Goal: Task Accomplishment & Management: Use online tool/utility

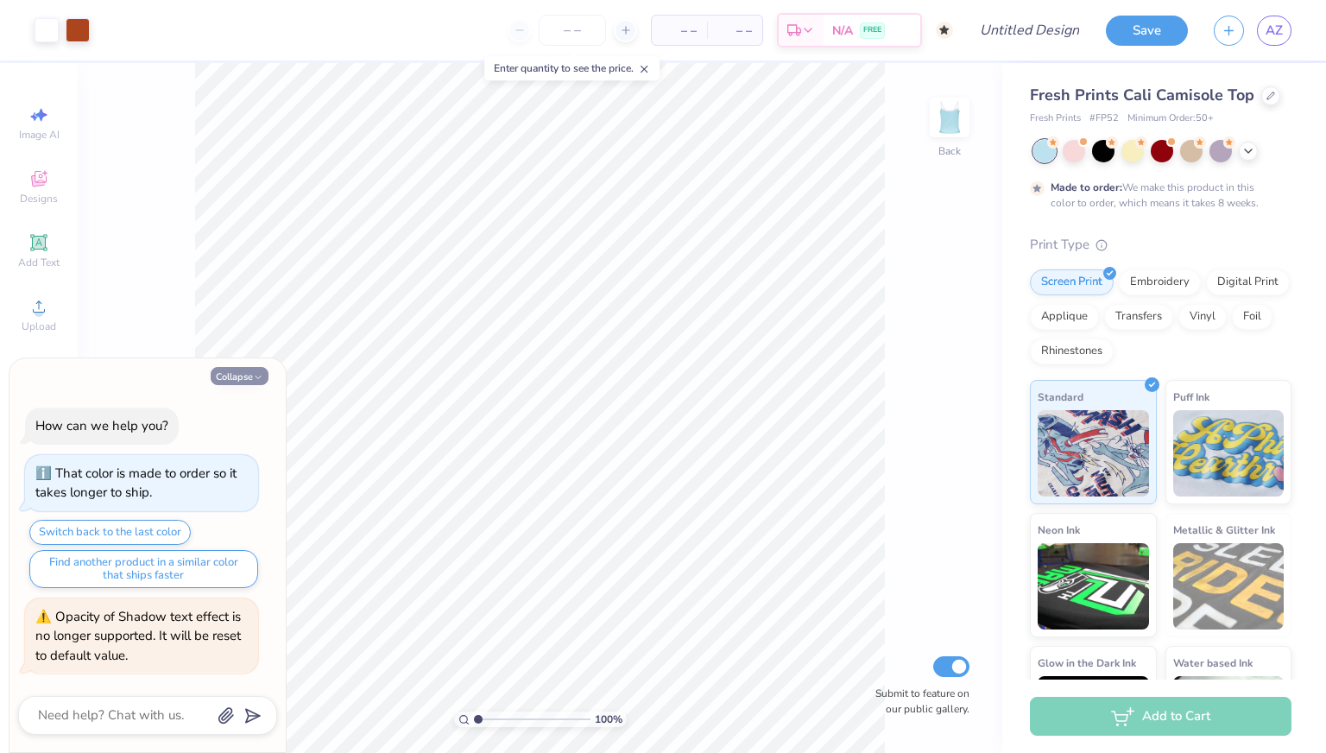
click at [241, 370] on button "Collapse" at bounding box center [240, 376] width 58 height 18
type textarea "x"
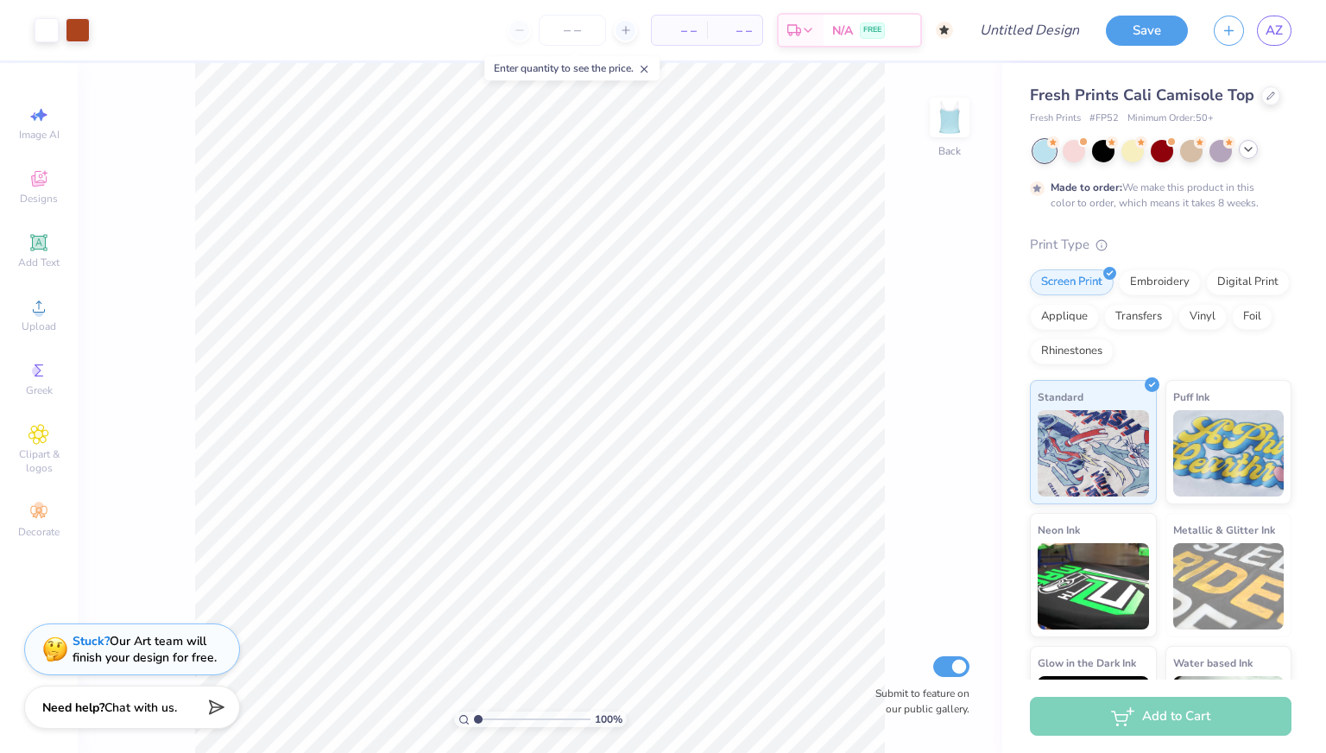
click at [1251, 149] on icon at bounding box center [1249, 149] width 14 height 14
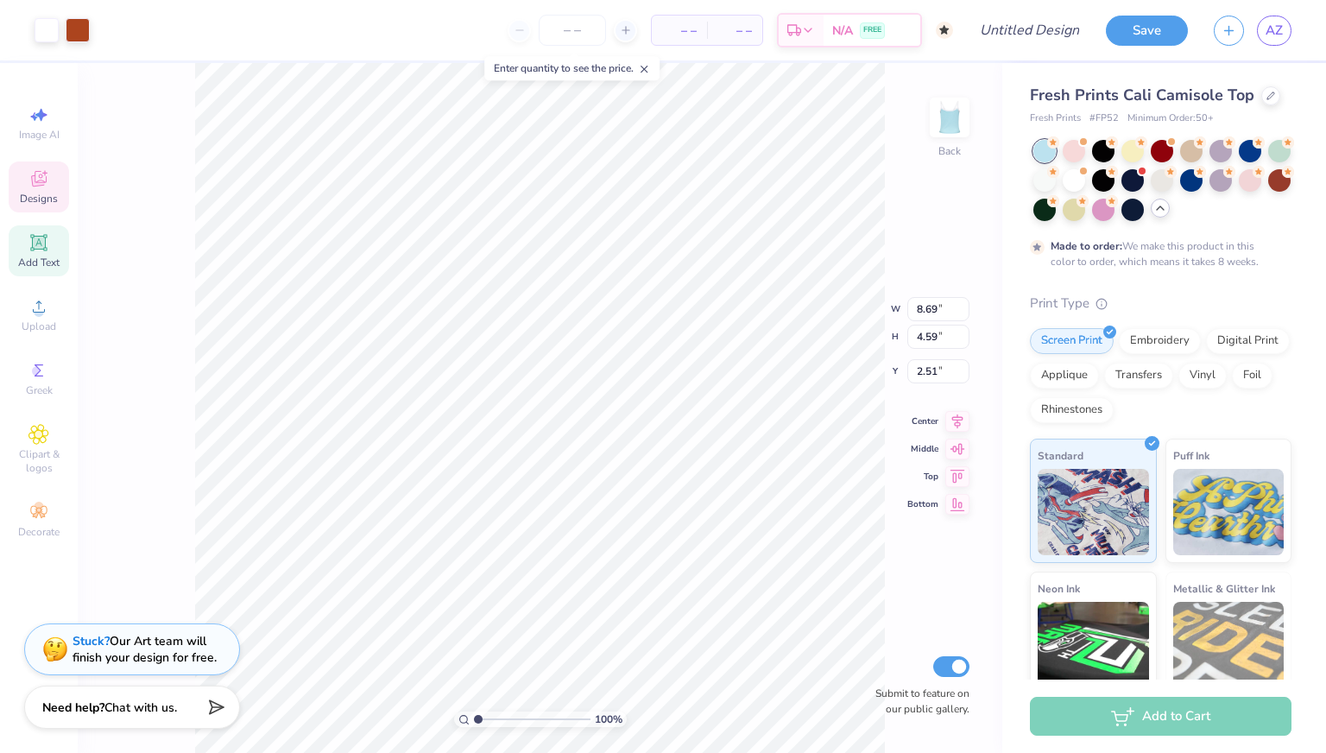
click at [45, 256] on span "Add Text" at bounding box center [38, 263] width 41 height 14
type input "3.96"
type input "1.15"
type input "6.43"
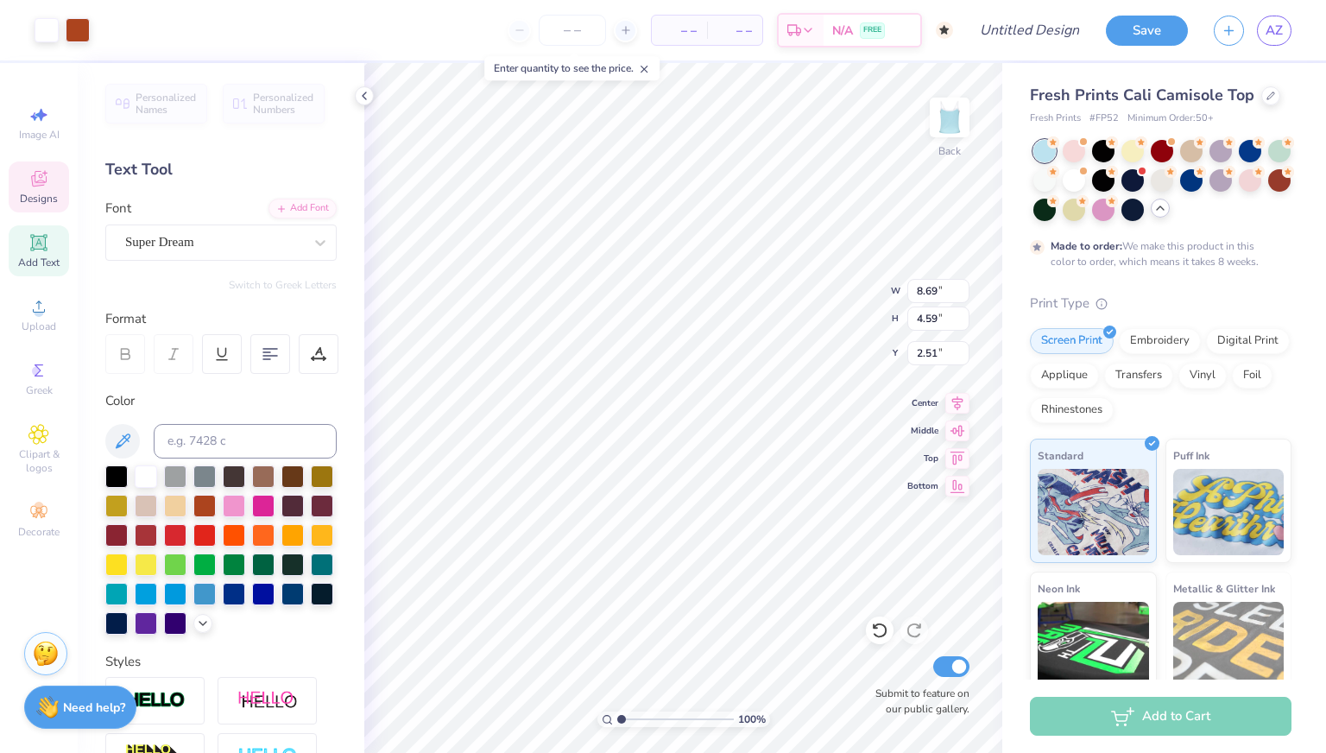
type textarea "x"
type input "1.00447376605461"
type textarea "x"
type input "1.00813687168914"
type textarea "x"
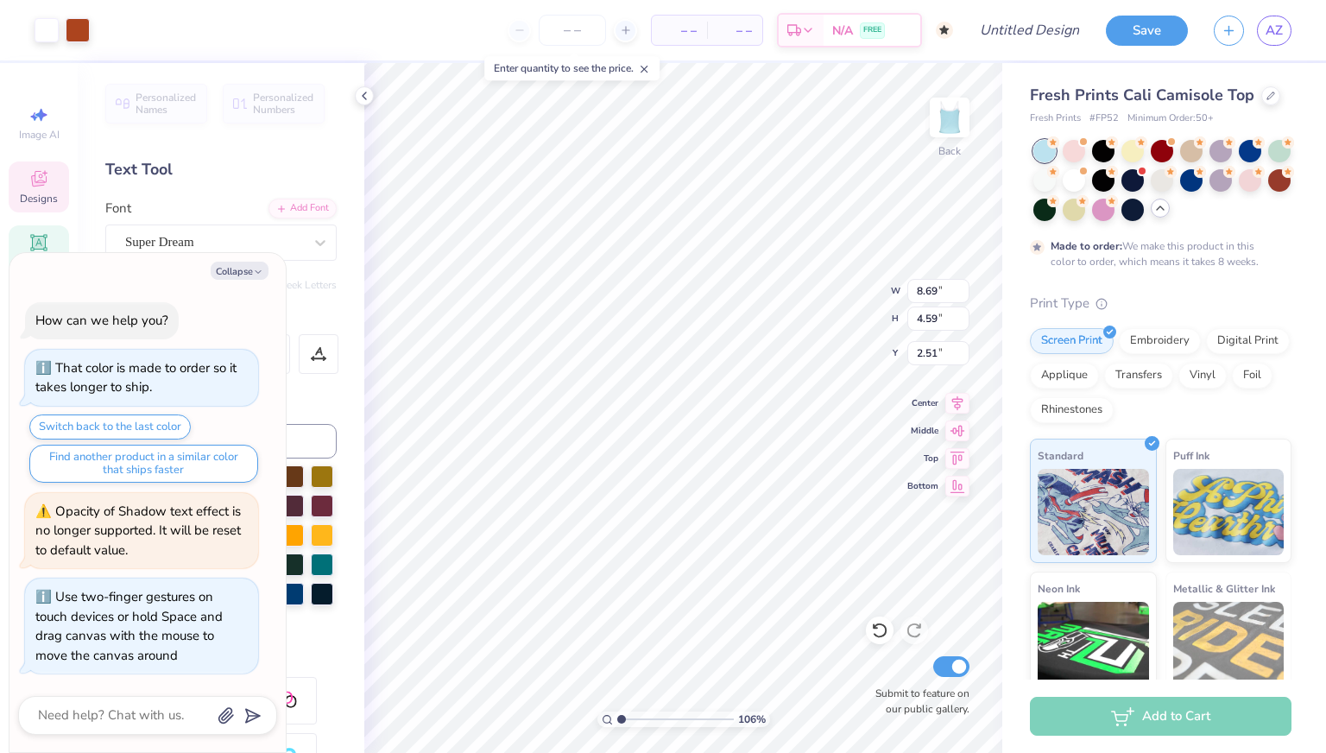
type input "1.05506091215648"
click at [240, 270] on button "Collapse" at bounding box center [240, 271] width 58 height 18
type textarea "x"
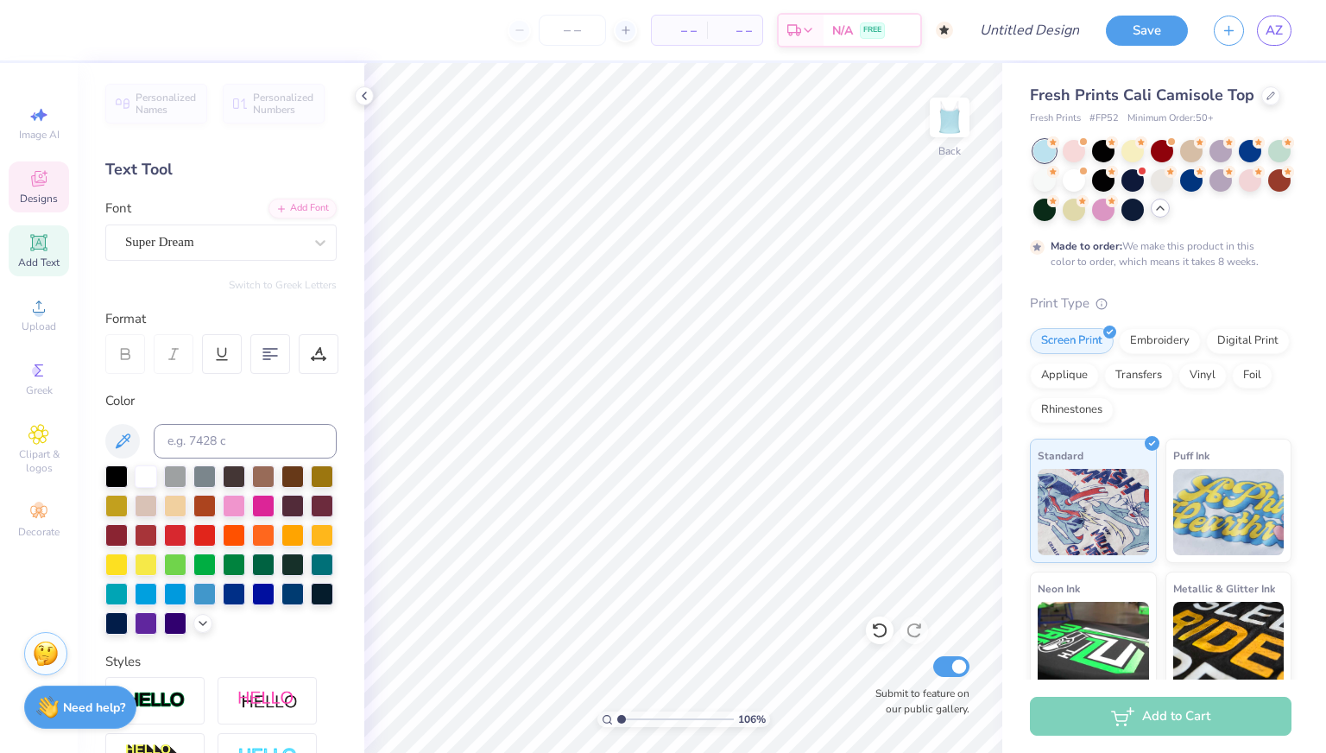
click at [54, 193] on span "Designs" at bounding box center [39, 199] width 38 height 14
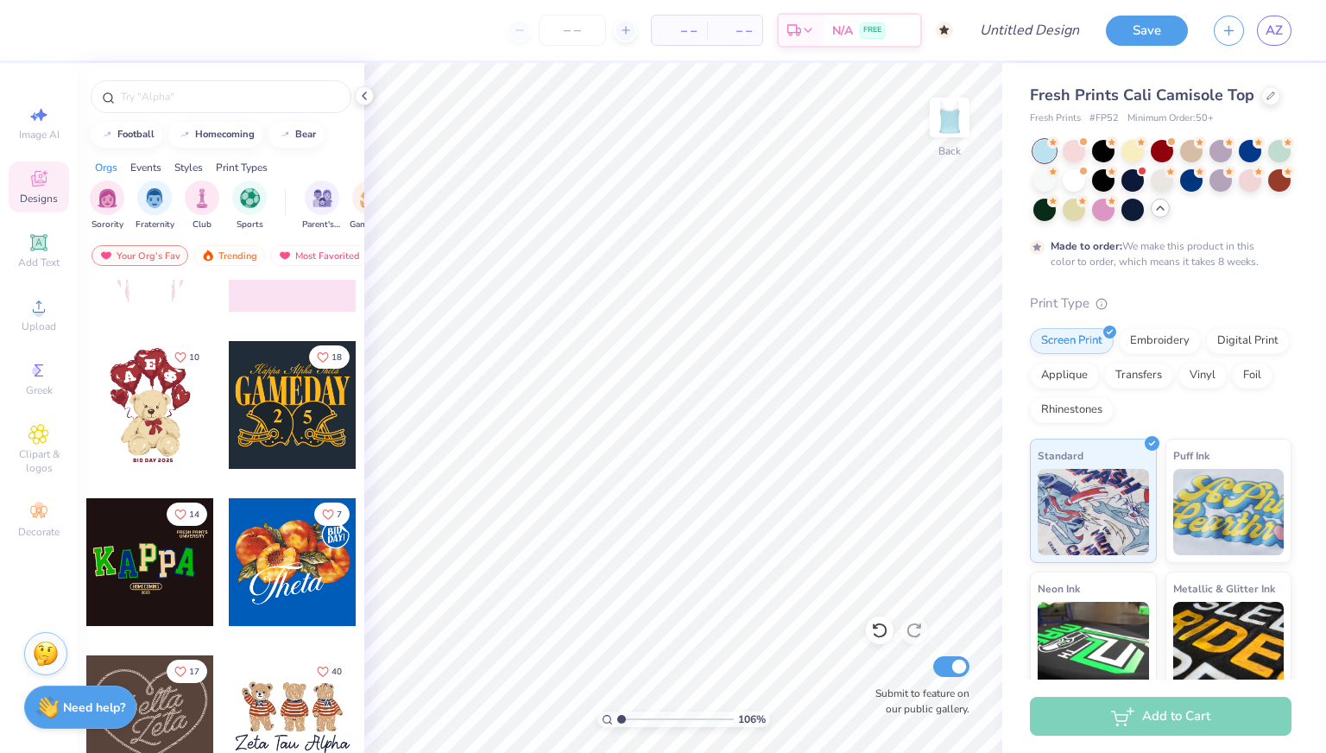
scroll to position [255, 0]
click at [228, 96] on input "text" at bounding box center [229, 96] width 221 height 17
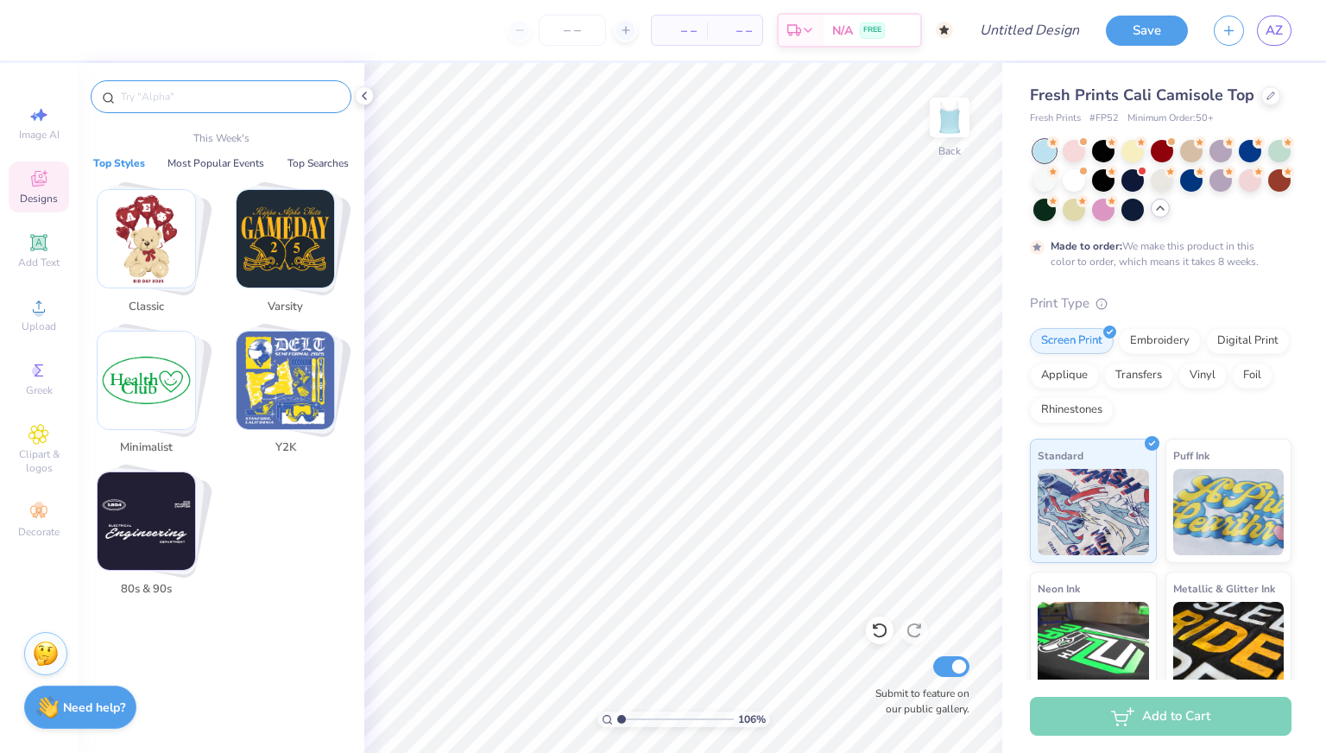
click at [161, 512] on img "Stack Card Button 80s & 90s" at bounding box center [147, 521] width 98 height 98
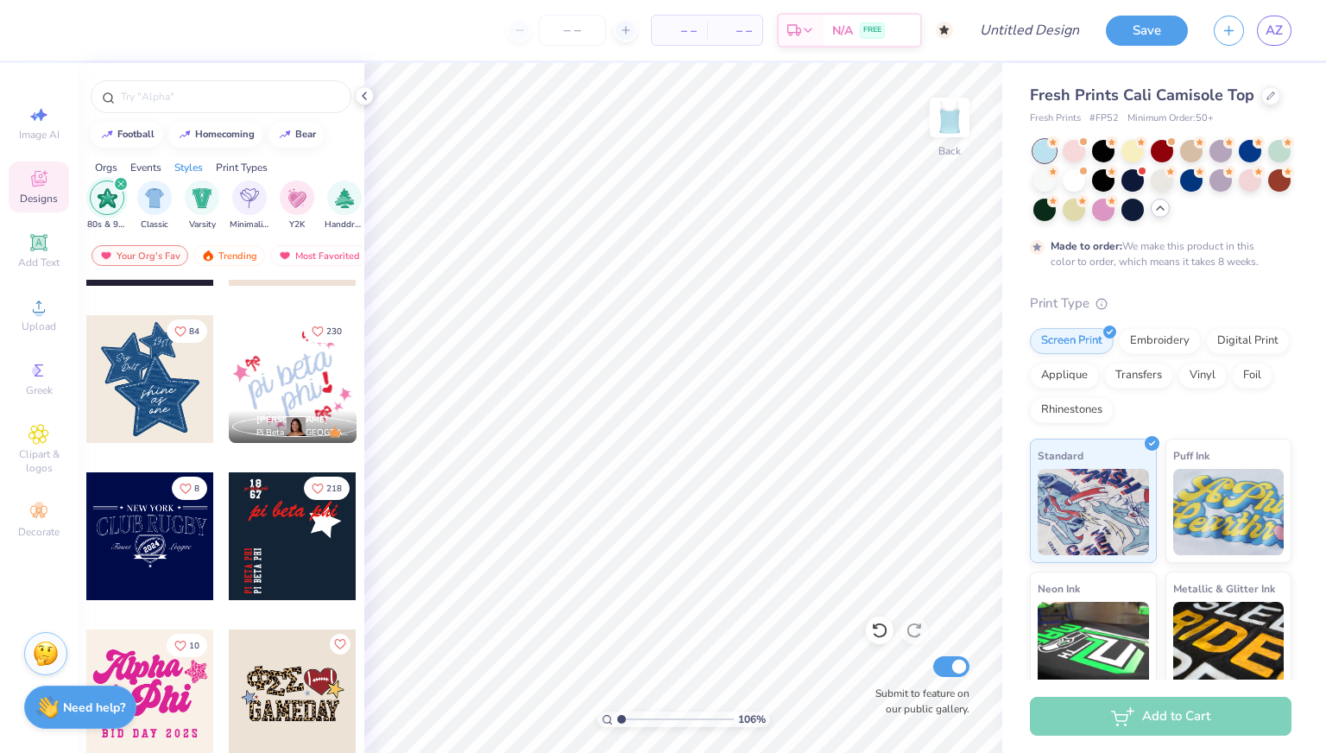
scroll to position [127, 0]
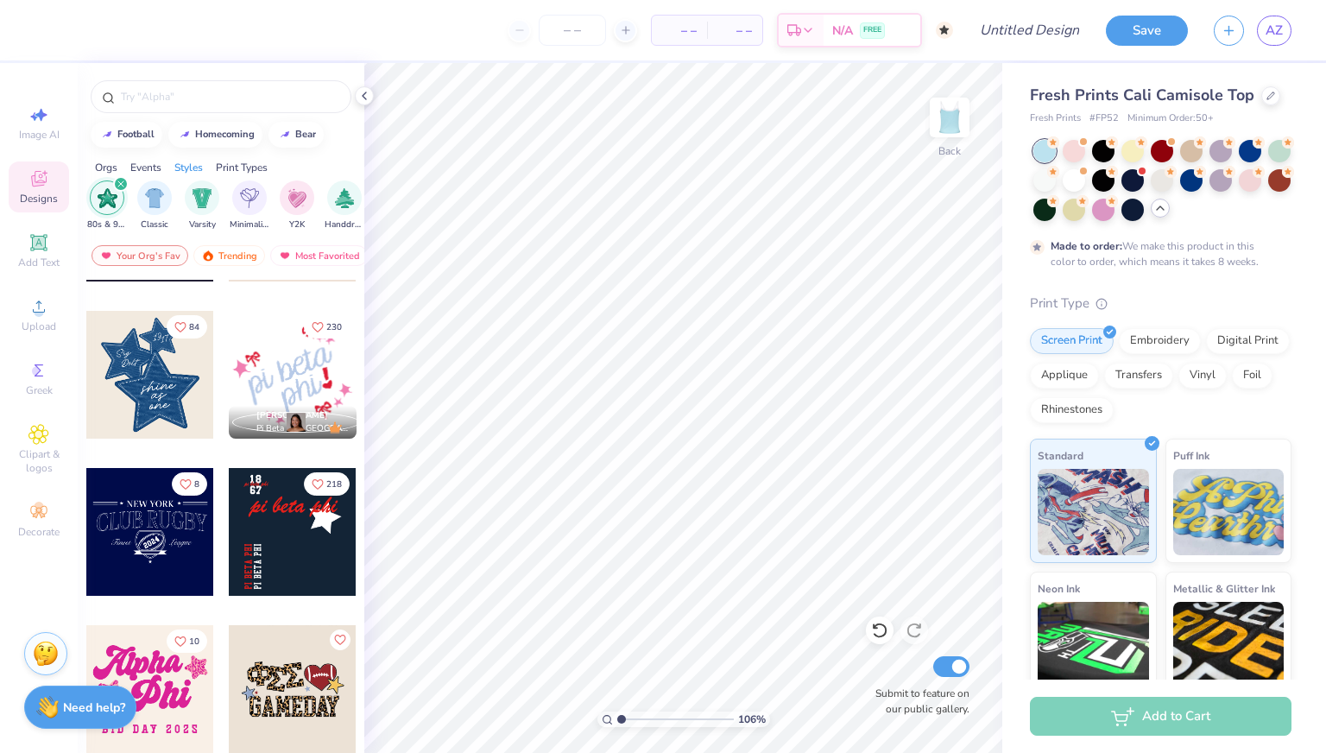
click at [328, 570] on div at bounding box center [293, 532] width 128 height 128
click at [31, 236] on icon at bounding box center [38, 242] width 16 height 16
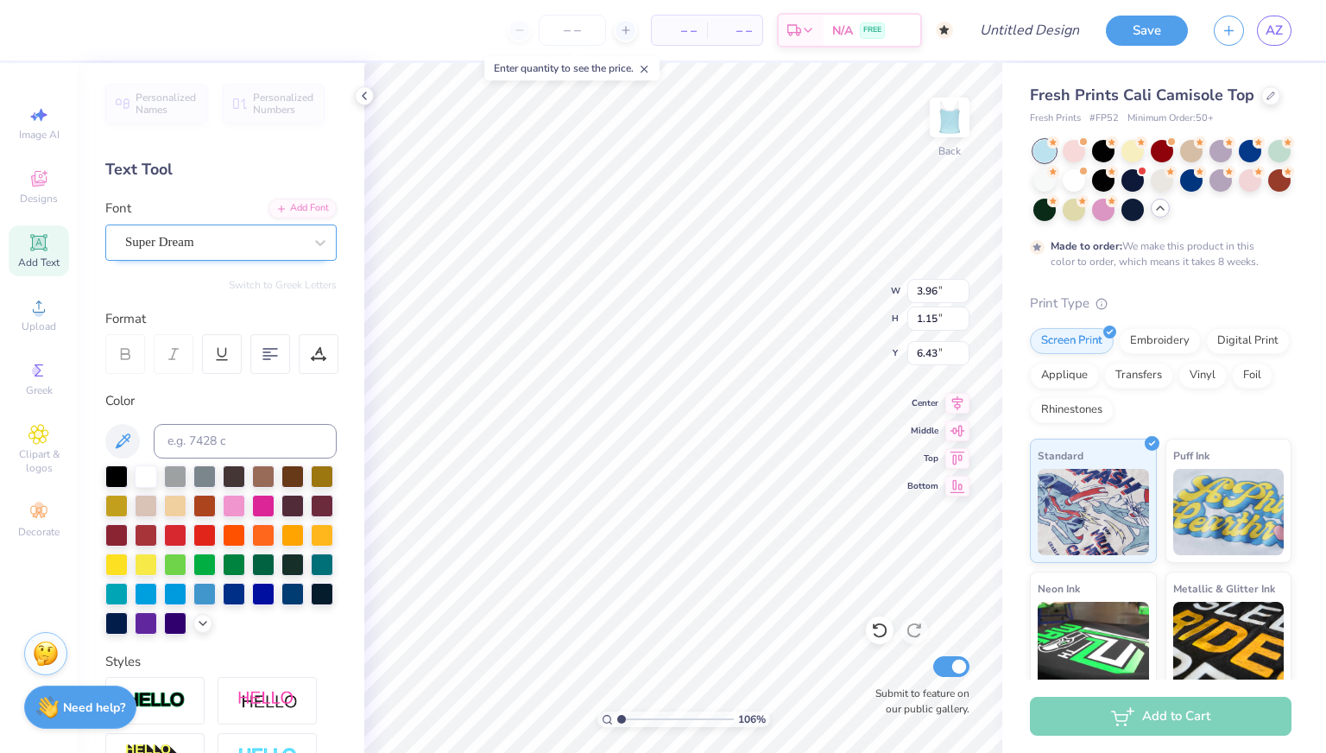
click at [215, 239] on div "Super Dream" at bounding box center [213, 242] width 181 height 27
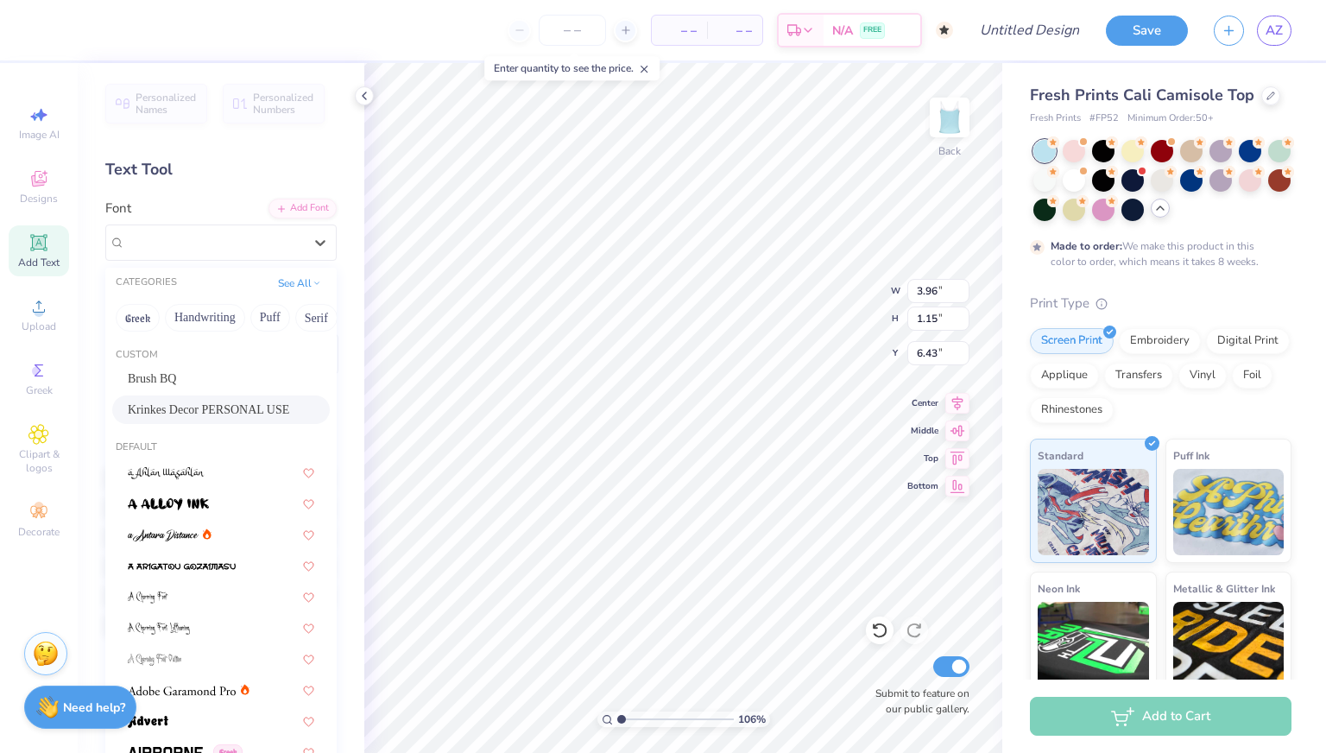
click at [242, 417] on span "Krinkes Decor PERSONAL USE" at bounding box center [208, 410] width 161 height 18
type input "1.05506091215648"
type input "7.16"
type input "1.78"
type input "6.11"
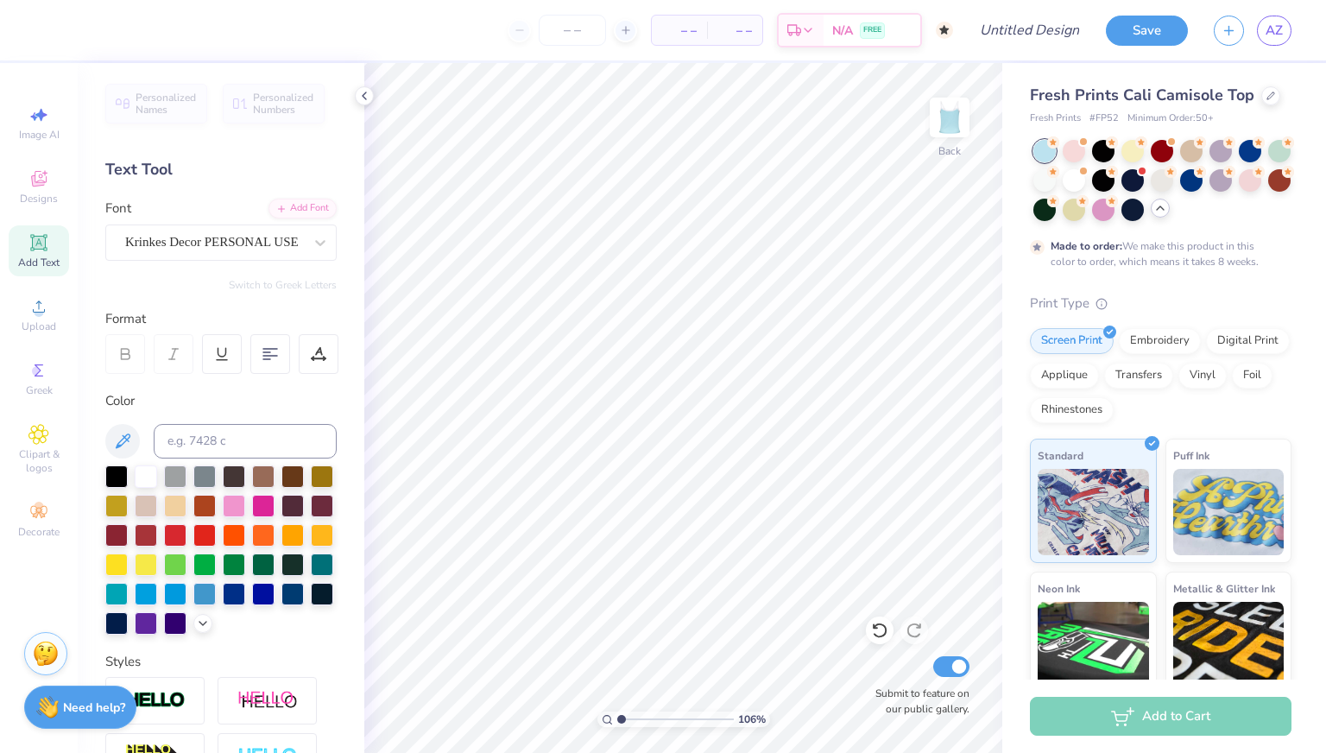
click at [31, 246] on icon at bounding box center [38, 242] width 21 height 21
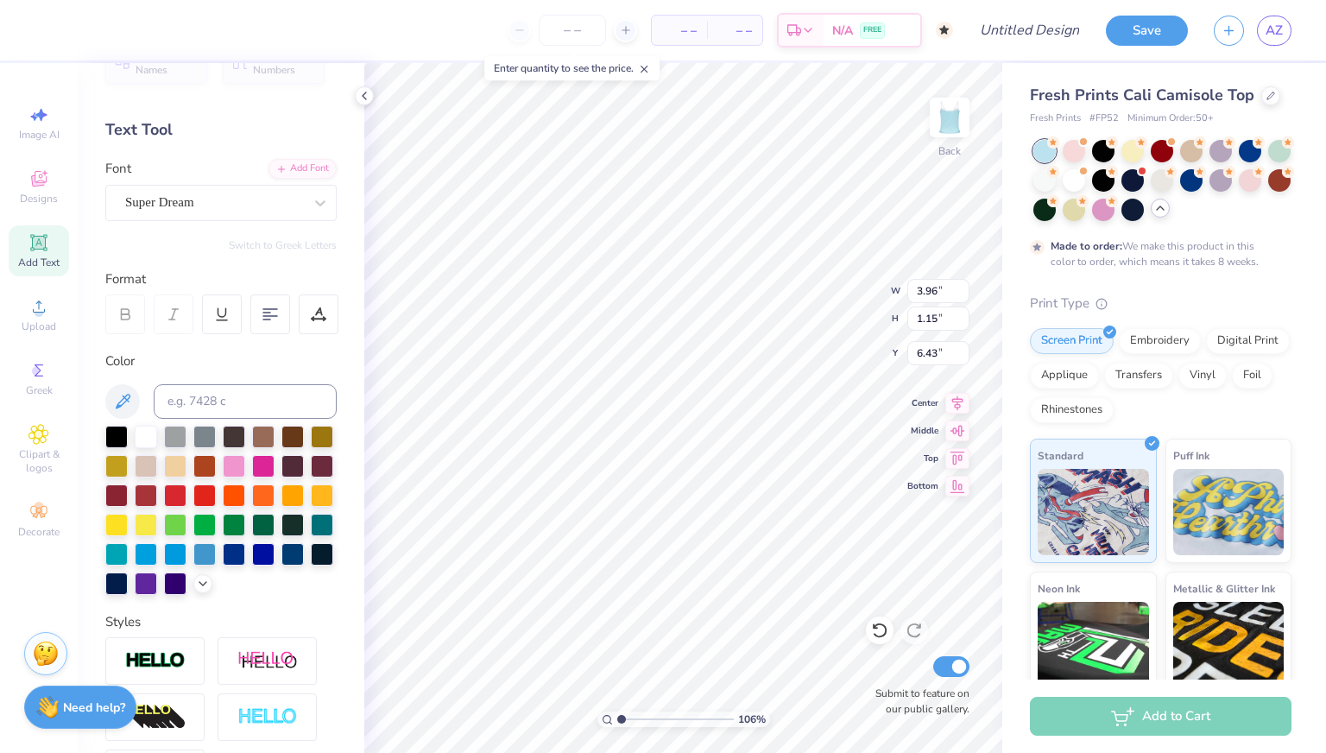
scroll to position [0, 0]
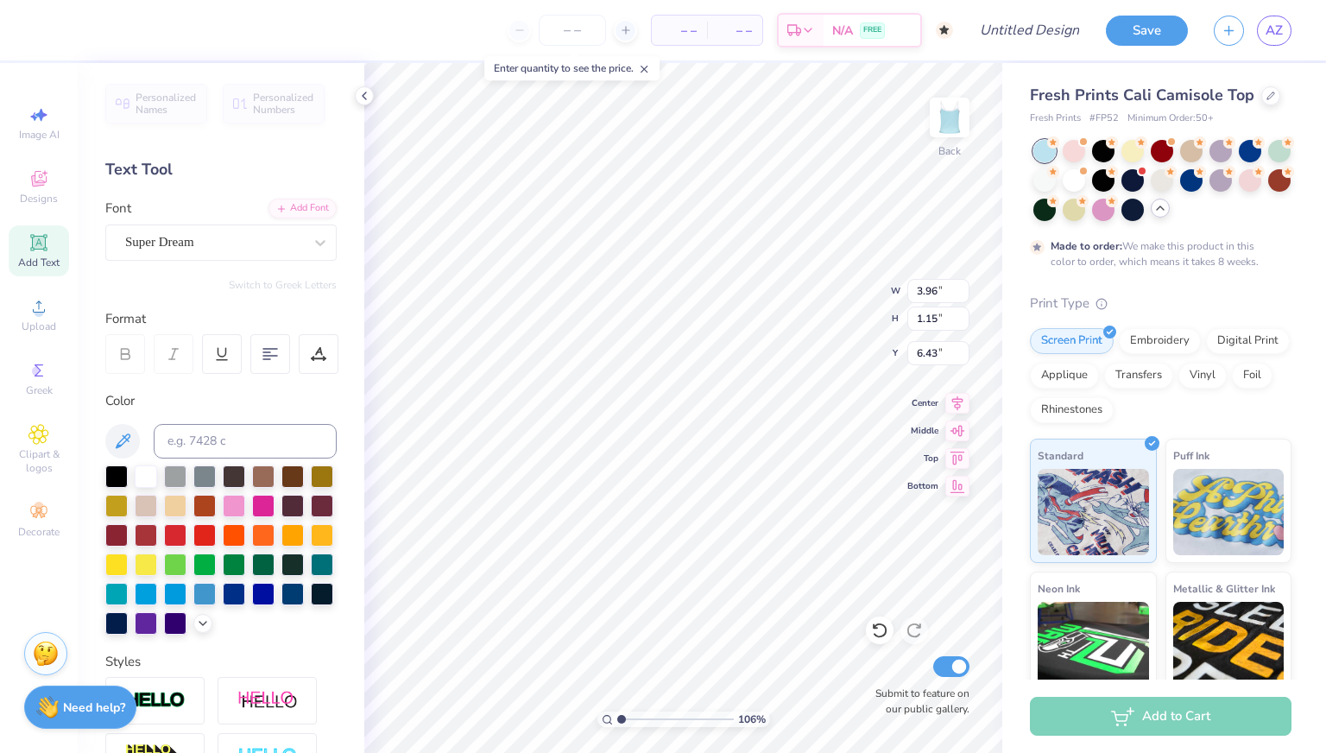
click at [212, 161] on div "Text Tool" at bounding box center [220, 169] width 231 height 23
type input "1.05506091215648"
type textarea "TET"
type input "1.05506091215648"
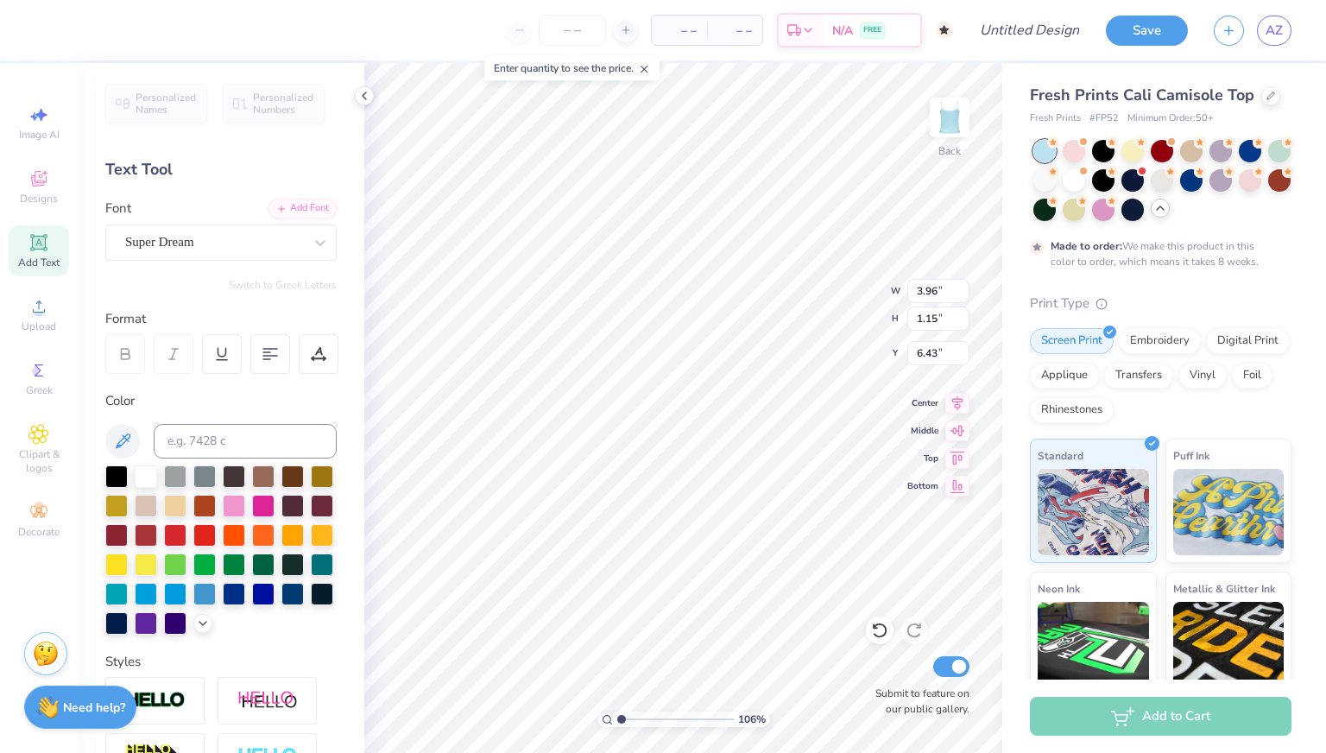
type textarea "TT"
type input "1.05506091215648"
type textarea "T"
type input "1.05506091215648"
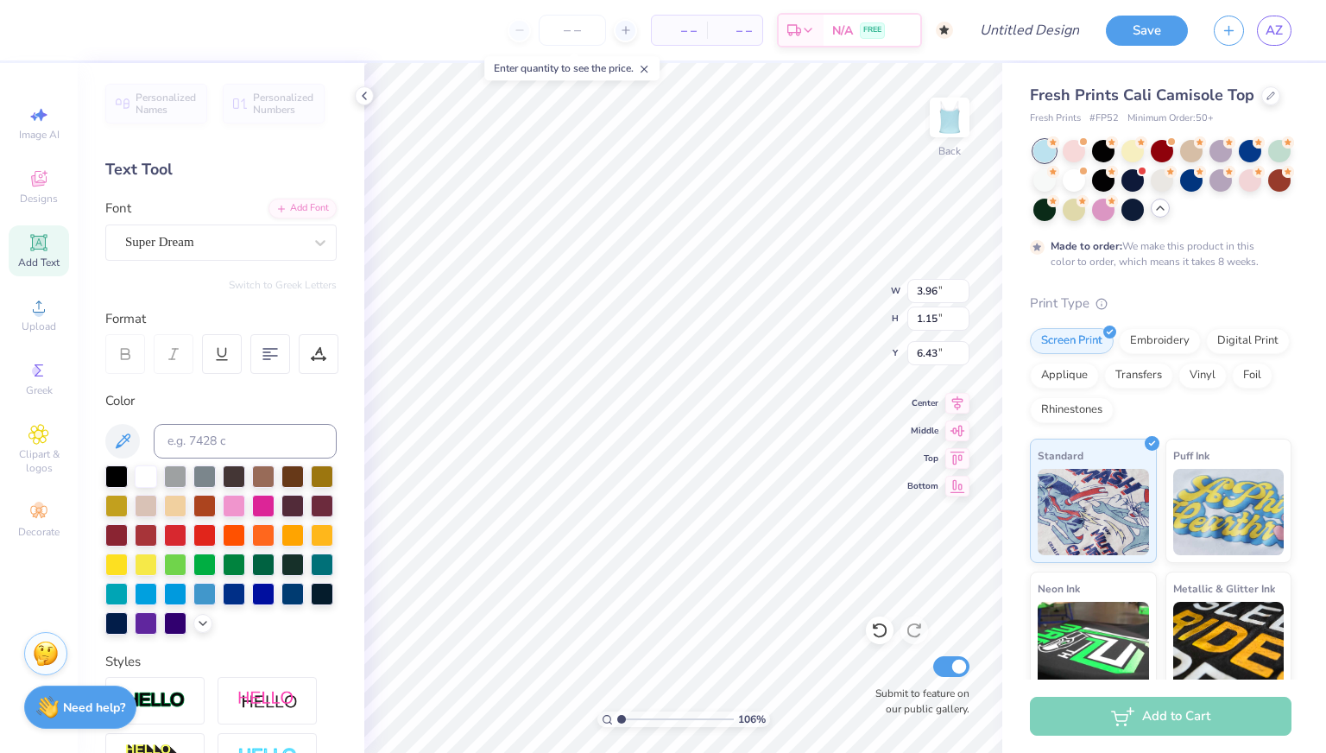
type textarea "N"
type input "1.05506091215648"
type textarea "Ne"
type input "1.05506091215648"
type textarea "New"
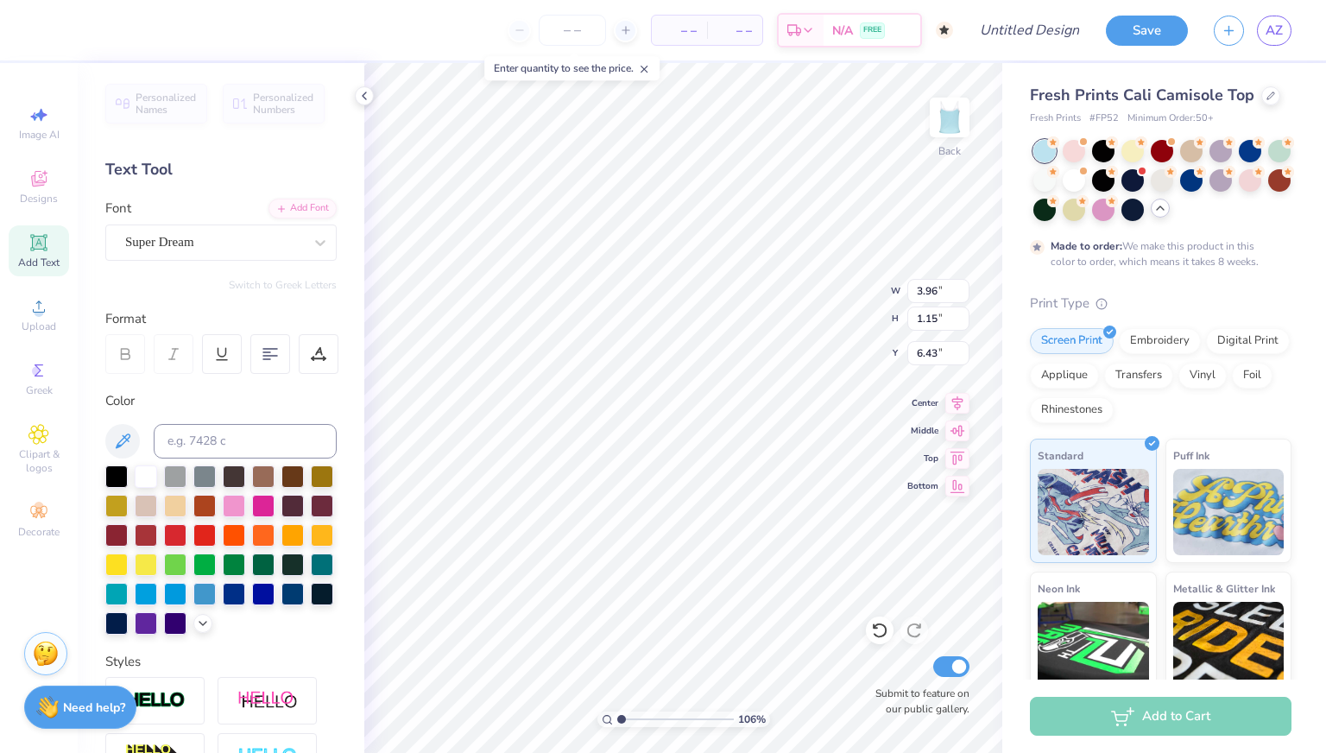
type input "1.05506091215648"
type textarea "Ne"
type input "1.05506091215648"
type textarea "N"
type input "1.05506091215648"
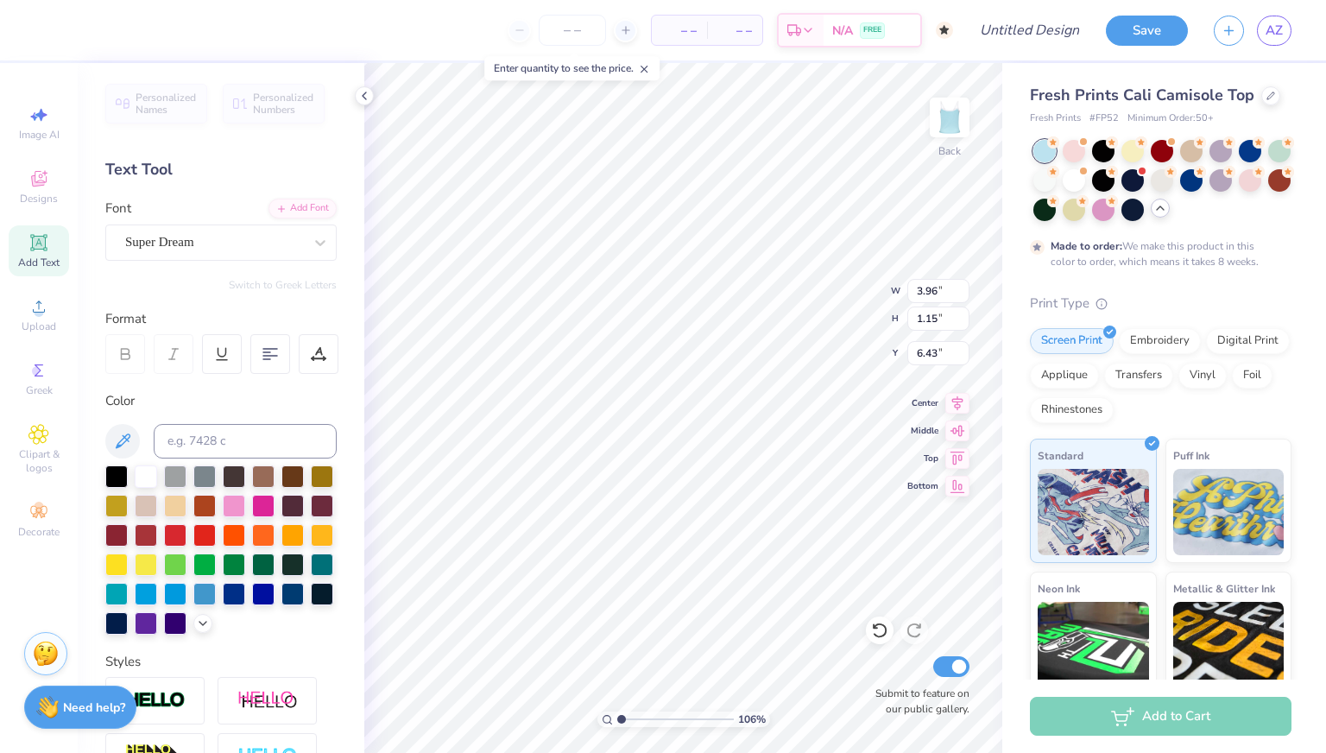
type textarea "NP"
type input "1.05506091215648"
type textarea "NPD"
type input "1.05506091215648"
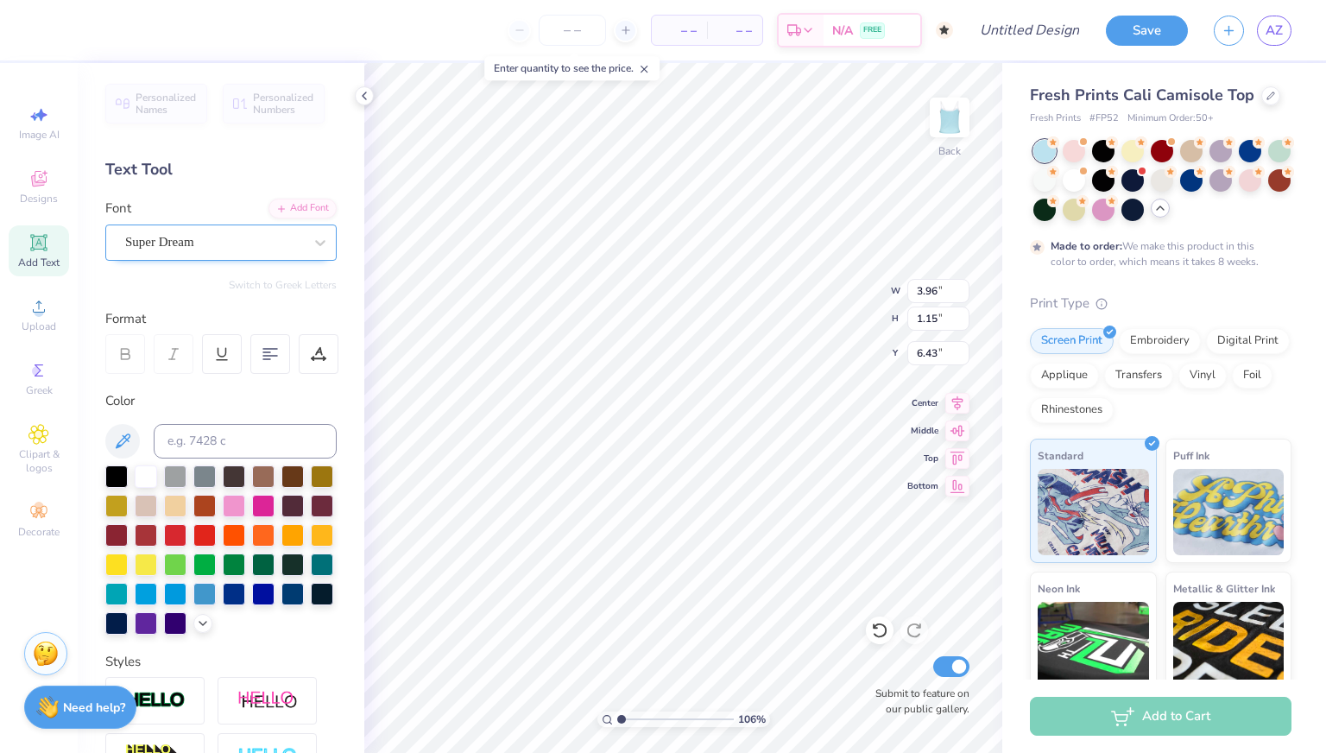
type textarea "NPDT"
click at [269, 256] on div "Super Dream" at bounding box center [220, 243] width 231 height 36
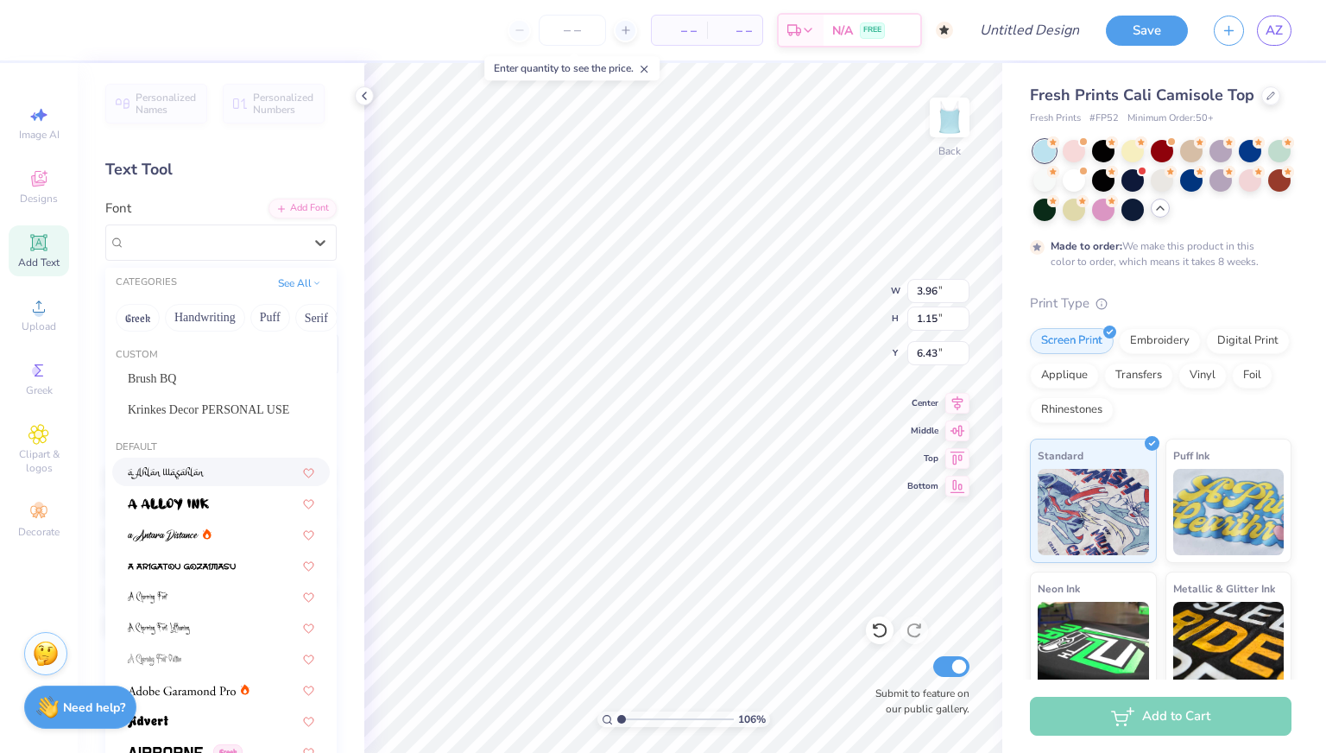
click at [207, 474] on div at bounding box center [221, 472] width 187 height 18
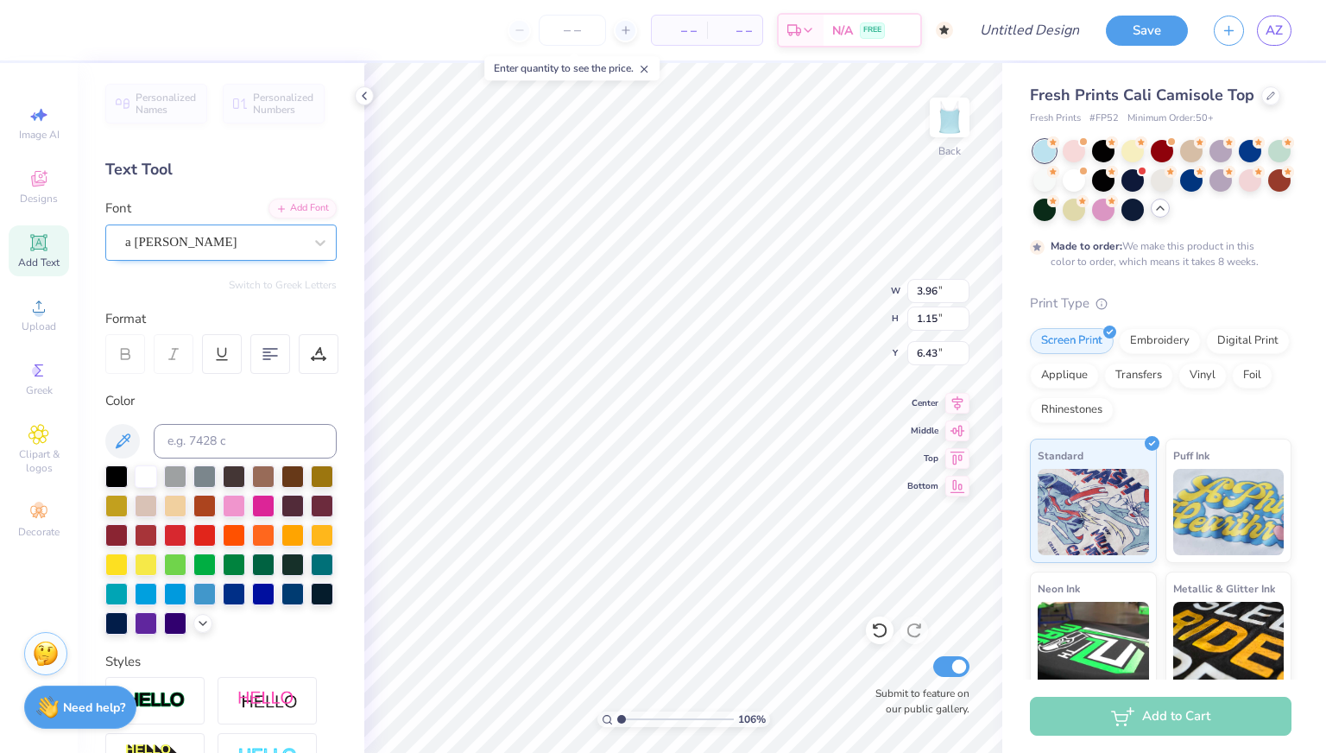
click at [225, 250] on div "a Ahlan Wasahlan" at bounding box center [213, 242] width 181 height 27
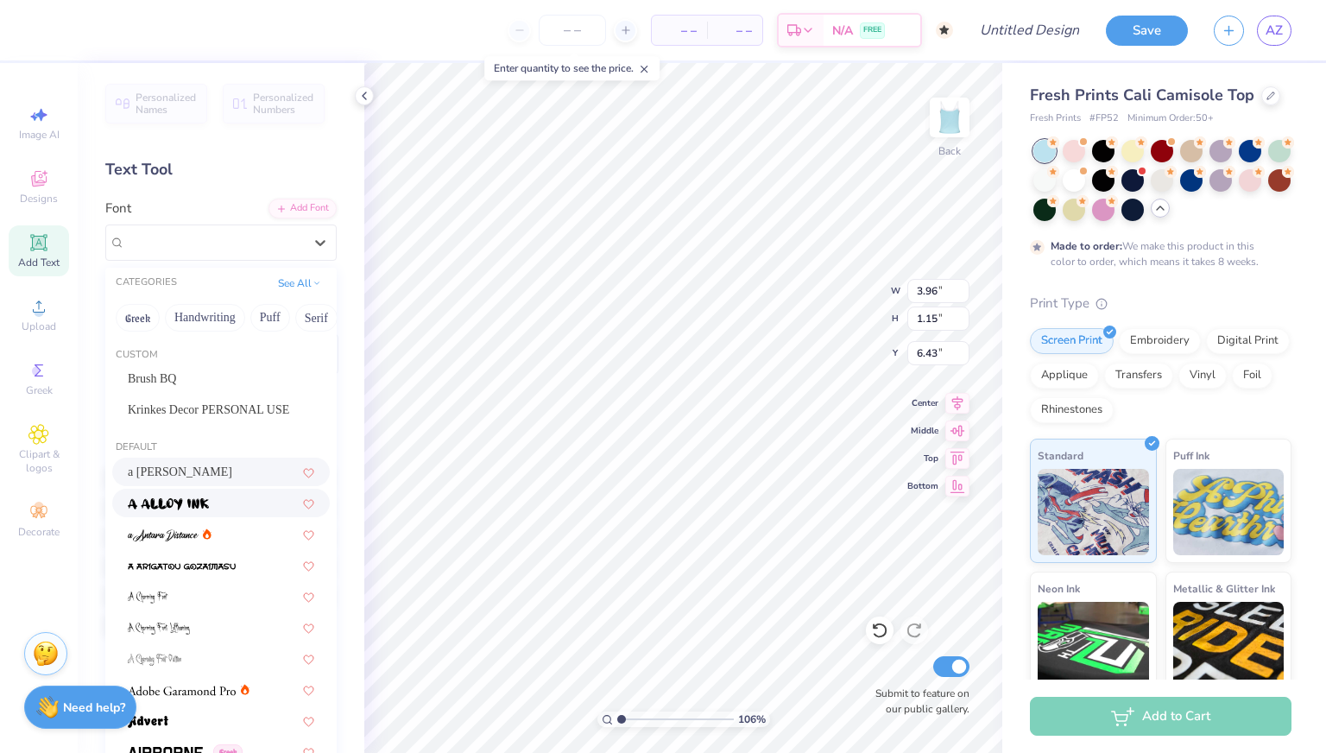
click at [187, 507] on img at bounding box center [168, 504] width 81 height 12
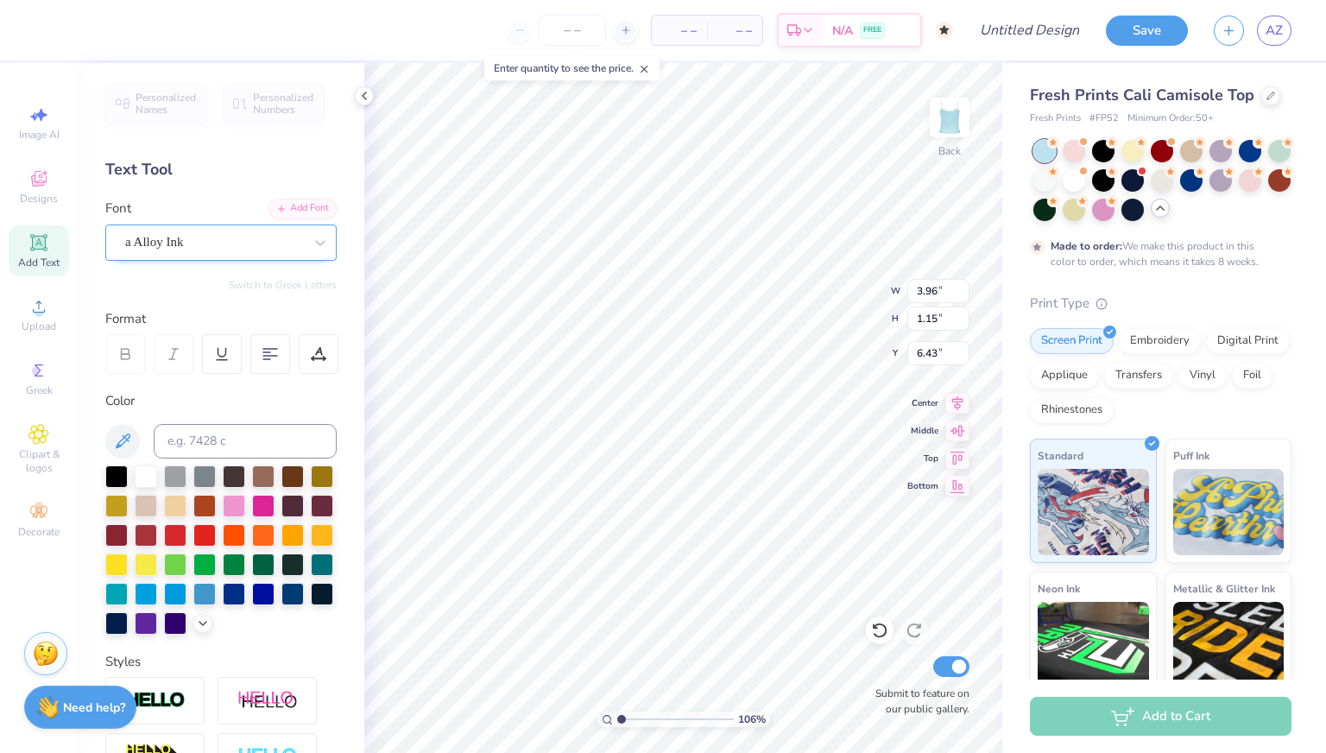
click at [211, 229] on div "a Alloy Ink" at bounding box center [213, 242] width 181 height 27
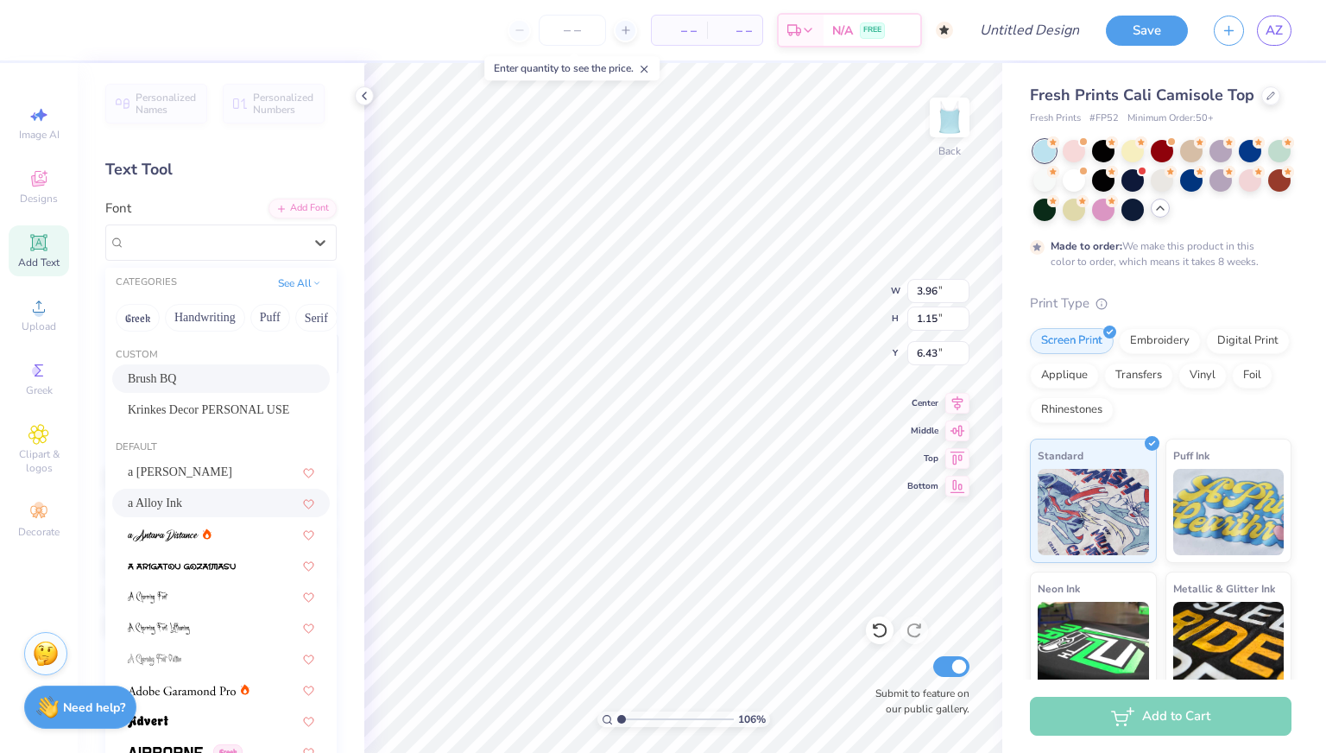
click at [200, 376] on div "Brush BQ" at bounding box center [221, 379] width 187 height 18
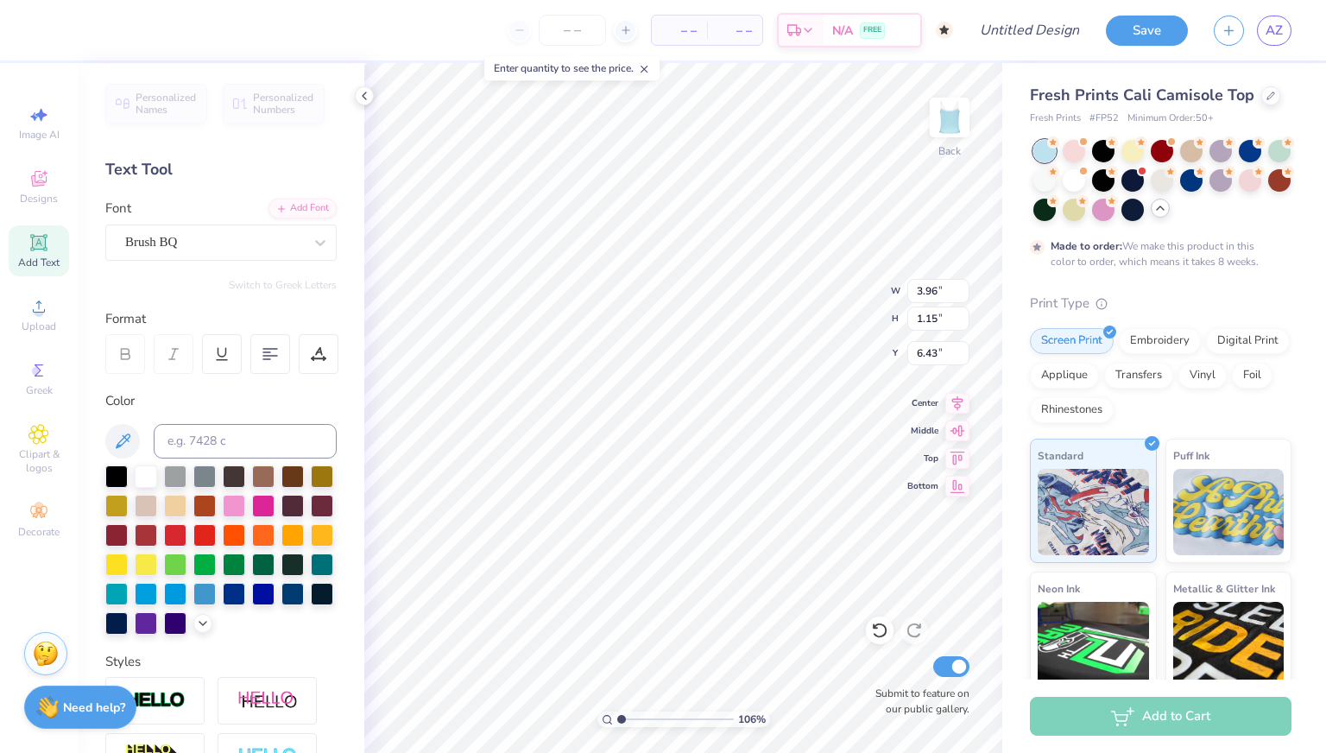
click at [202, 265] on div "Personalized Names Personalized Numbers Text Tool Add Font Font Brush BQ Switch…" at bounding box center [221, 408] width 287 height 690
click at [201, 253] on div "Brush BQ" at bounding box center [213, 242] width 181 height 27
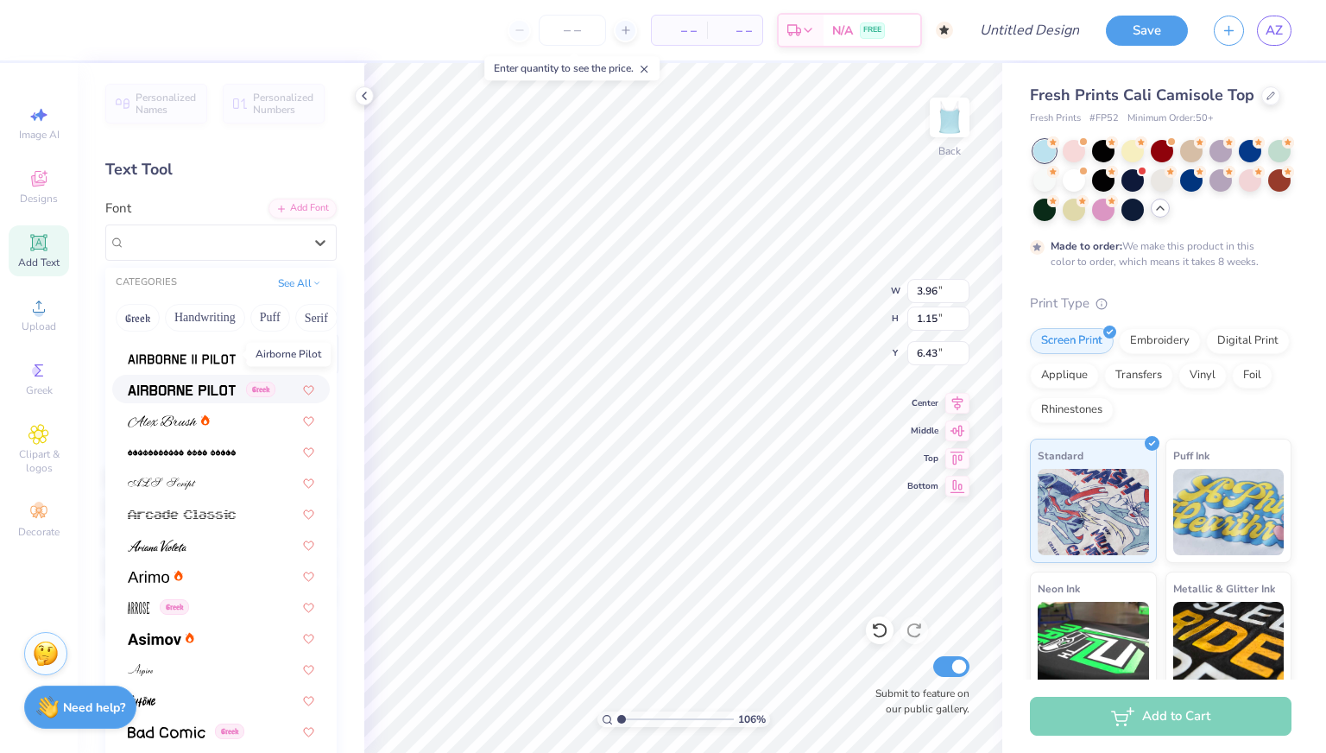
scroll to position [509, 0]
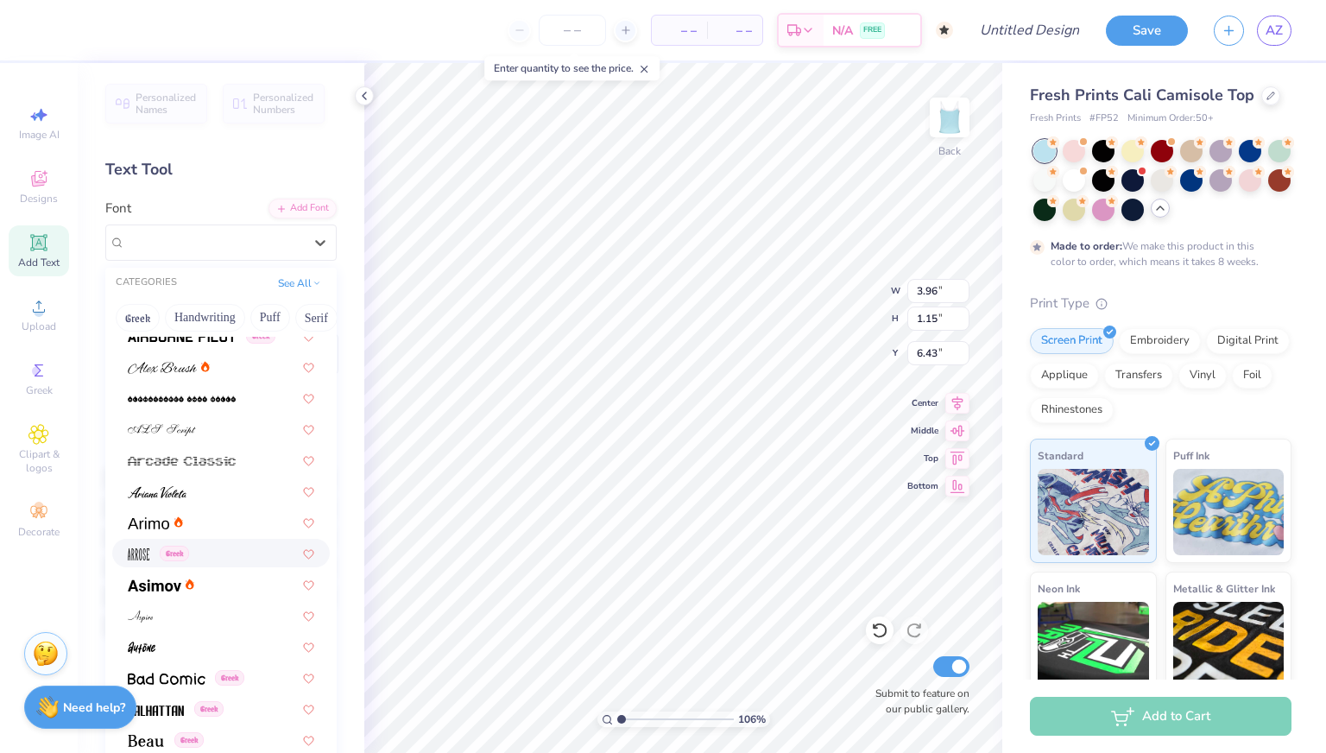
click at [193, 554] on div "Greek" at bounding box center [221, 553] width 187 height 18
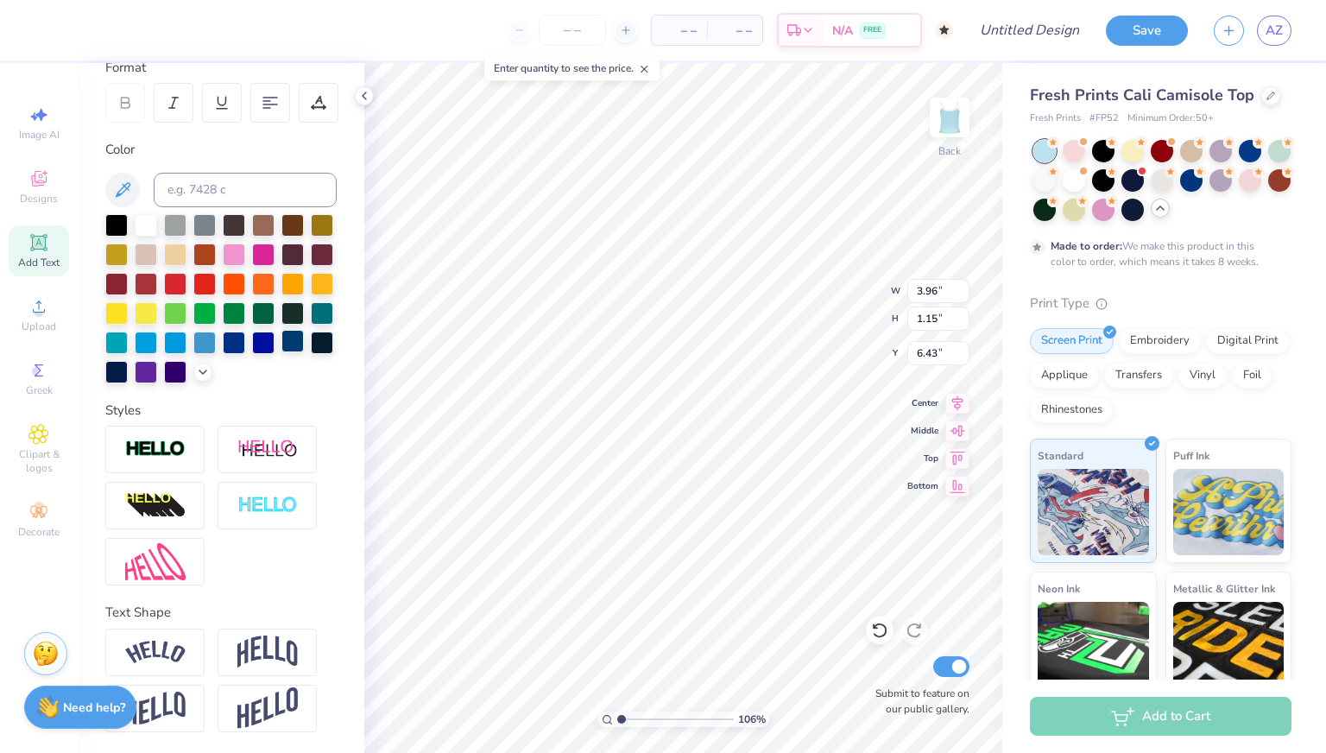
scroll to position [280, 0]
click at [290, 446] on img at bounding box center [267, 450] width 60 height 22
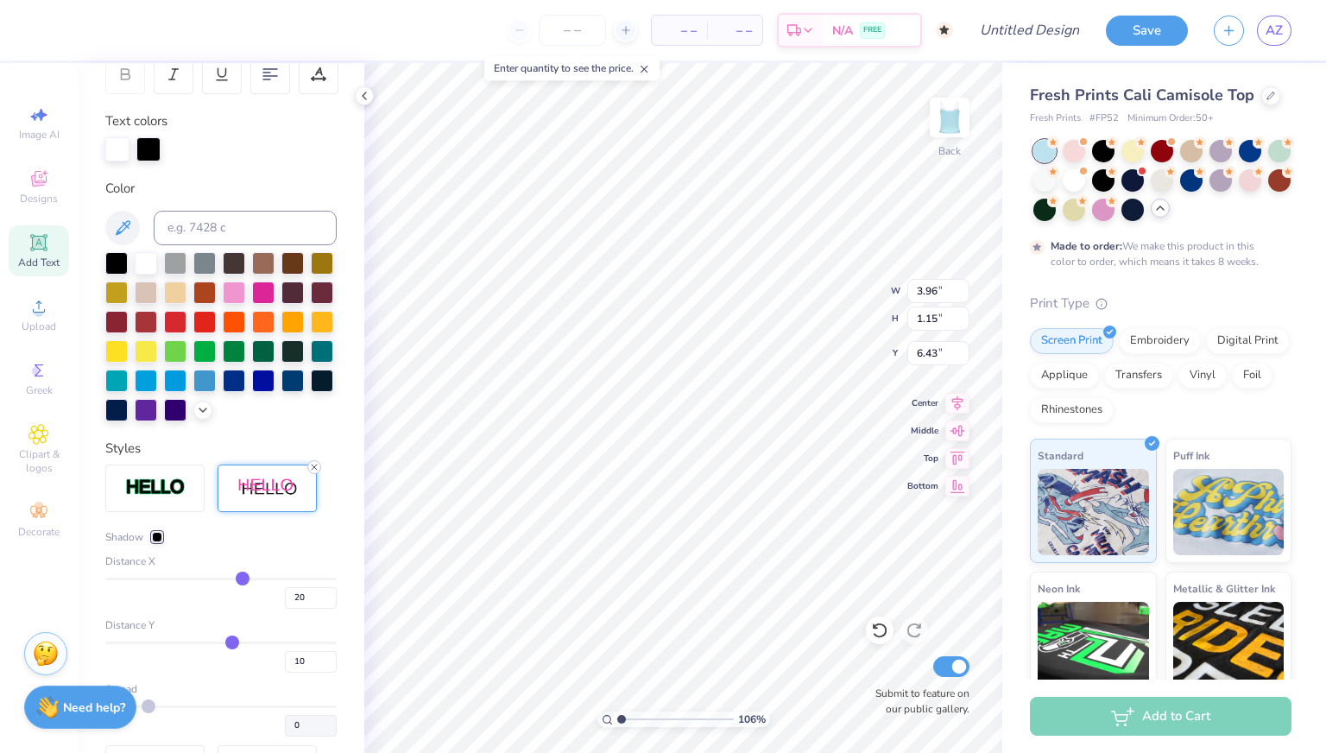
click at [309, 472] on icon at bounding box center [314, 467] width 10 height 10
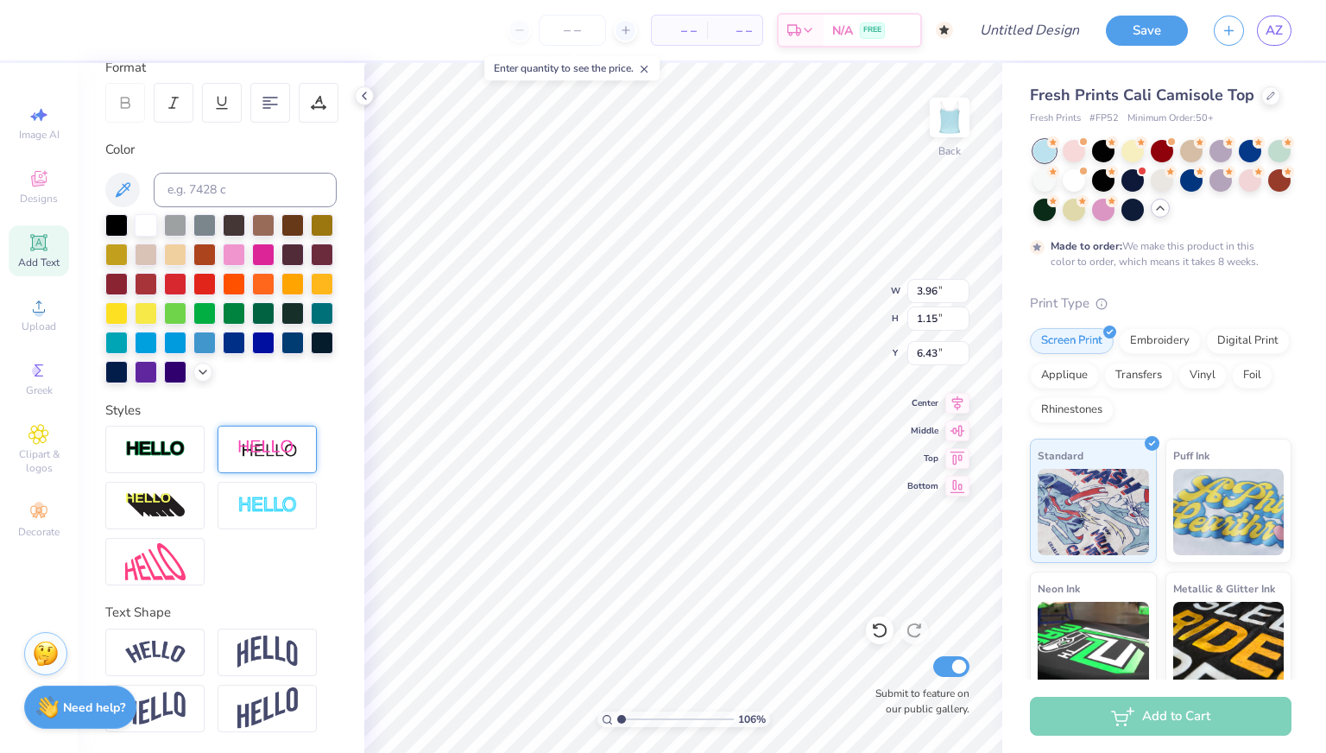
scroll to position [0, 0]
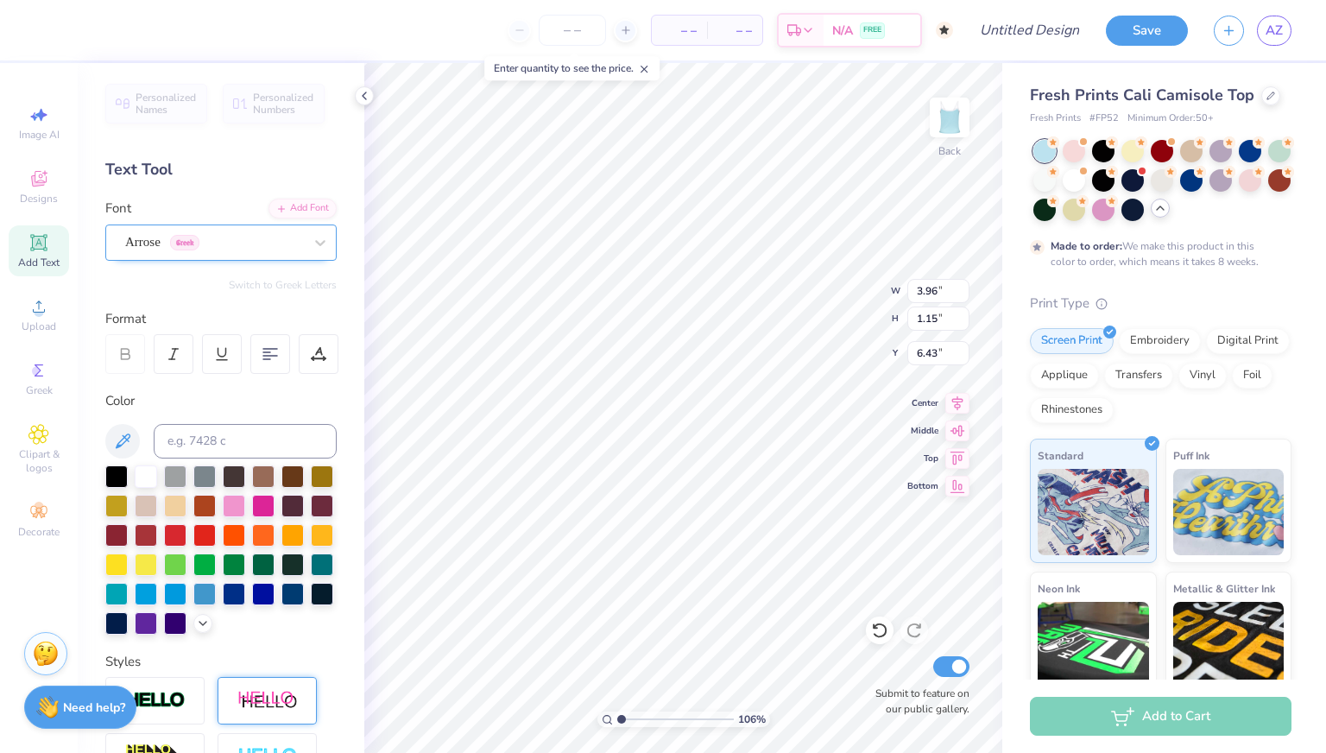
click at [247, 231] on div "Arrose Greek" at bounding box center [213, 242] width 181 height 27
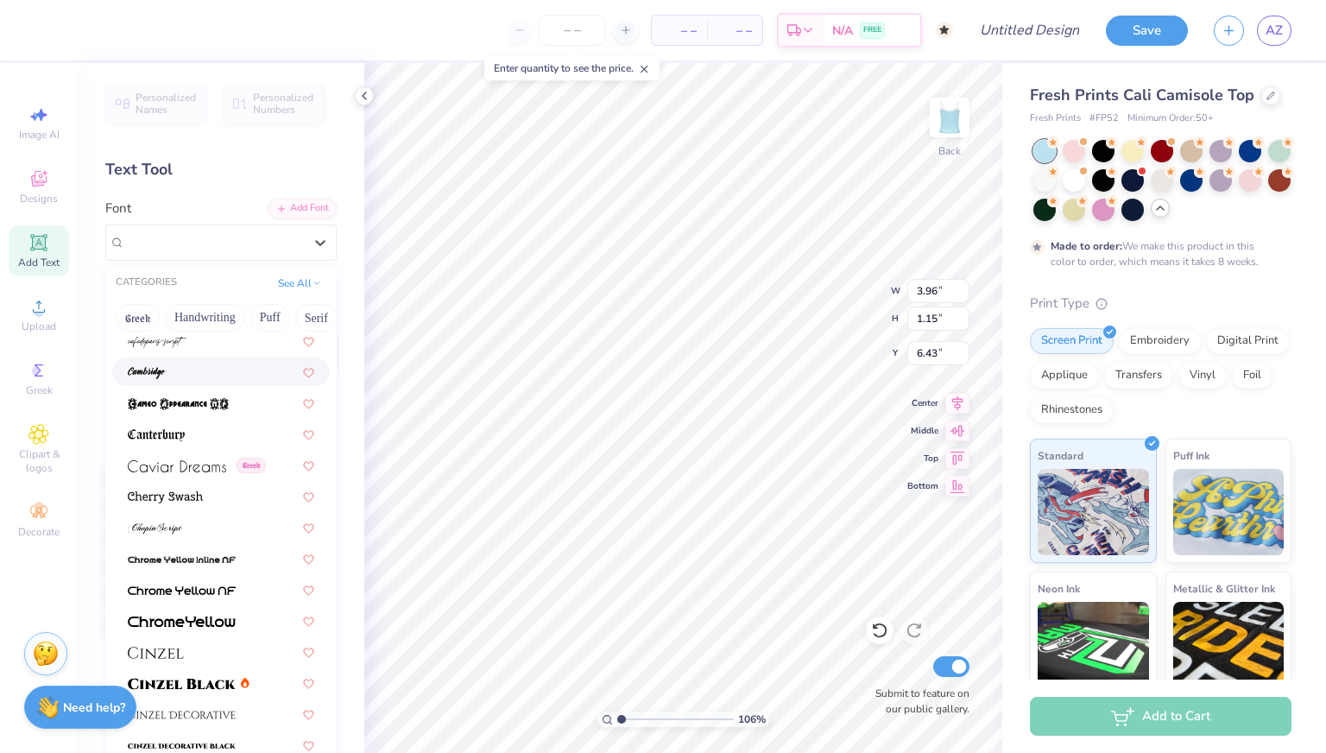
scroll to position [1872, 0]
click at [230, 504] on div at bounding box center [221, 496] width 218 height 28
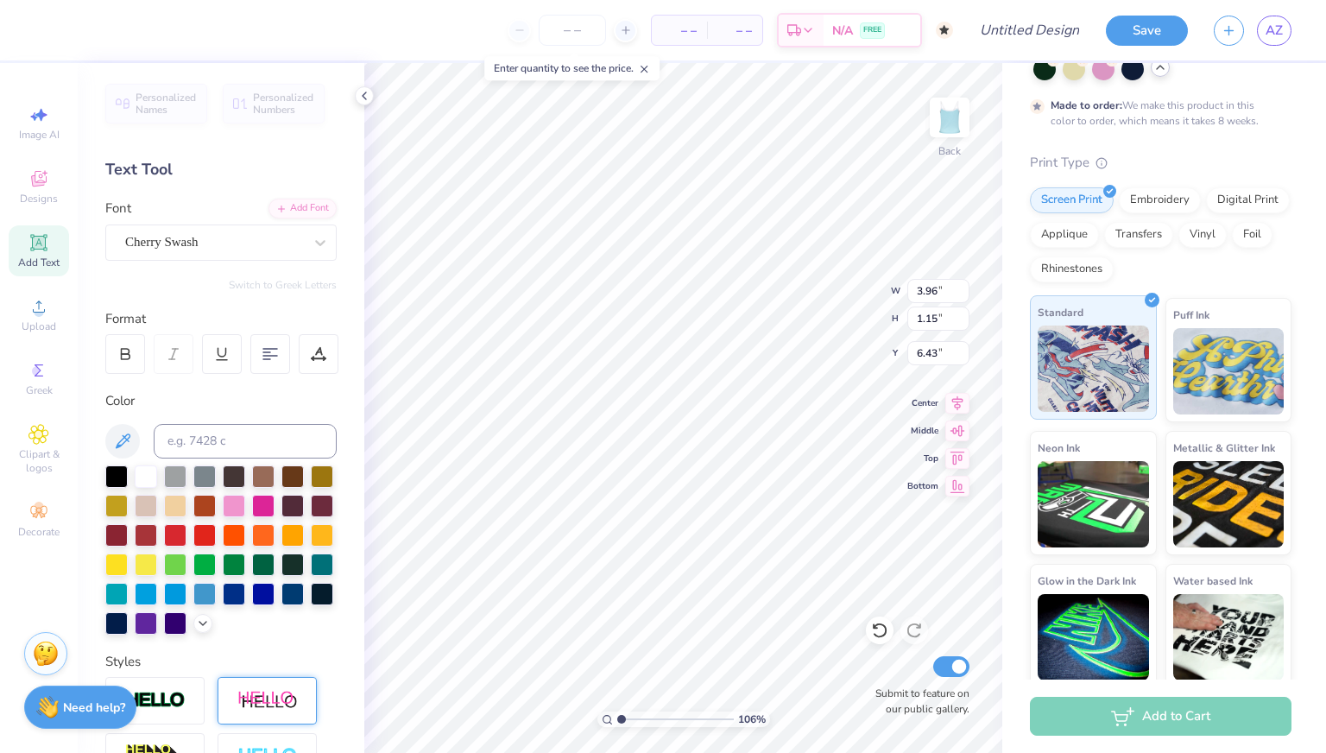
scroll to position [149, 0]
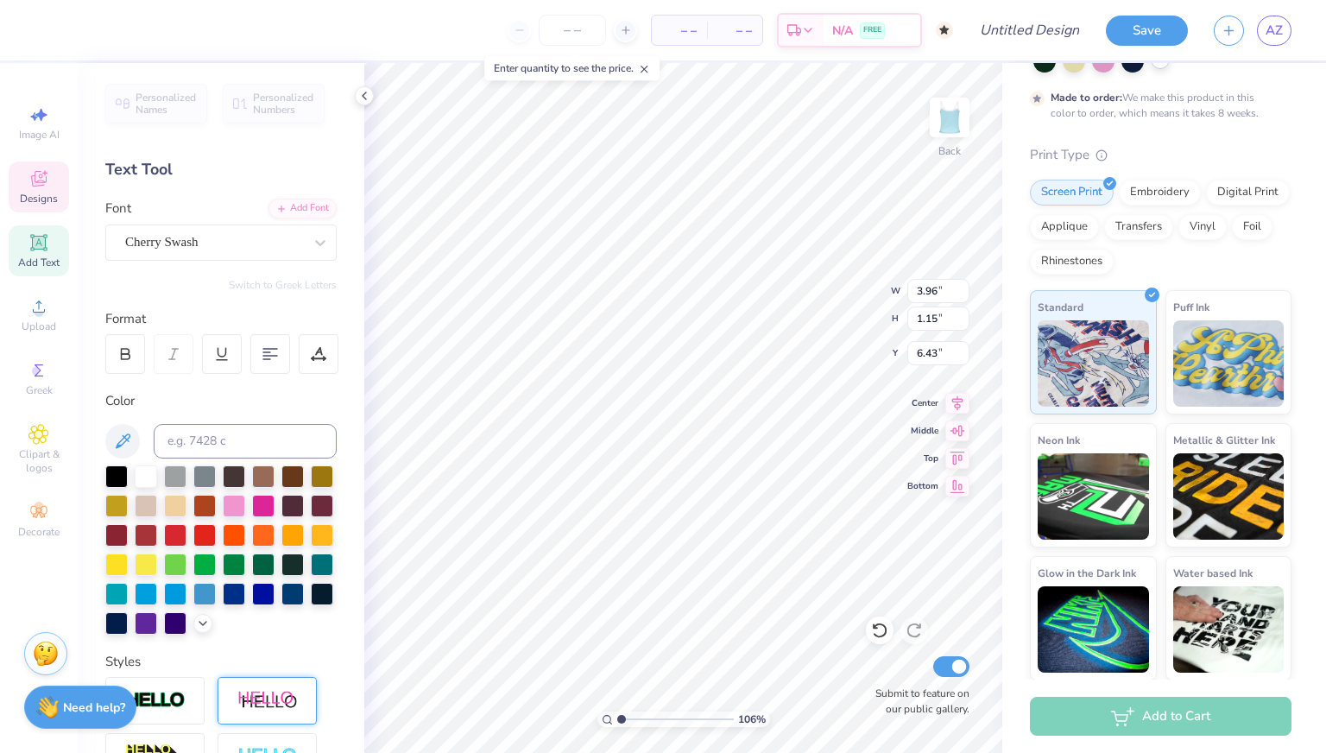
click at [35, 166] on div "Designs" at bounding box center [39, 186] width 60 height 51
type input "1.05506091215648"
type input "5.28"
type input "1.18"
type input "6.41"
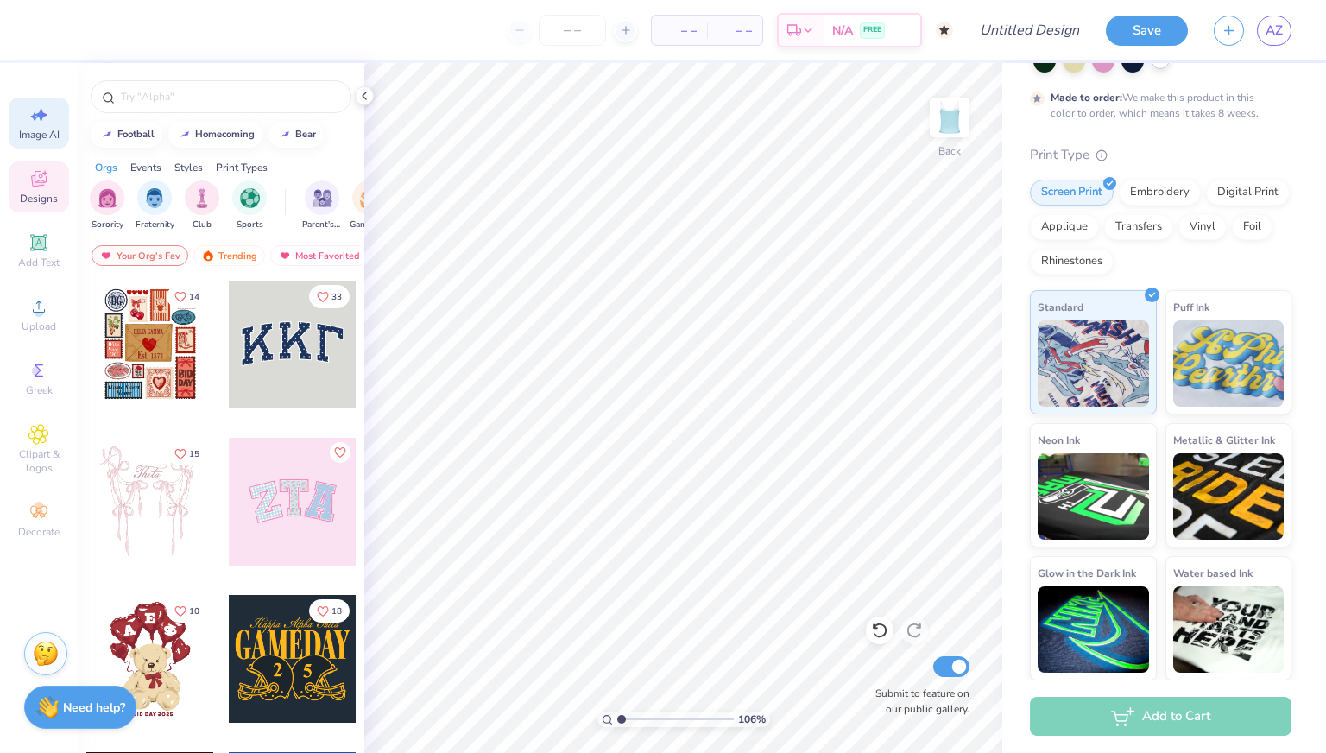
click at [16, 148] on div "Image AI" at bounding box center [39, 123] width 60 height 51
type input "1.05506091215648"
select select "4"
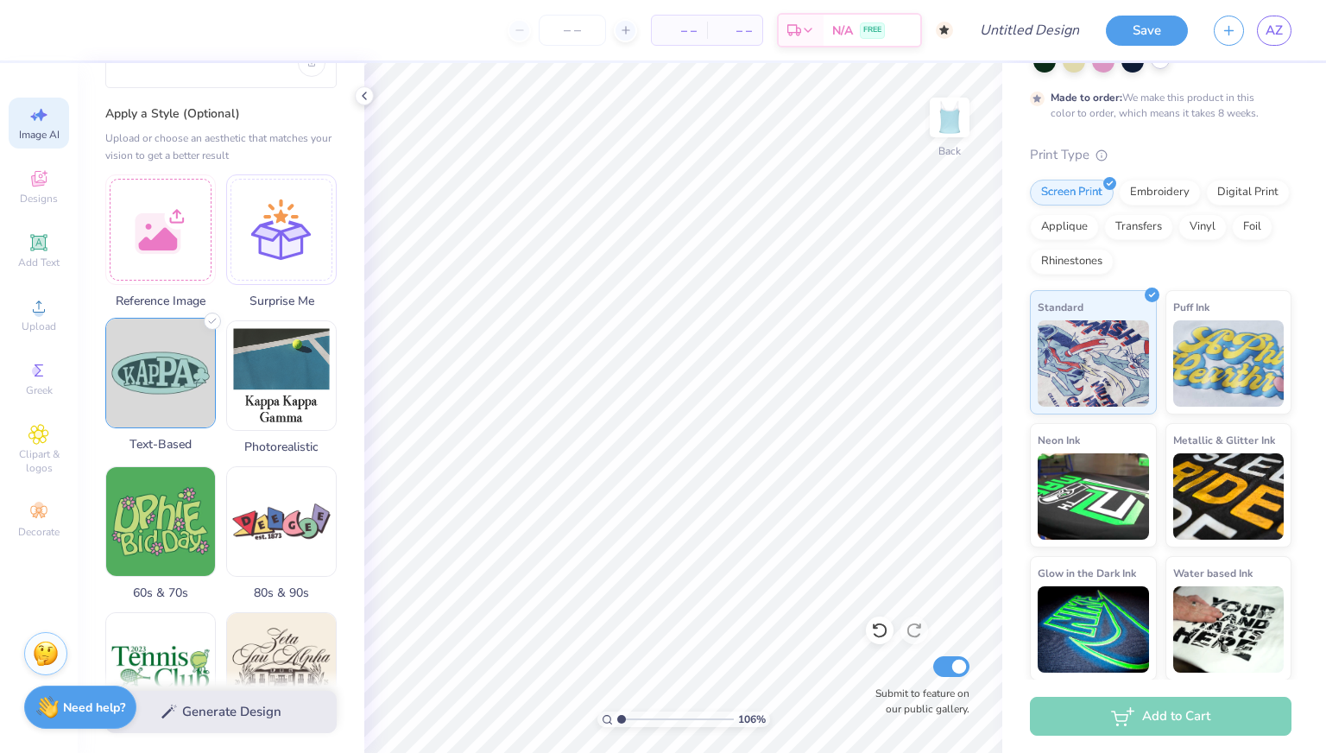
click at [159, 391] on img at bounding box center [160, 373] width 109 height 109
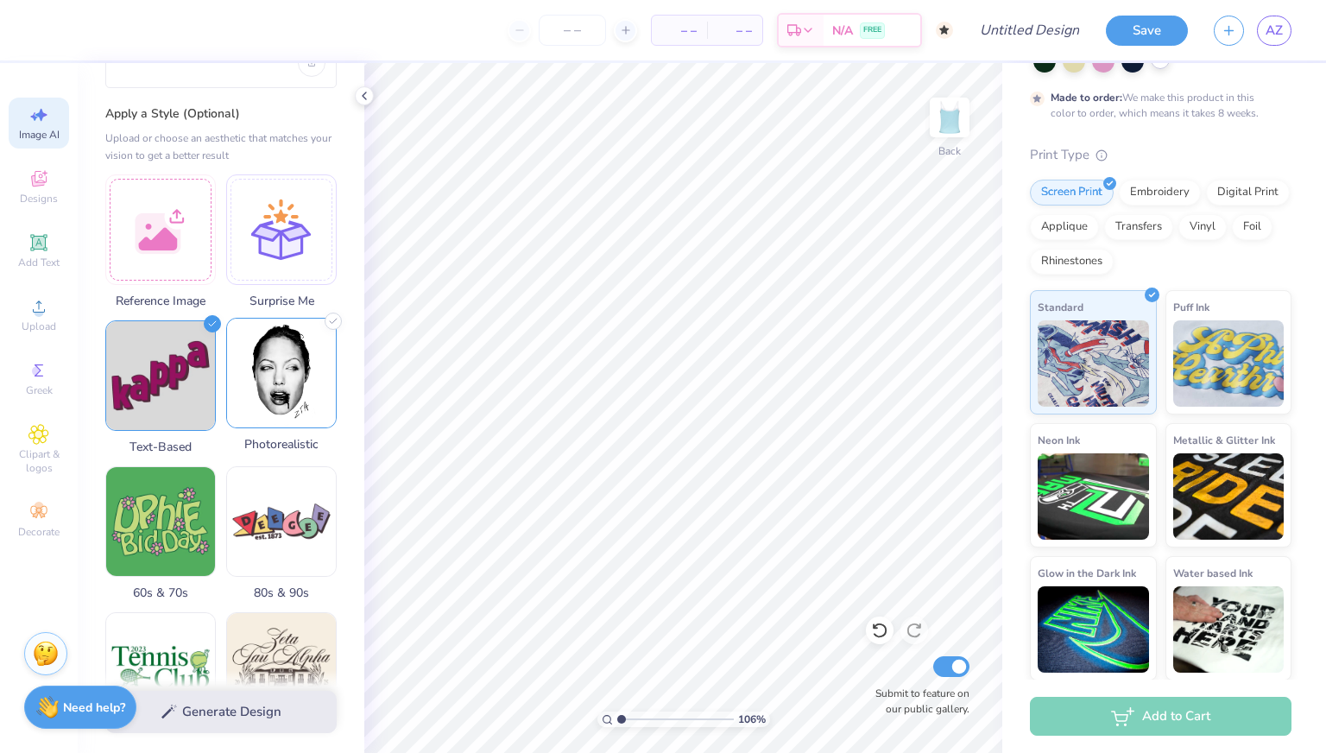
scroll to position [0, 0]
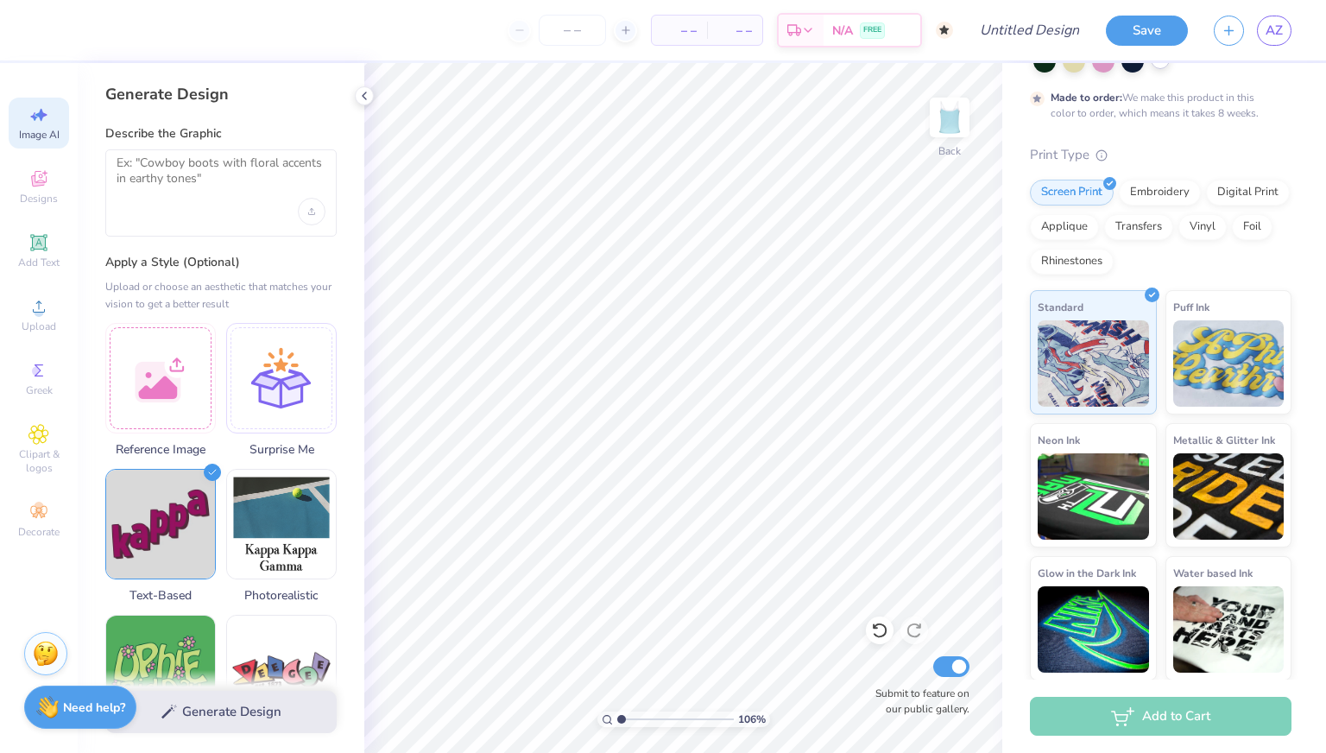
click at [216, 213] on div at bounding box center [220, 192] width 231 height 87
click at [180, 189] on textarea at bounding box center [221, 176] width 209 height 43
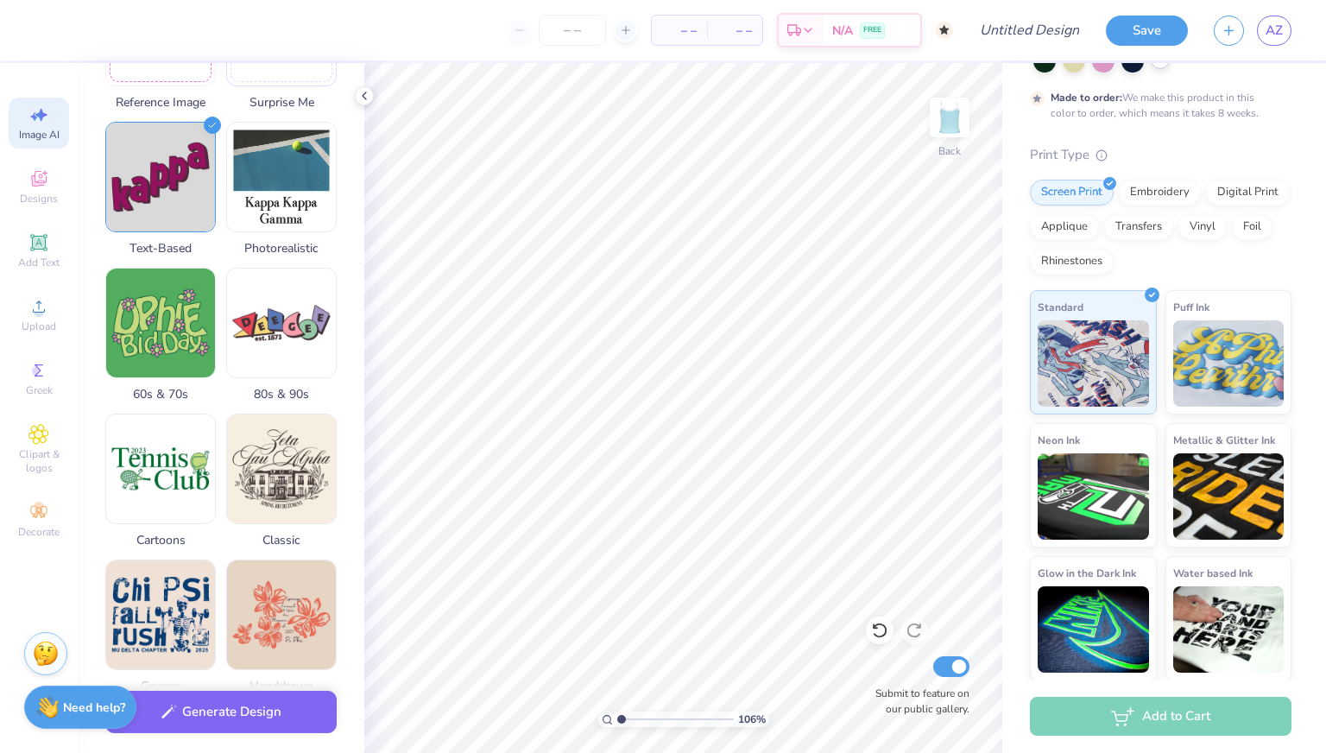
scroll to position [378, 0]
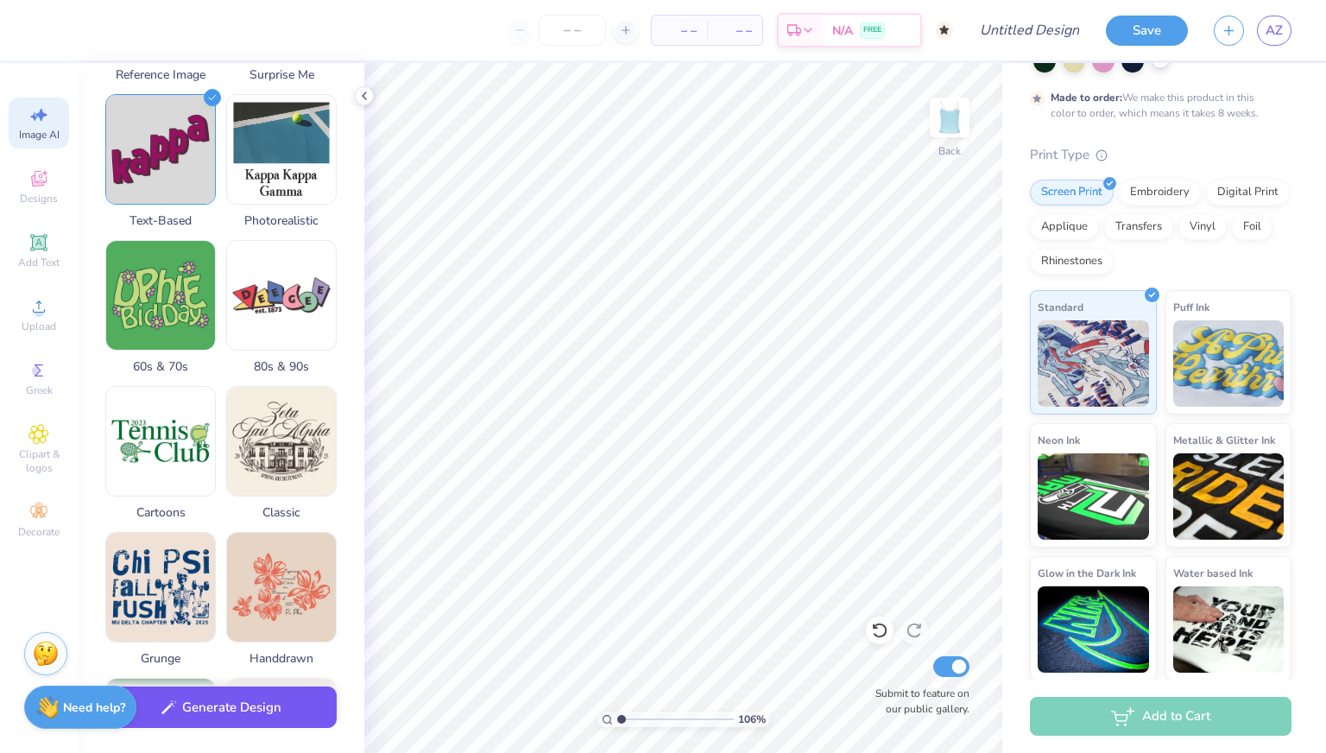
type textarea "NPDT as the text in a retro styler but make the text orange"
click at [255, 699] on button "Generate Design" at bounding box center [220, 707] width 231 height 42
type input "1.05506091215648"
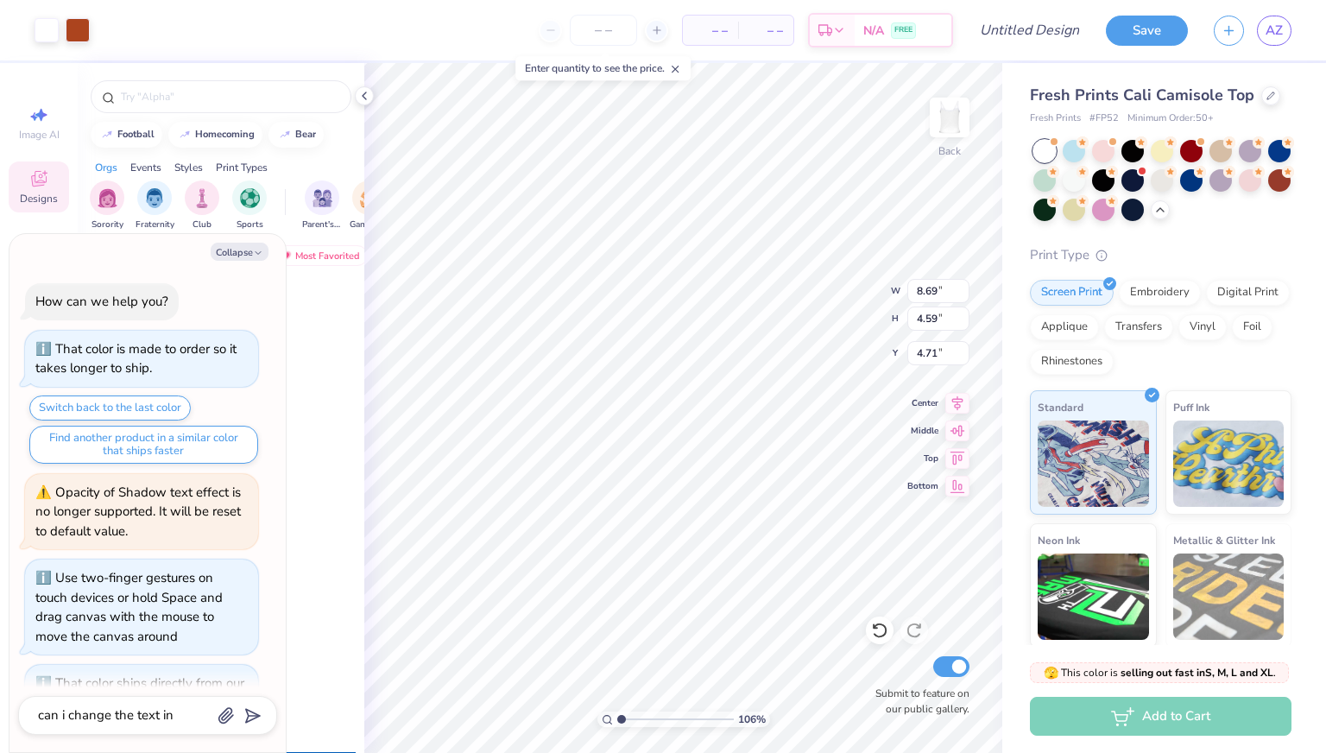
type textarea "x"
type textarea "can i change the text in"
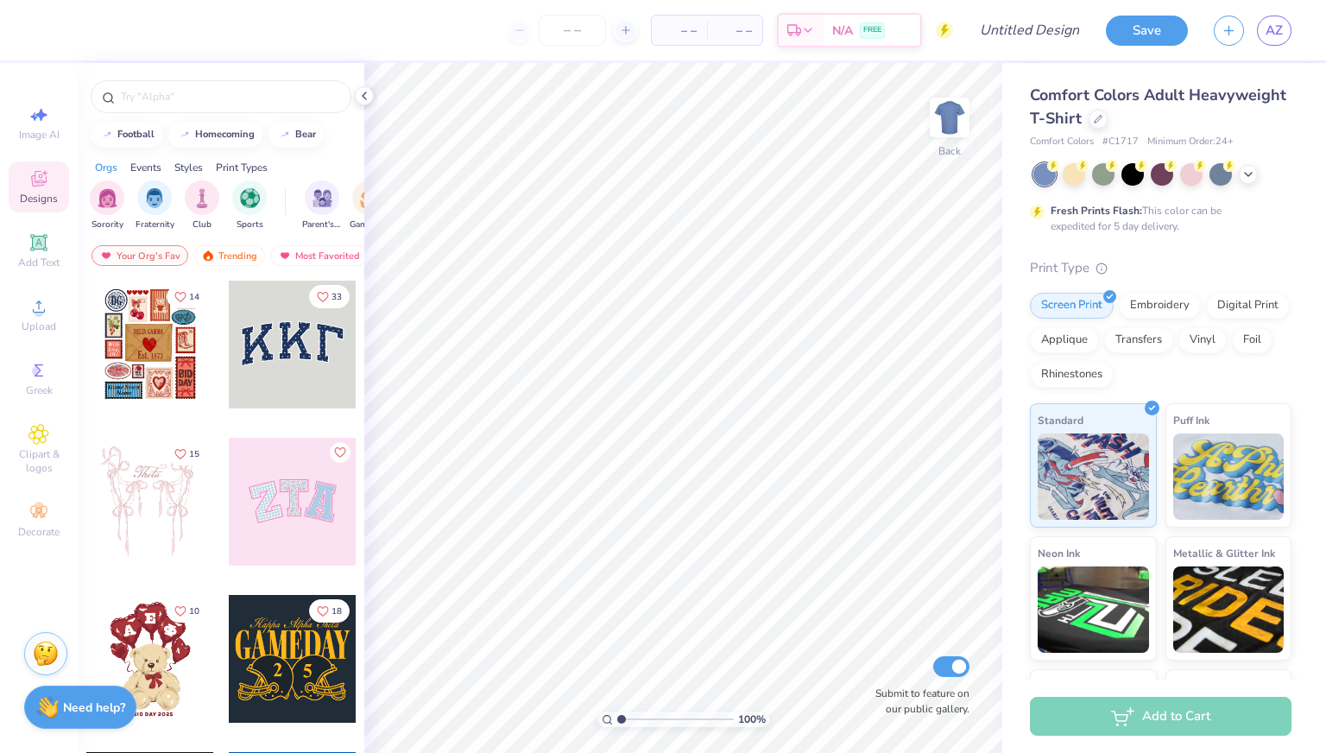
click at [1264, 176] on div at bounding box center [1163, 174] width 258 height 22
click at [1252, 174] on icon at bounding box center [1249, 173] width 14 height 14
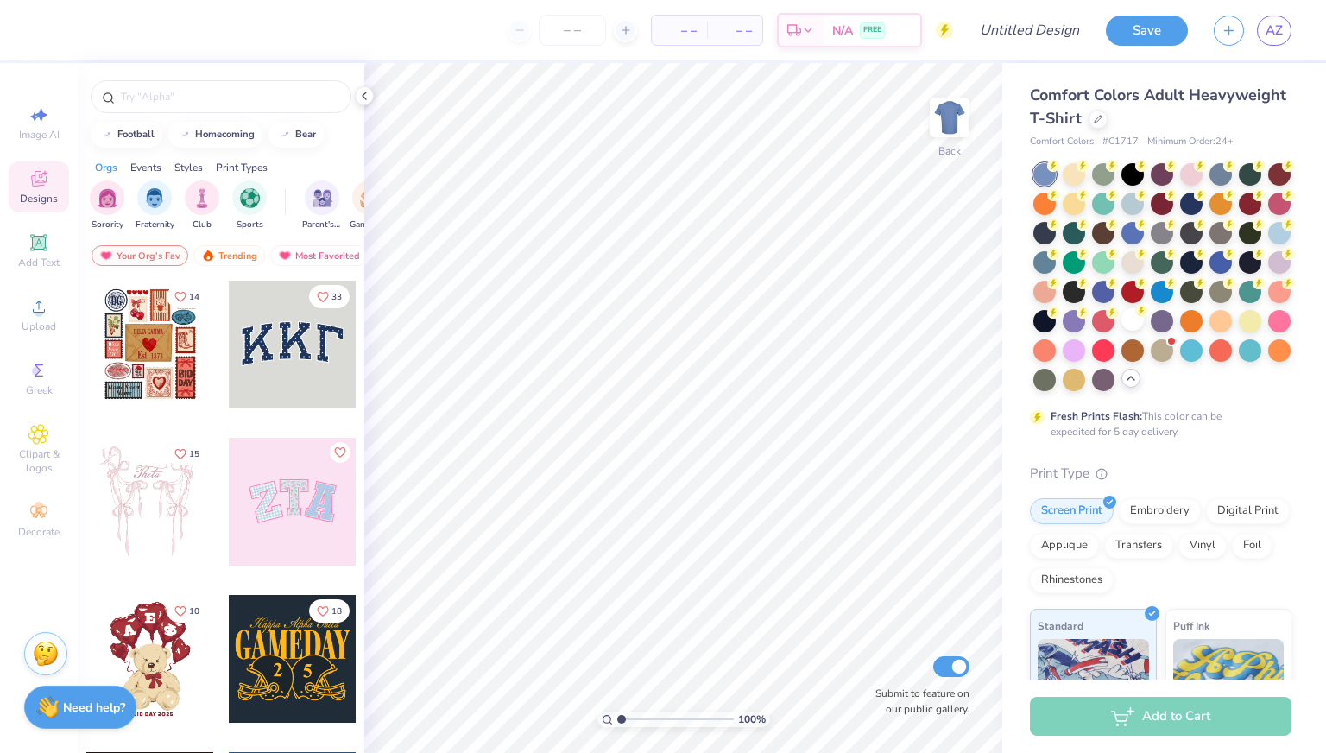
click at [1122, 331] on div at bounding box center [1133, 319] width 22 height 22
click at [44, 267] on span "Add Text" at bounding box center [38, 263] width 41 height 14
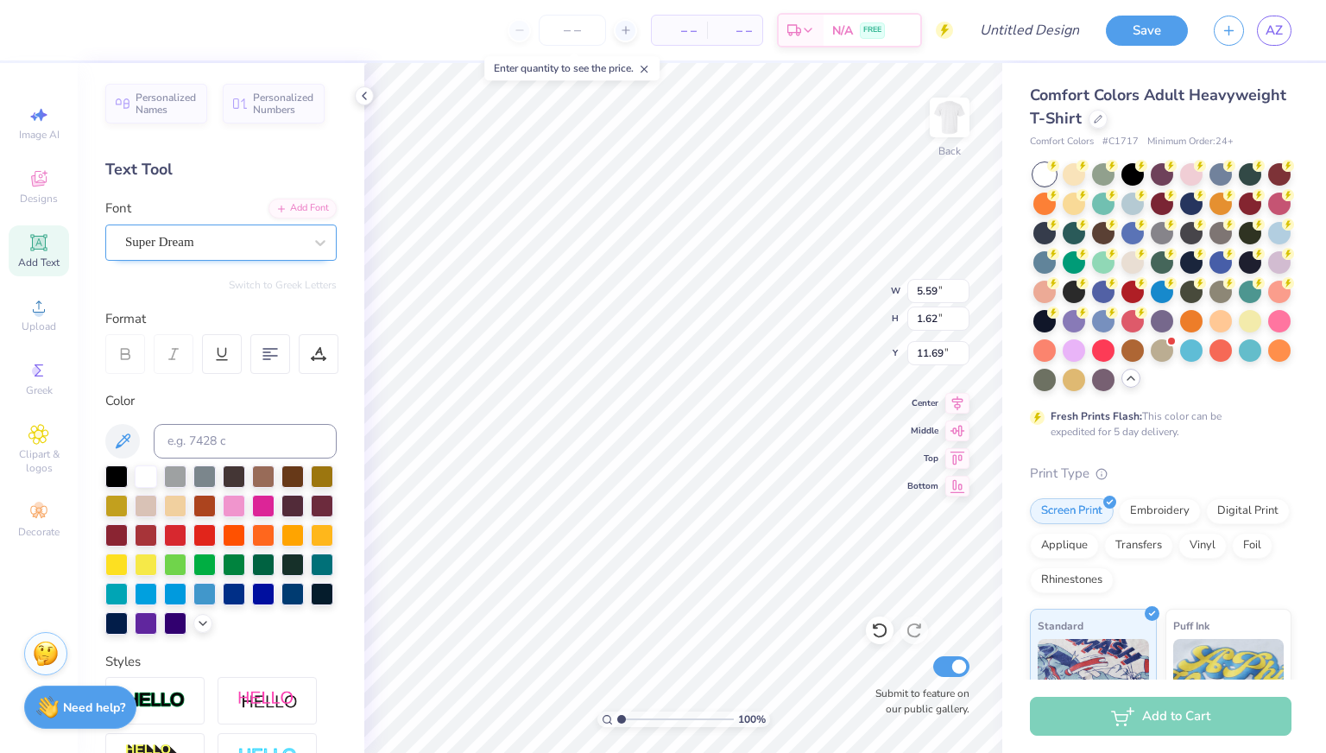
click at [257, 241] on div "Super Dream" at bounding box center [213, 242] width 181 height 27
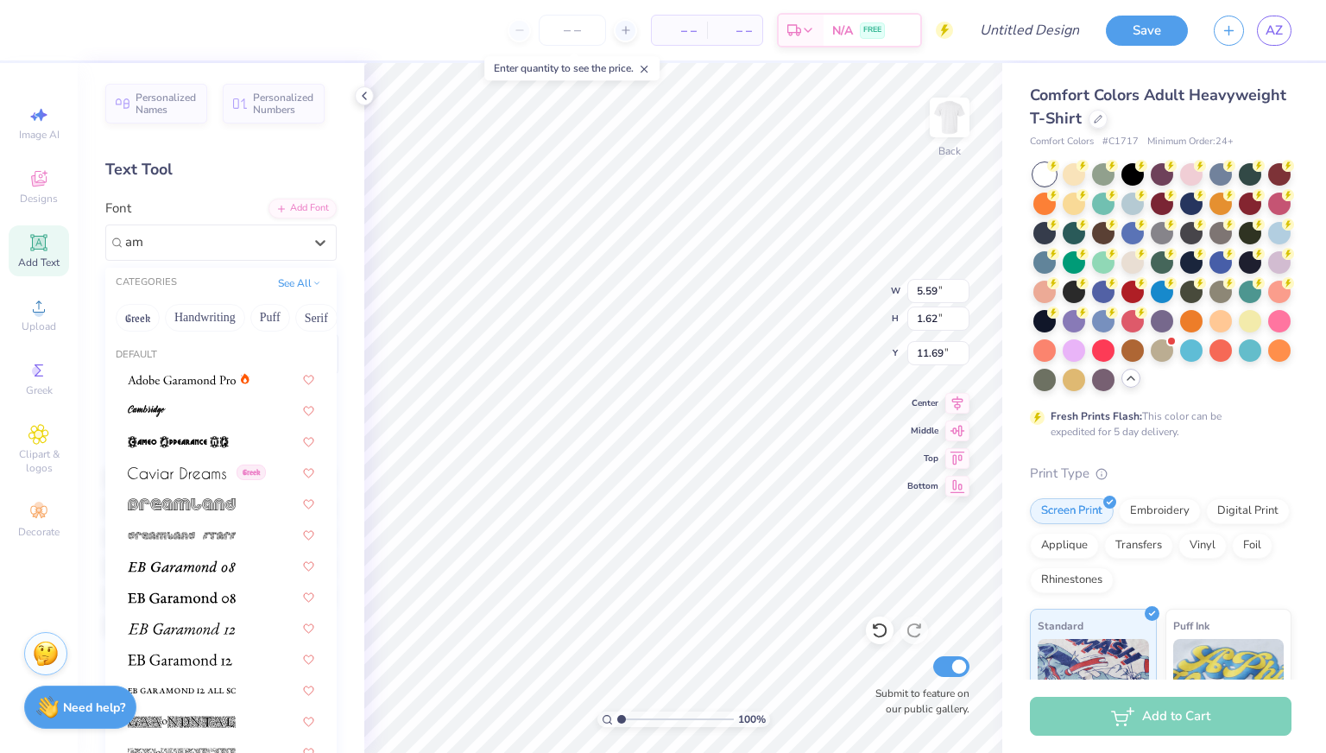
type input "a"
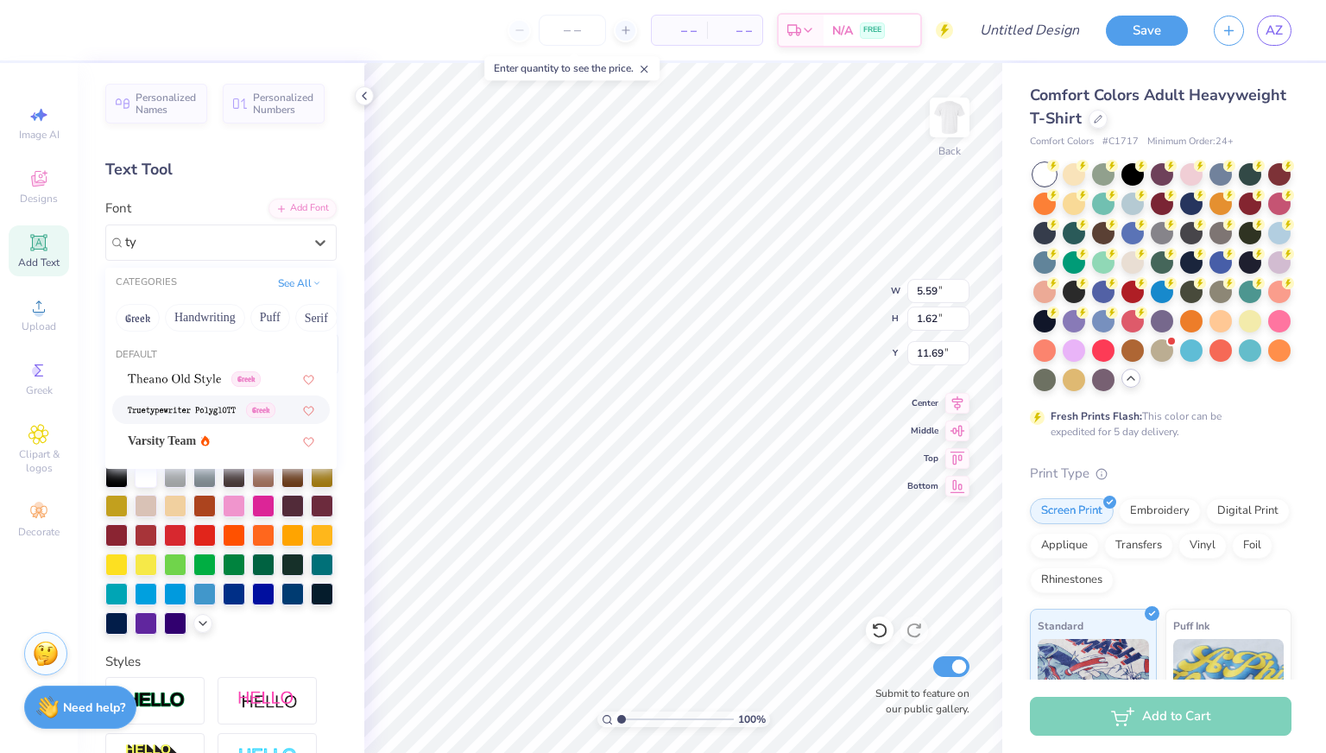
click at [198, 408] on img at bounding box center [182, 411] width 108 height 12
type input "ty"
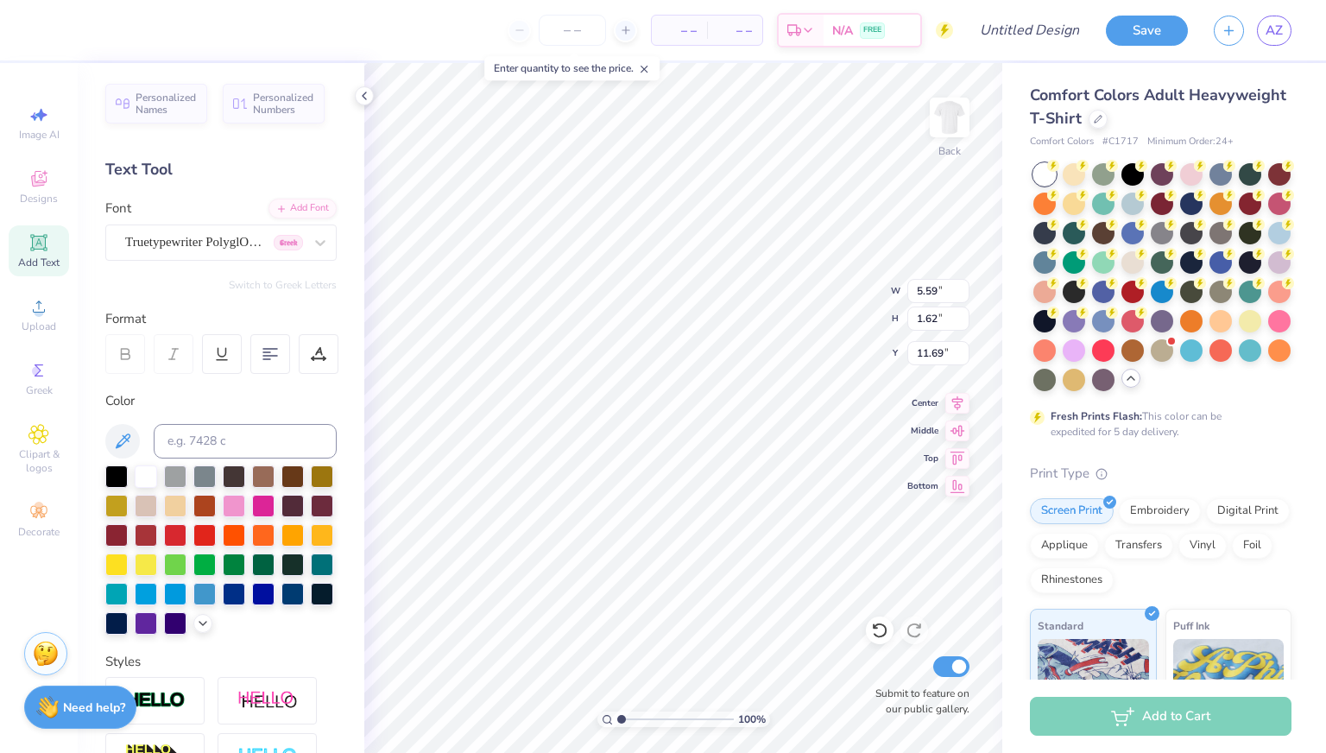
type input "4.04"
type input "1.38"
type input "11.81"
type textarea "T"
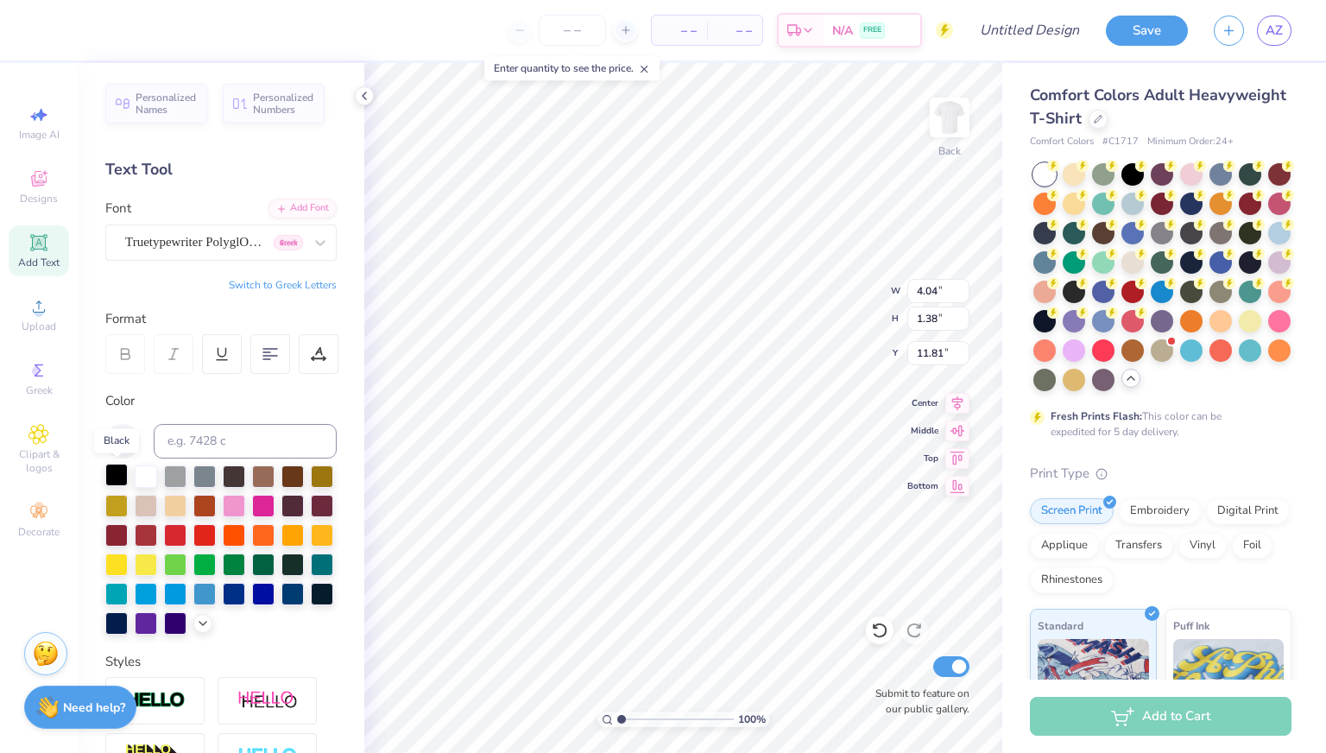
type textarea "I"
click at [108, 471] on div at bounding box center [116, 475] width 22 height 22
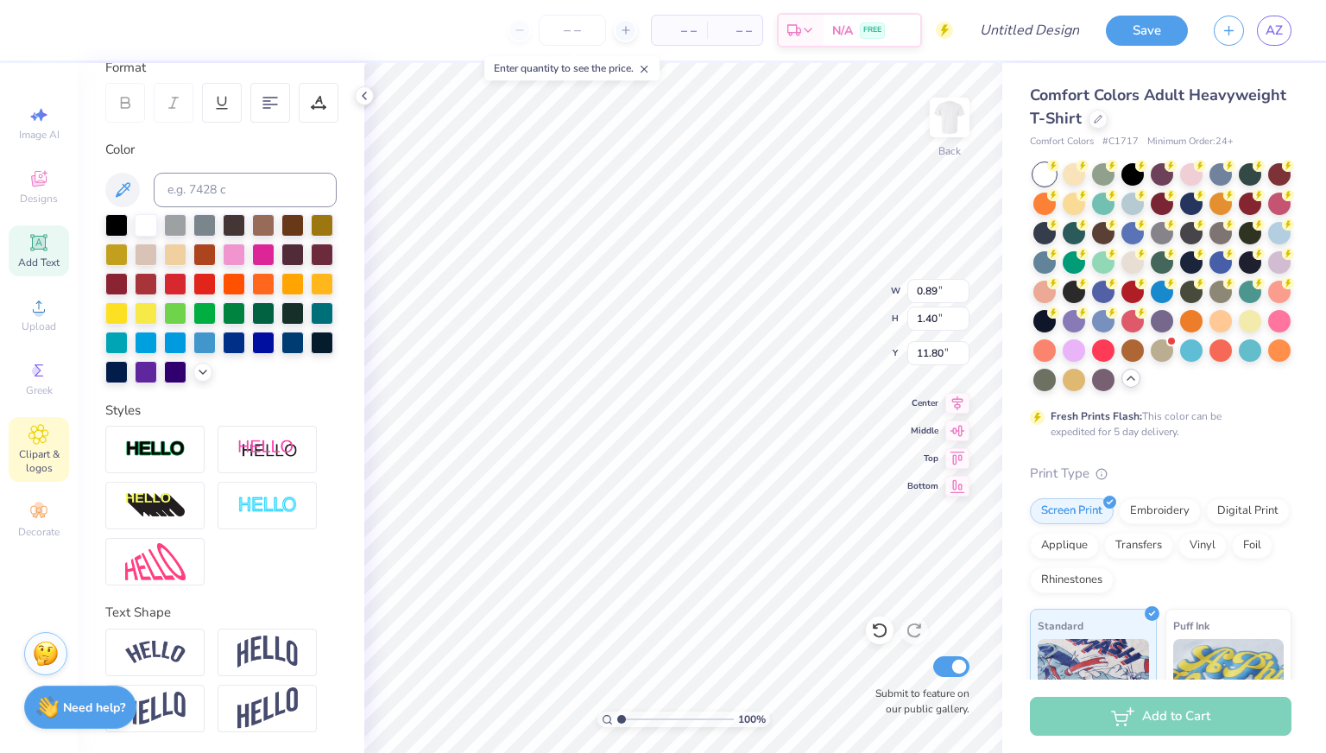
click at [45, 429] on icon at bounding box center [38, 434] width 19 height 19
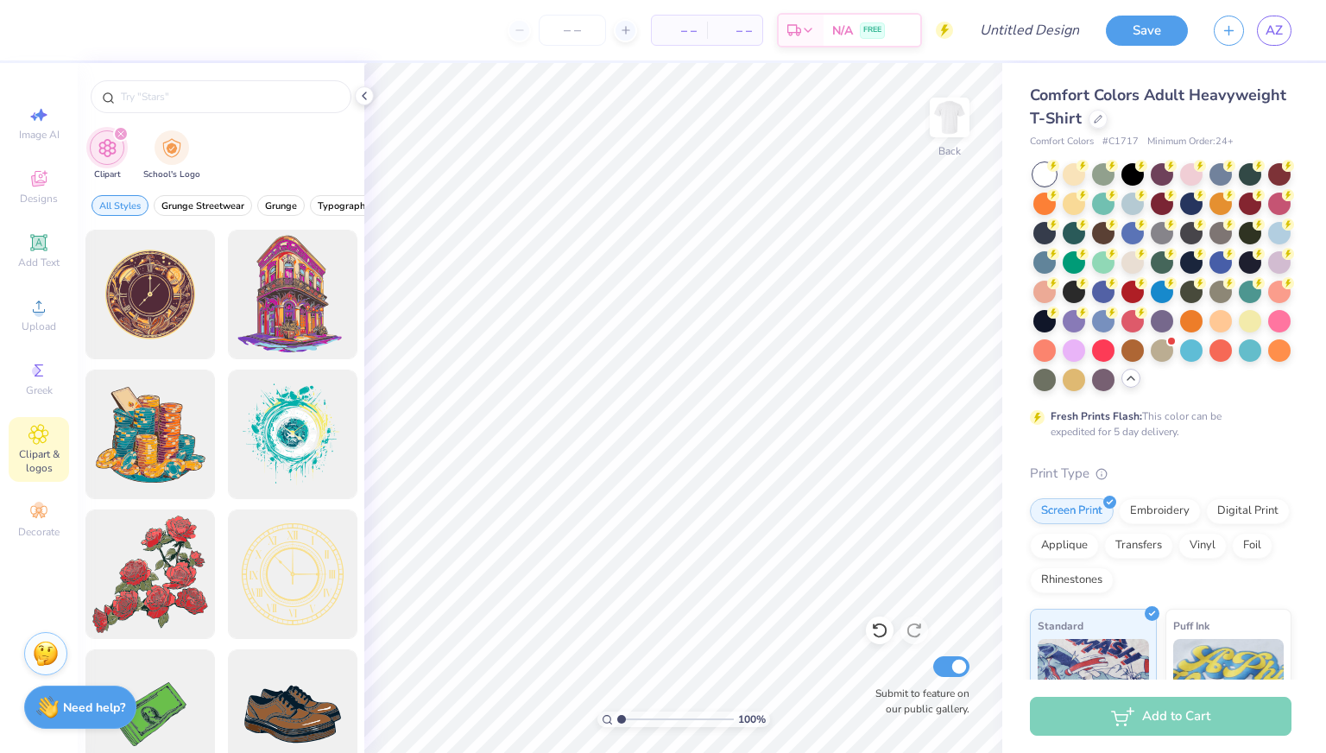
click at [168, 113] on div at bounding box center [221, 92] width 287 height 59
click at [118, 130] on icon "filter for Clipart" at bounding box center [120, 133] width 7 height 7
click at [115, 138] on div "filter for Clipart" at bounding box center [121, 134] width 16 height 16
click at [223, 71] on div at bounding box center [221, 92] width 287 height 59
click at [195, 113] on div at bounding box center [221, 92] width 287 height 59
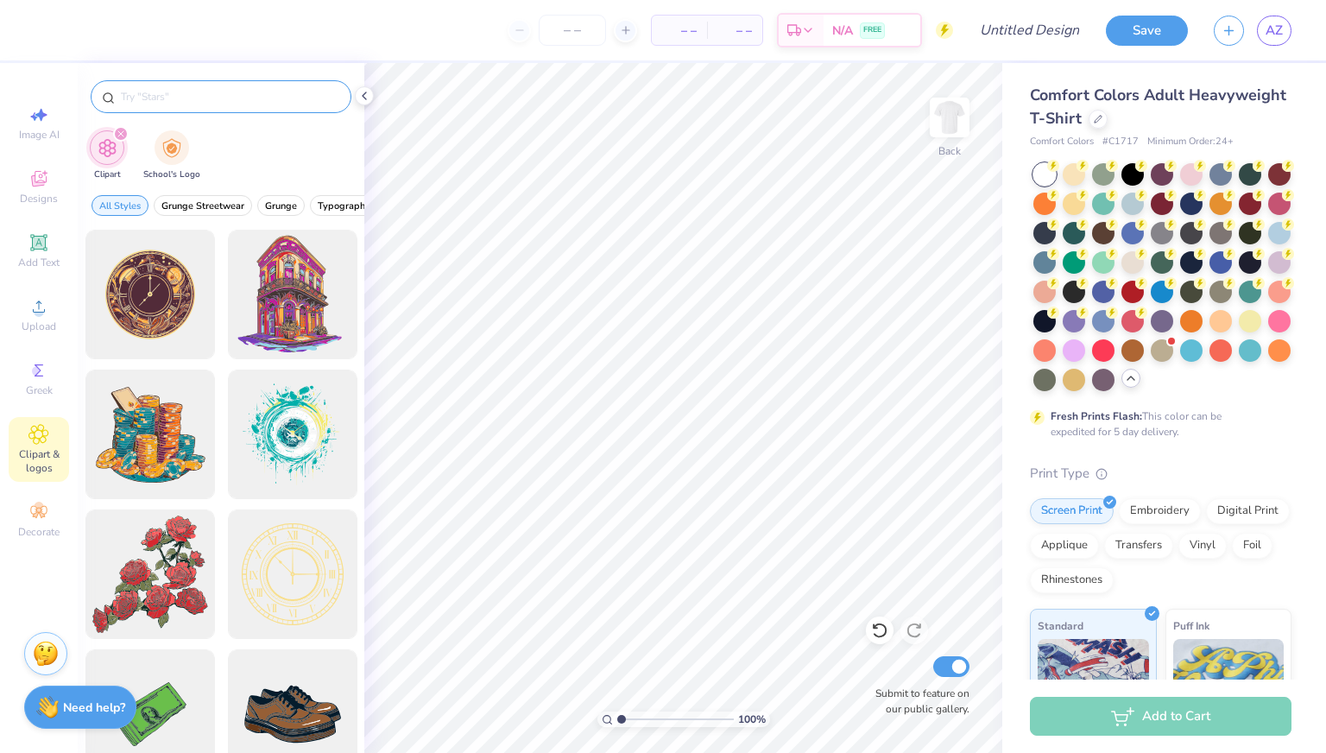
click at [195, 109] on div at bounding box center [221, 96] width 261 height 33
click at [195, 97] on input "text" at bounding box center [229, 96] width 221 height 17
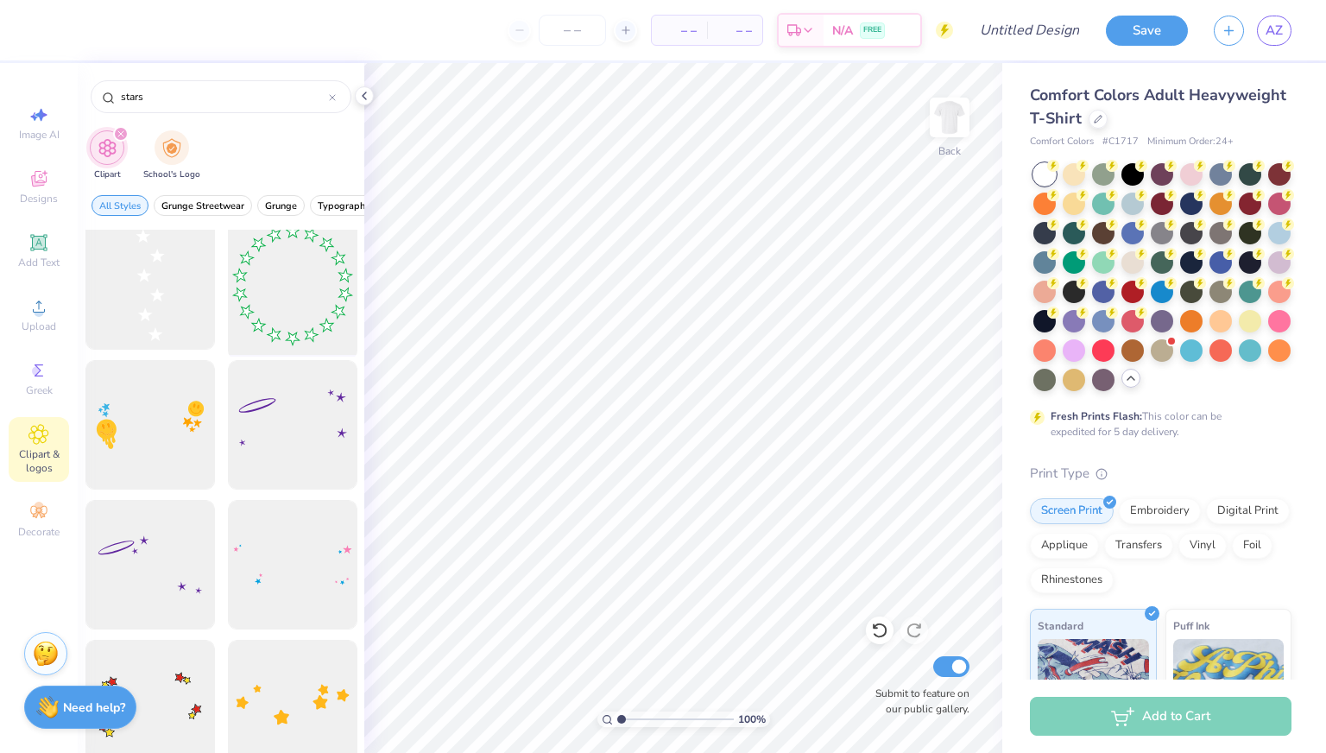
scroll to position [10, 0]
type input "stars"
click at [288, 560] on div at bounding box center [292, 564] width 142 height 142
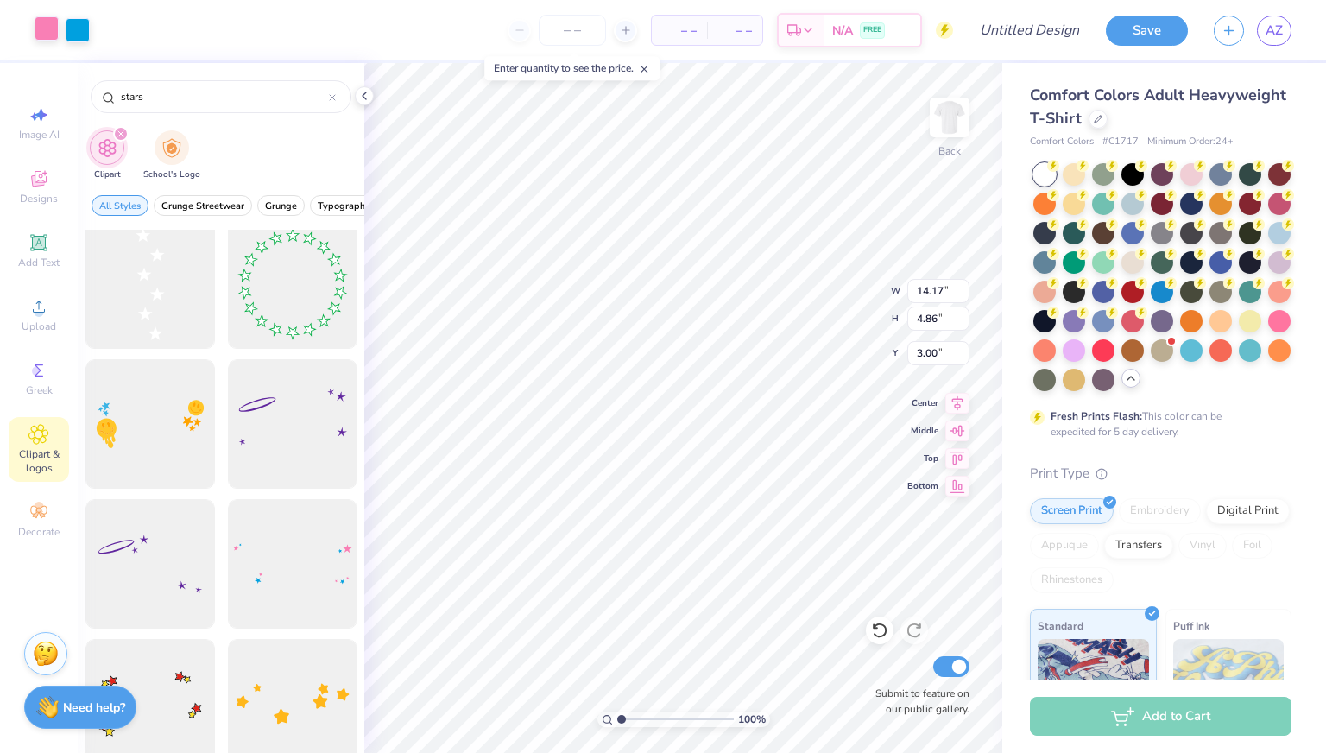
click at [44, 28] on div at bounding box center [47, 28] width 24 height 24
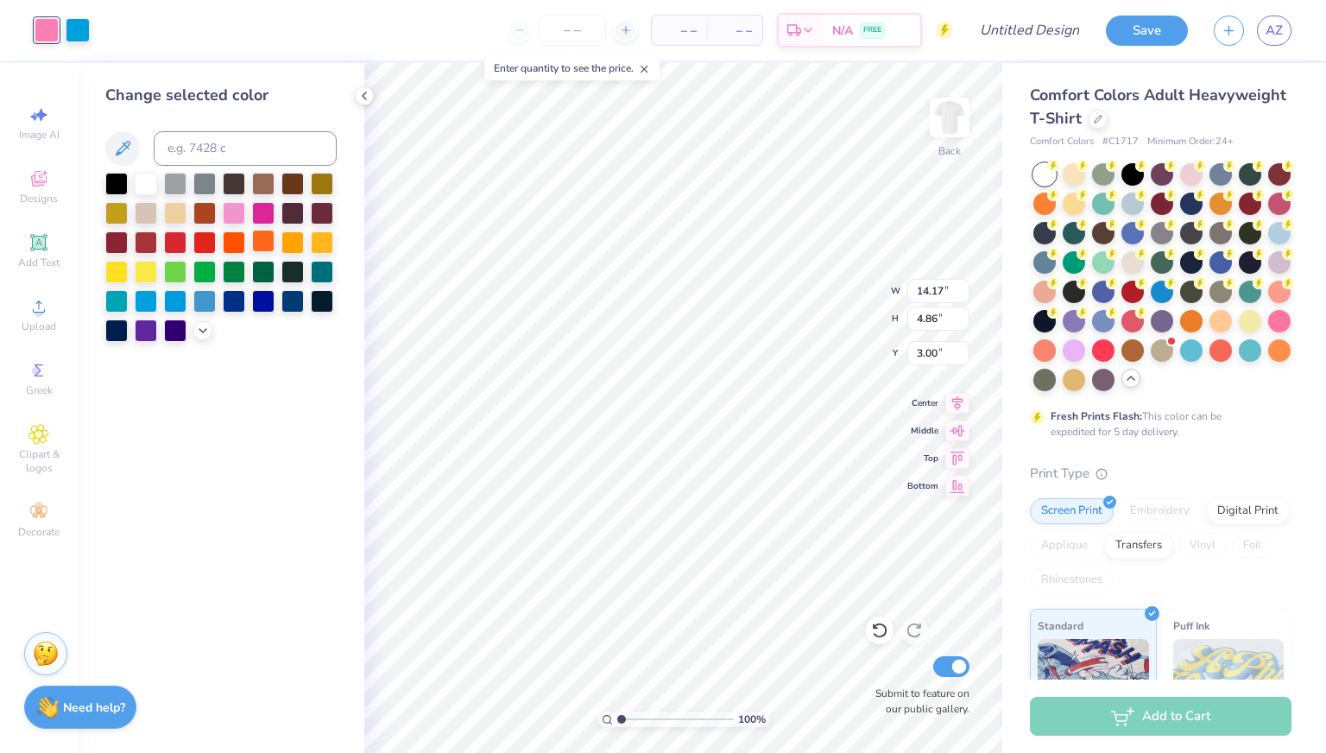
click at [257, 237] on div at bounding box center [263, 241] width 22 height 22
click at [355, 94] on div at bounding box center [364, 95] width 19 height 19
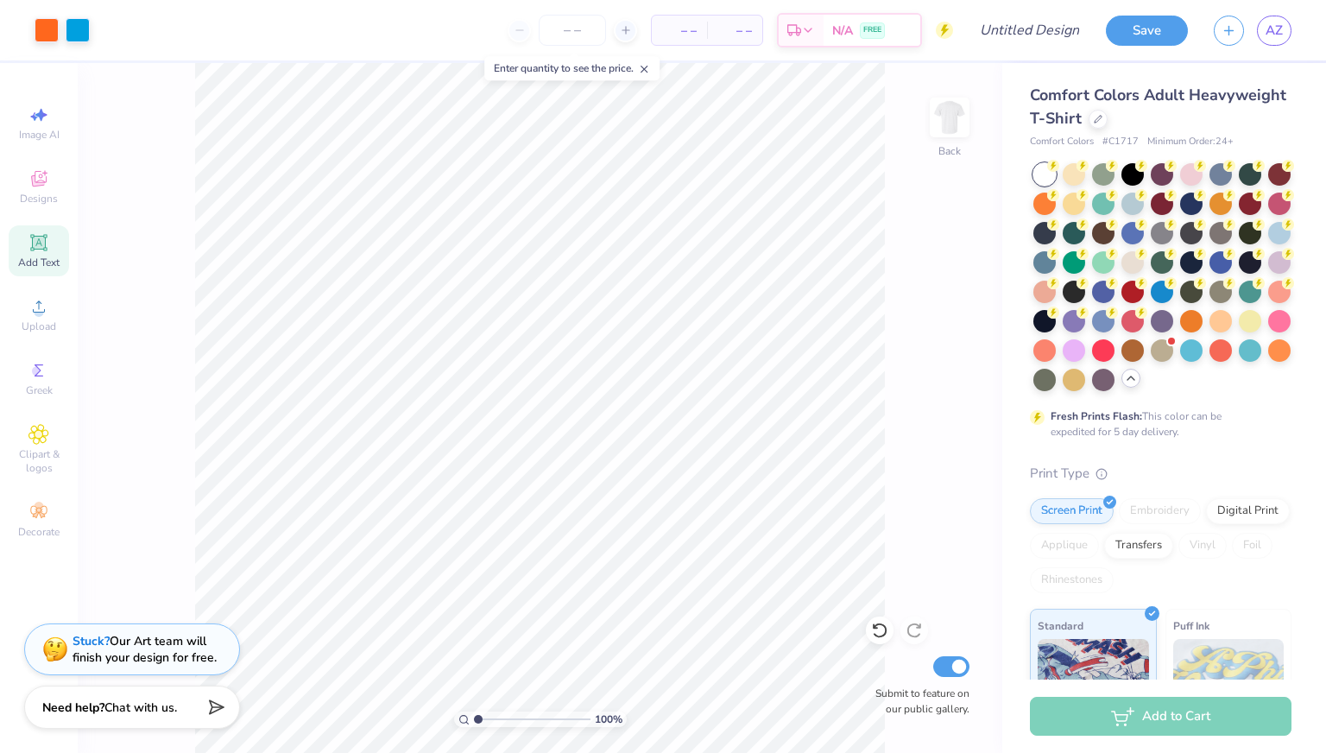
click at [30, 261] on span "Add Text" at bounding box center [38, 263] width 41 height 14
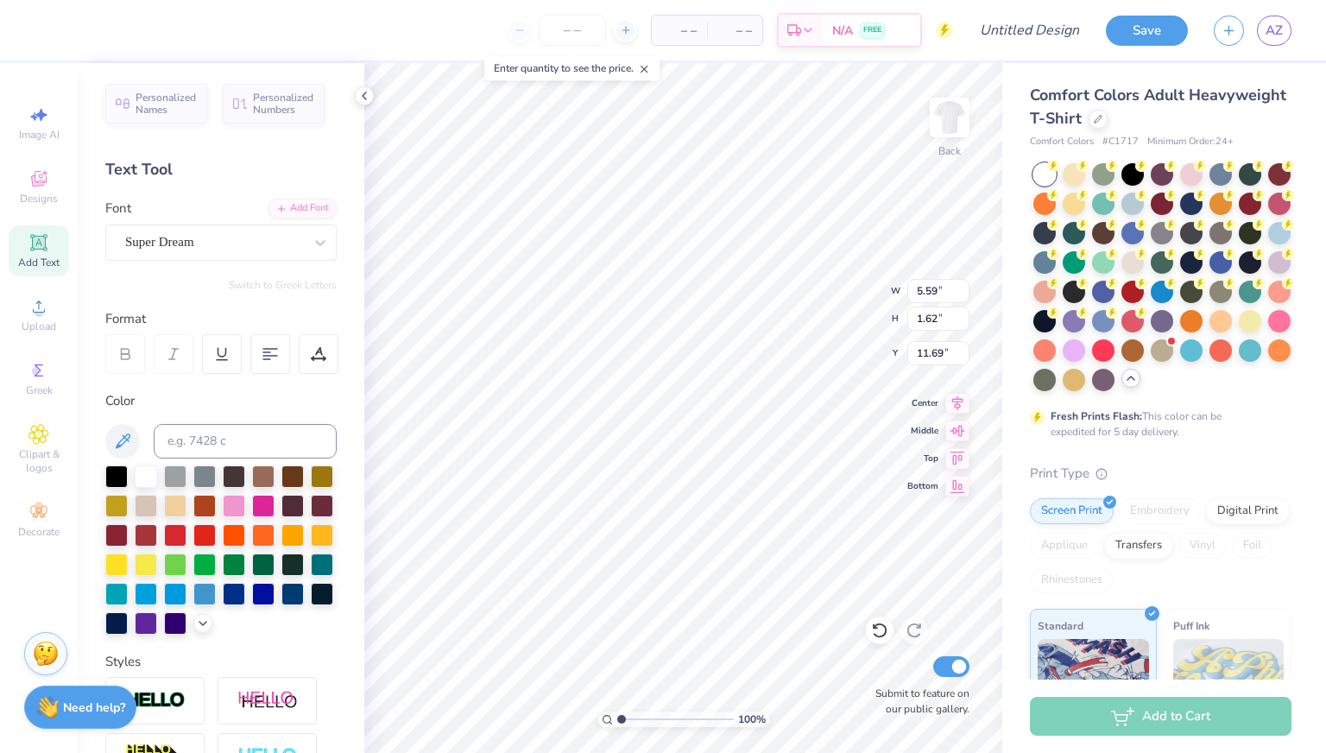
scroll to position [14, 2]
type textarea "T"
type textarea "New Paltz Dance Team"
click at [256, 246] on div "Super Dream" at bounding box center [213, 242] width 181 height 27
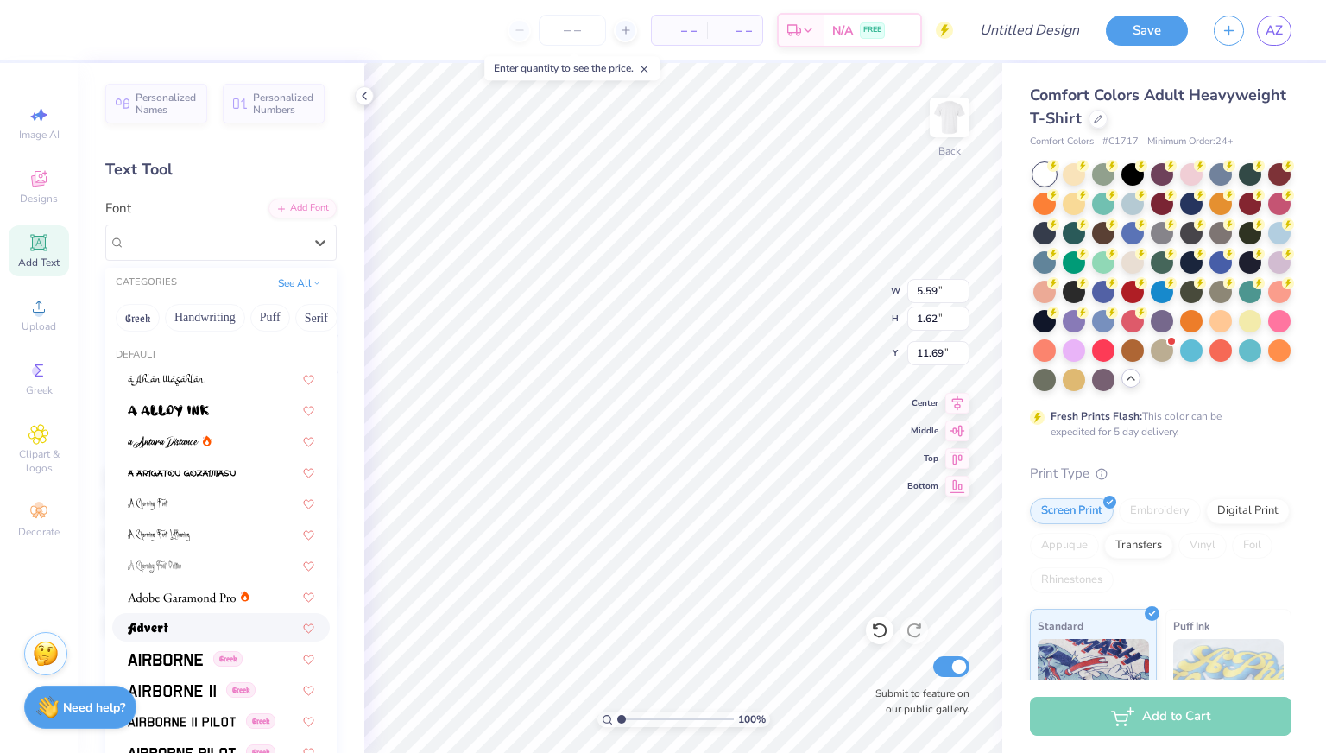
click at [208, 621] on div at bounding box center [221, 627] width 187 height 18
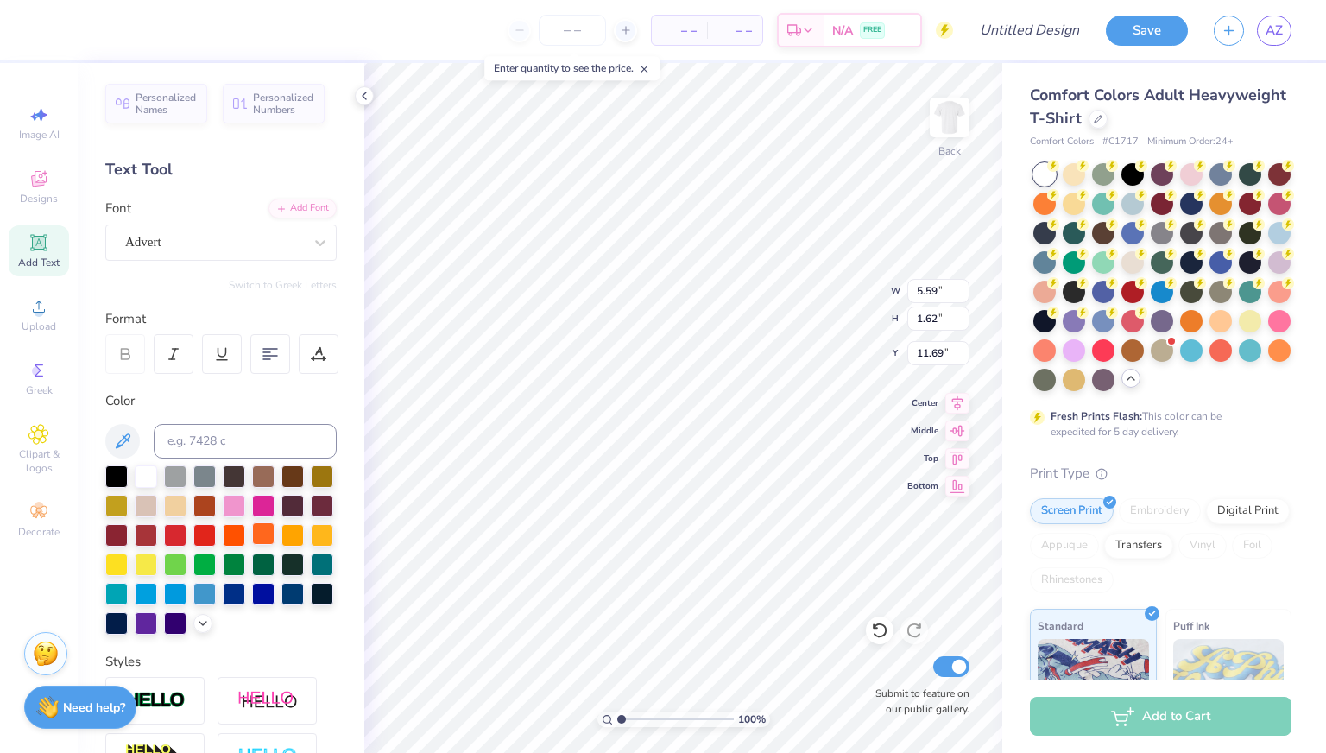
click at [252, 545] on div at bounding box center [263, 533] width 22 height 22
click at [128, 591] on div at bounding box center [116, 592] width 22 height 22
click at [157, 592] on div at bounding box center [146, 592] width 22 height 22
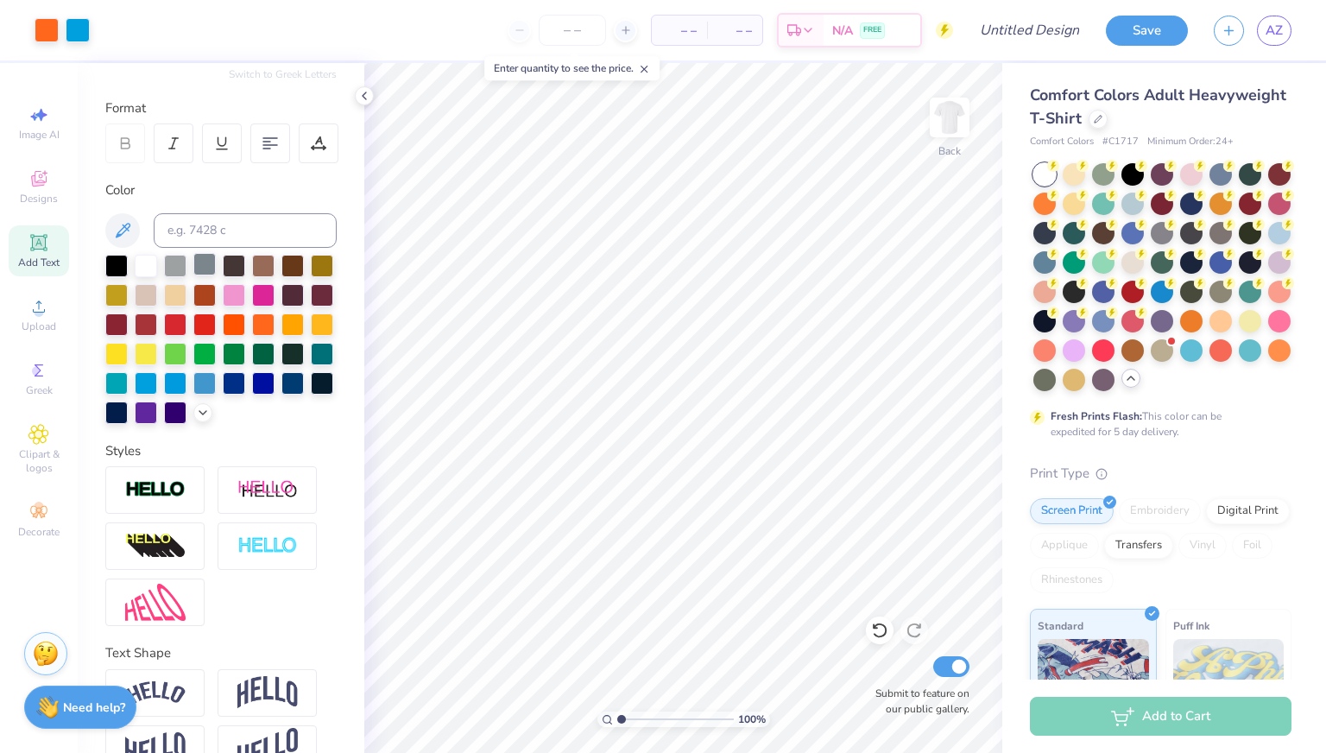
scroll to position [280, 0]
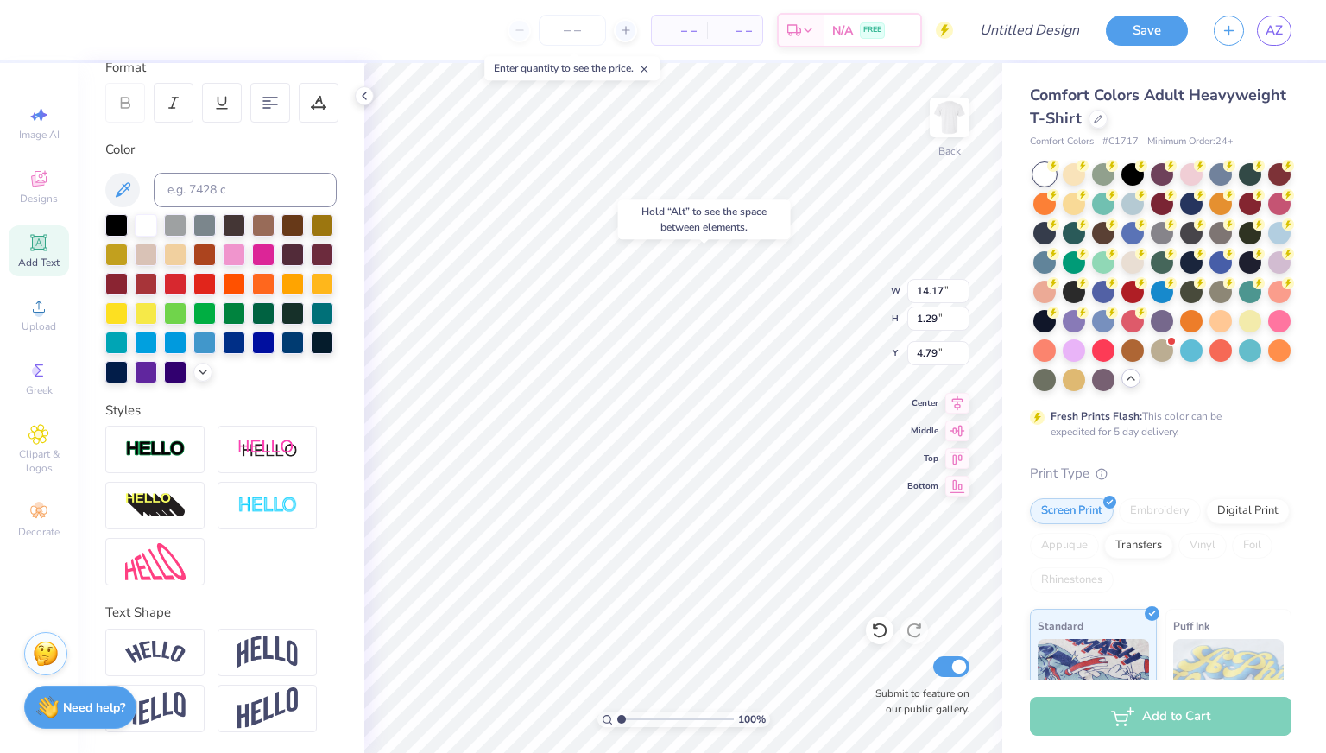
type input "4.79"
click at [1142, 36] on button "Save" at bounding box center [1147, 28] width 82 height 30
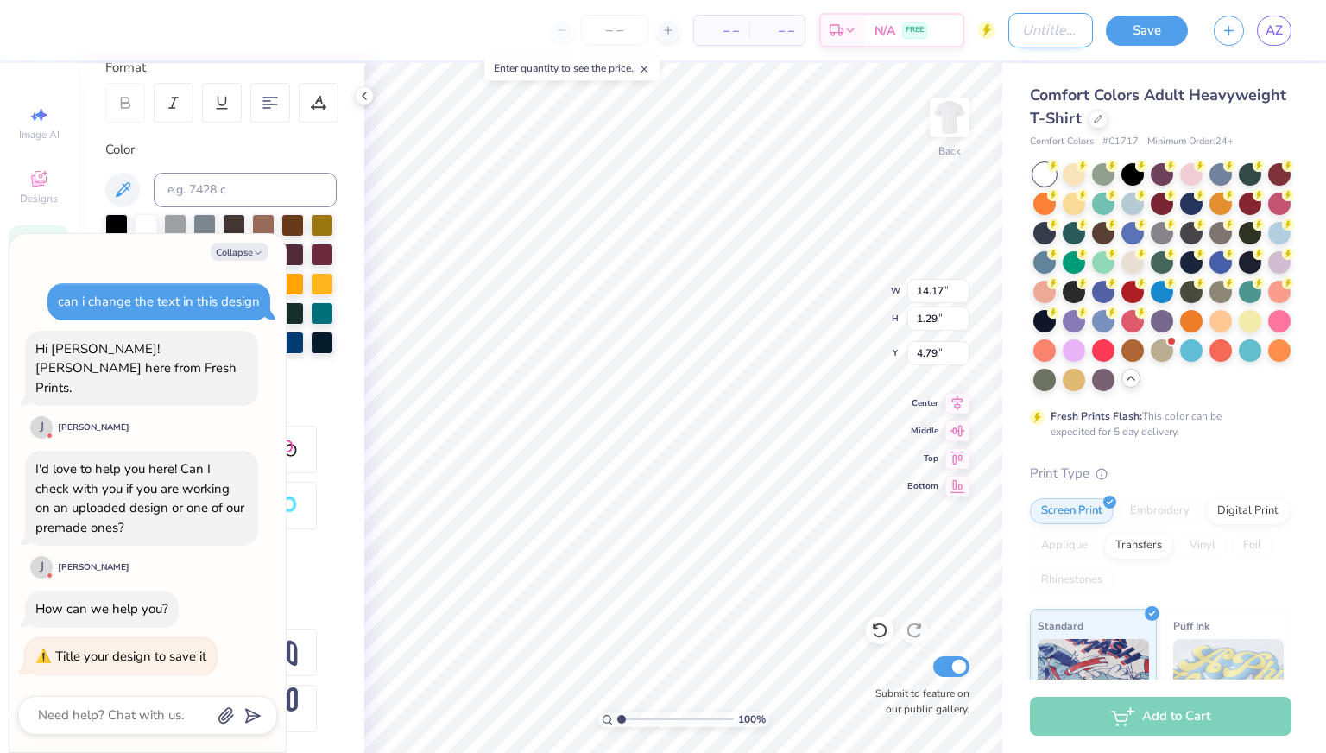
type textarea "x"
click at [1036, 28] on input "Design Title" at bounding box center [1051, 30] width 85 height 35
type input "N"
type textarea "x"
type input "NP"
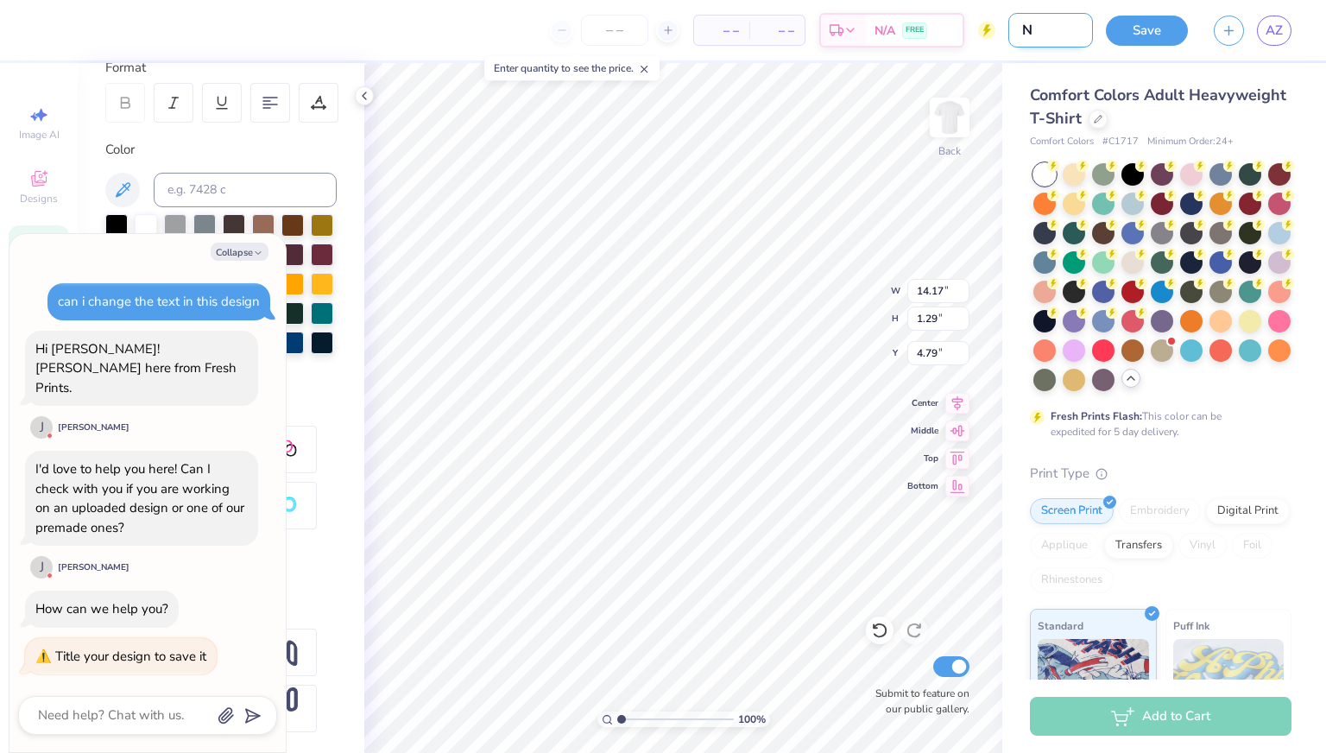
type textarea "x"
type input "NPD"
type textarea "x"
type input "NPDT"
type textarea "x"
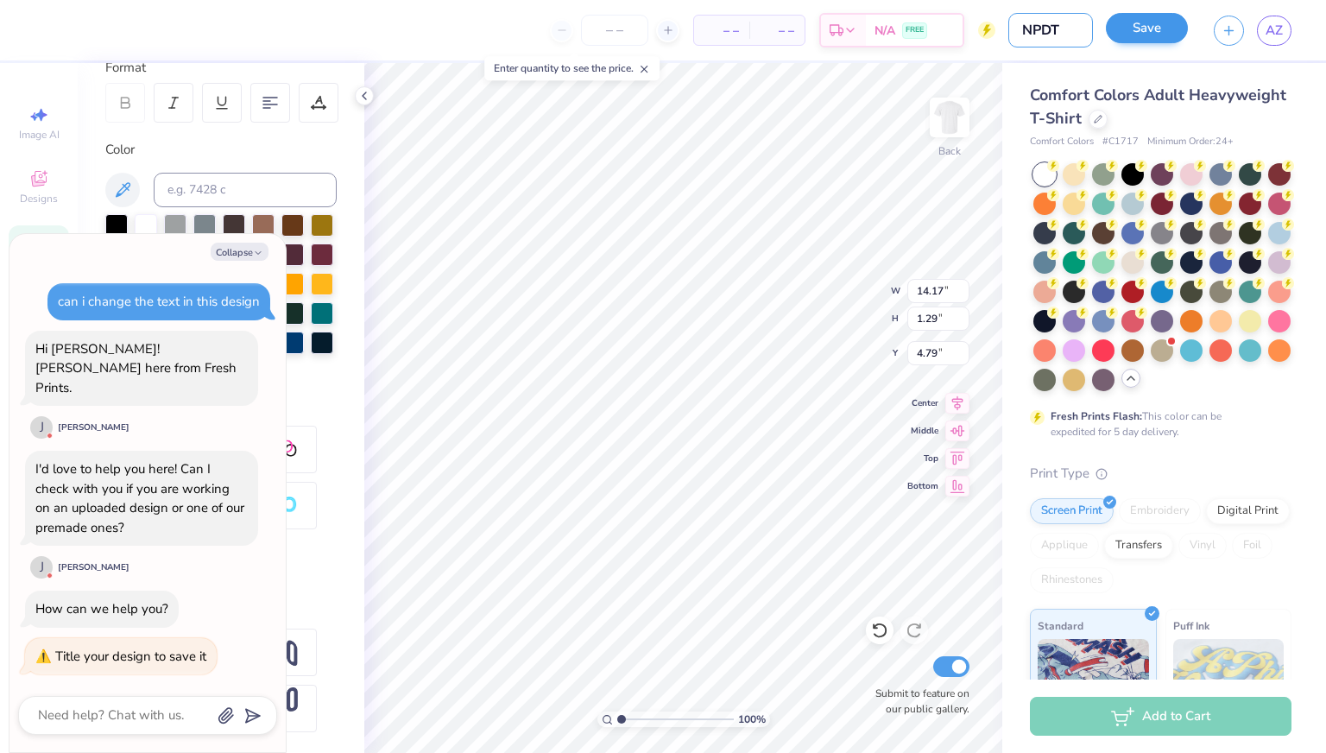
type input "NPDT"
click at [1151, 32] on button "Save" at bounding box center [1147, 28] width 82 height 30
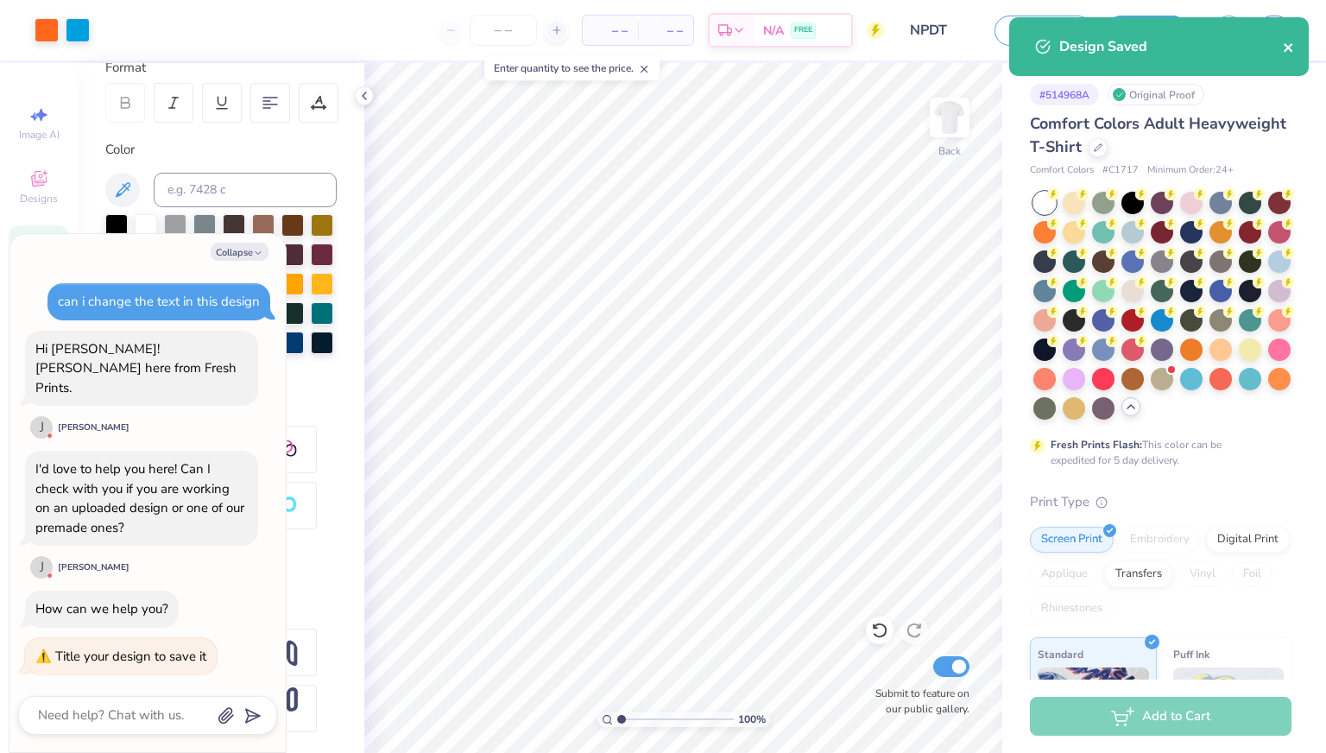
click at [1291, 45] on icon "close" at bounding box center [1288, 47] width 9 height 9
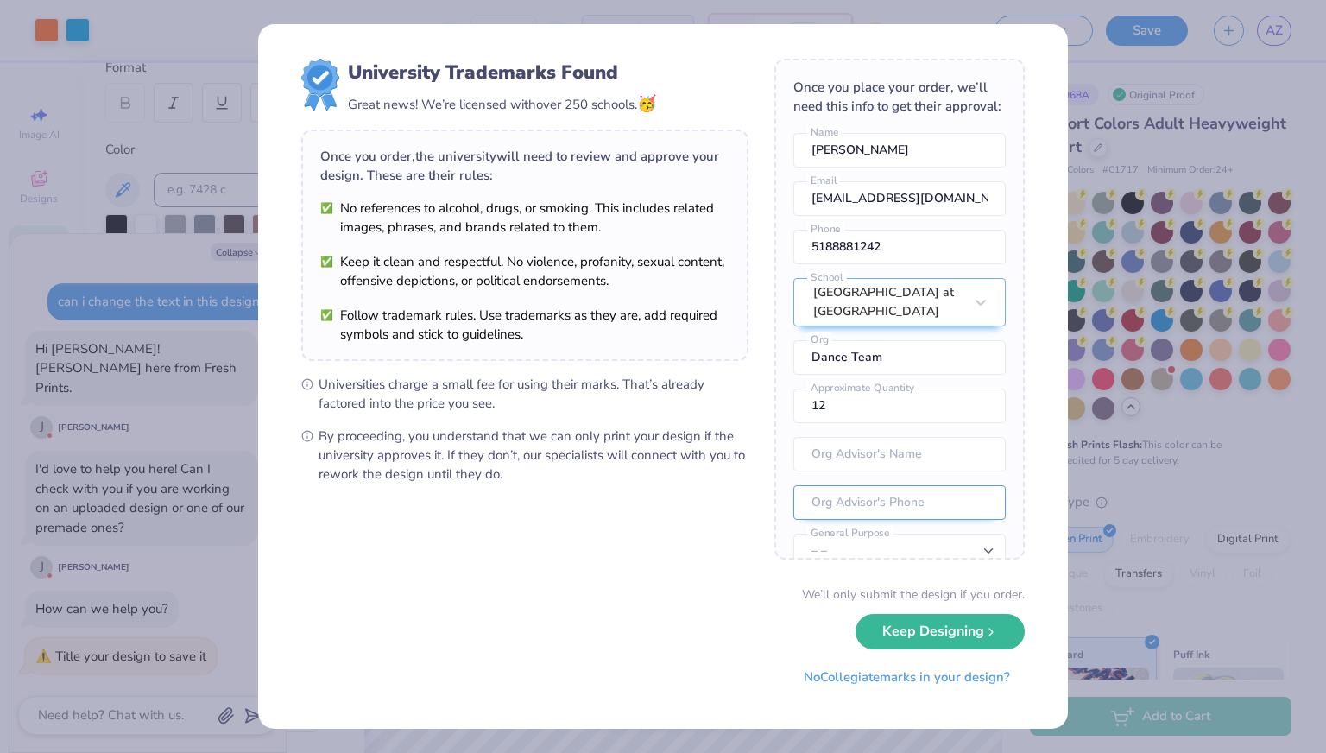
scroll to position [90, 0]
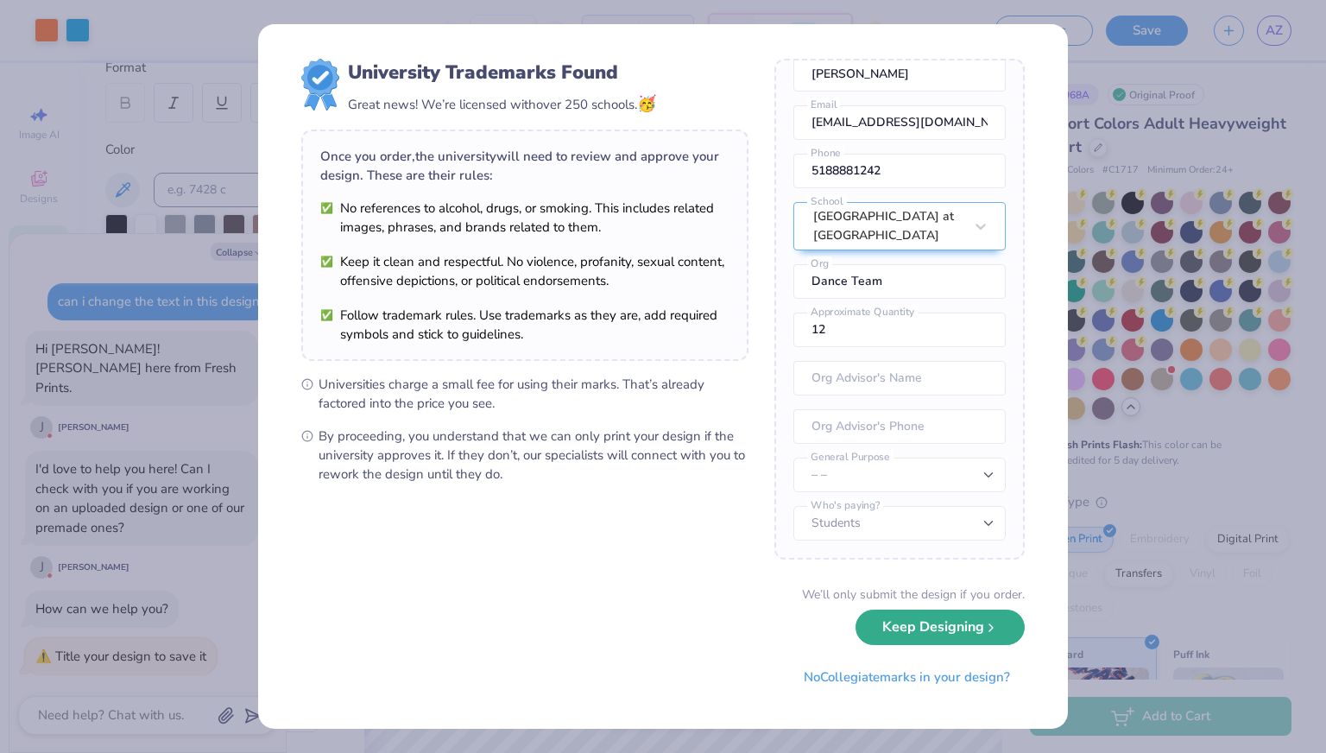
click at [926, 623] on button "Keep Designing" at bounding box center [940, 627] width 169 height 35
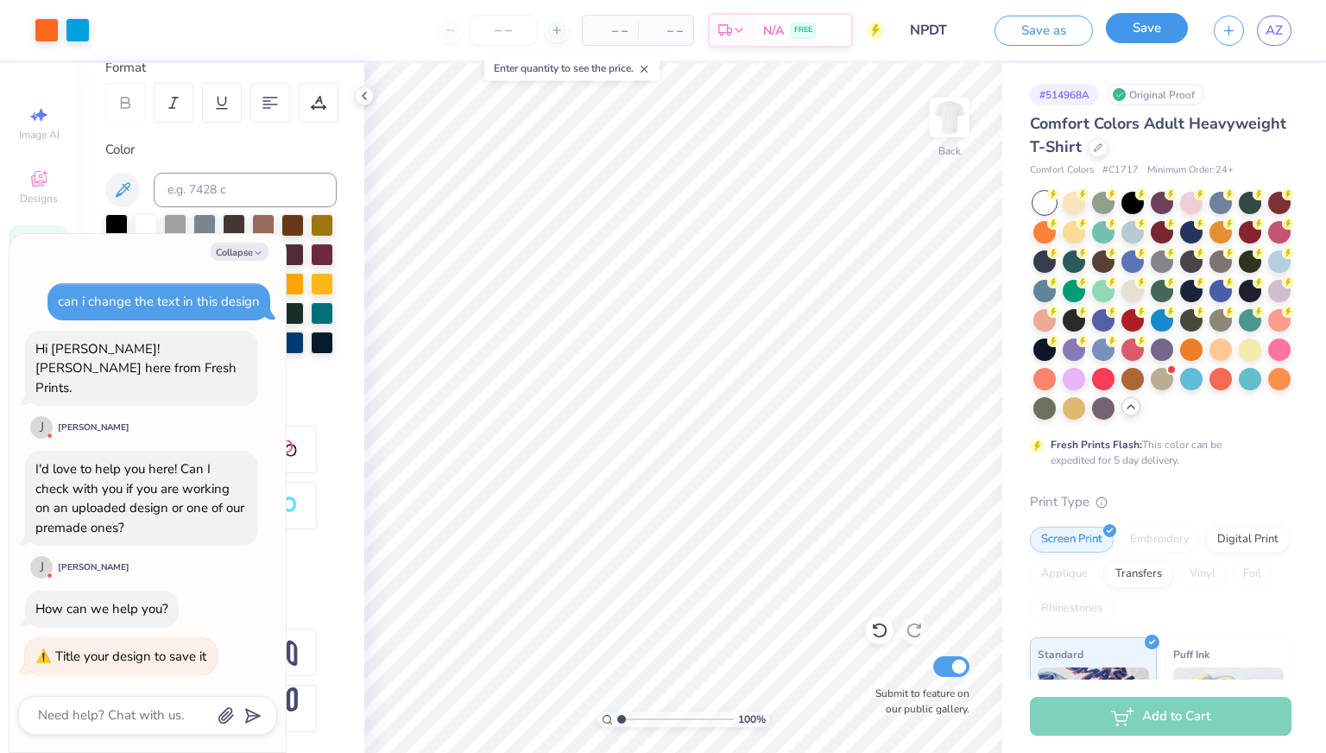
click at [1136, 34] on button "Save" at bounding box center [1147, 28] width 82 height 30
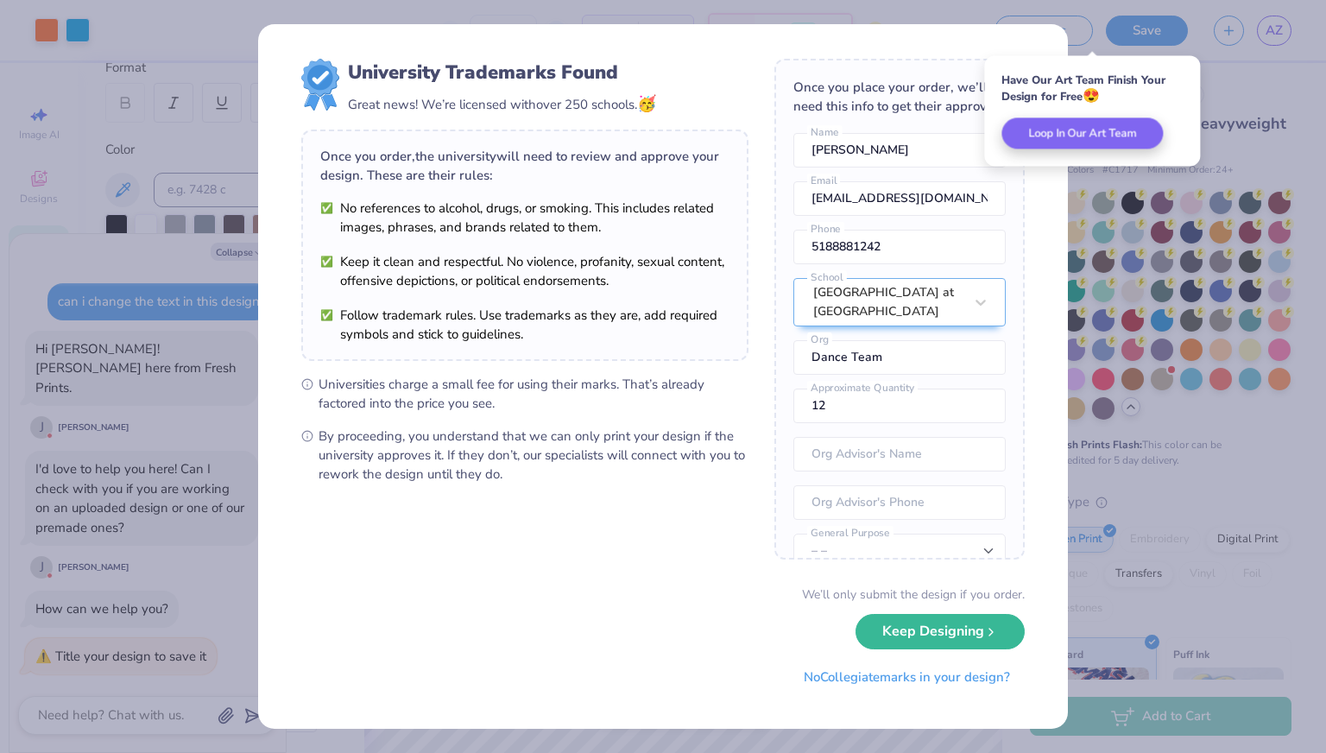
click at [1264, 79] on div "University Trademarks Found Great news! We’re licensed with over 250 schools. 🥳…" at bounding box center [663, 376] width 1326 height 753
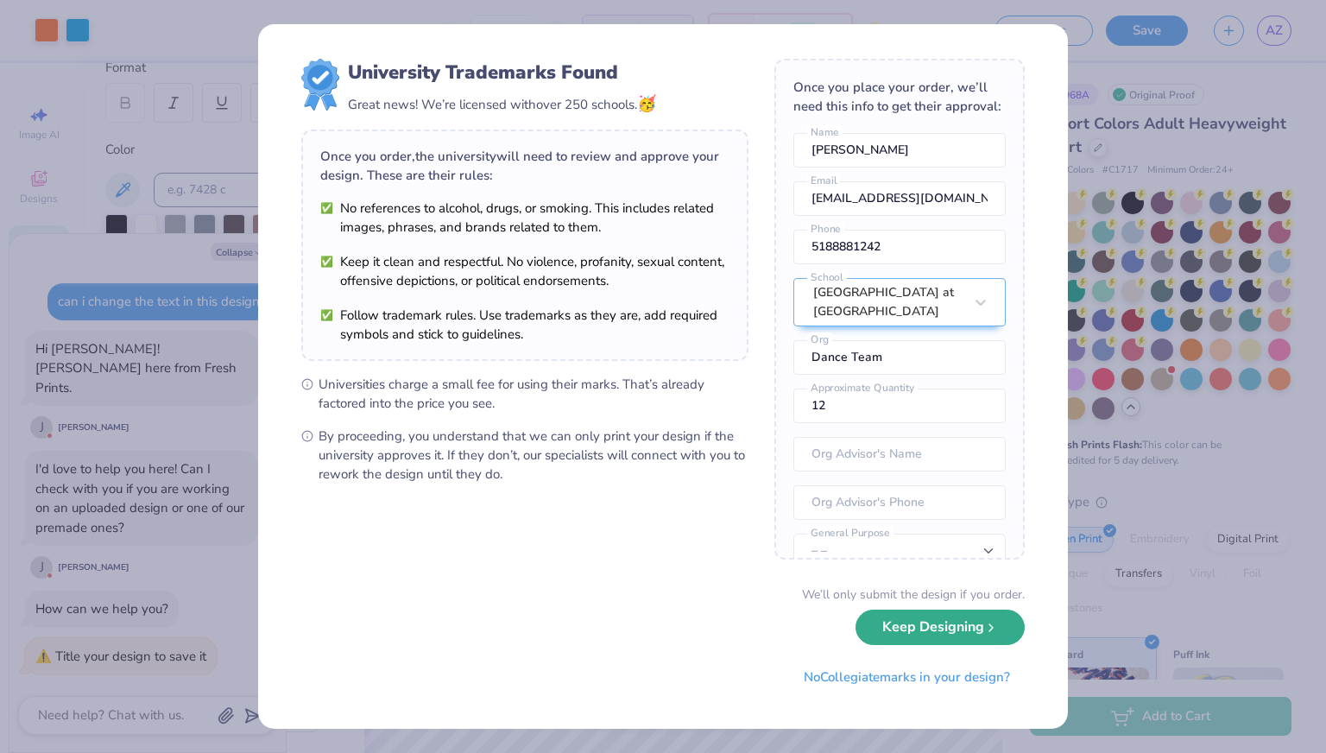
click at [939, 624] on button "Keep Designing" at bounding box center [940, 627] width 169 height 35
type textarea "x"
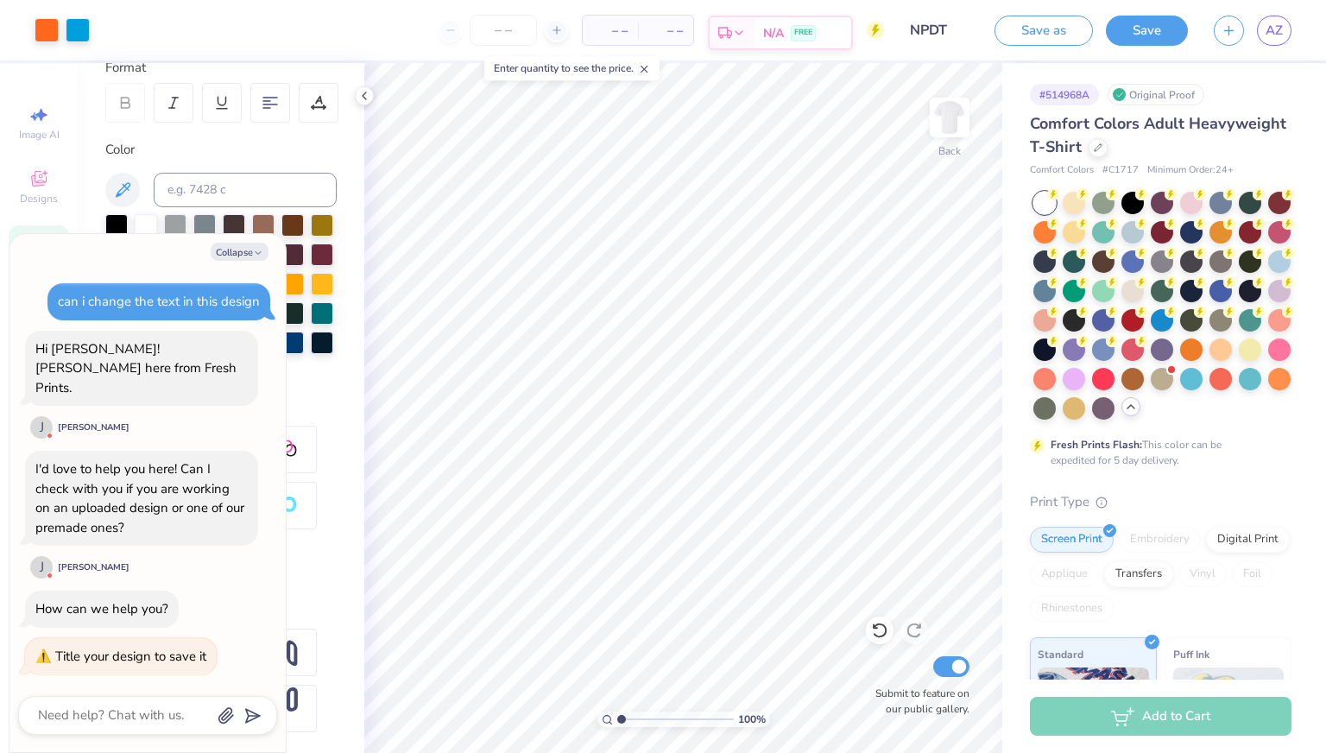
click at [775, 44] on div "N/A FREE" at bounding box center [803, 32] width 97 height 31
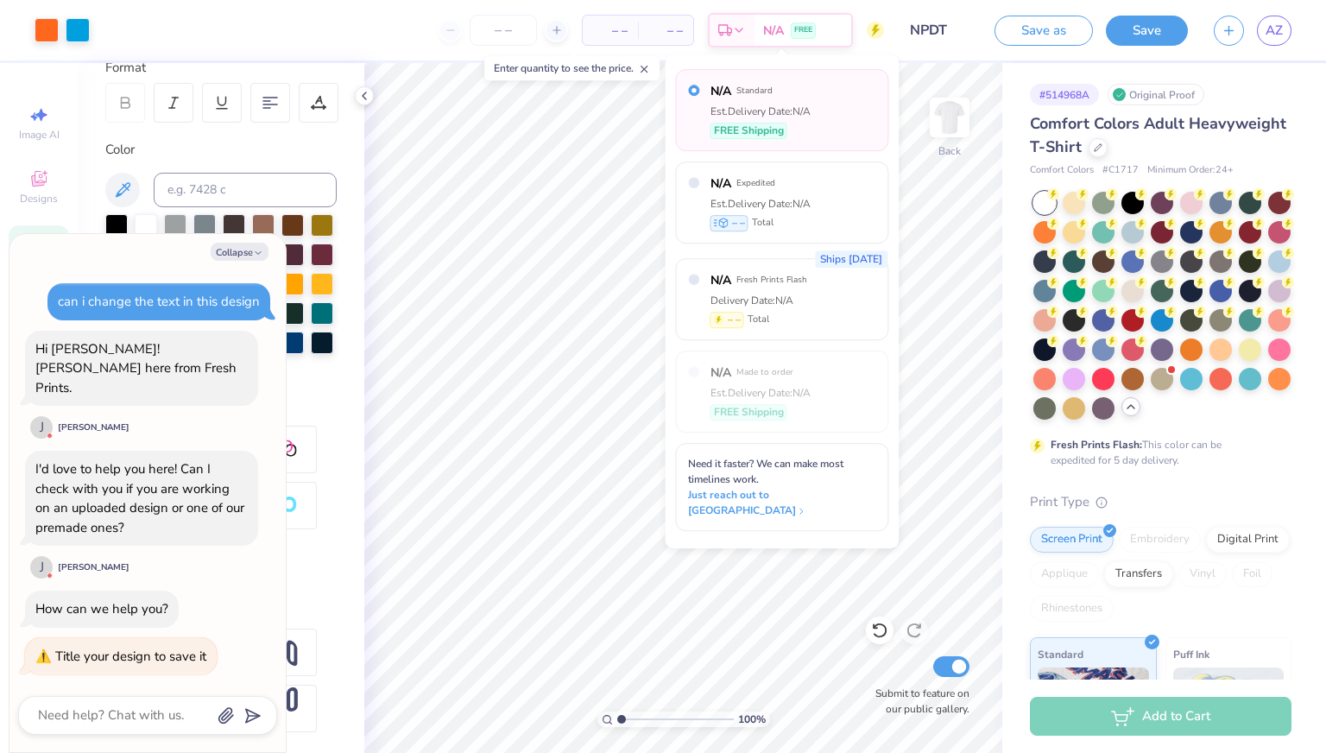
click at [687, 26] on div "– – Total" at bounding box center [665, 30] width 55 height 29
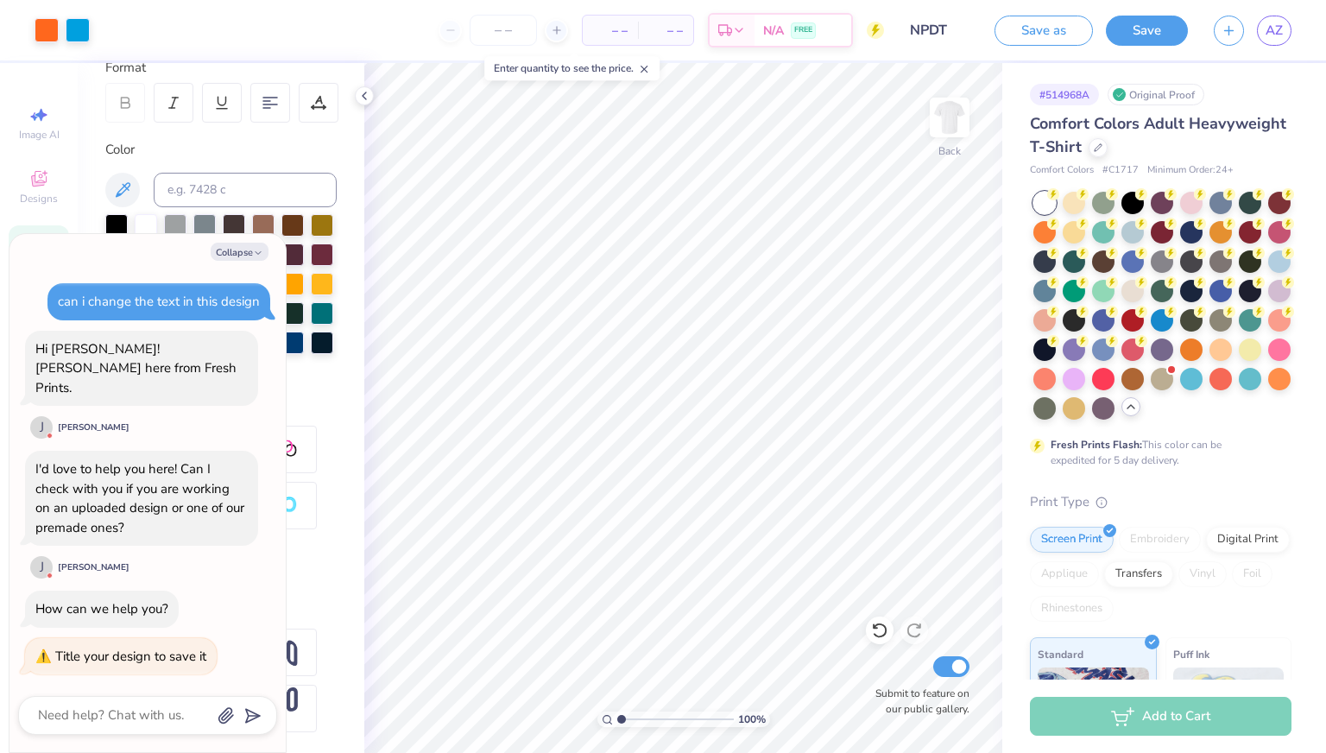
click at [602, 33] on span "– –" at bounding box center [610, 31] width 35 height 18
click at [522, 32] on input "number" at bounding box center [503, 30] width 67 height 31
click at [648, 71] on icon at bounding box center [644, 69] width 12 height 12
click at [516, 16] on input "number" at bounding box center [503, 30] width 67 height 31
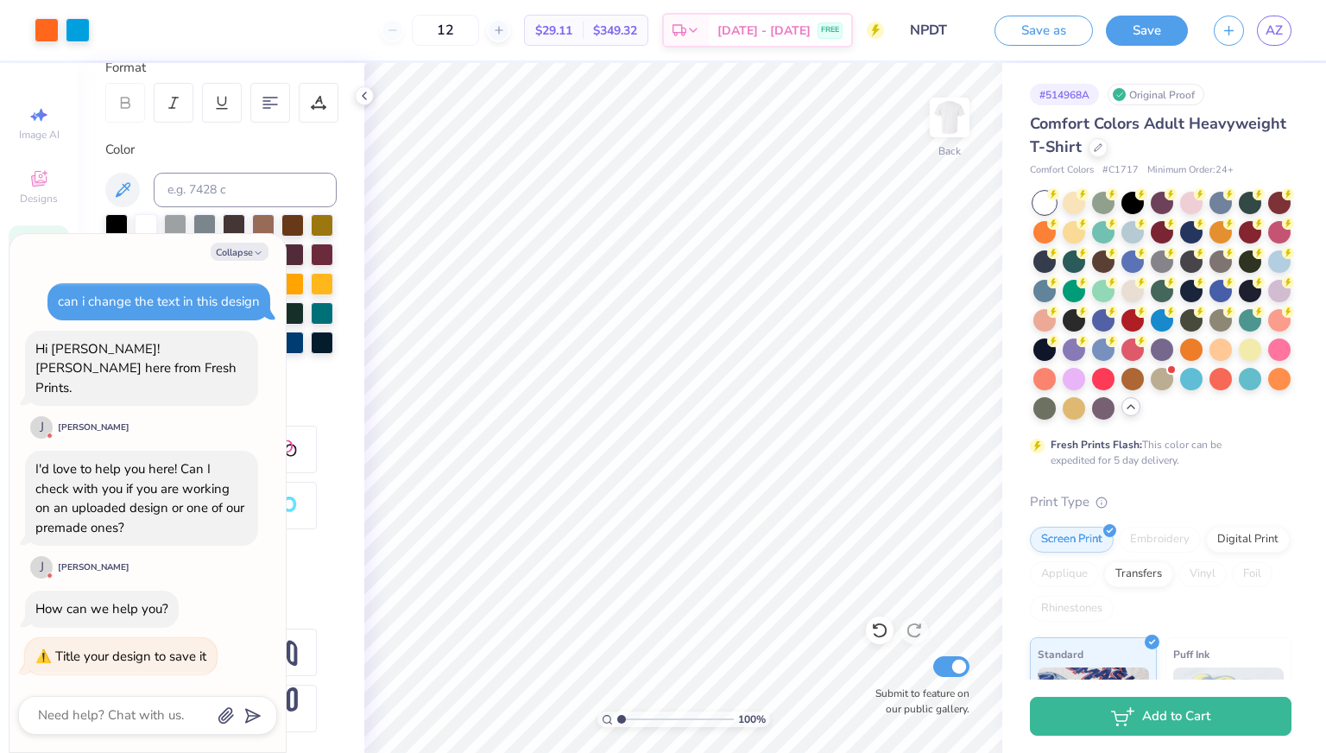
type input "1"
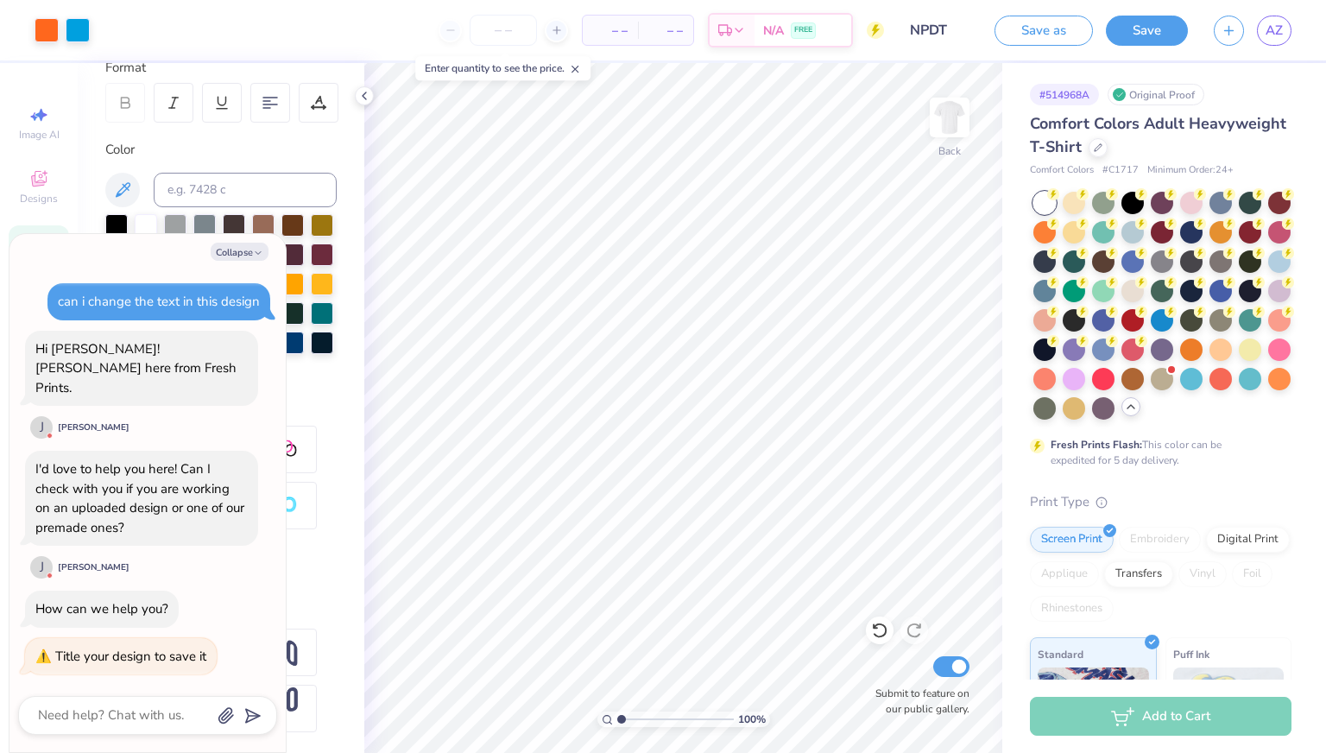
type input "5"
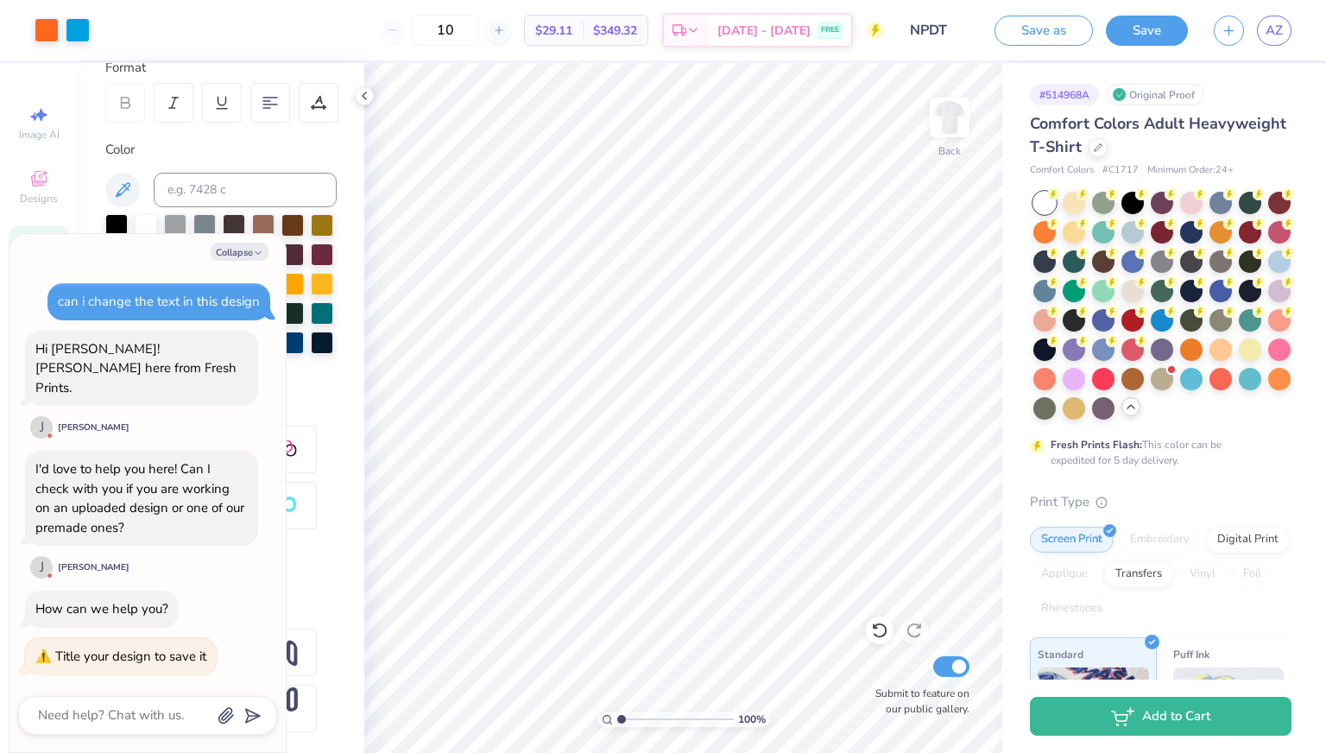
type input "1"
type input "2"
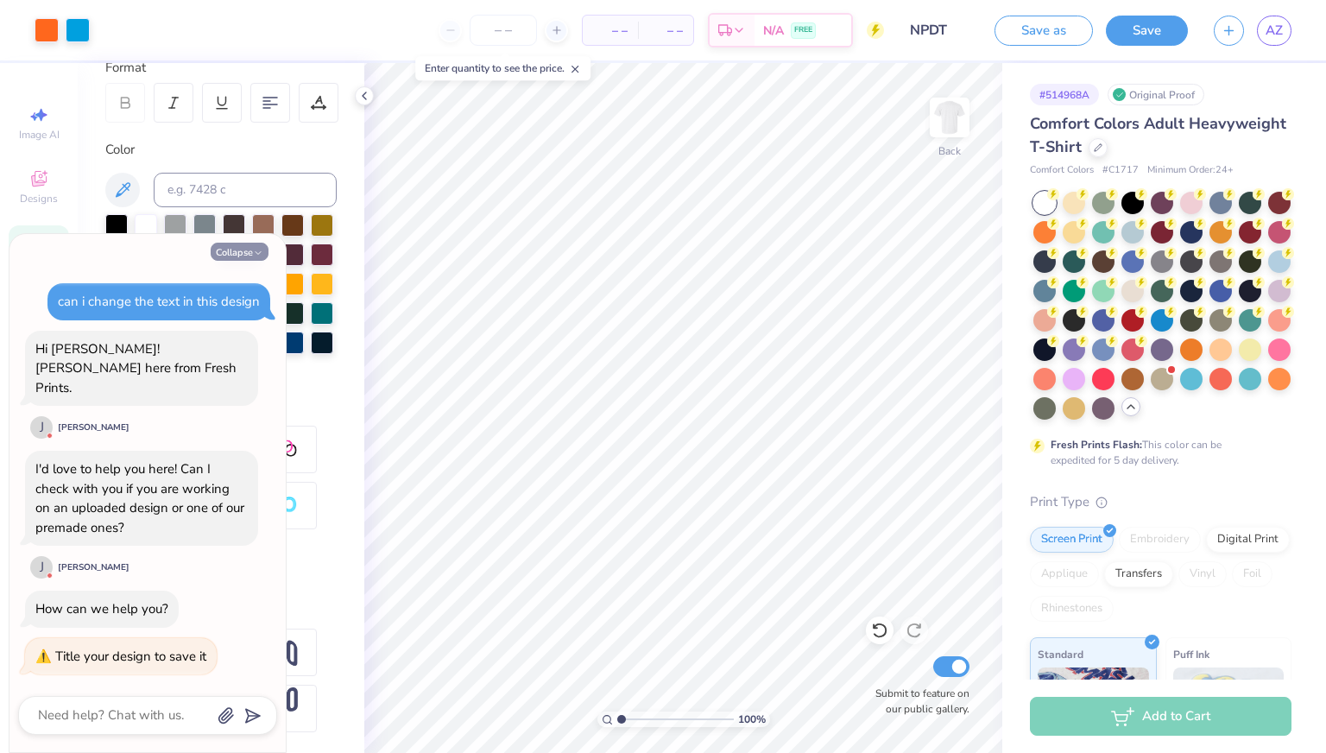
click at [248, 261] on button "Collapse" at bounding box center [240, 252] width 58 height 18
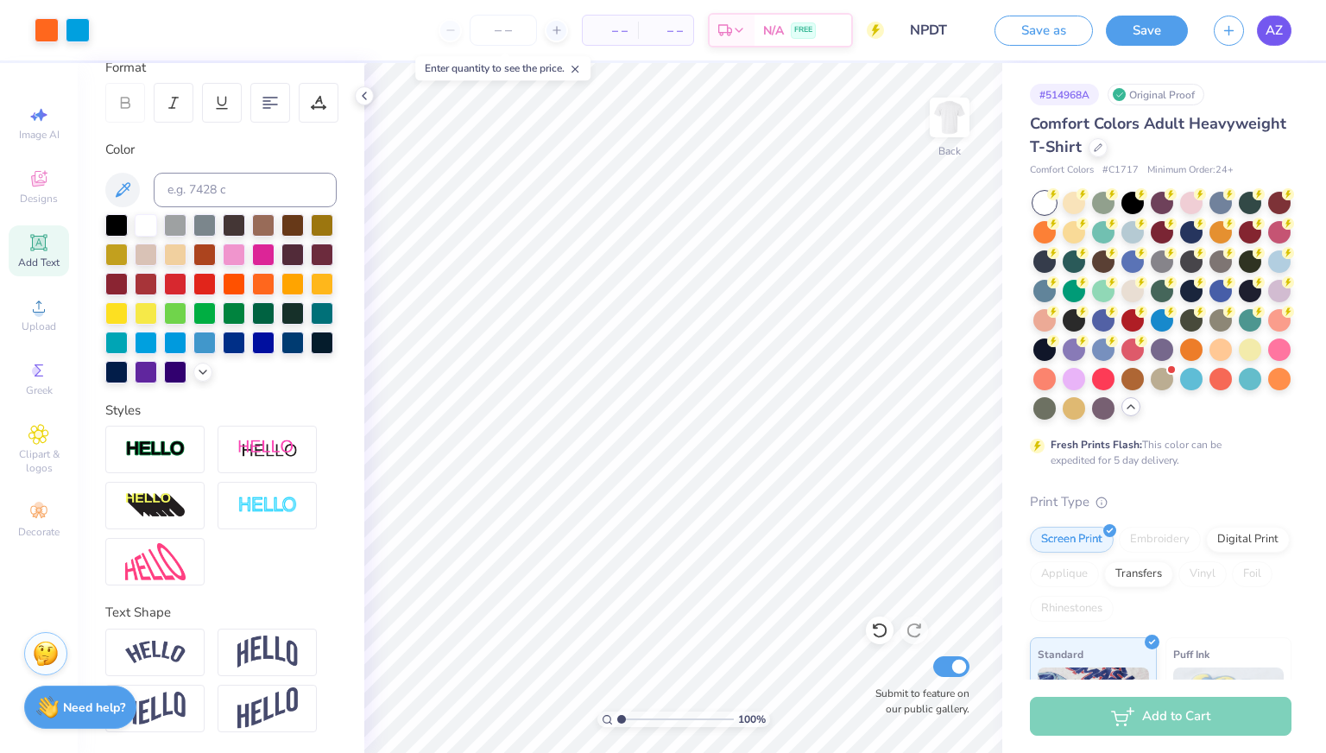
click at [1280, 32] on span "AZ" at bounding box center [1274, 31] width 17 height 20
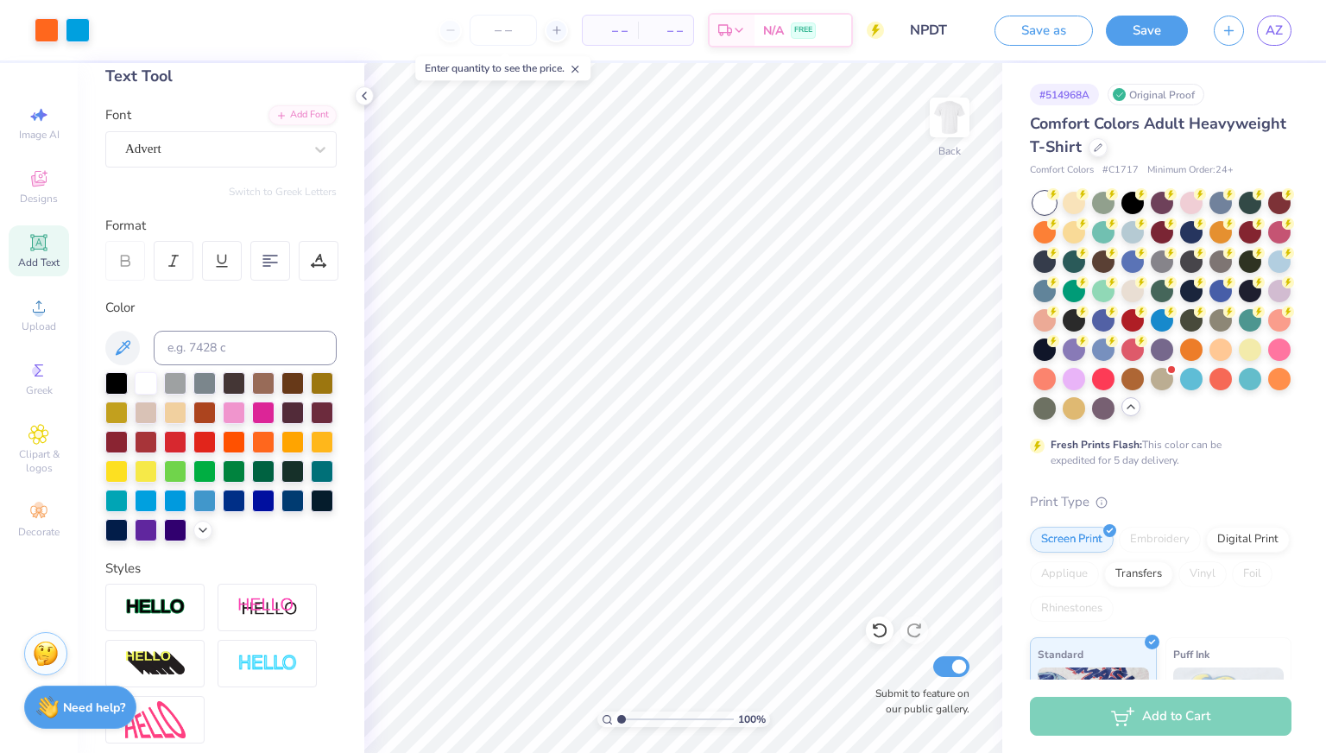
scroll to position [89, 0]
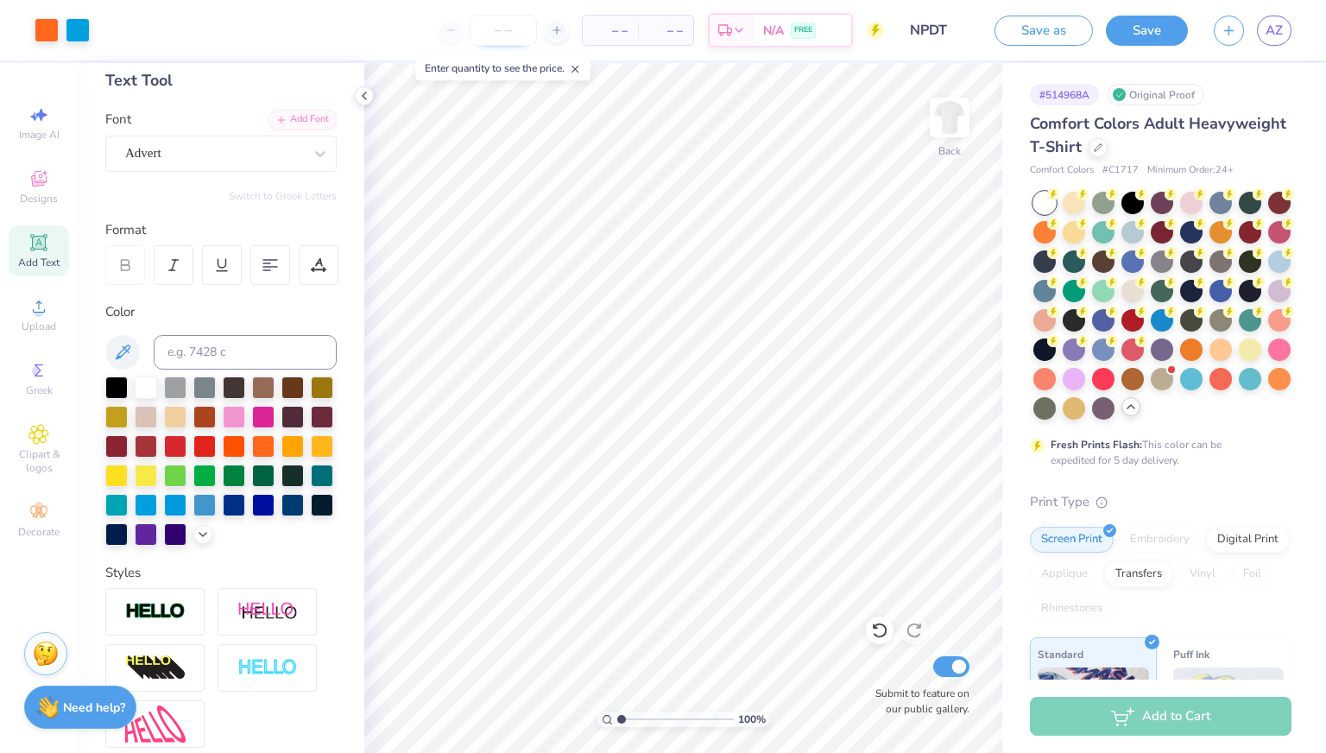
click at [520, 35] on input "number" at bounding box center [503, 30] width 67 height 31
type textarea "x"
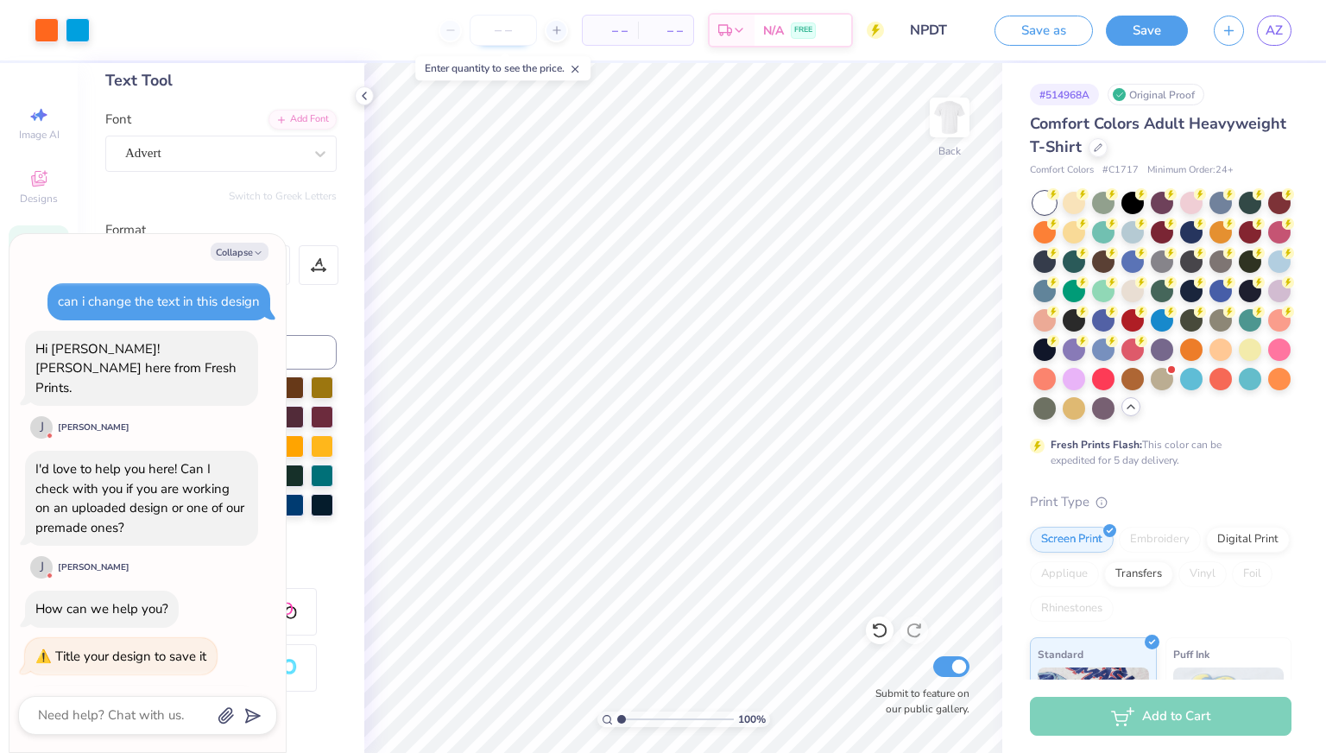
scroll to position [81, 0]
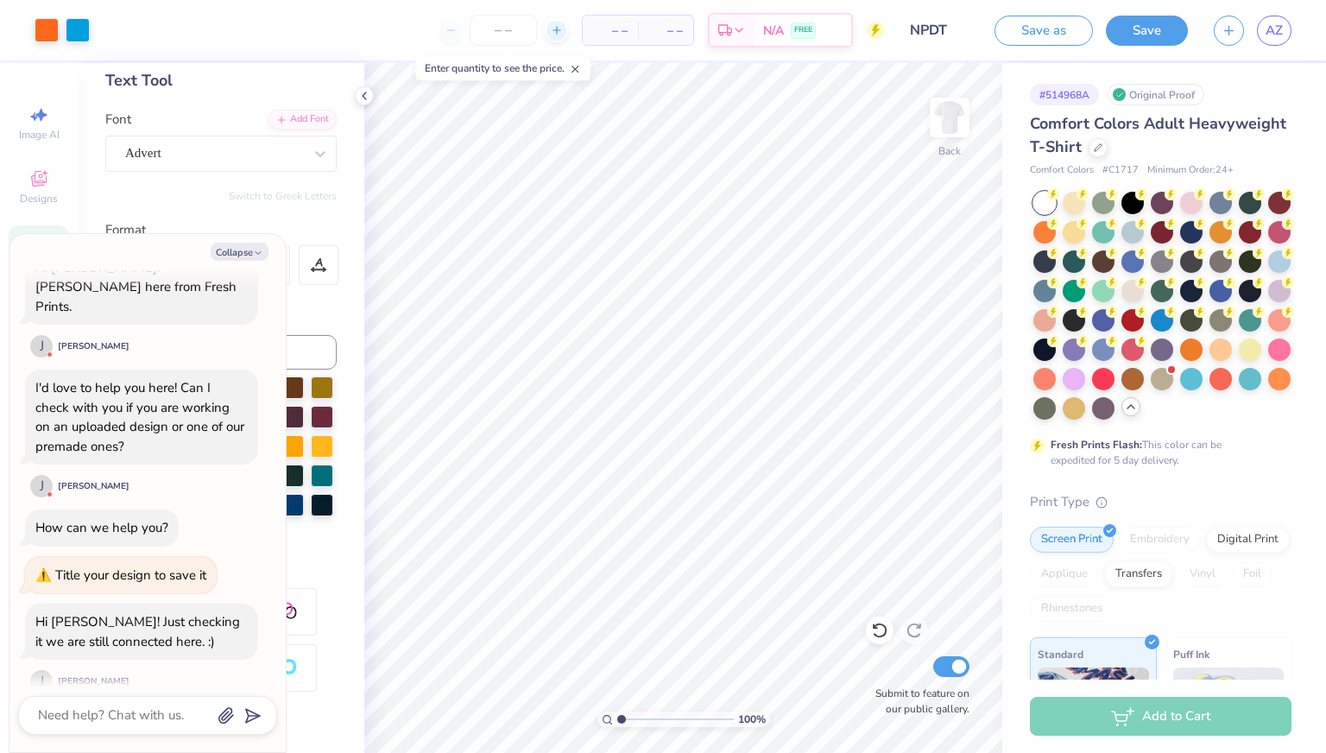
click at [563, 28] on icon at bounding box center [557, 30] width 12 height 12
type input "14"
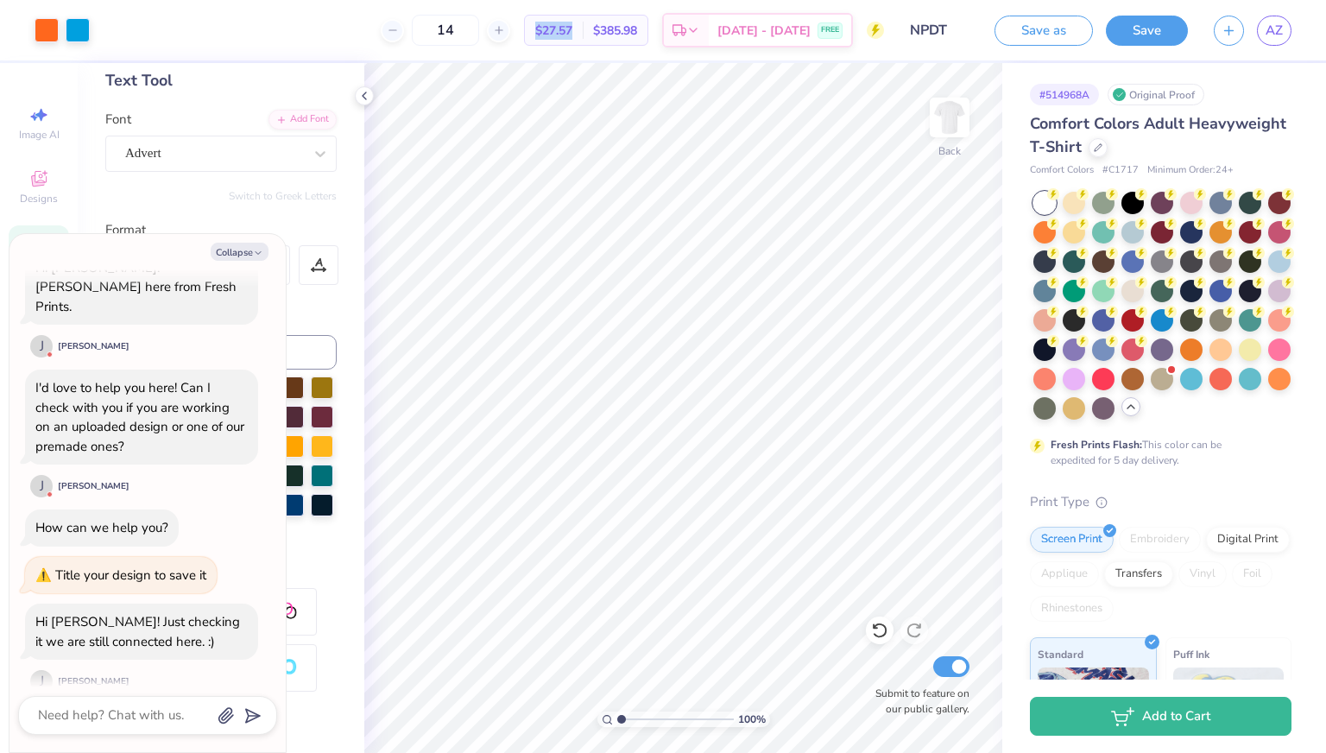
click at [573, 33] on span "$27.57" at bounding box center [553, 31] width 37 height 18
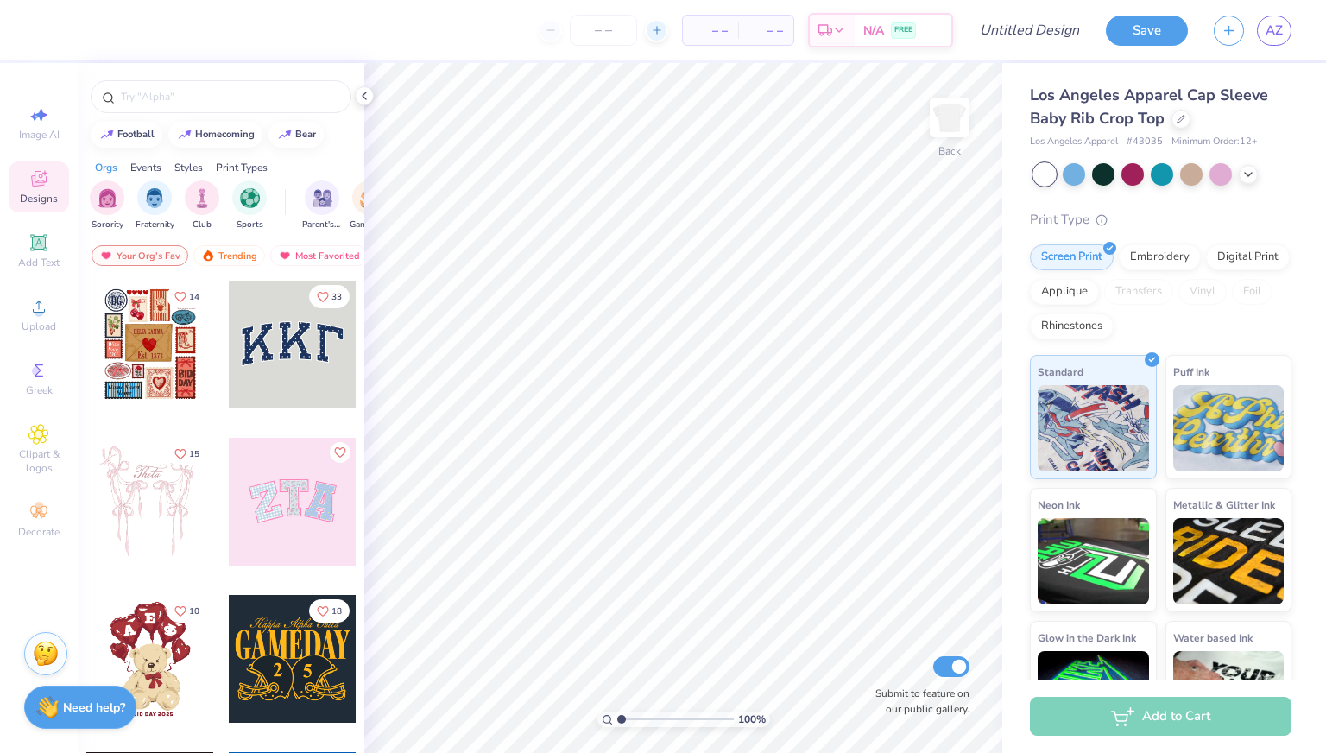
click at [656, 32] on icon at bounding box center [657, 30] width 12 height 12
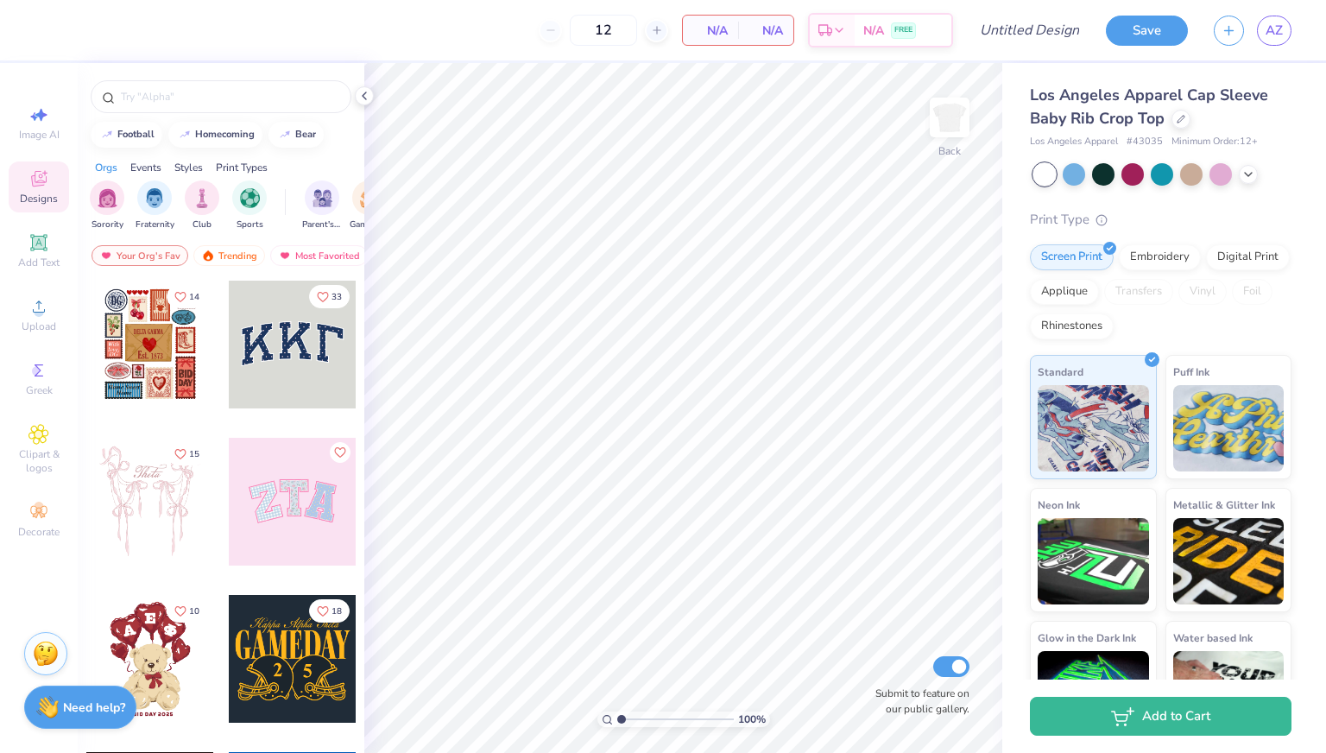
drag, startPoint x: 663, startPoint y: 29, endPoint x: 646, endPoint y: 22, distance: 18.6
click at [646, 22] on div "12" at bounding box center [604, 30] width 130 height 31
click at [662, 28] on icon at bounding box center [657, 30] width 12 height 12
click at [628, 30] on input "13" at bounding box center [603, 30] width 67 height 31
click at [629, 26] on input "120" at bounding box center [603, 30] width 67 height 31
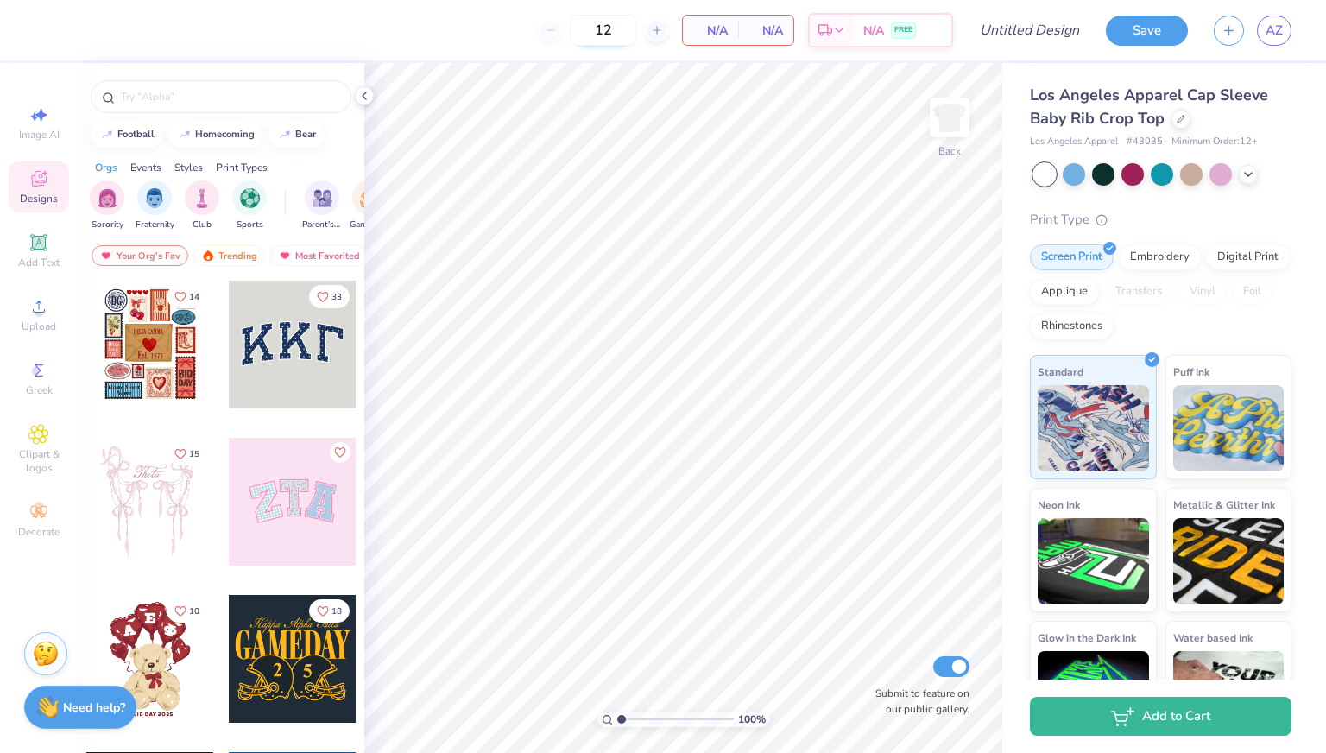
type input "1"
type input "3"
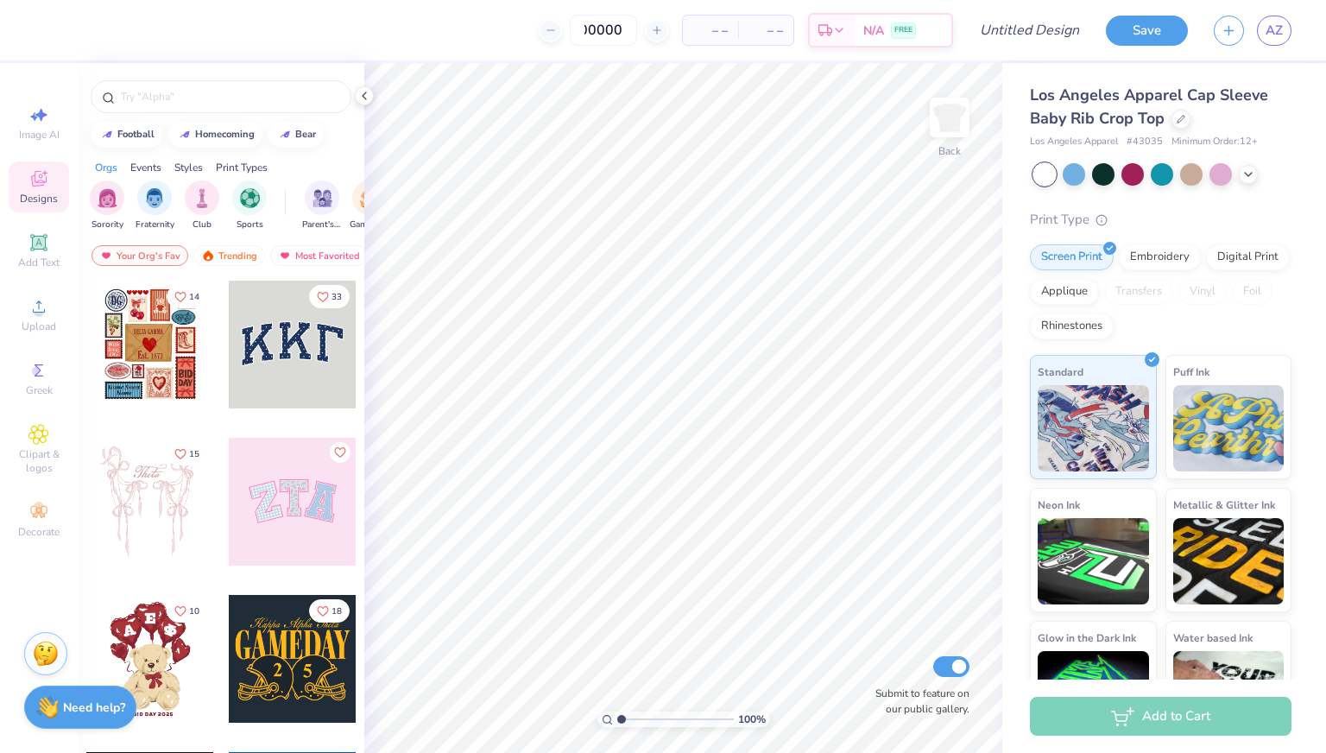
scroll to position [0, 10]
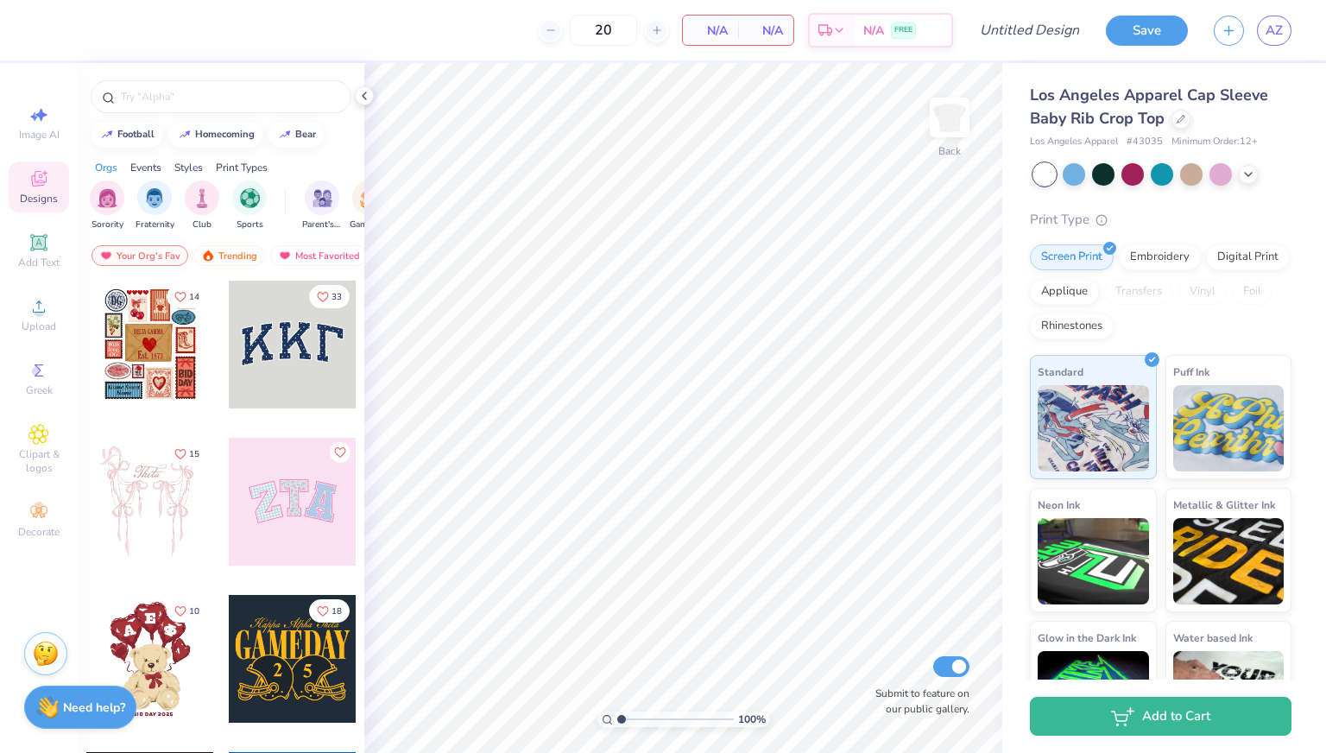
type input "2"
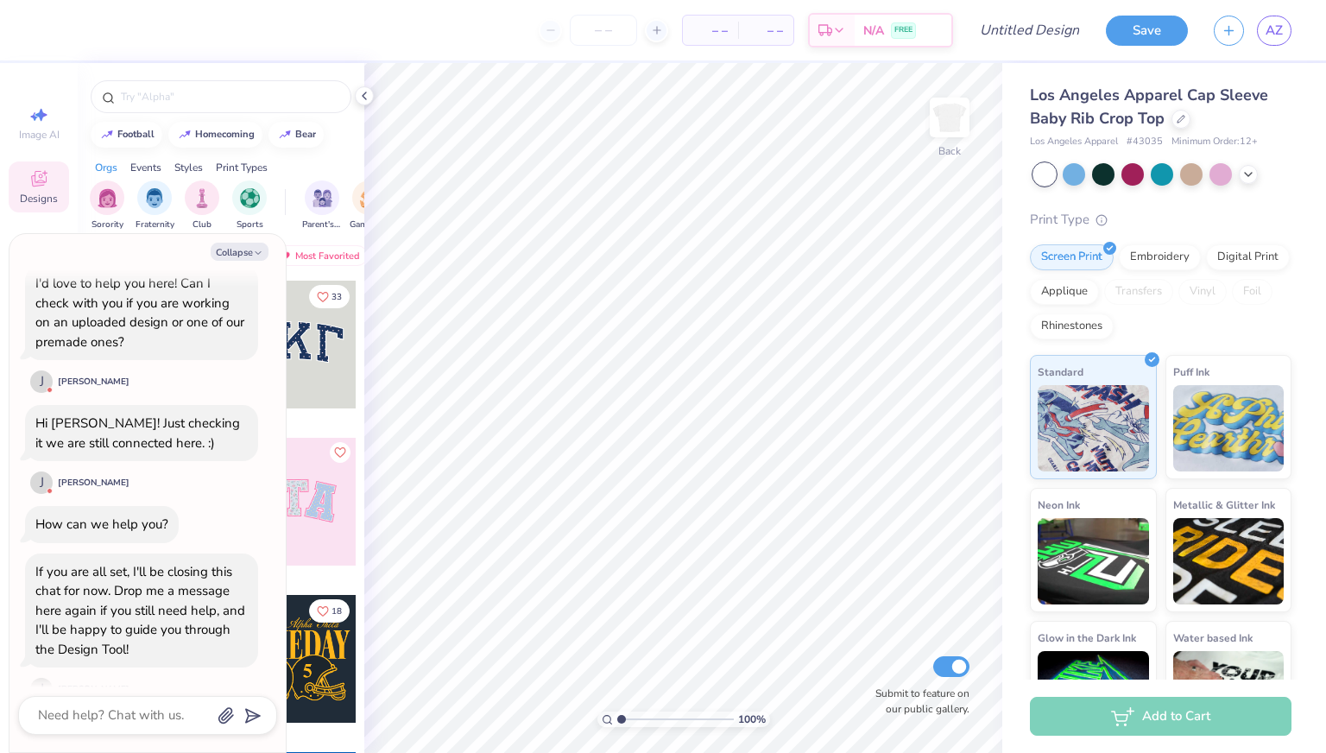
scroll to position [193, 0]
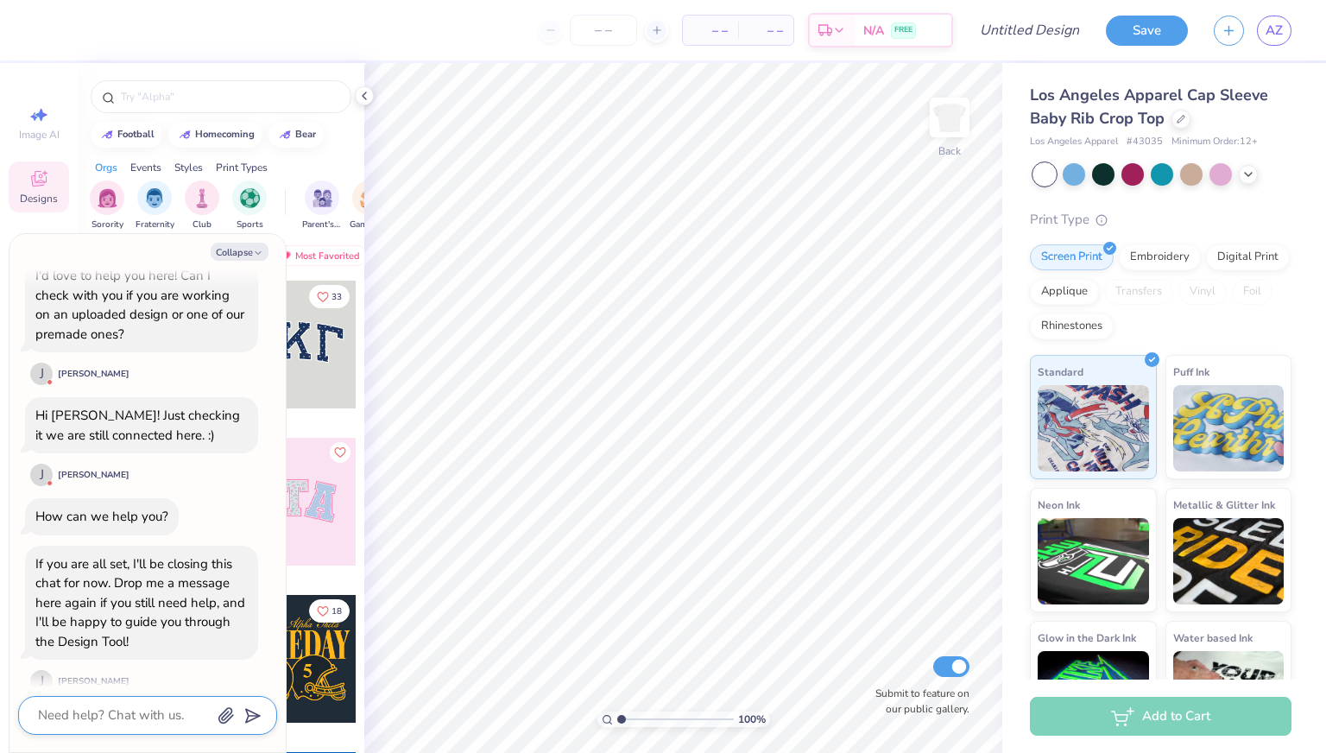
click at [132, 721] on textarea at bounding box center [123, 715] width 175 height 23
type textarea "h"
type textarea "x"
type textarea "he"
type textarea "x"
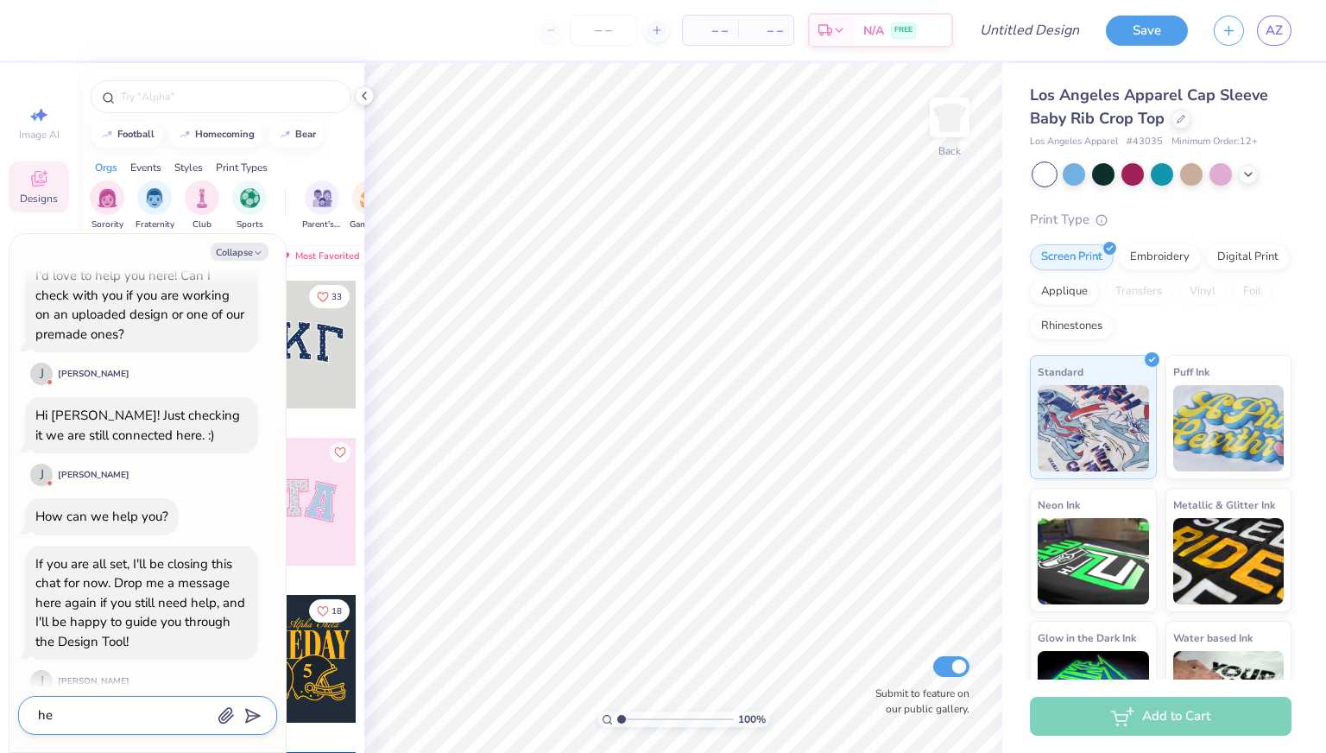
type textarea "hey"
type textarea "x"
type textarea "hey"
type textarea "x"
type textarea "hey i"
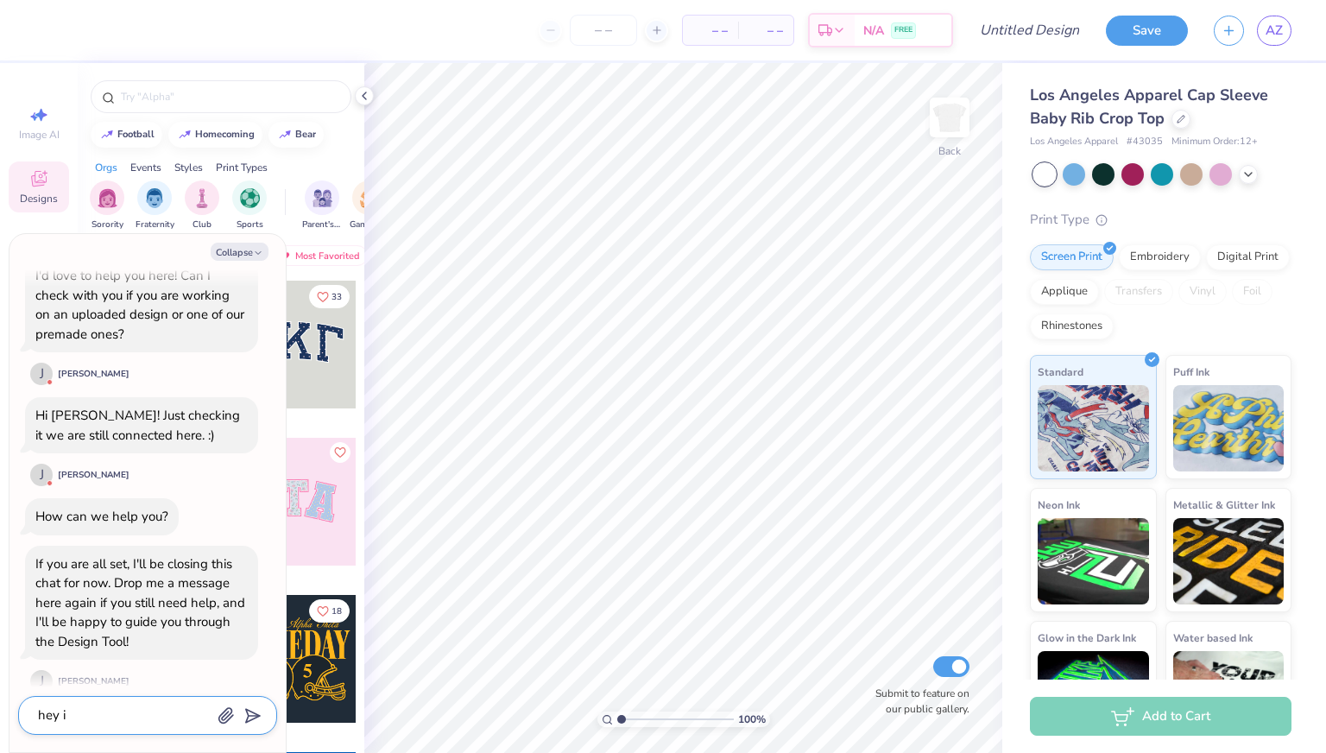
type textarea "x"
type textarea "hey is"
type textarea "x"
type textarea "hey is"
type textarea "x"
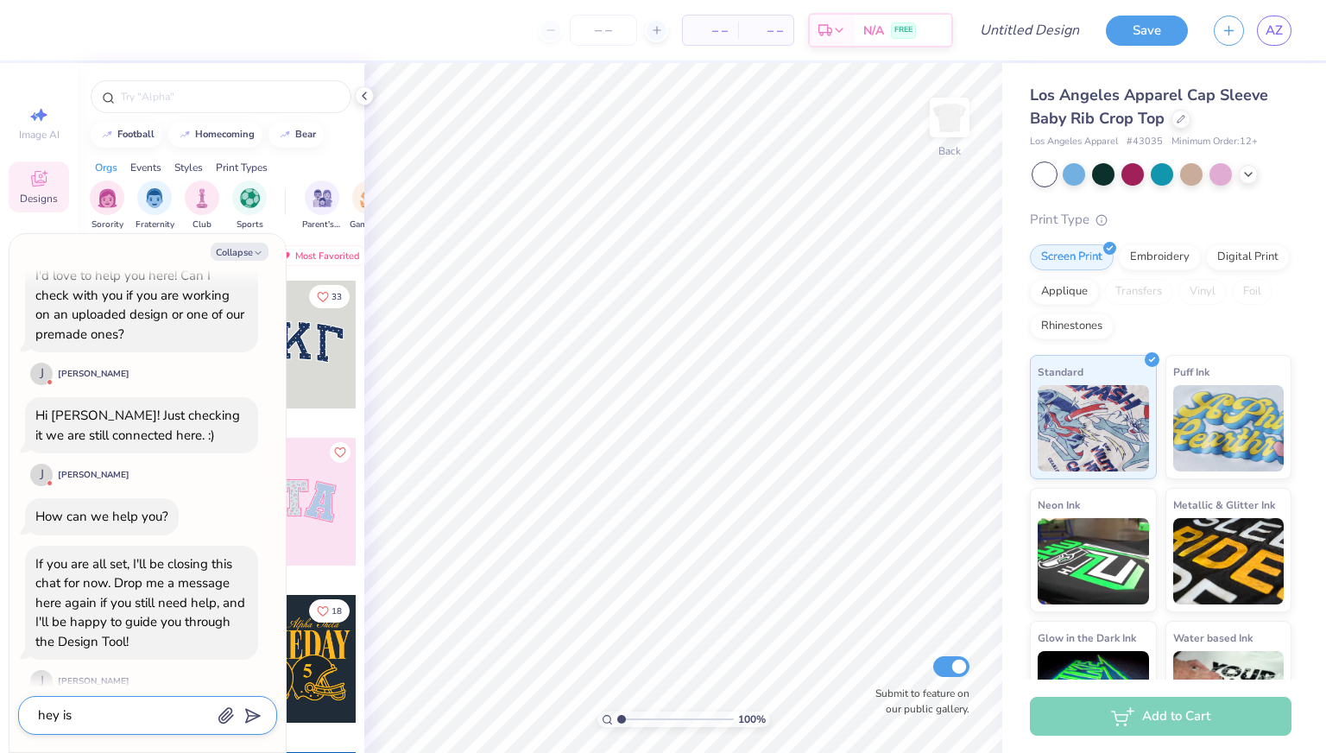
type textarea "hey is t"
type textarea "x"
type textarea "hey is te"
type textarea "x"
type textarea "hey is teh"
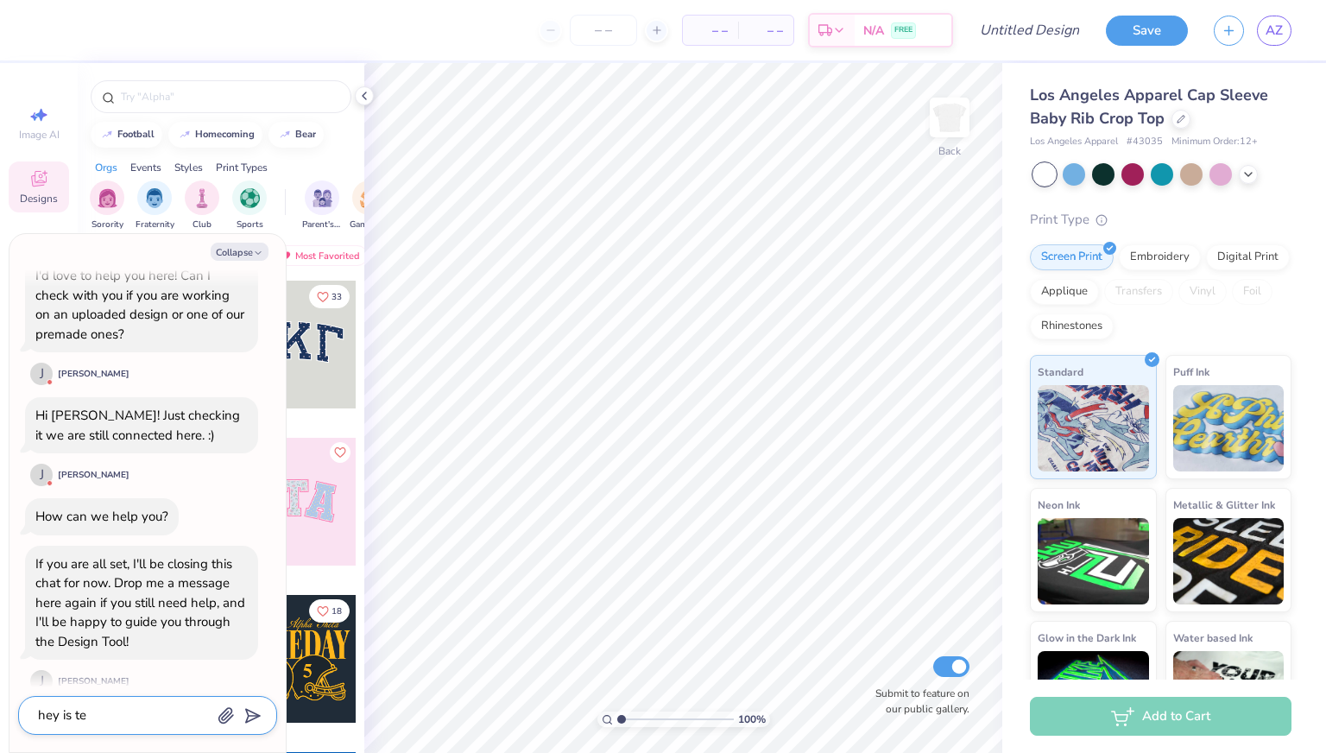
type textarea "x"
type textarea "hey is tehr"
type textarea "x"
type textarea "hey is tehre"
type textarea "x"
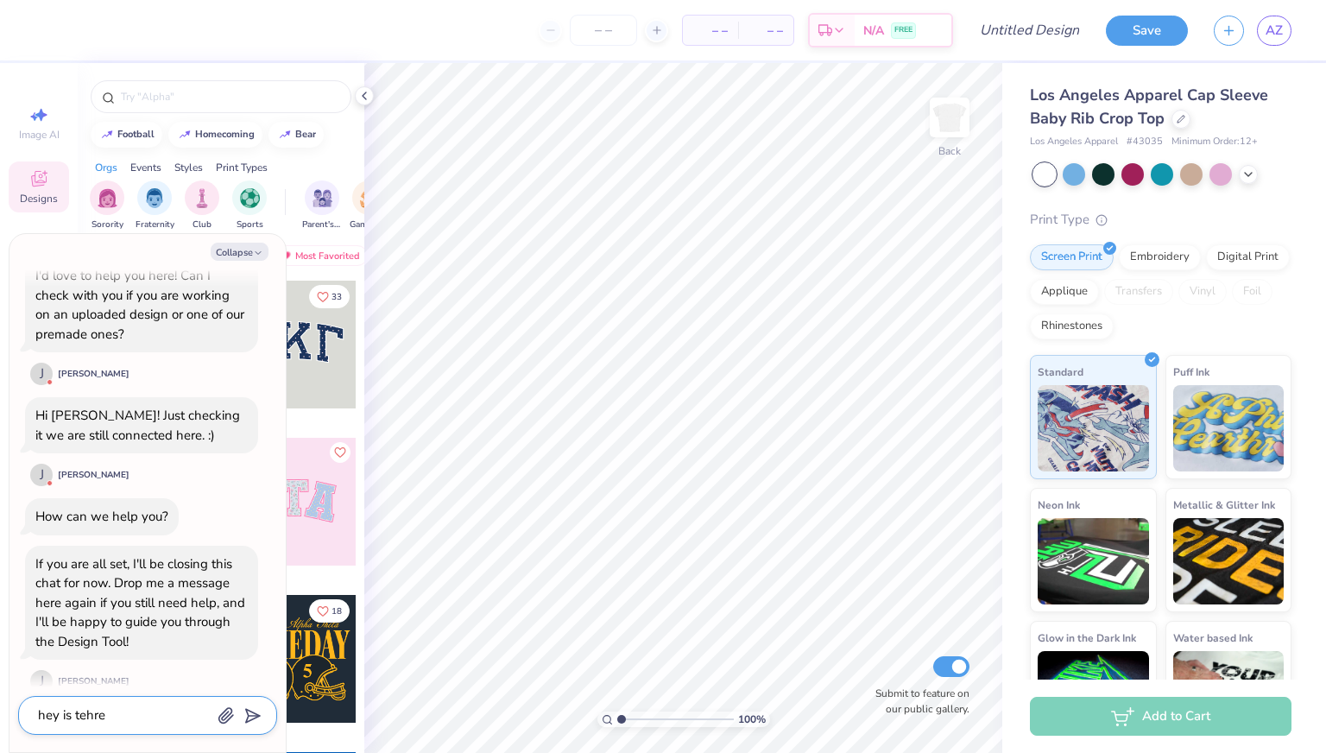
type textarea "hey is tehre"
type textarea "x"
type textarea "hey is tehre"
type textarea "x"
type textarea "hey is tehr"
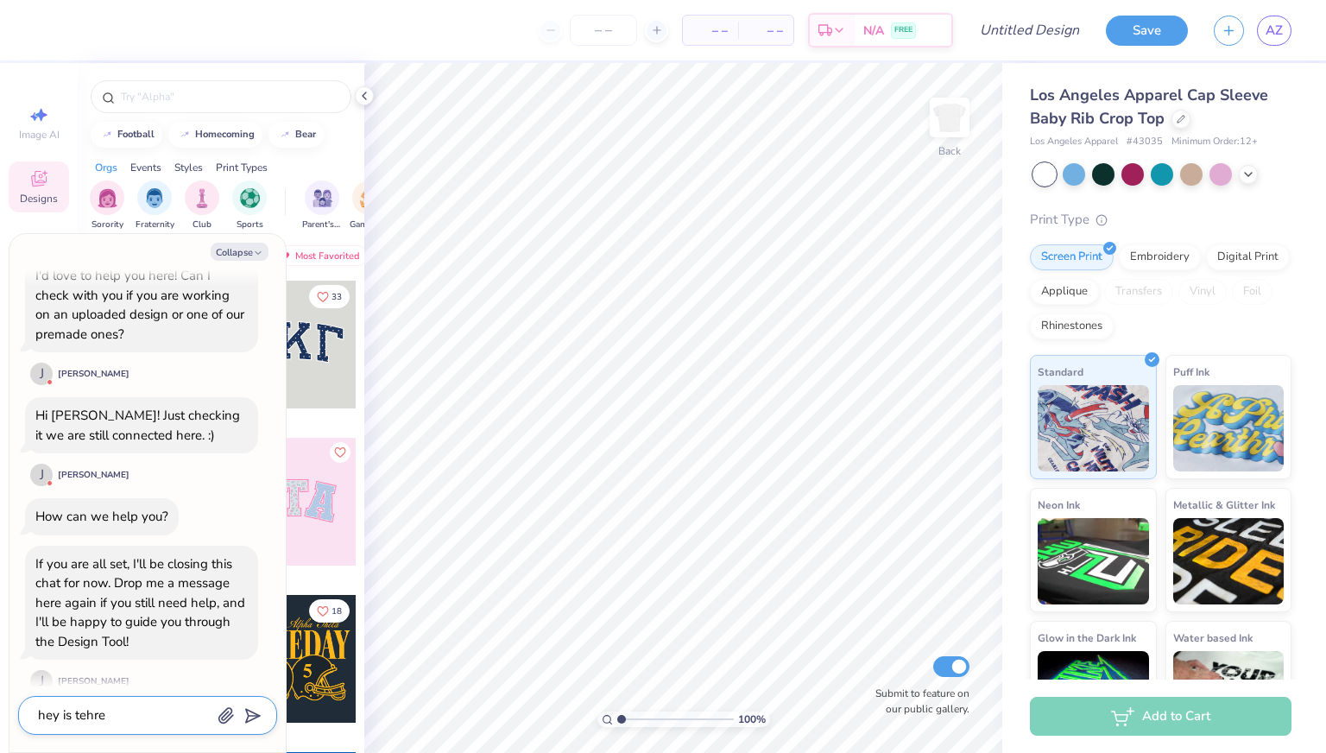
type textarea "x"
type textarea "hey is teh"
type textarea "x"
type textarea "hey is te"
type textarea "x"
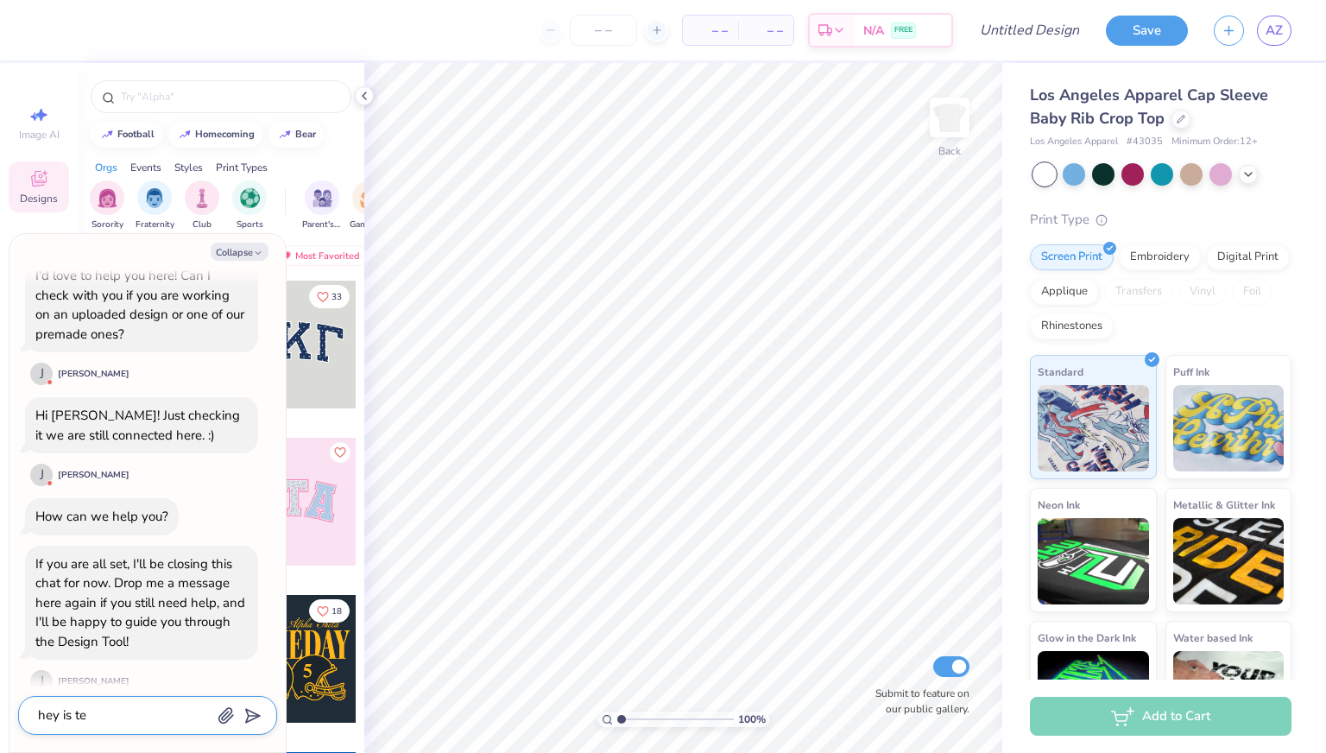
type textarea "hey is t"
type textarea "x"
type textarea "hey is"
type textarea "x"
type textarea "hey is"
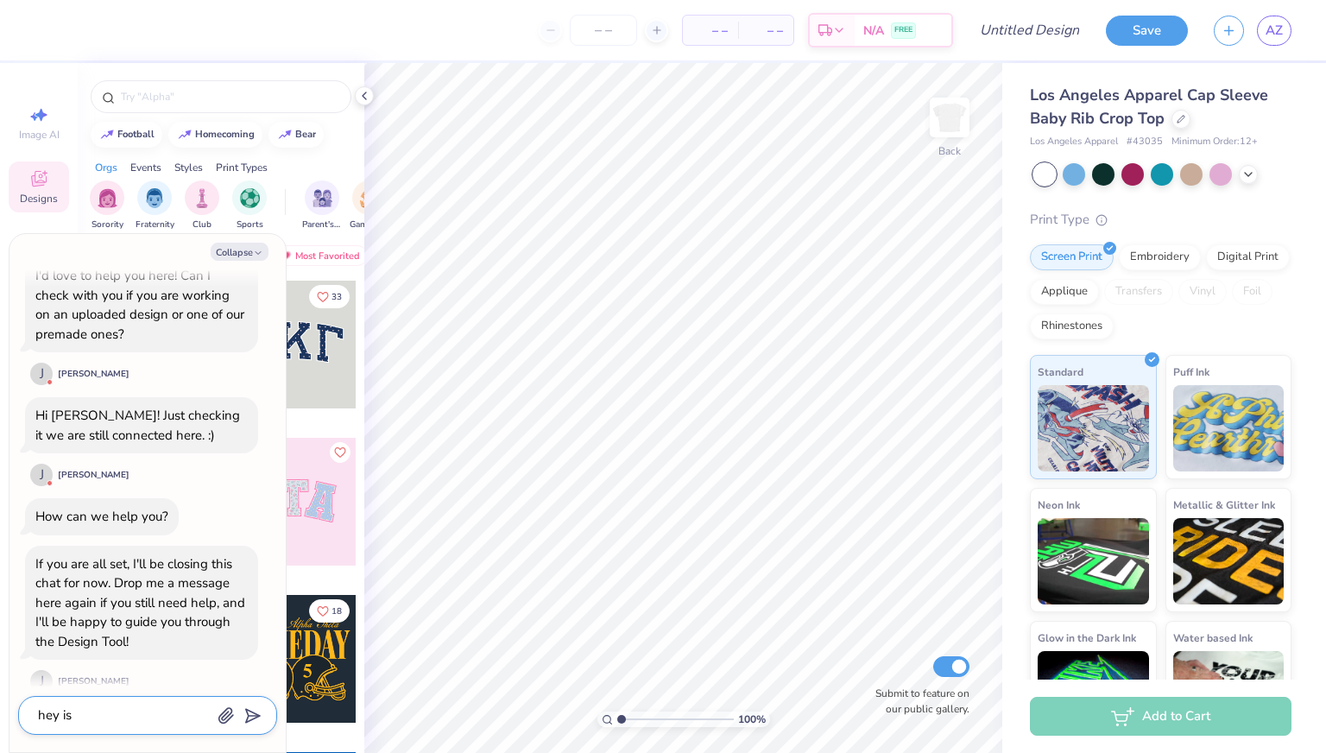
type textarea "x"
type textarea "hey i"
type textarea "x"
type textarea "hey"
type textarea "x"
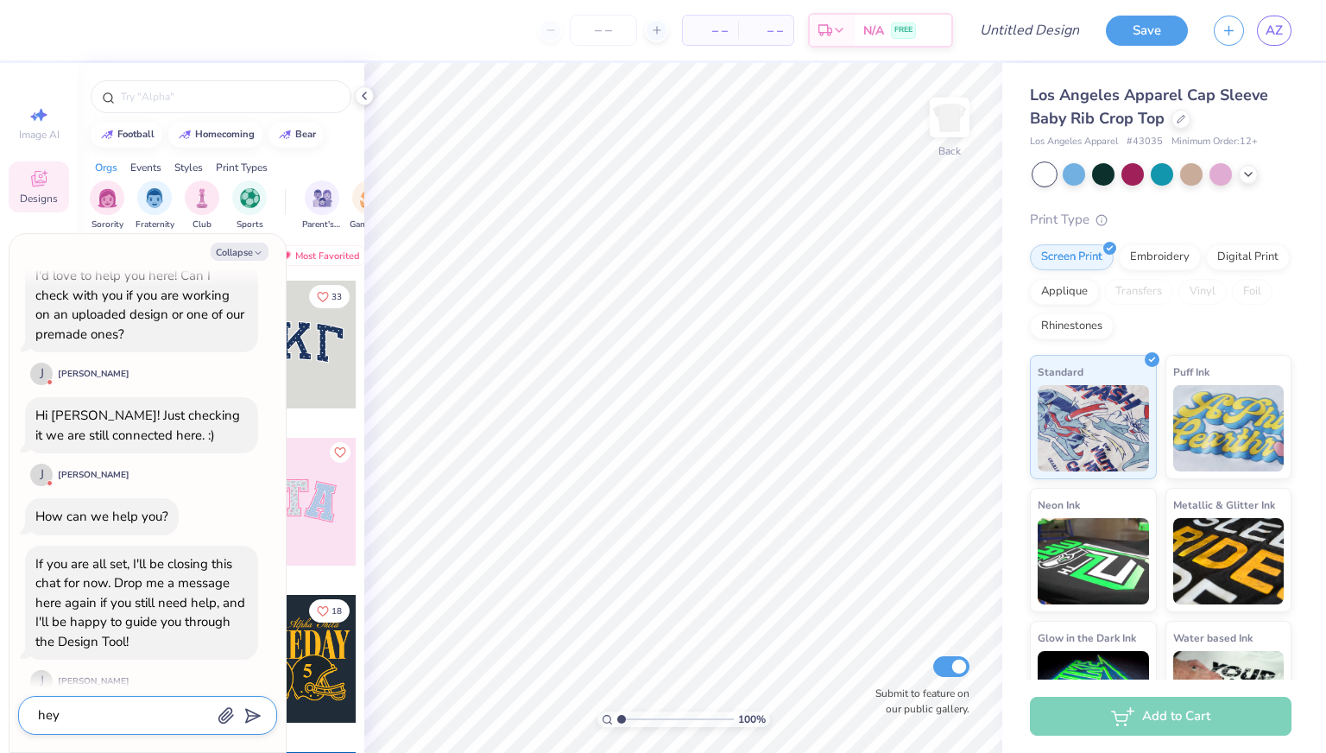
type textarea "hey"
type textarea "x"
type textarea "he"
type textarea "x"
type textarea "h"
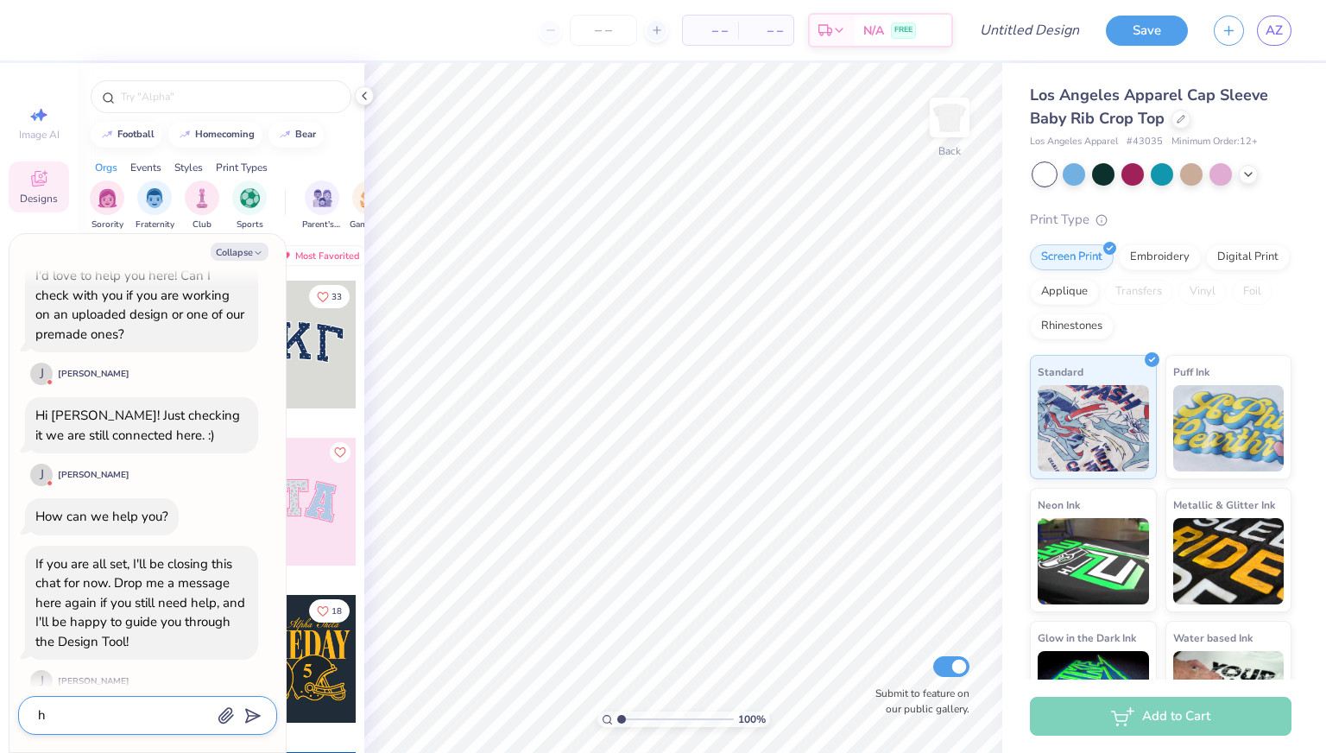
type textarea "x"
type textarea "i"
type textarea "x"
type textarea "is"
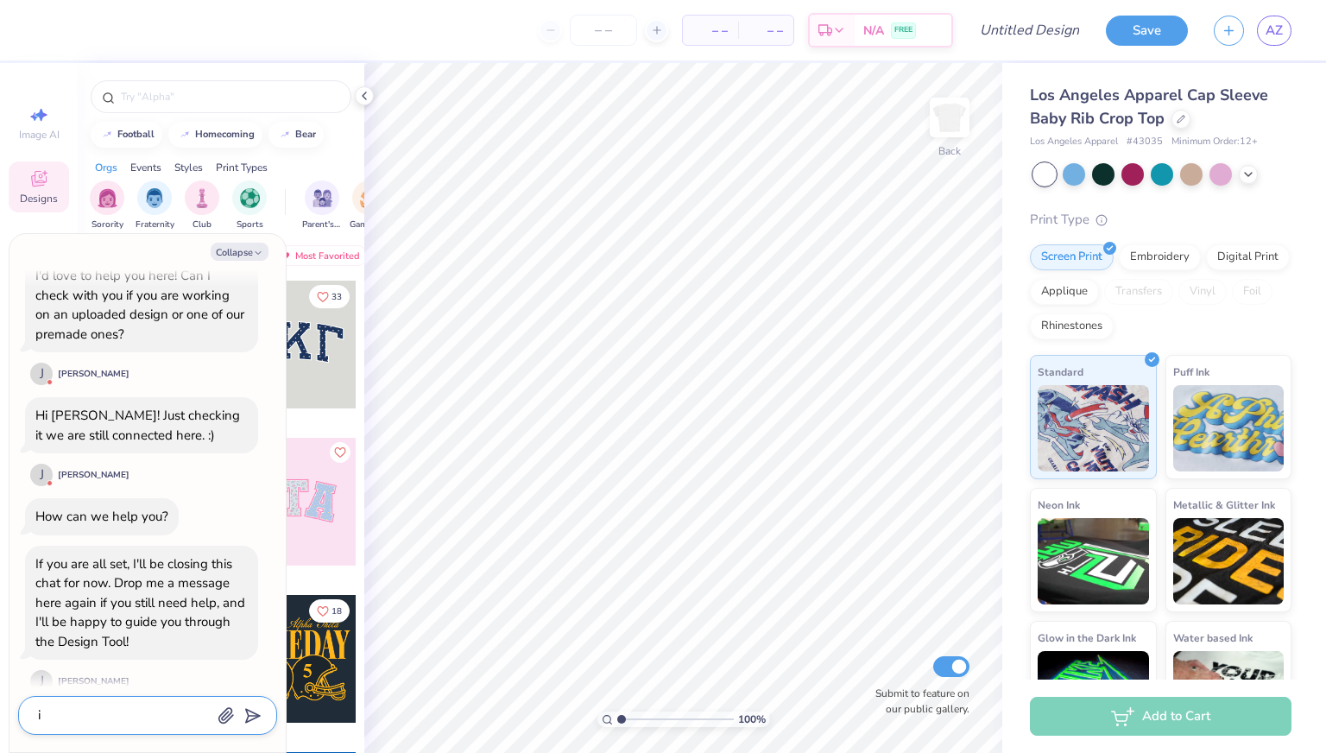
type textarea "x"
type textarea "is"
type textarea "x"
type textarea "is t"
type textarea "x"
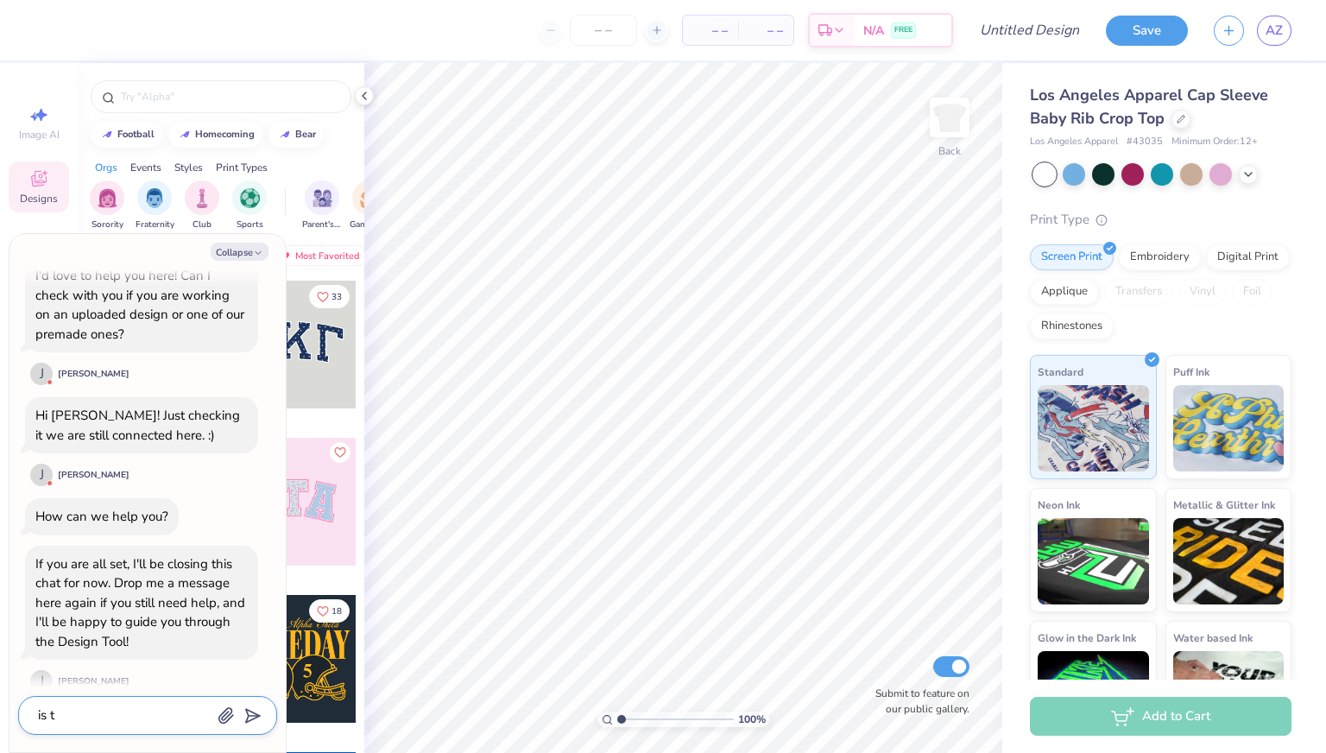
type textarea "is th"
type textarea "x"
type textarea "is the"
type textarea "x"
type textarea "is ther"
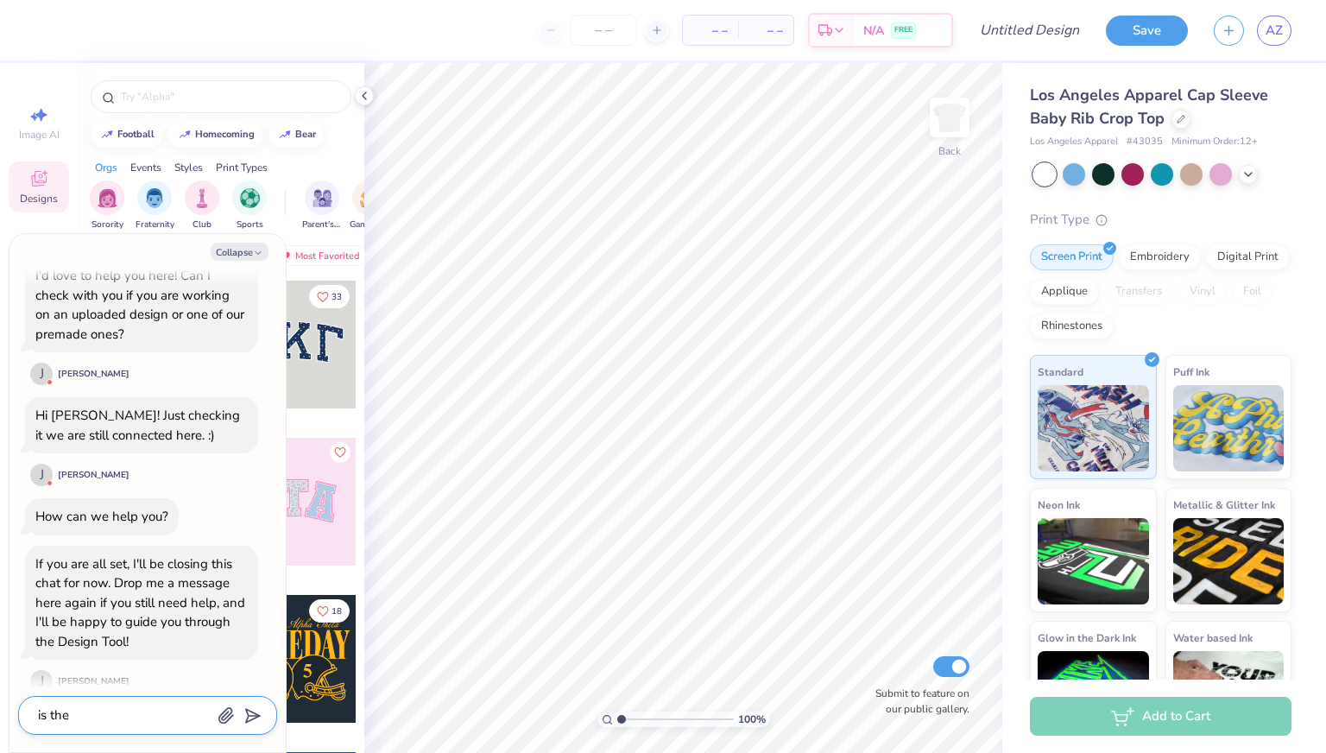
type textarea "x"
type textarea "is there"
type textarea "x"
type textarea "is there"
type textarea "x"
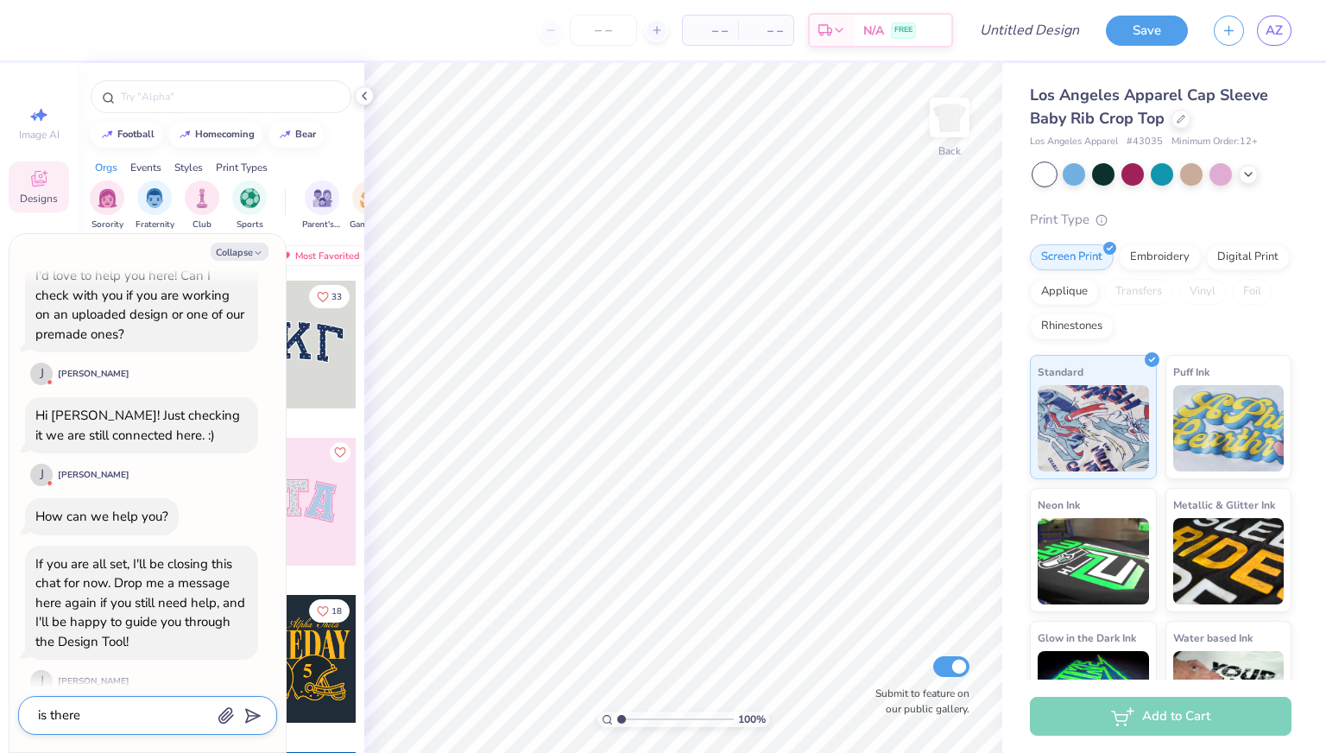
type textarea "is there"
type textarea "x"
type textarea "is there"
type textarea "x"
type textarea "is there a"
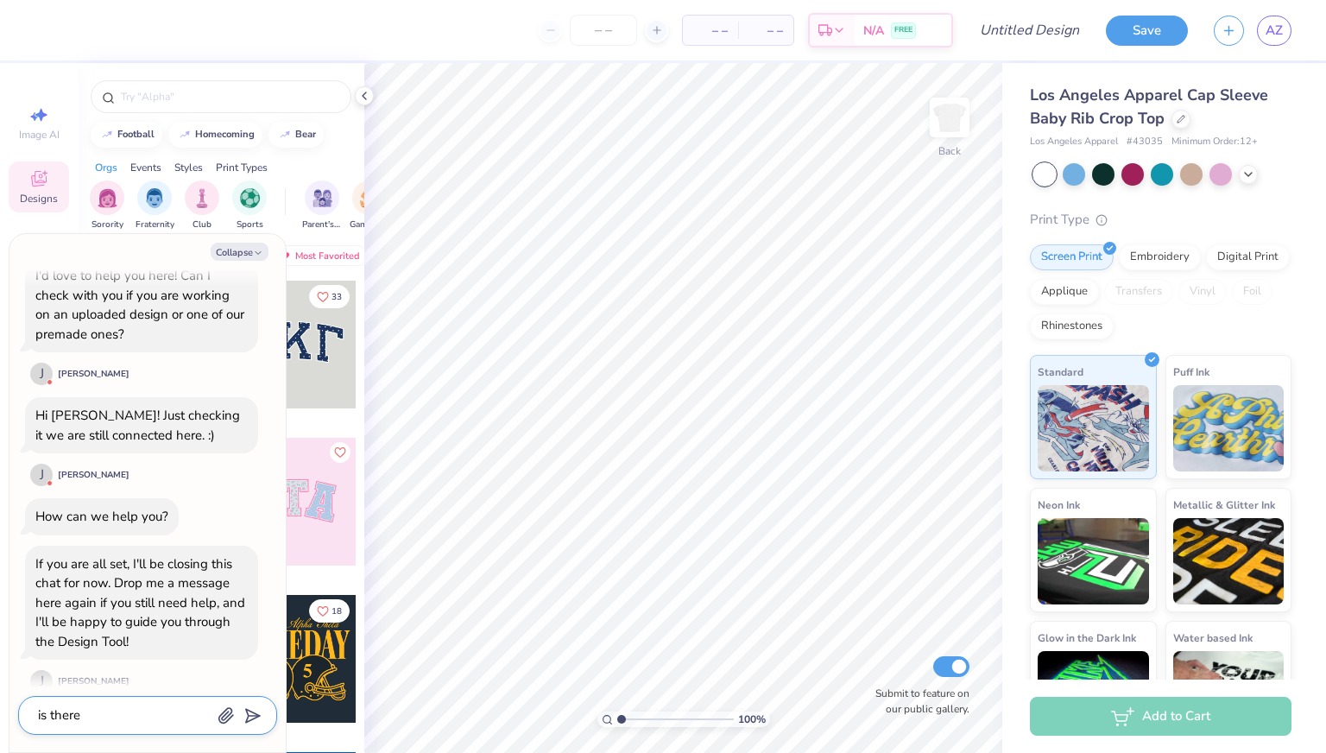
type textarea "x"
type textarea "is there a"
type textarea "x"
type textarea "is there a w"
type textarea "x"
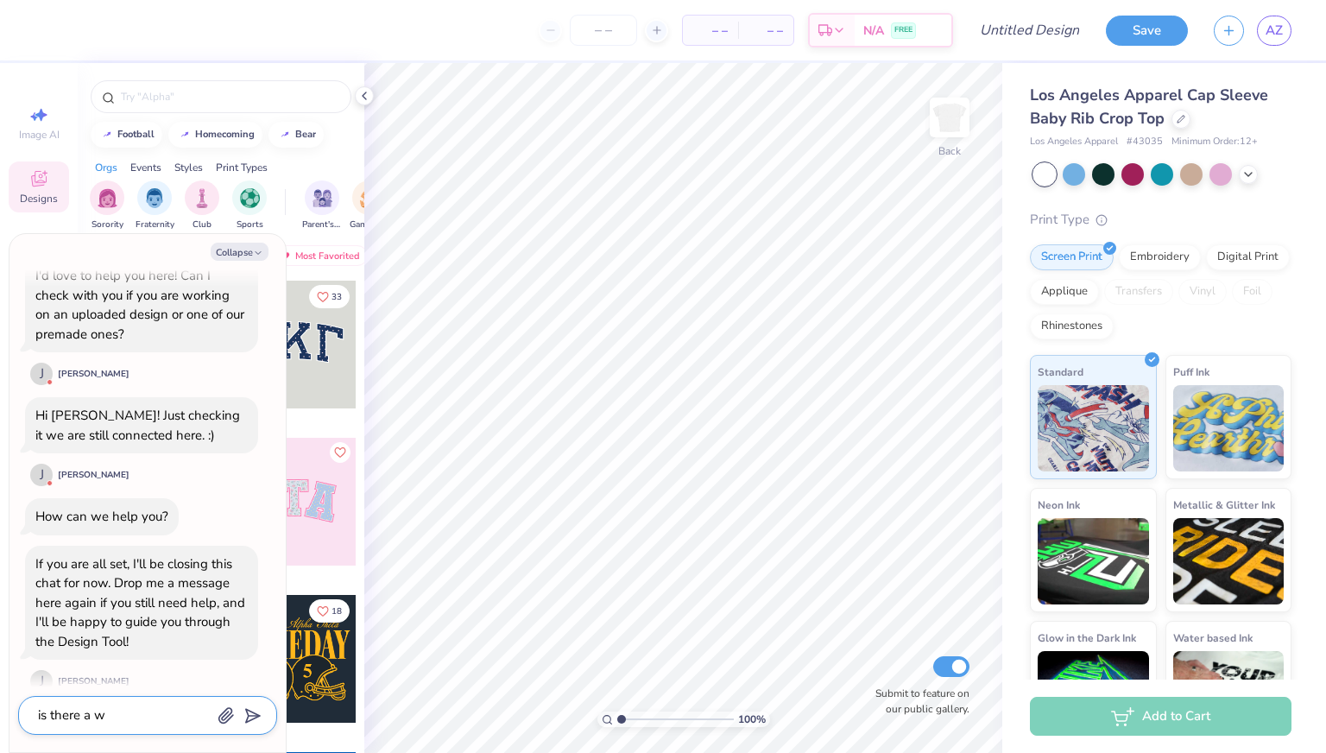
type textarea "is there a wa"
type textarea "x"
type textarea "is there a way"
type textarea "x"
type textarea "is there a way"
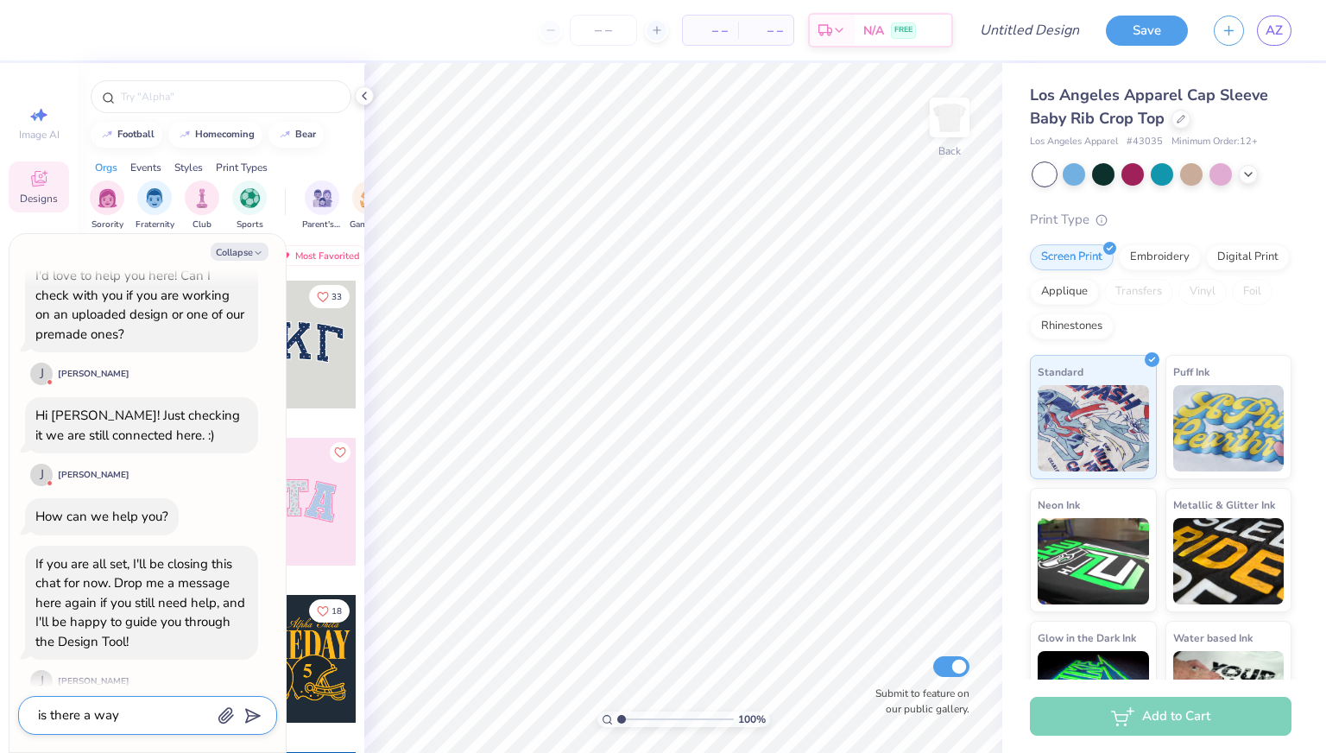
type textarea "x"
type textarea "is there a way i"
type textarea "x"
type textarea "is there a way i"
type textarea "x"
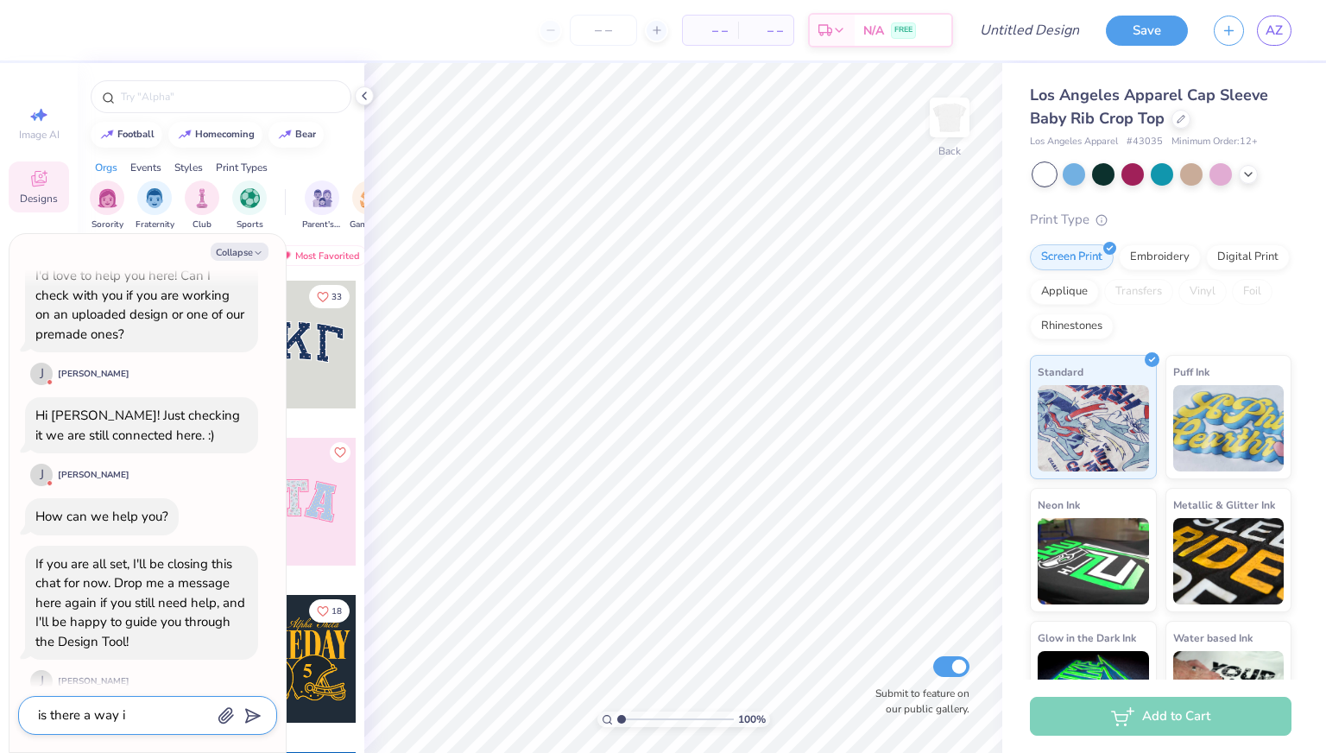
type textarea "is there a way i j"
type textarea "x"
type textarea "is there a way i ju"
type textarea "x"
type textarea "is there a way i jus"
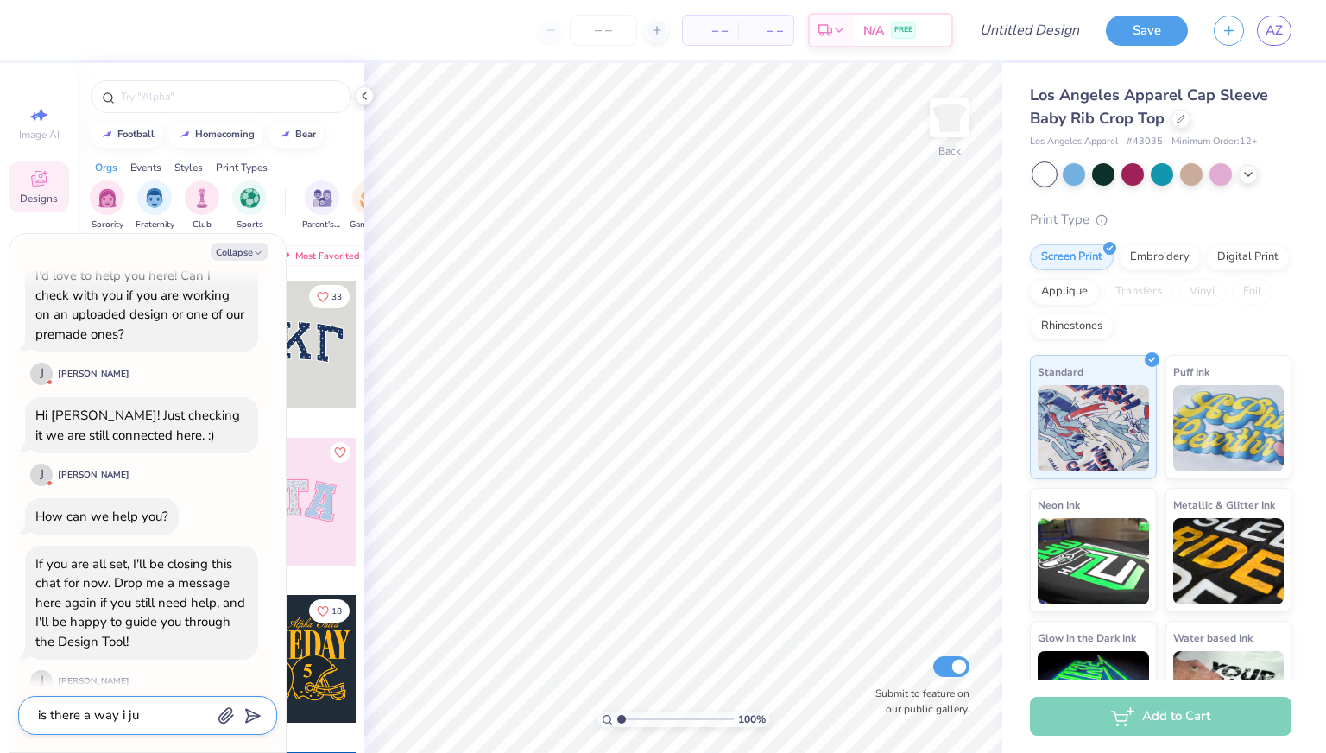
type textarea "x"
type textarea "is there a way i just"
type textarea "x"
type textarea "is there a way i just"
type textarea "x"
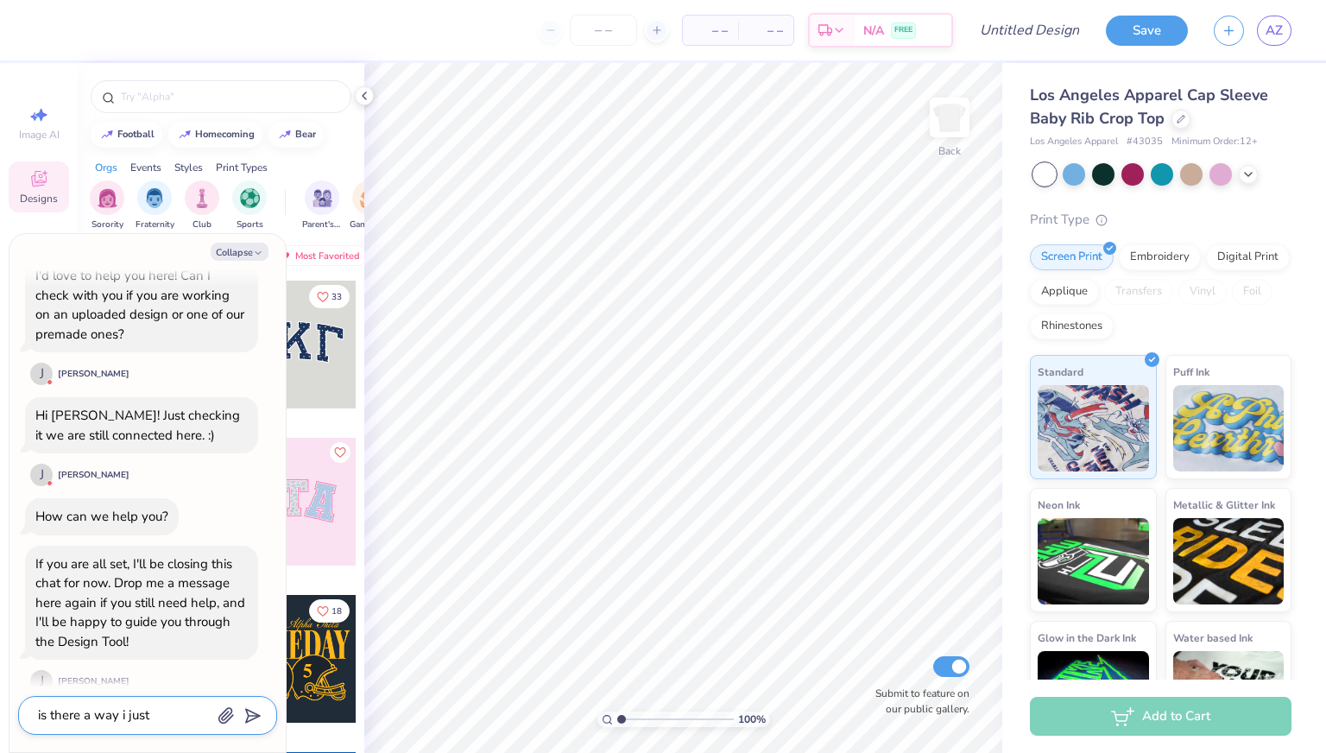
type textarea "is there a way i just h"
type textarea "x"
type textarea "is there a way i just ha"
type textarea "x"
type textarea "is there a way i just hav"
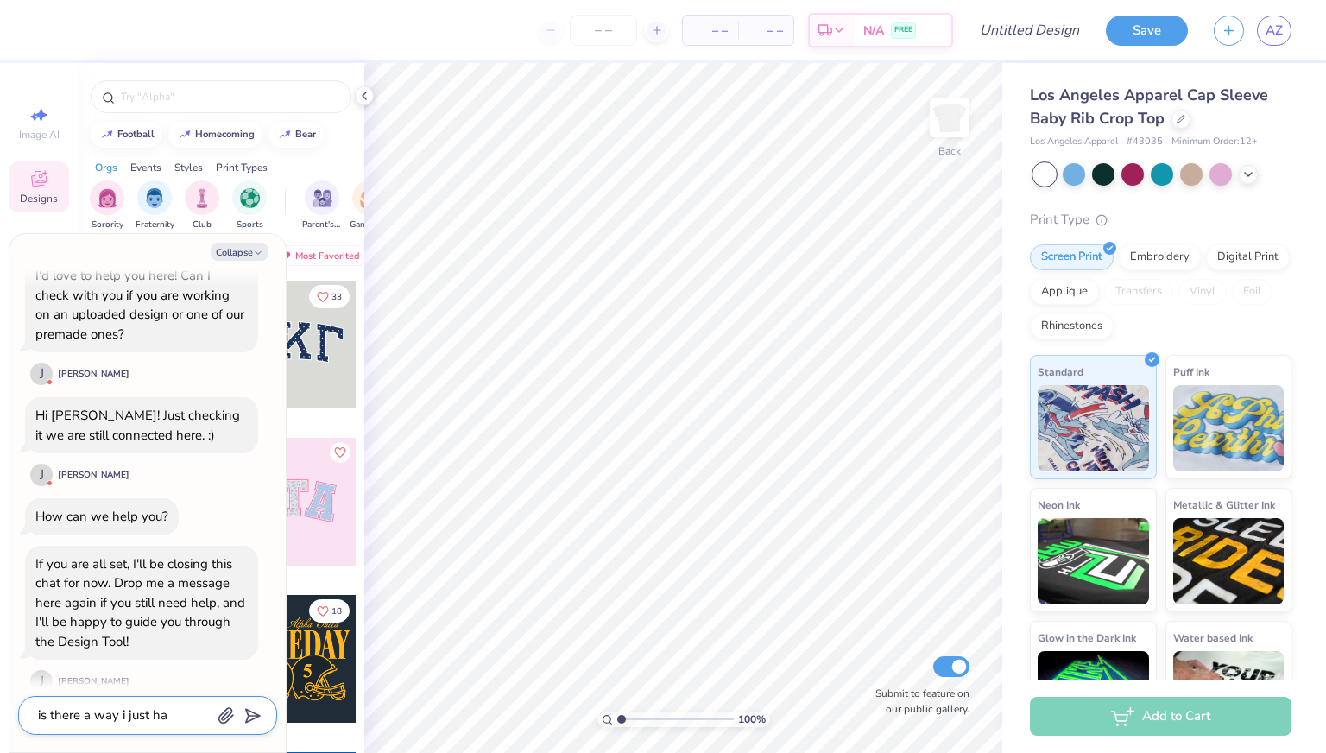
type textarea "x"
type textarea "is there a way i just have"
type textarea "x"
type textarea "is there a way i just have"
type textarea "x"
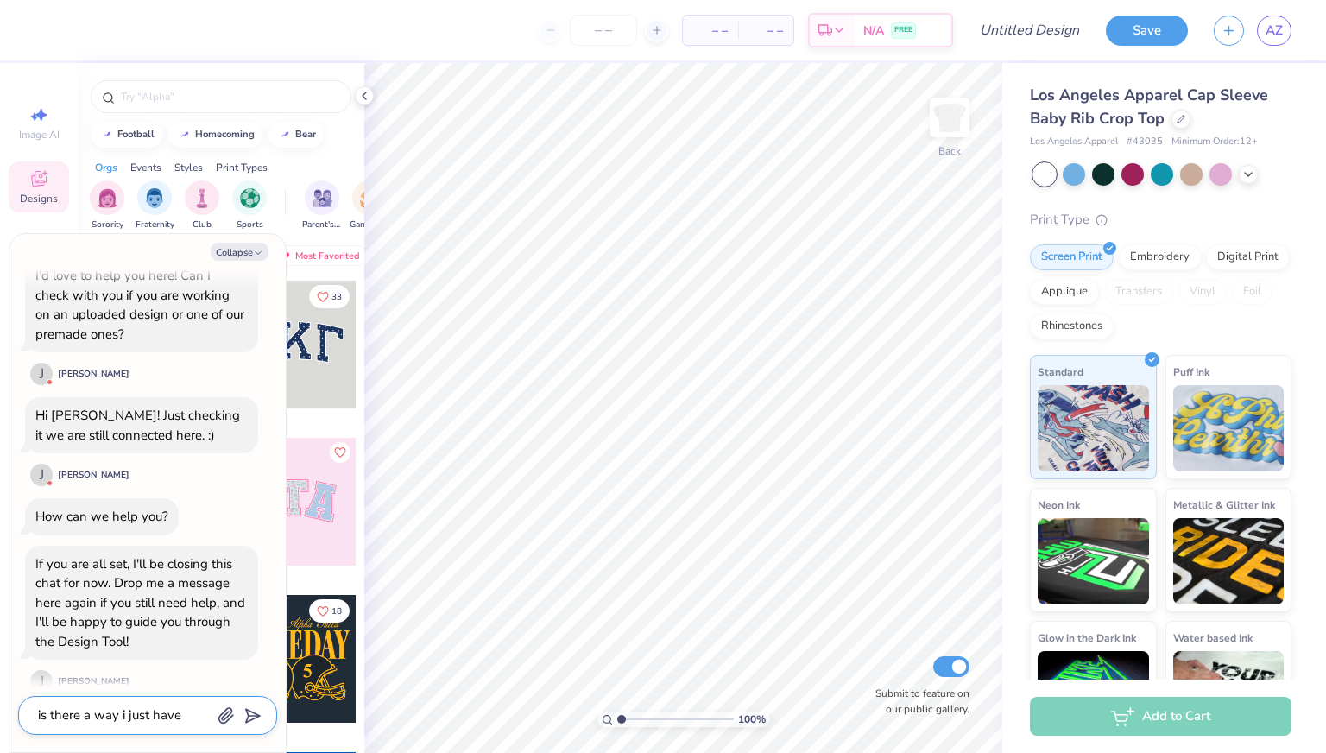
type textarea "is there a way i just have a"
type textarea "x"
type textarea "is there a way i just have a"
type textarea "x"
type textarea "is there a way i just have a s"
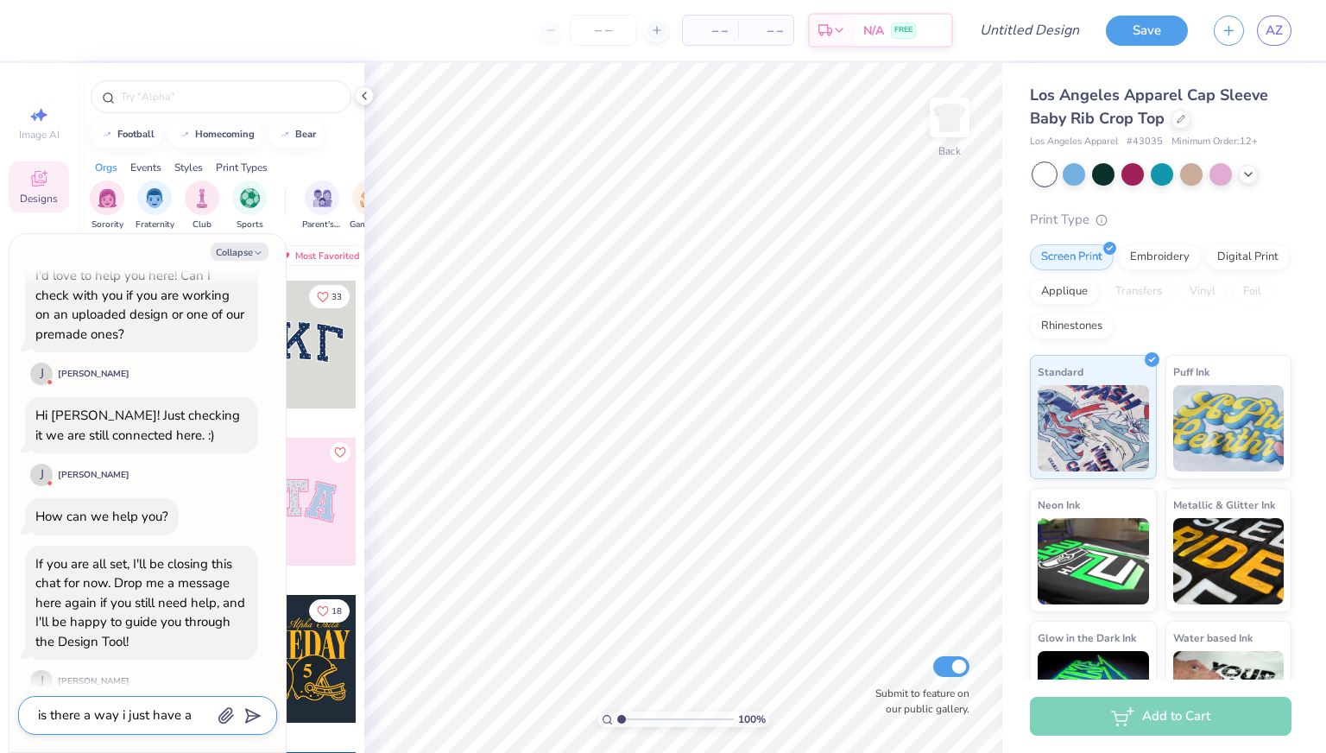
type textarea "x"
type textarea "is there a way i just have a sh"
type textarea "x"
type textarea "is there a way i just have a sho"
type textarea "x"
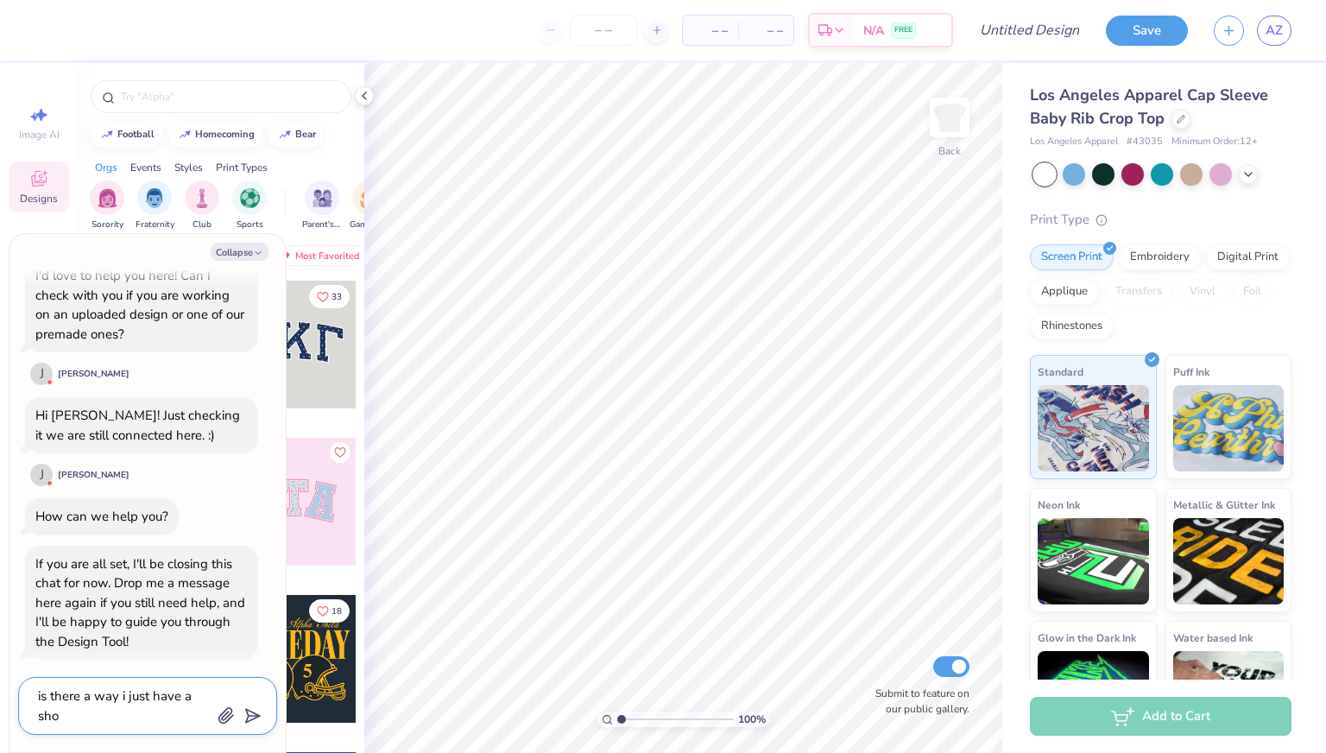
type textarea "is there a way i just have a shop"
type textarea "x"
type textarea "is there a way i just have a shop"
type textarea "x"
type textarea "is there a way i just have a shop w"
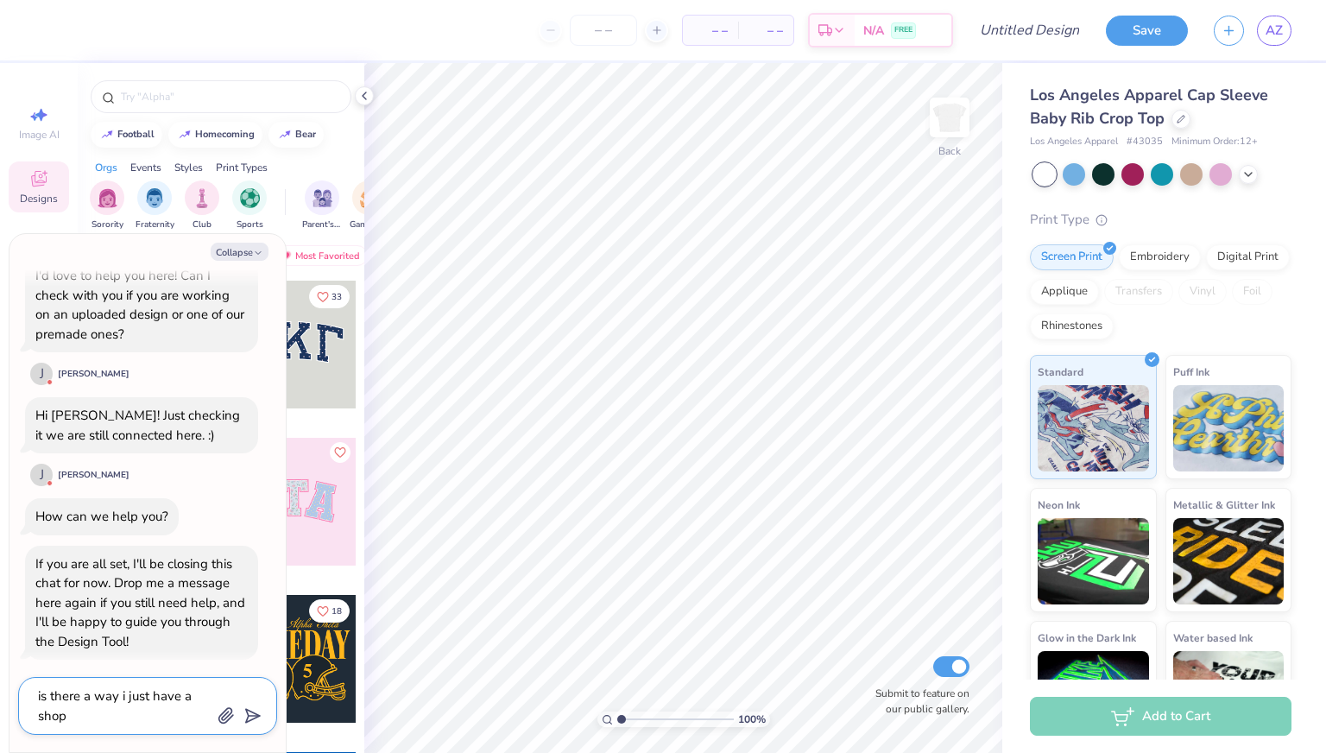
type textarea "x"
type textarea "is there a way i just have a shop wi"
type textarea "x"
type textarea "is there a way i just have a shop wit"
type textarea "x"
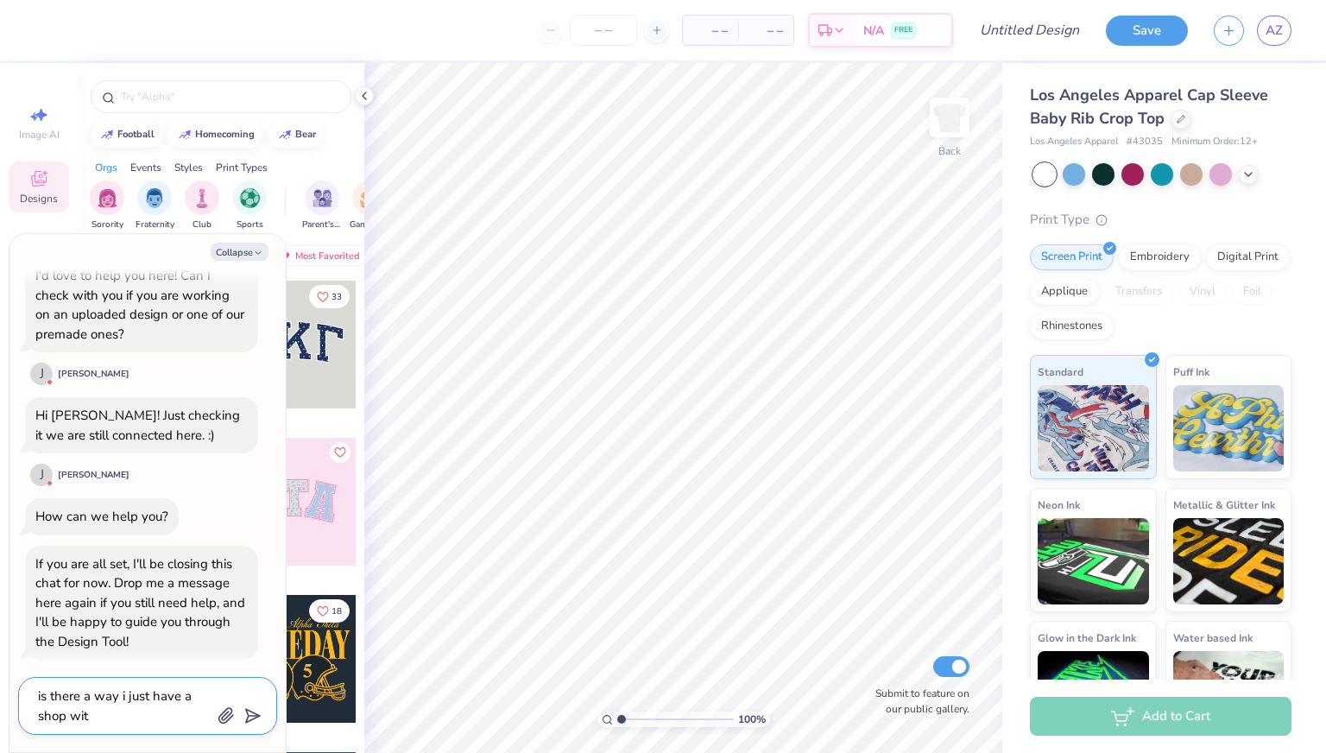
type textarea "is there a way i just have a shop with"
type textarea "x"
type textarea "is there a way i just have a shop with"
type textarea "x"
type textarea "is there a way i just have a shop with a"
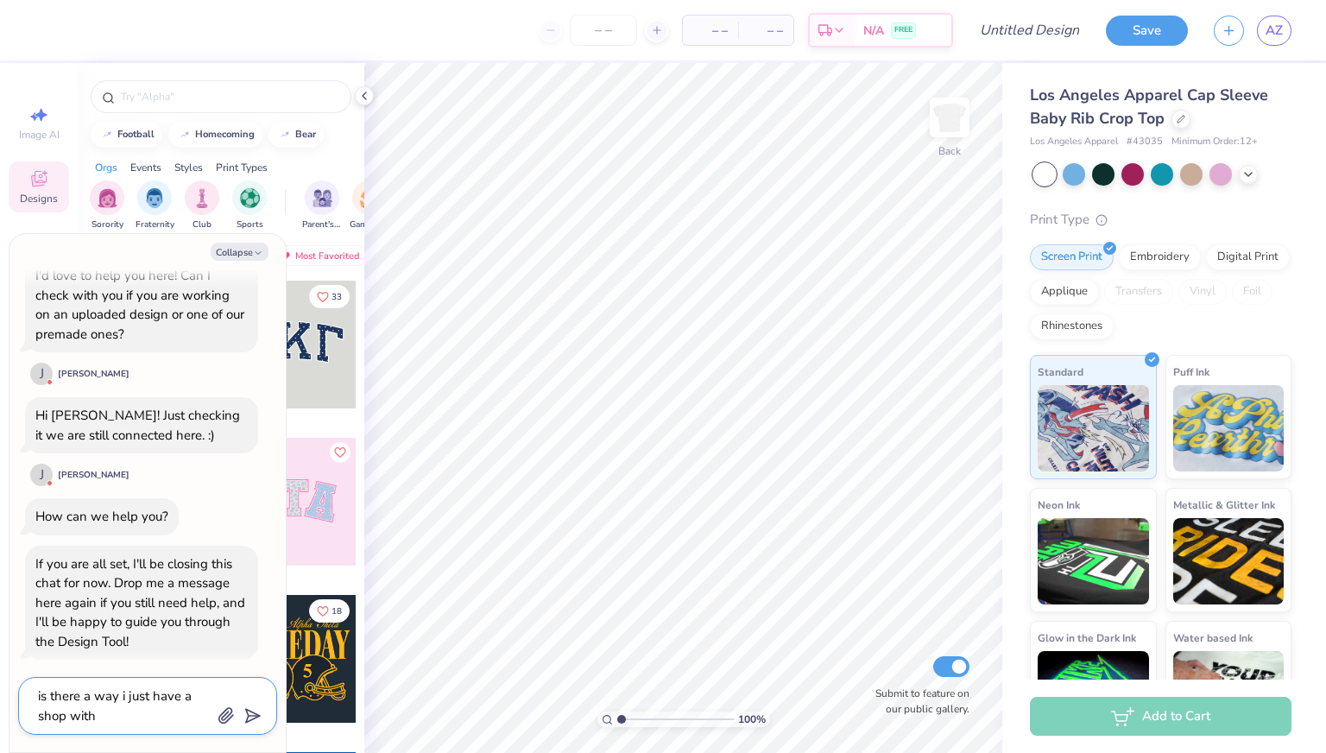
type textarea "x"
type textarea "is there a way i just have a shop with a"
type textarea "x"
type textarea "is there a way i just have a shop with a l"
type textarea "x"
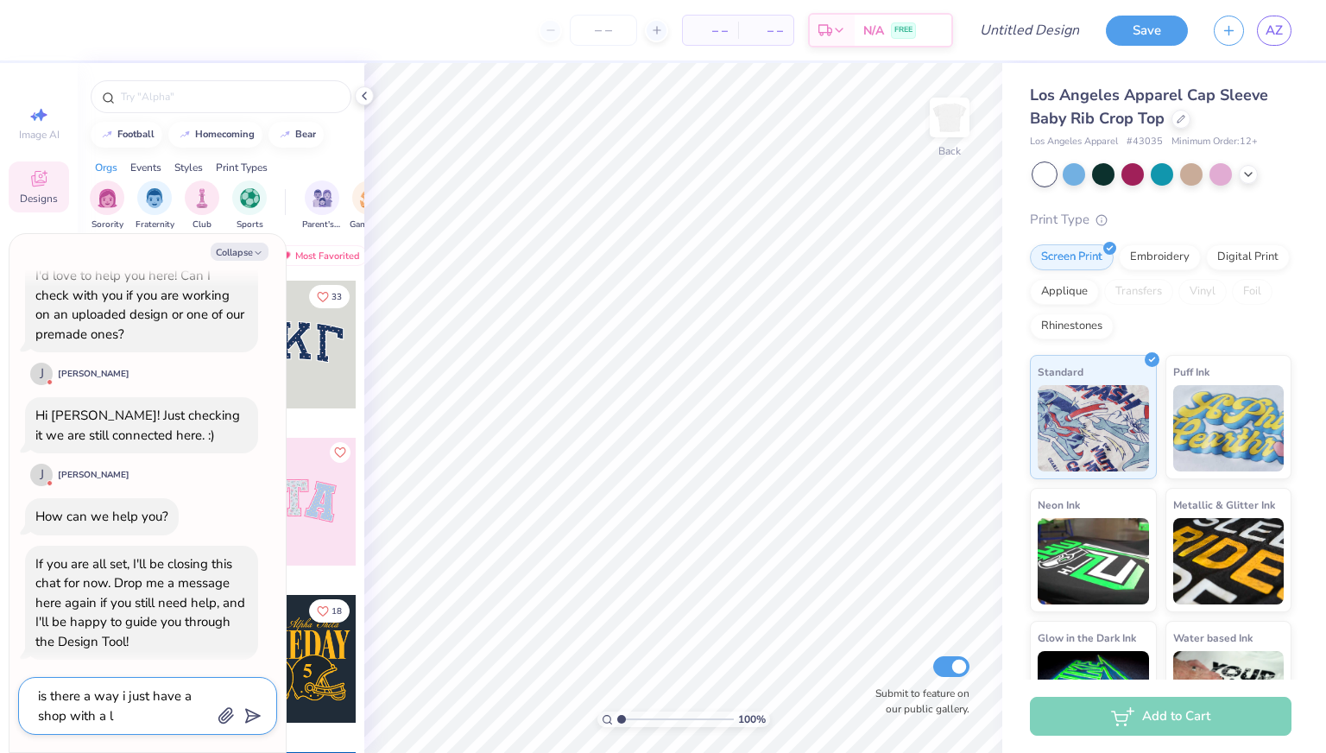
type textarea "is there a way i just have a shop with a li"
type textarea "x"
type textarea "is there a way i just have a shop with a lin"
type textarea "x"
type textarea "is there a way i just have a shop with a link"
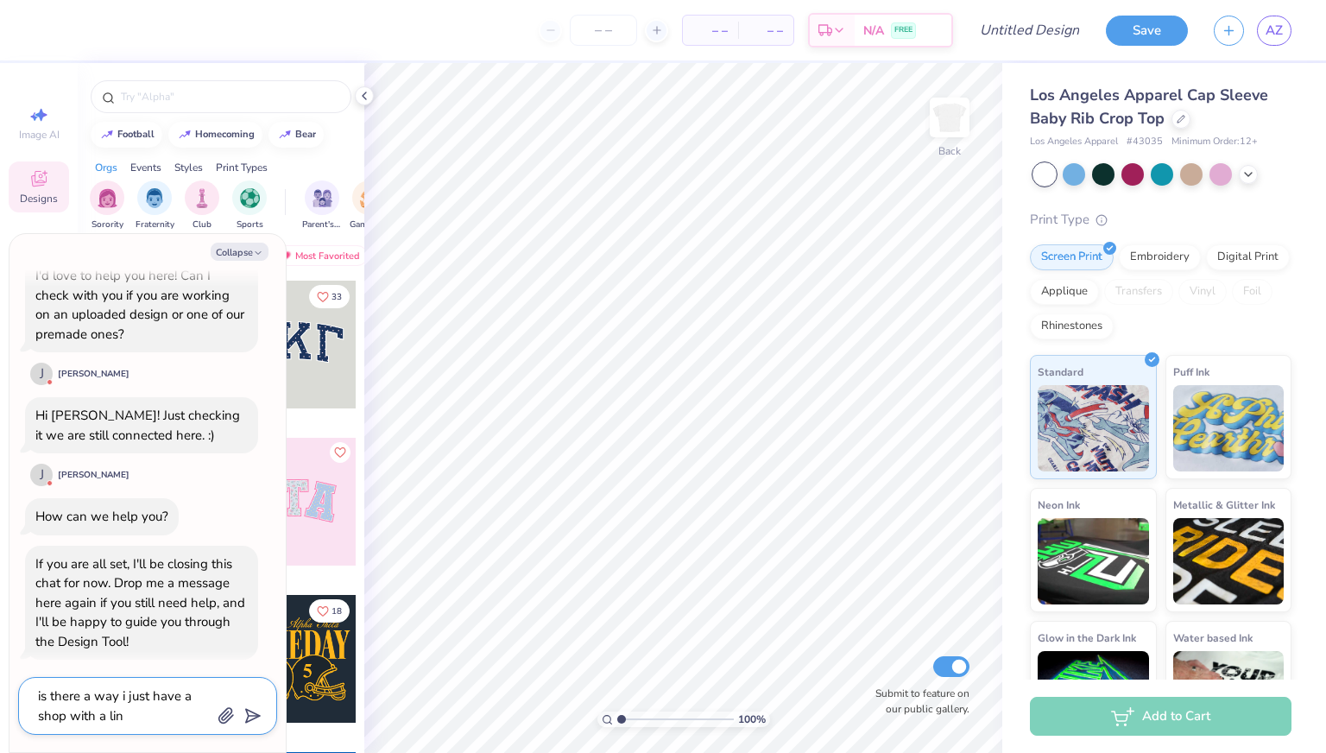
type textarea "x"
type textarea "is there a way i just have a shop with a link"
type textarea "x"
type textarea "is there a way i just have a shop with a link o"
type textarea "x"
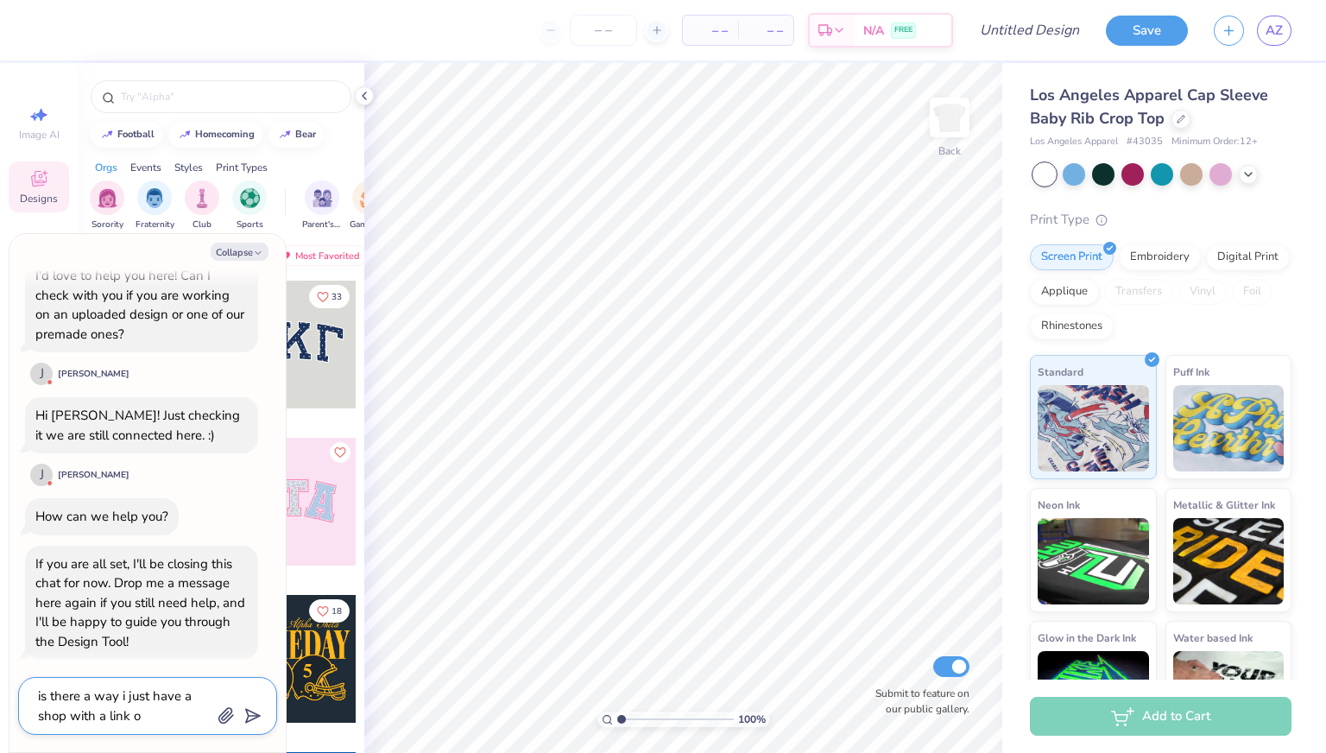
type textarea "is there a way i just have a shop with a link op"
type textarea "x"
type textarea "is there a way i just have a shop with a link ope"
type textarea "x"
type textarea "is there a way i just have a shop with a link open"
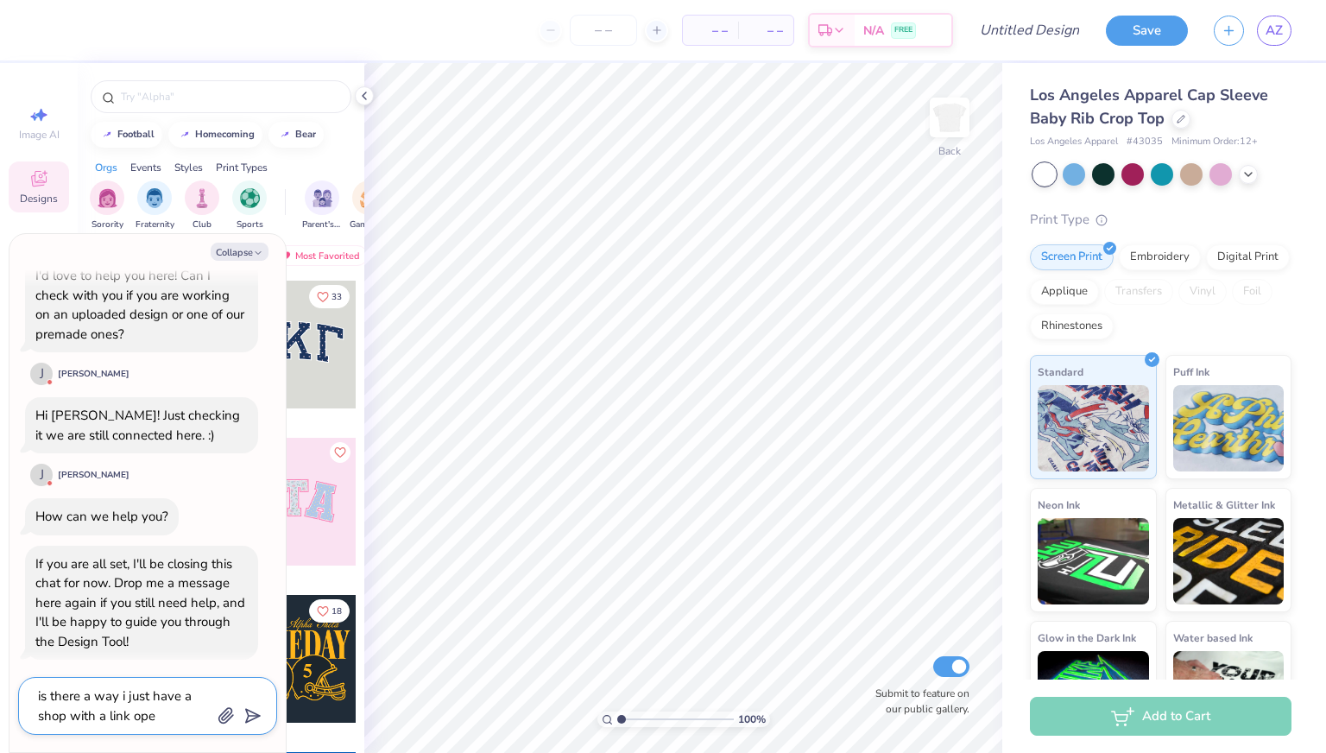
type textarea "x"
type textarea "is there a way i just have a shop with a link open"
type textarea "x"
type textarea "is there a way i just have a shop with a link open o"
type textarea "x"
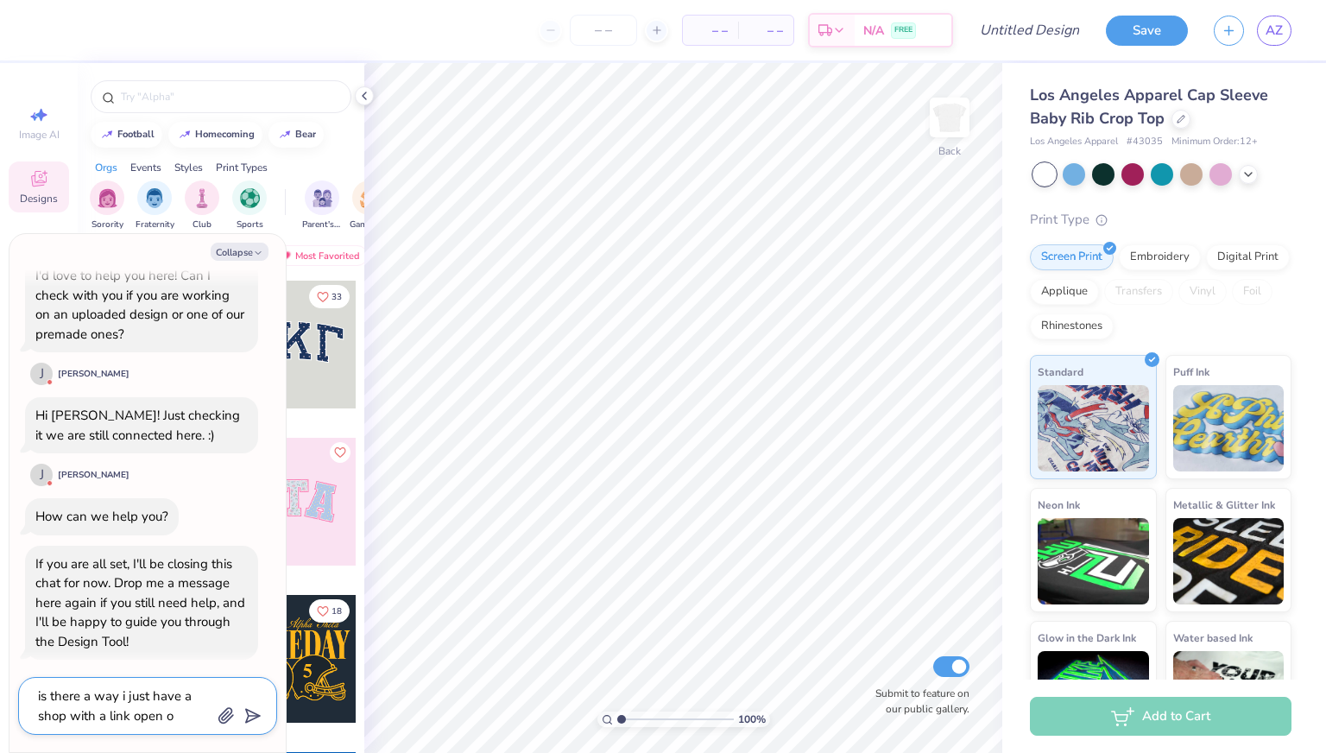
type textarea "is there a way i just have a shop with a link open or"
type textarea "x"
type textarea "is there a way i just have a shop with a link open or"
type textarea "x"
type textarea "is there a way i just have a shop with a link open or d"
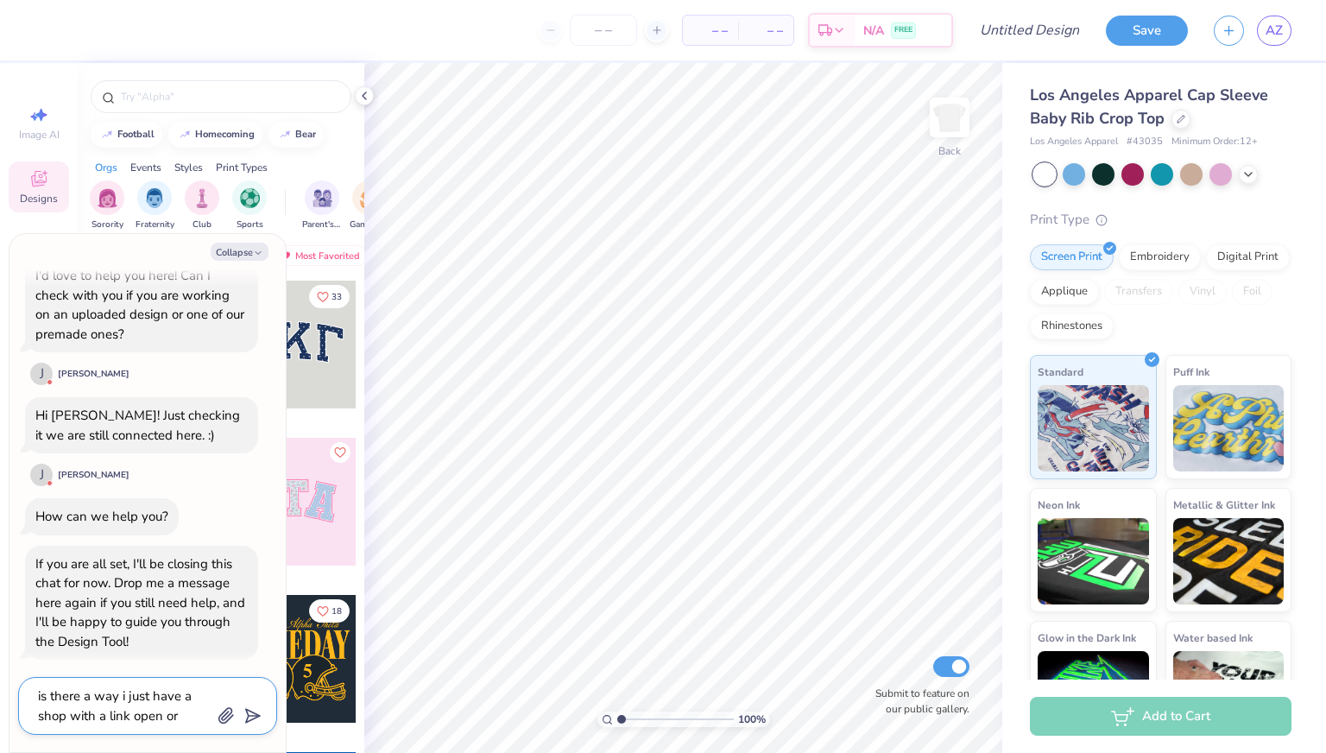
type textarea "x"
type textarea "is there a way i just have a shop with a link open or do"
type textarea "x"
type textarea "is there a way i just have a shop with a link open or do"
type textarea "x"
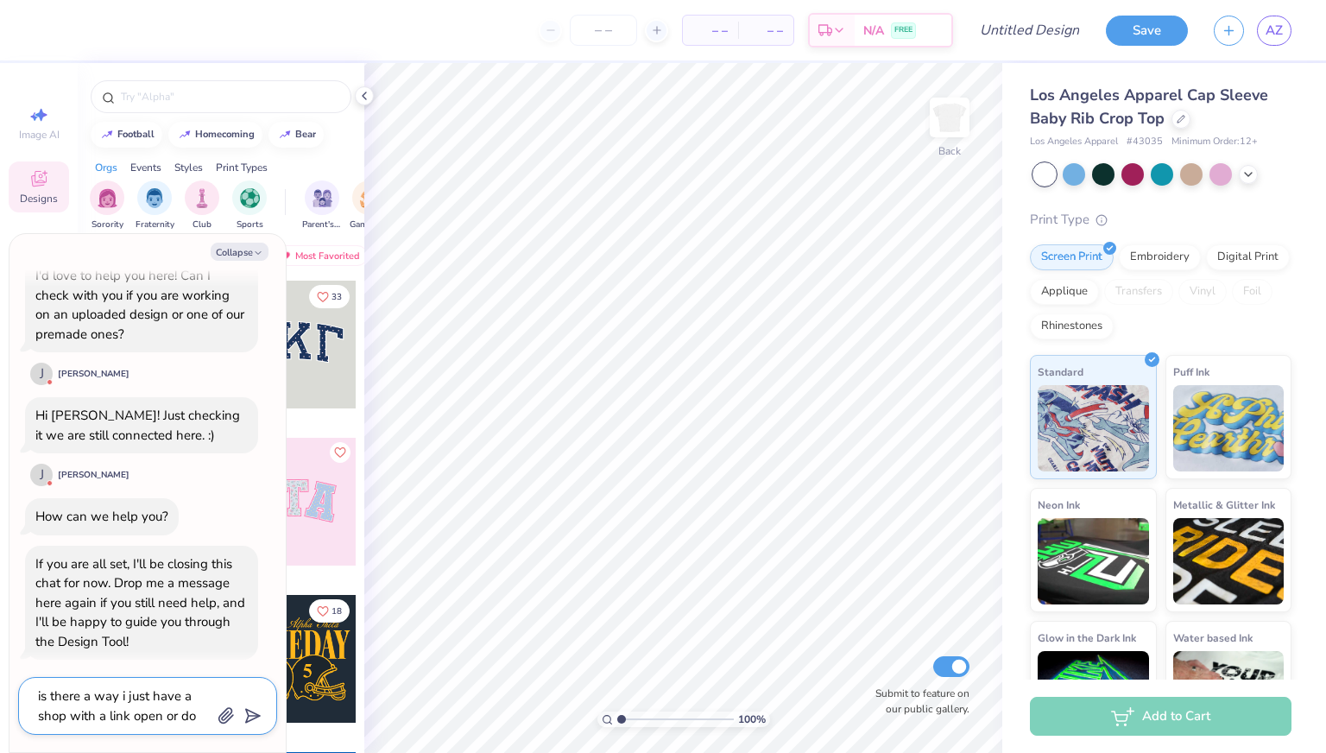
type textarea "is there a way i just have a shop with a link open or do i"
type textarea "x"
type textarea "is there a way i just have a shop with a link open or do i"
type textarea "x"
type textarea "is there a way i just have a shop with a link open or do i h"
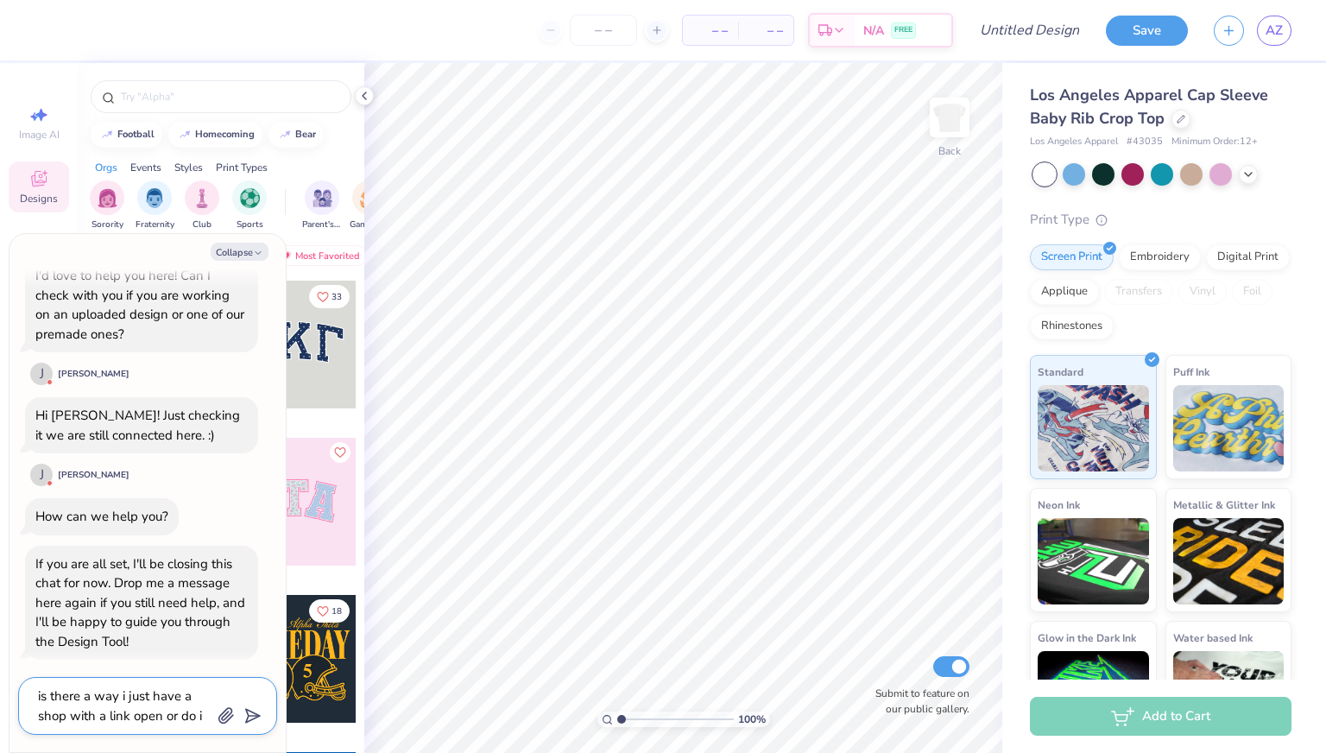
type textarea "x"
type textarea "is there a way i just have a shop with a link open or do i ha"
type textarea "x"
type textarea "is there a way i just have a shop with a link open or do i hav"
type textarea "x"
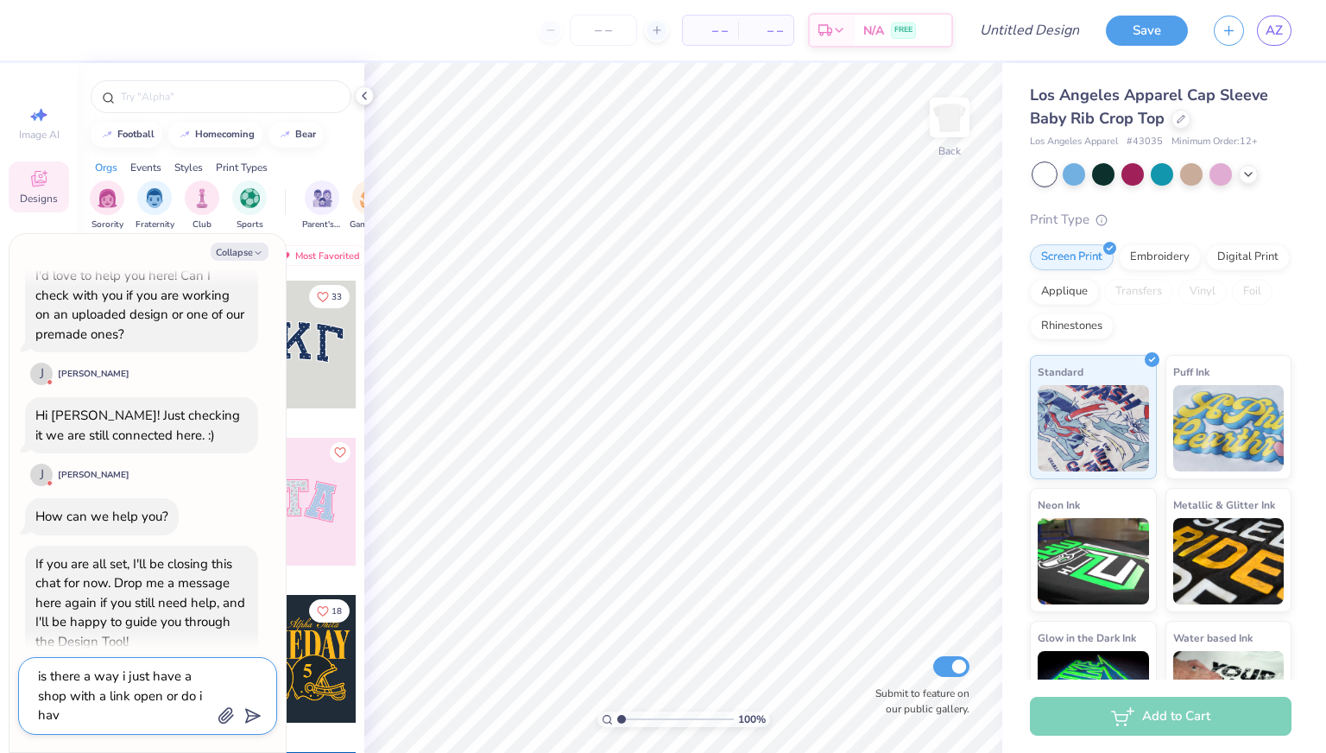
type textarea "is there a way i just have a shop with a link open or do i have"
type textarea "x"
type textarea "is there a way i just have a shop with a link open or do i have"
type textarea "x"
type textarea "is there a way i just have a shop with a link open or do i have t"
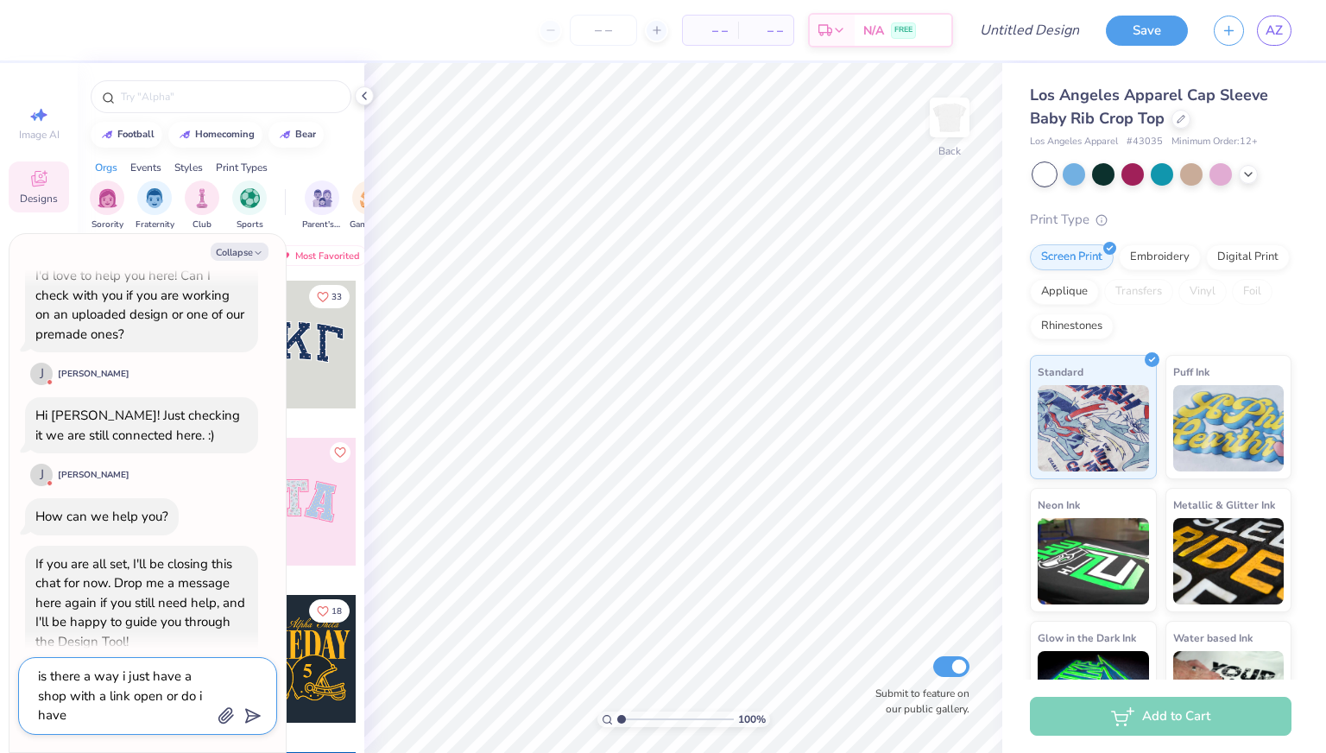
type textarea "x"
type textarea "is there a way i just have a shop with a link open or do i have to"
type textarea "x"
type textarea "is there a way i just have a shop with a link open or do i have to"
type textarea "x"
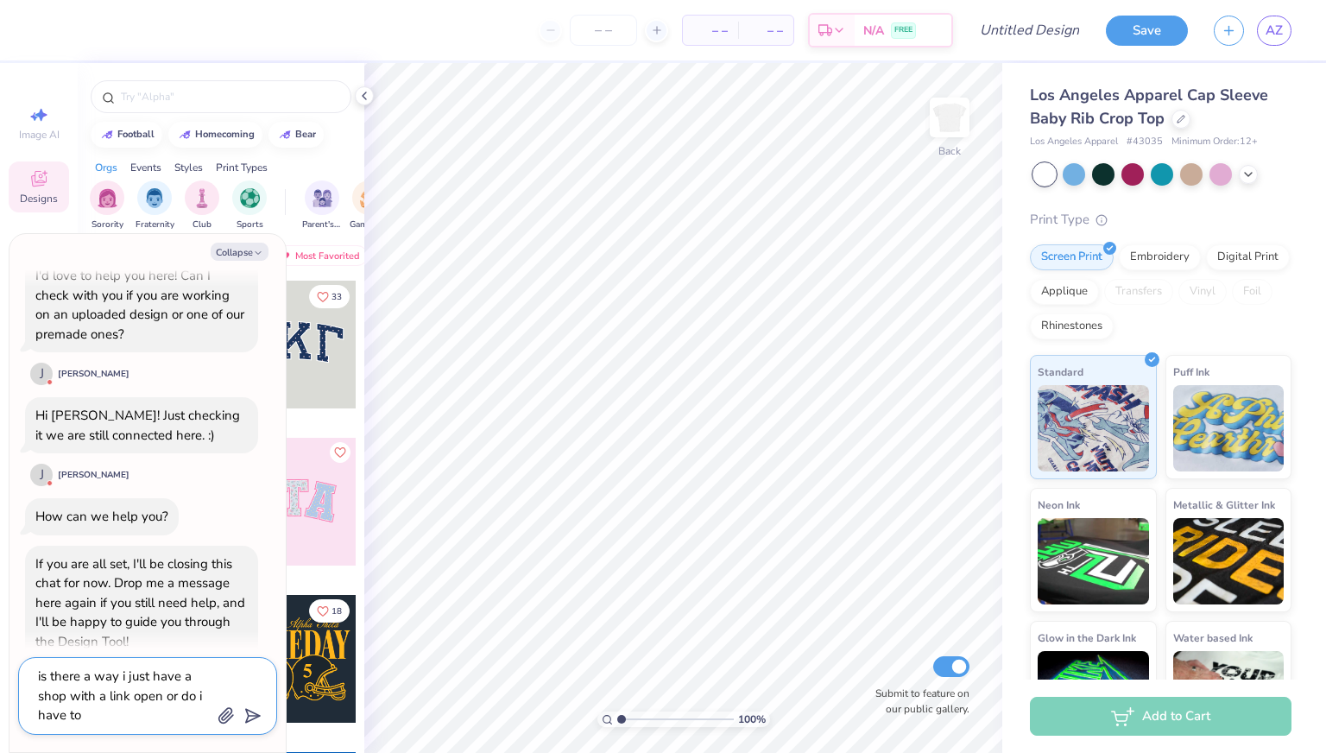
type textarea "is there a way i just have a shop with a link open or do i have to o"
type textarea "x"
type textarea "is there a way i just have a shop with a link open or do i have to or"
type textarea "x"
type textarea "is there a way i just have a shop with a link open or do i have to ord"
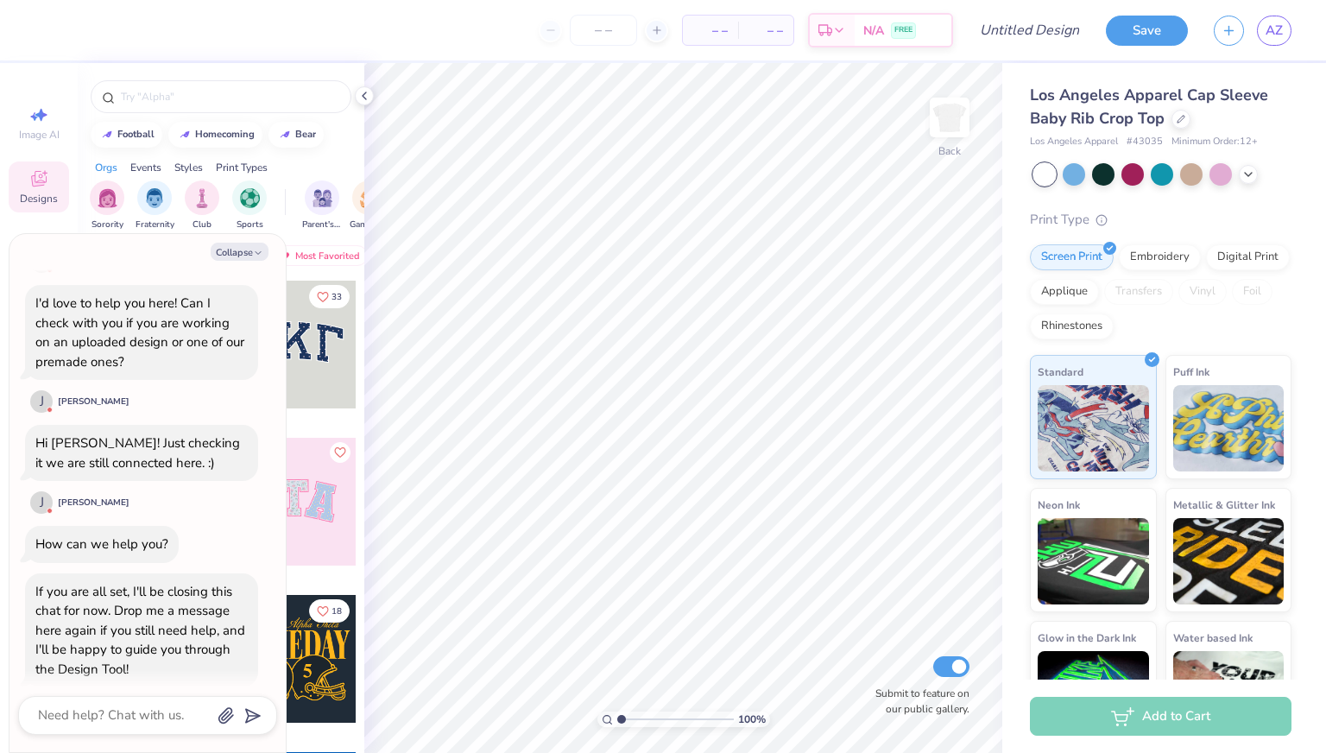
scroll to position [280, 0]
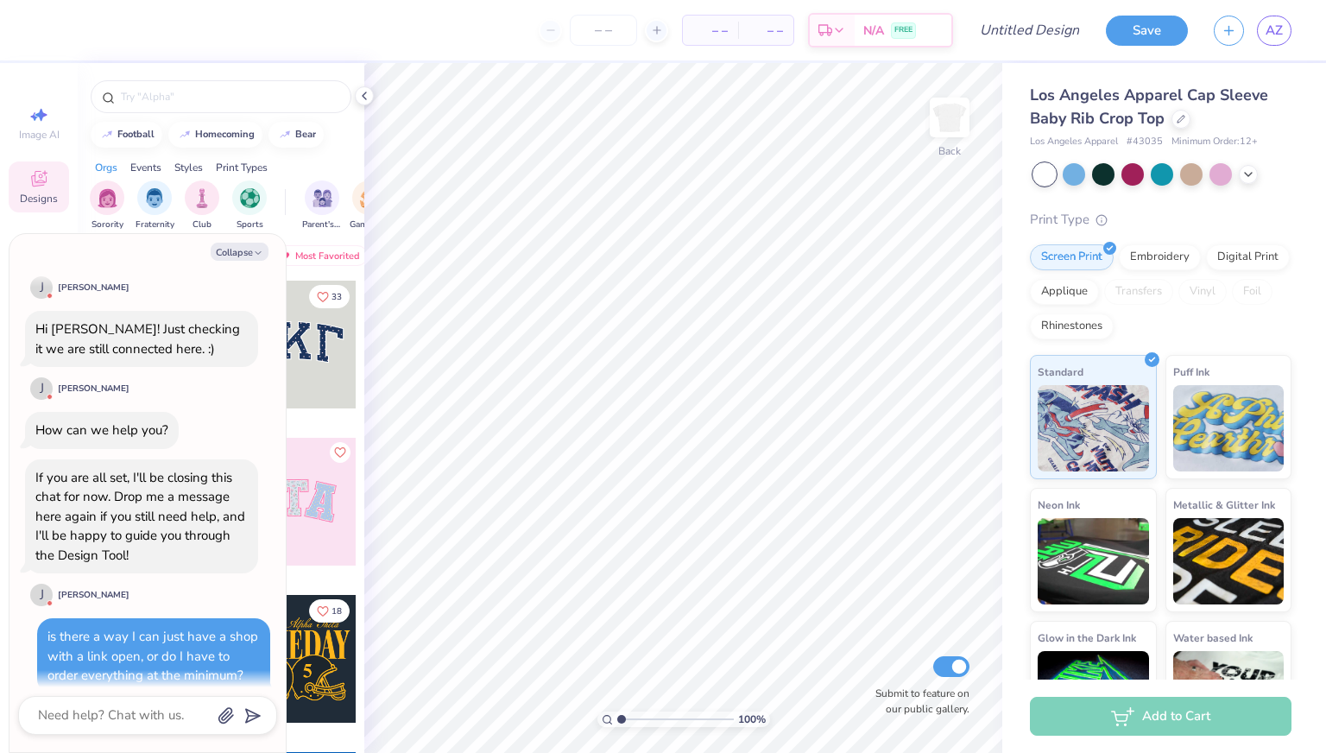
click at [155, 699] on div at bounding box center [147, 715] width 259 height 39
click at [142, 711] on textarea at bounding box center [123, 715] width 175 height 23
click at [632, 34] on input "number" at bounding box center [603, 30] width 67 height 31
click at [253, 253] on icon "button" at bounding box center [258, 253] width 10 height 10
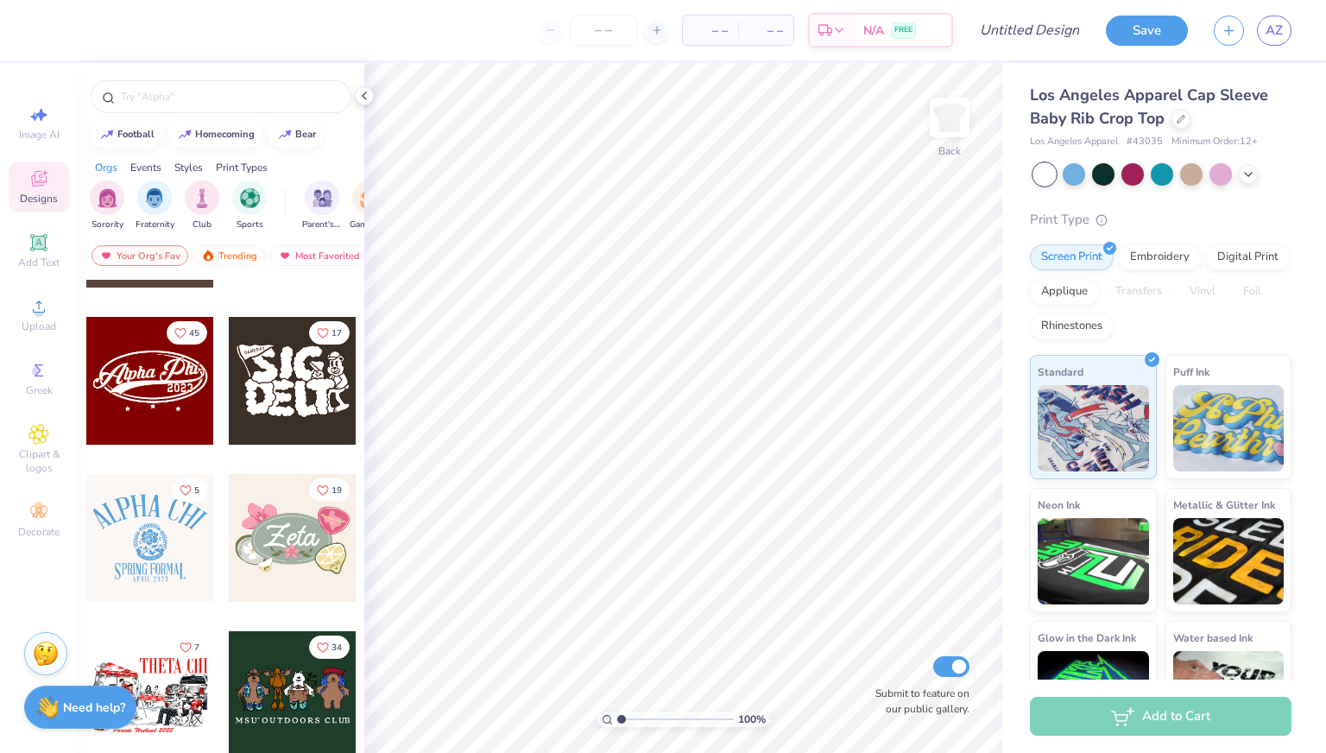
scroll to position [817, 0]
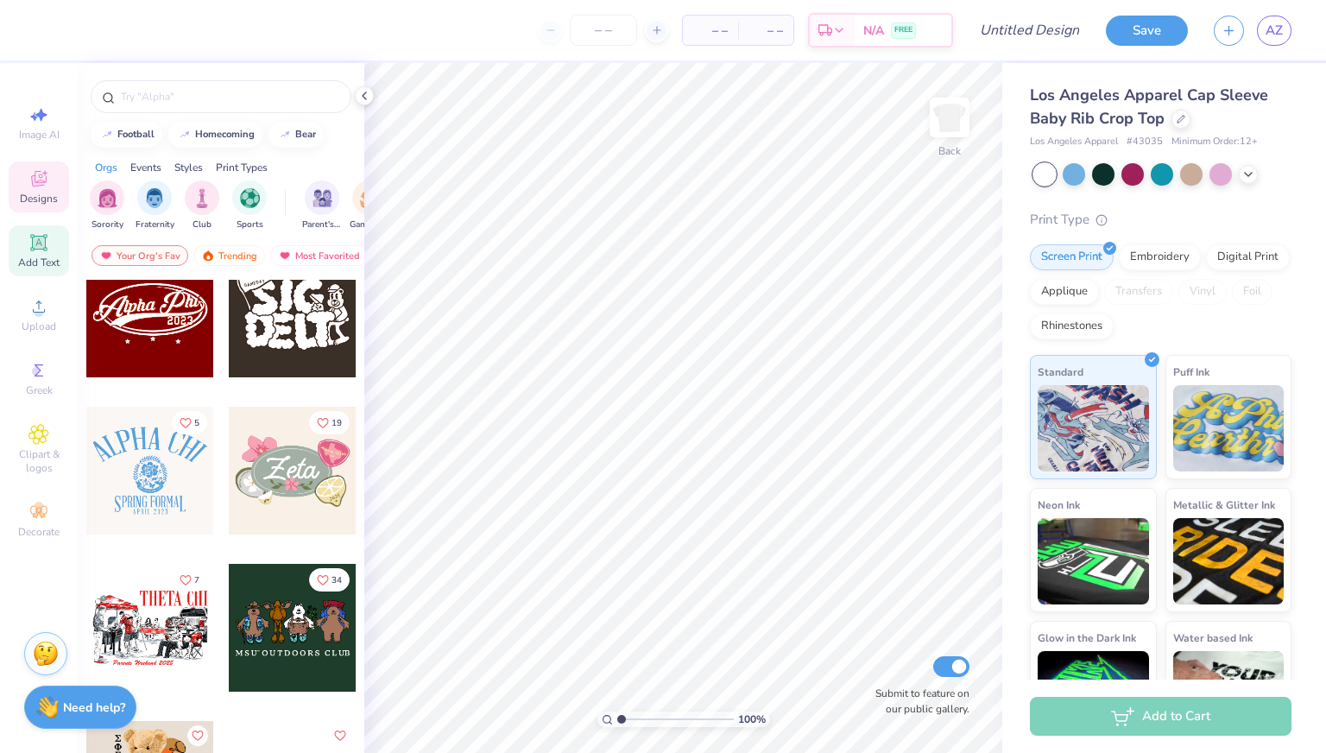
click at [23, 262] on span "Add Text" at bounding box center [38, 263] width 41 height 14
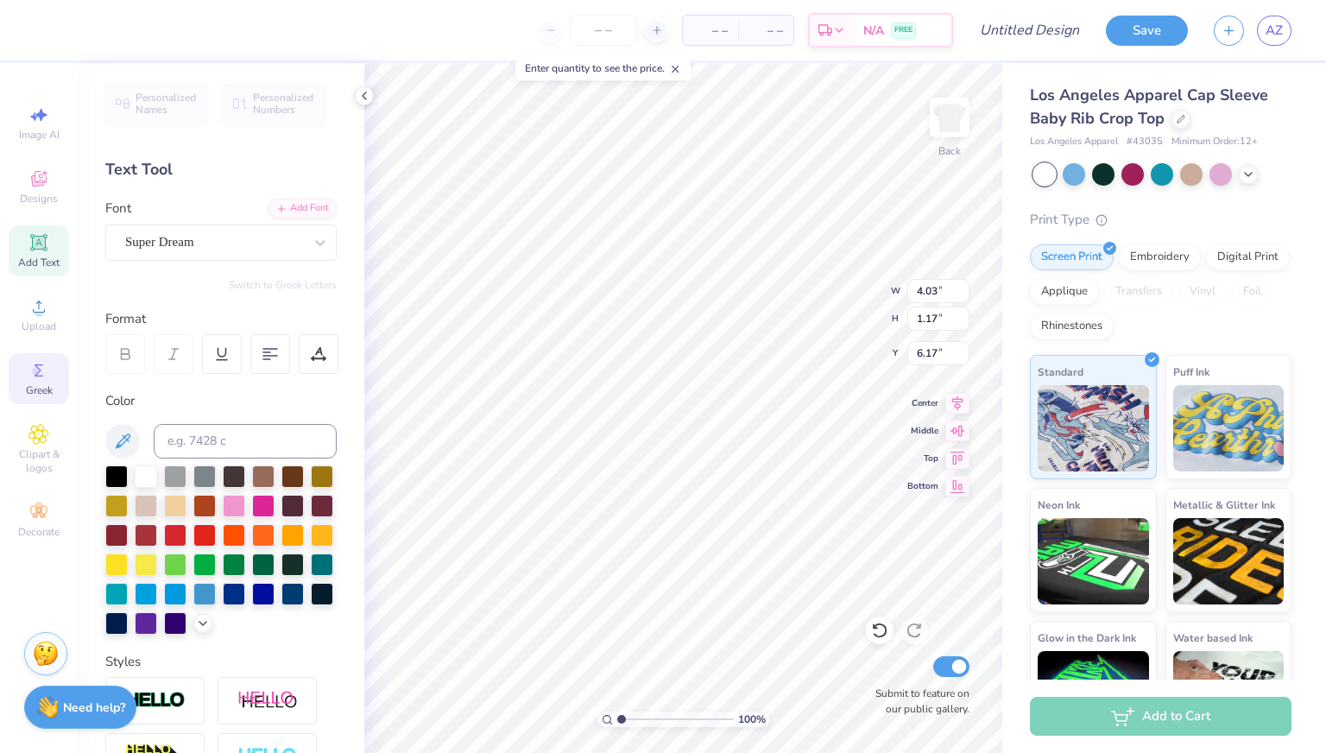
click at [41, 376] on icon at bounding box center [39, 370] width 9 height 12
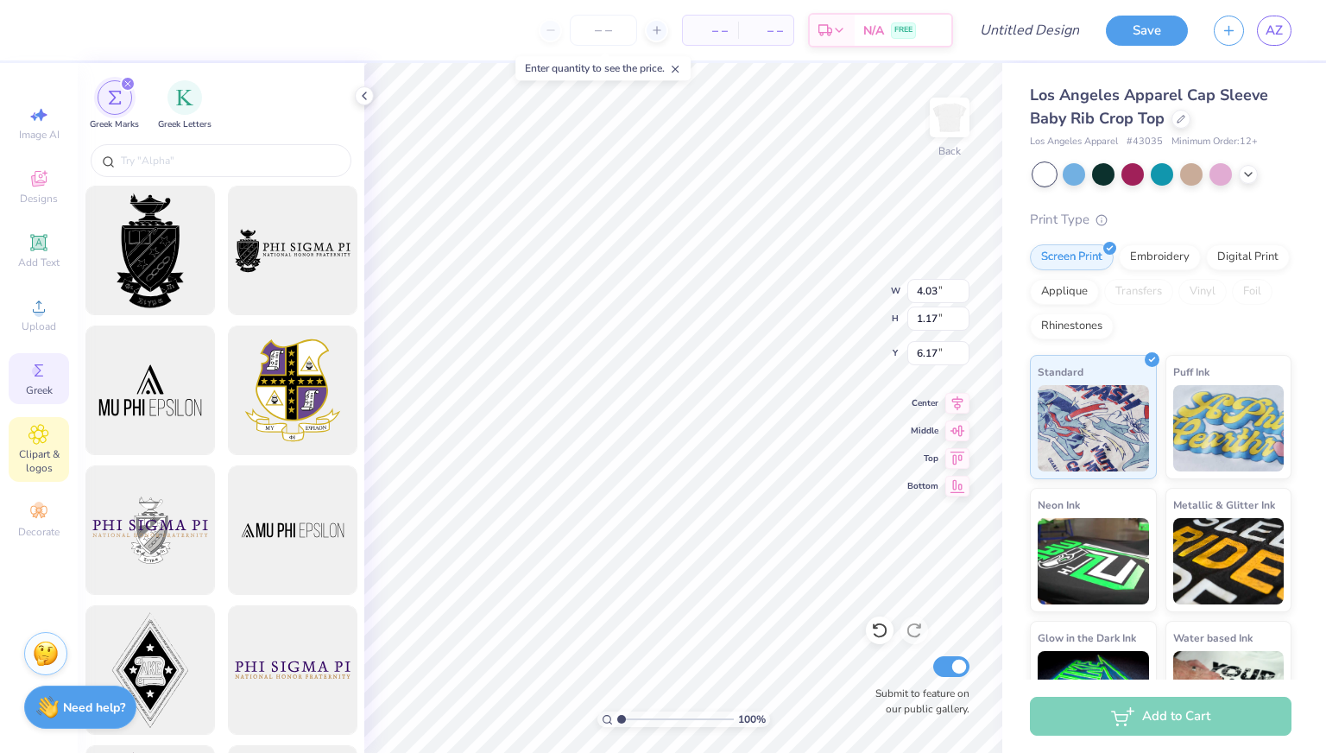
click at [47, 433] on icon at bounding box center [38, 434] width 20 height 21
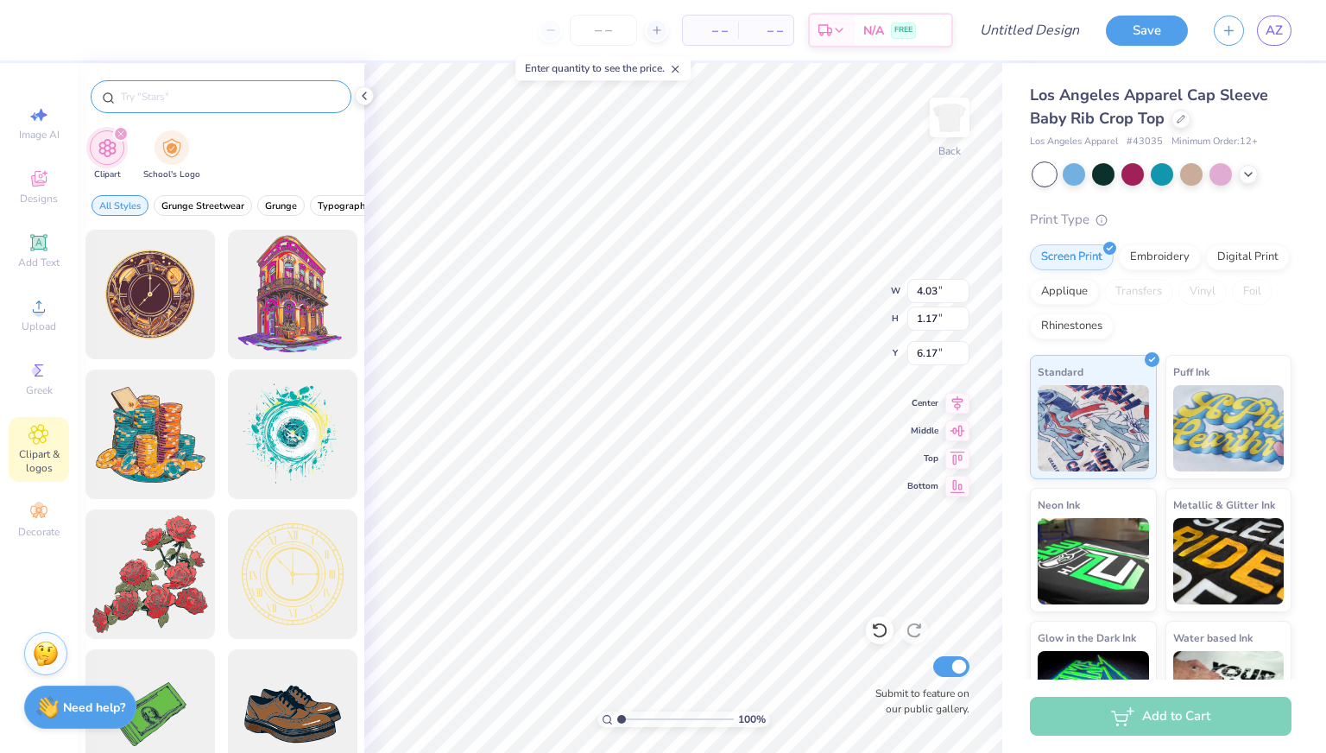
click at [233, 91] on input "text" at bounding box center [229, 96] width 221 height 17
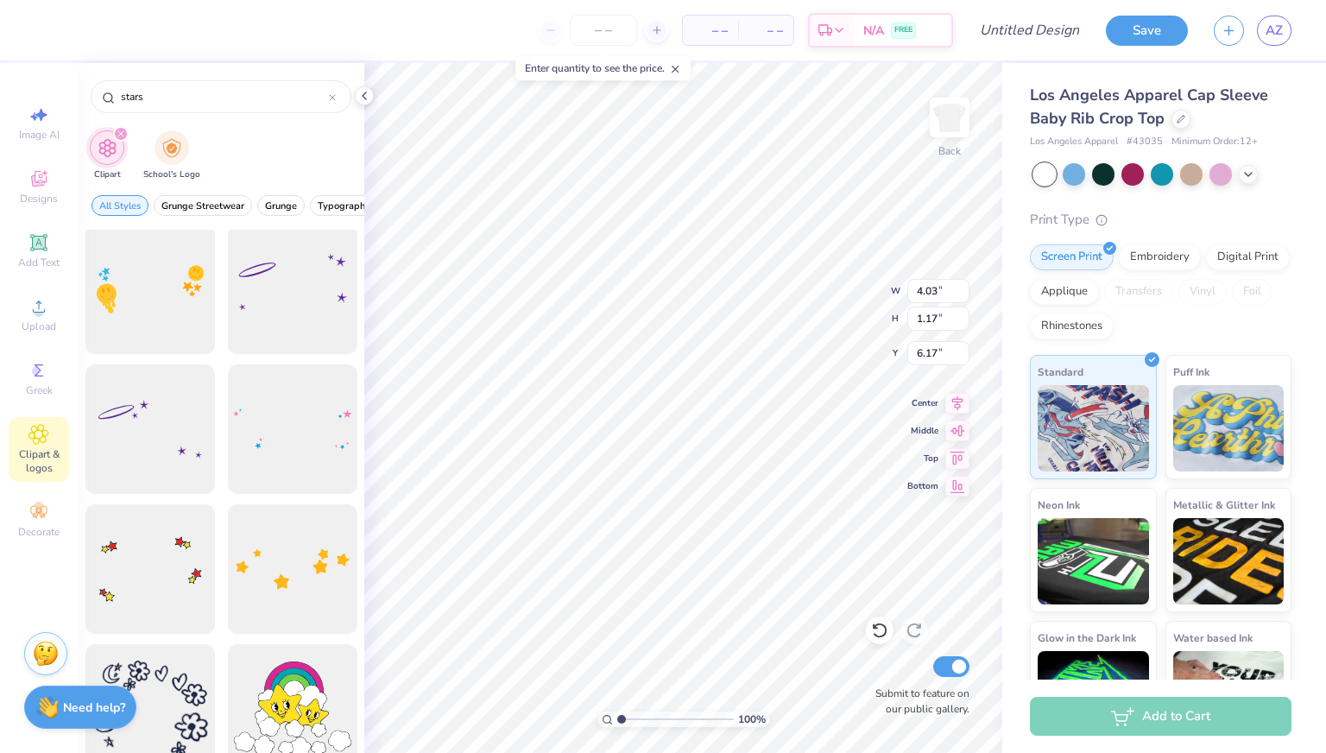
scroll to position [0, 0]
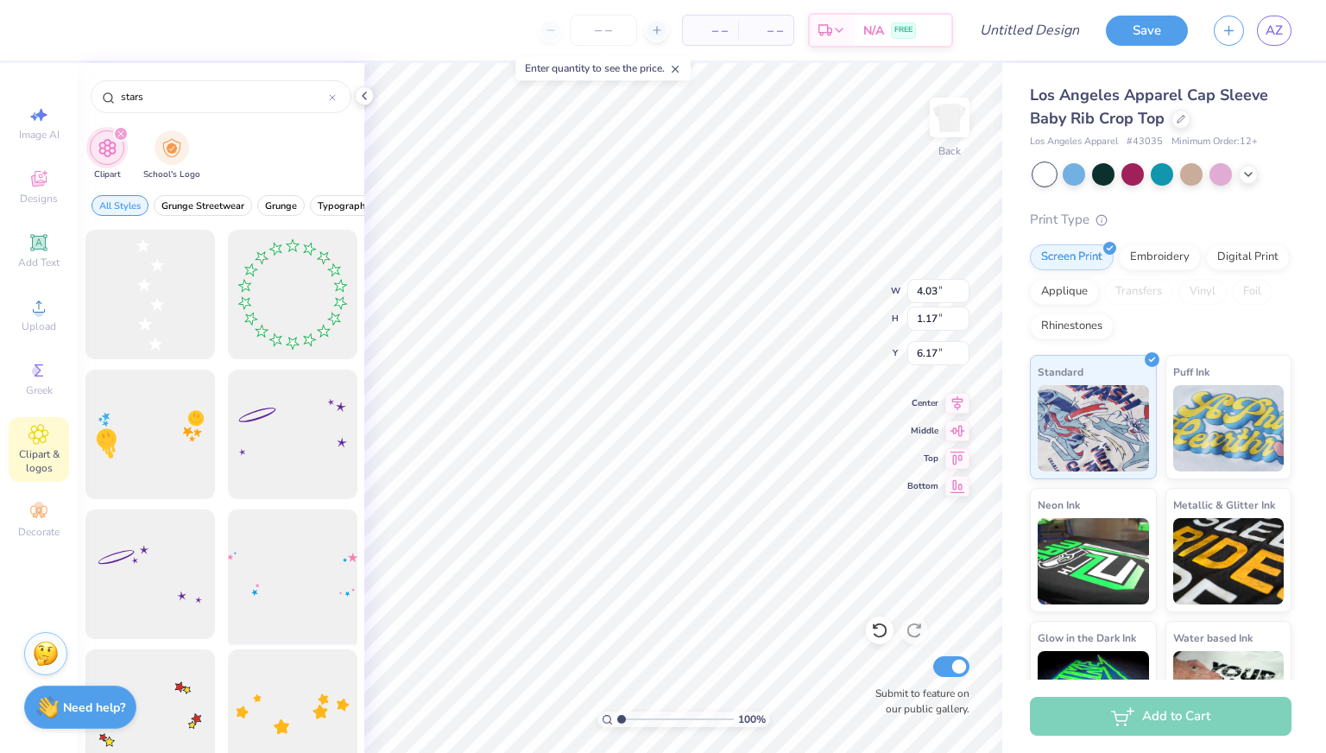
click at [281, 567] on div at bounding box center [292, 574] width 142 height 142
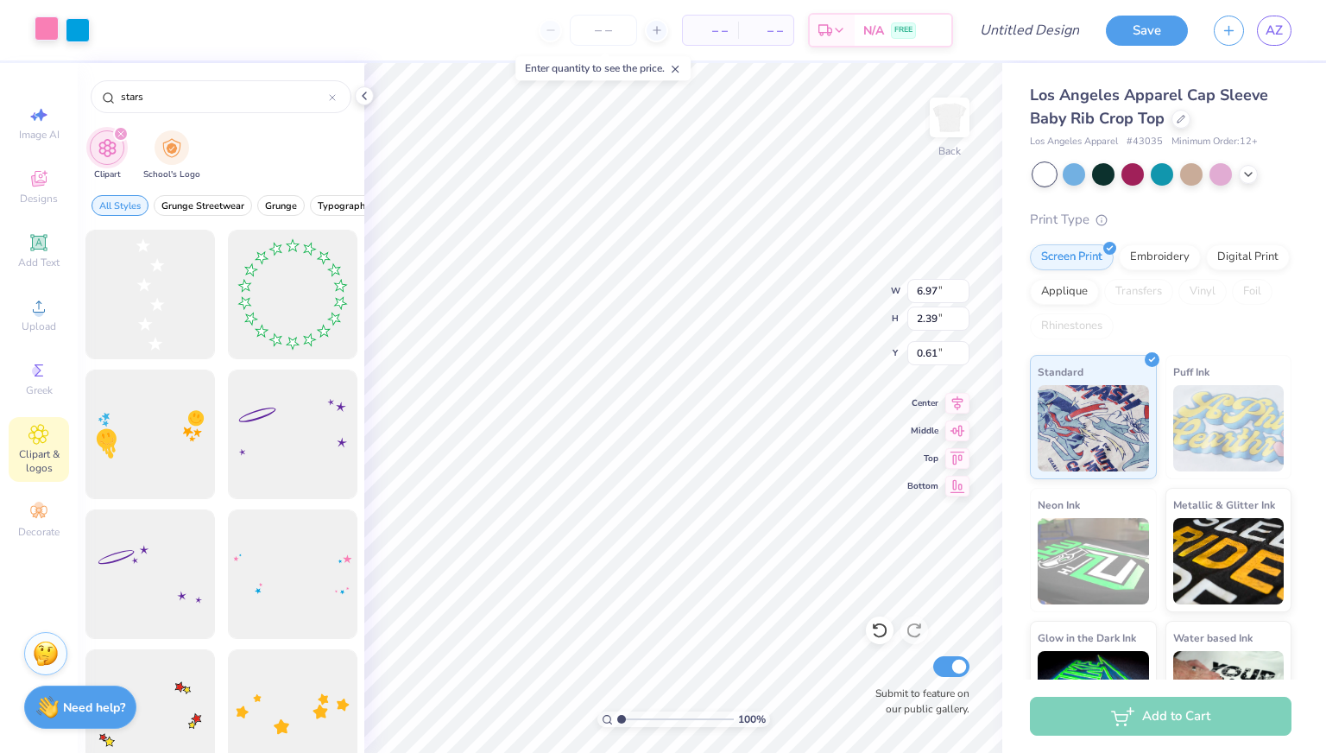
click at [44, 26] on div at bounding box center [47, 28] width 24 height 24
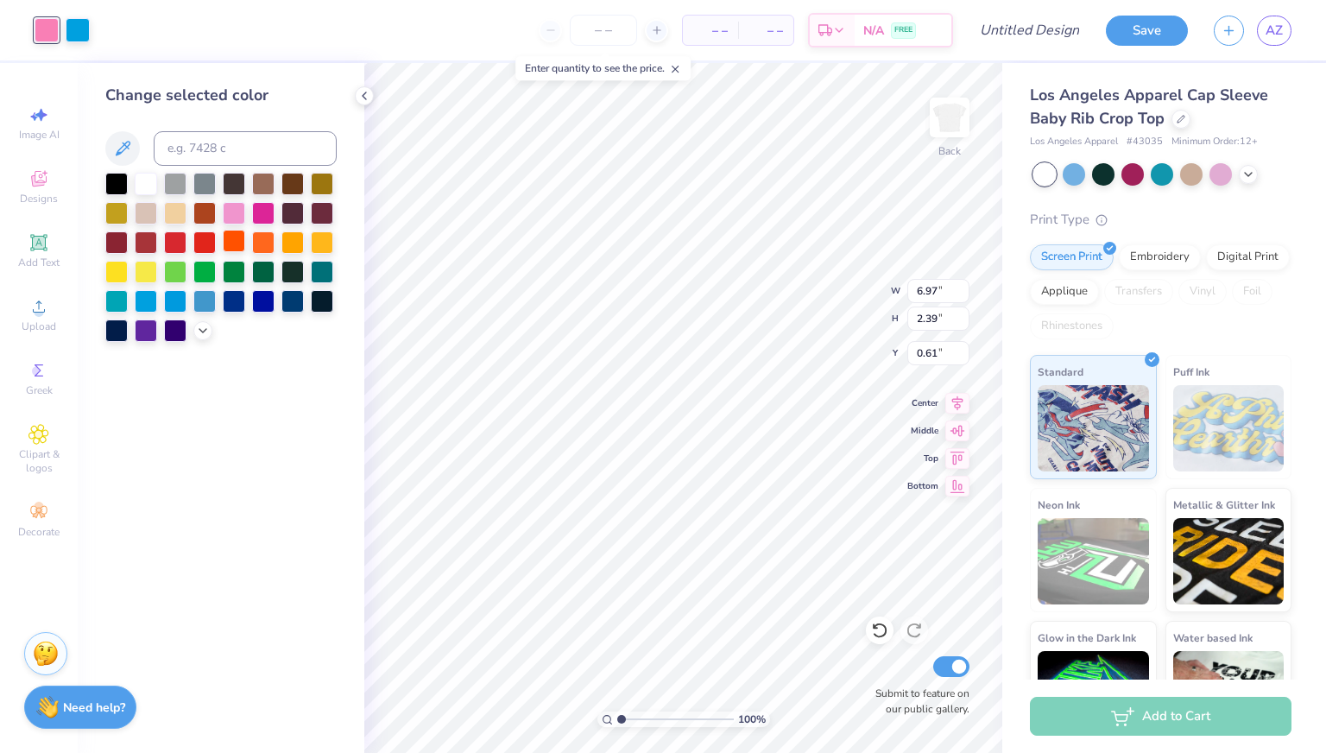
click at [234, 237] on div at bounding box center [234, 241] width 22 height 22
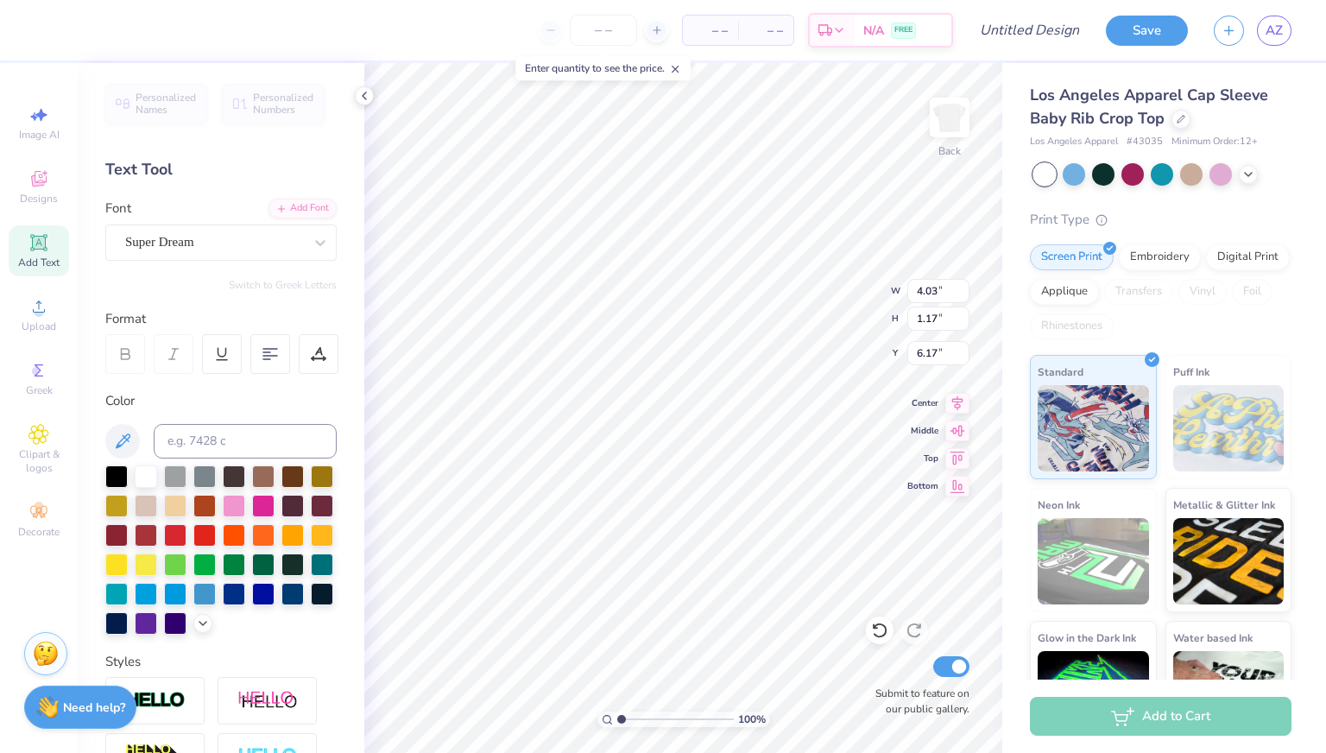
scroll to position [14, 2]
click at [193, 604] on div at bounding box center [204, 592] width 22 height 22
click at [187, 585] on div at bounding box center [175, 592] width 22 height 22
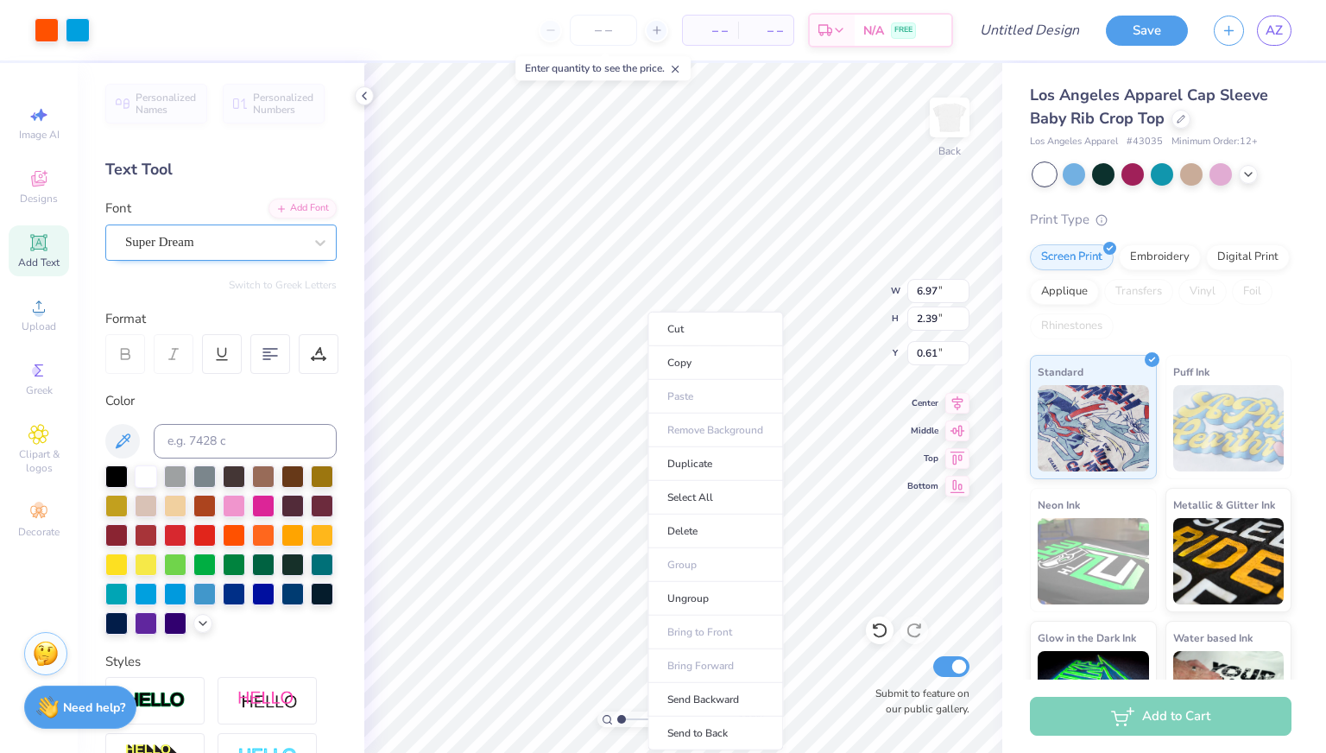
click at [240, 247] on div "Super Dream" at bounding box center [213, 242] width 181 height 27
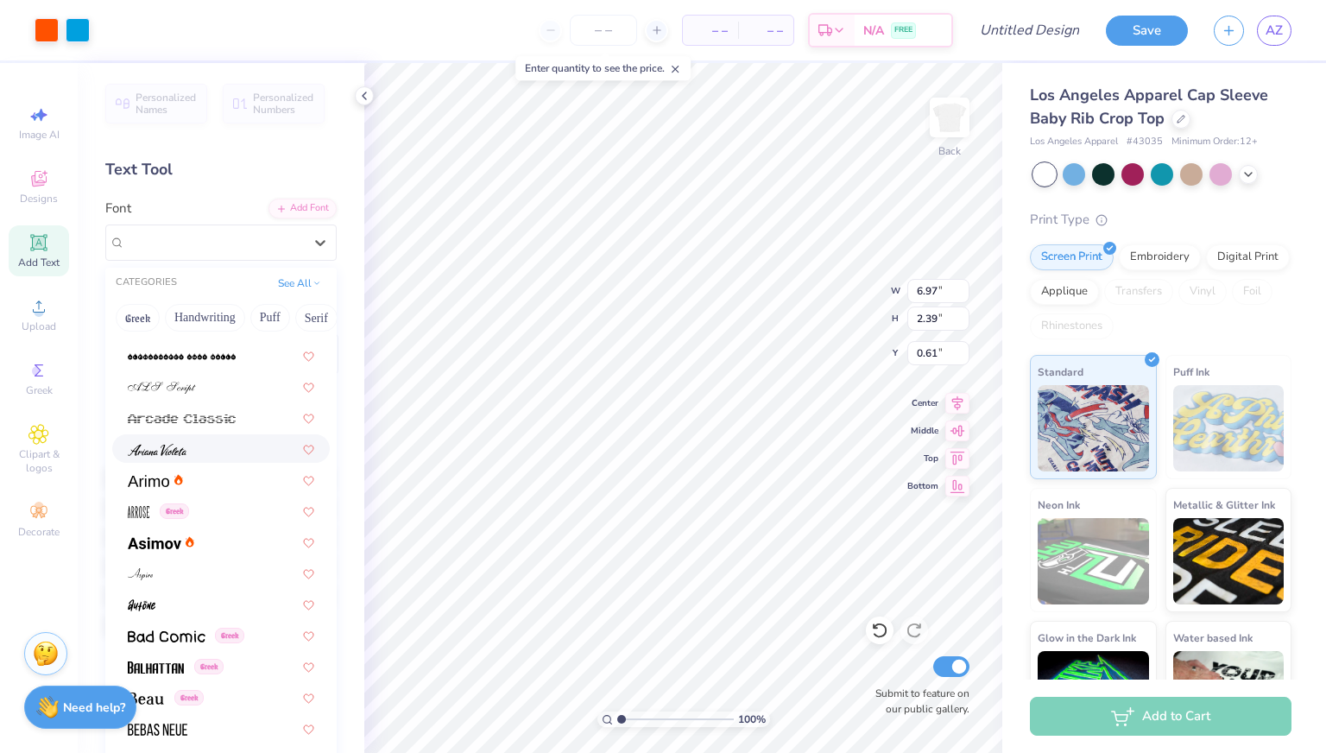
scroll to position [480, 0]
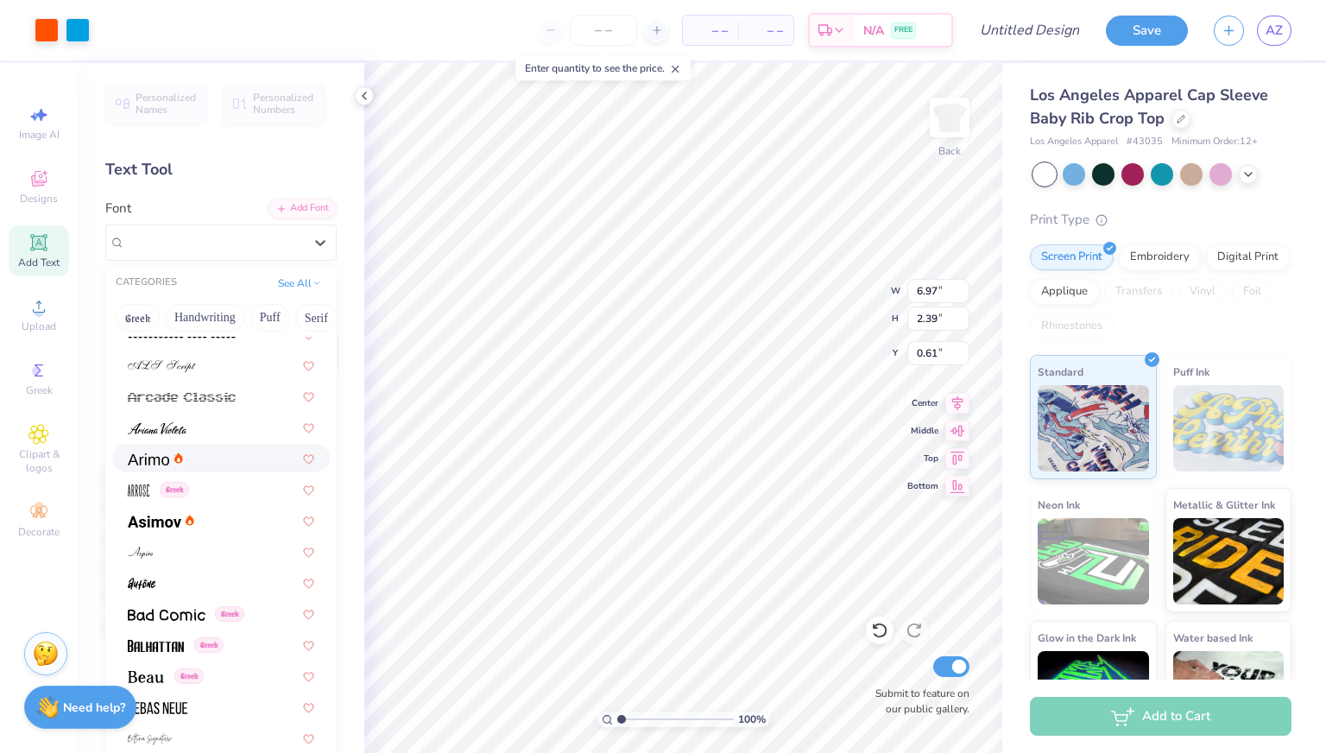
click at [194, 453] on div at bounding box center [221, 458] width 187 height 18
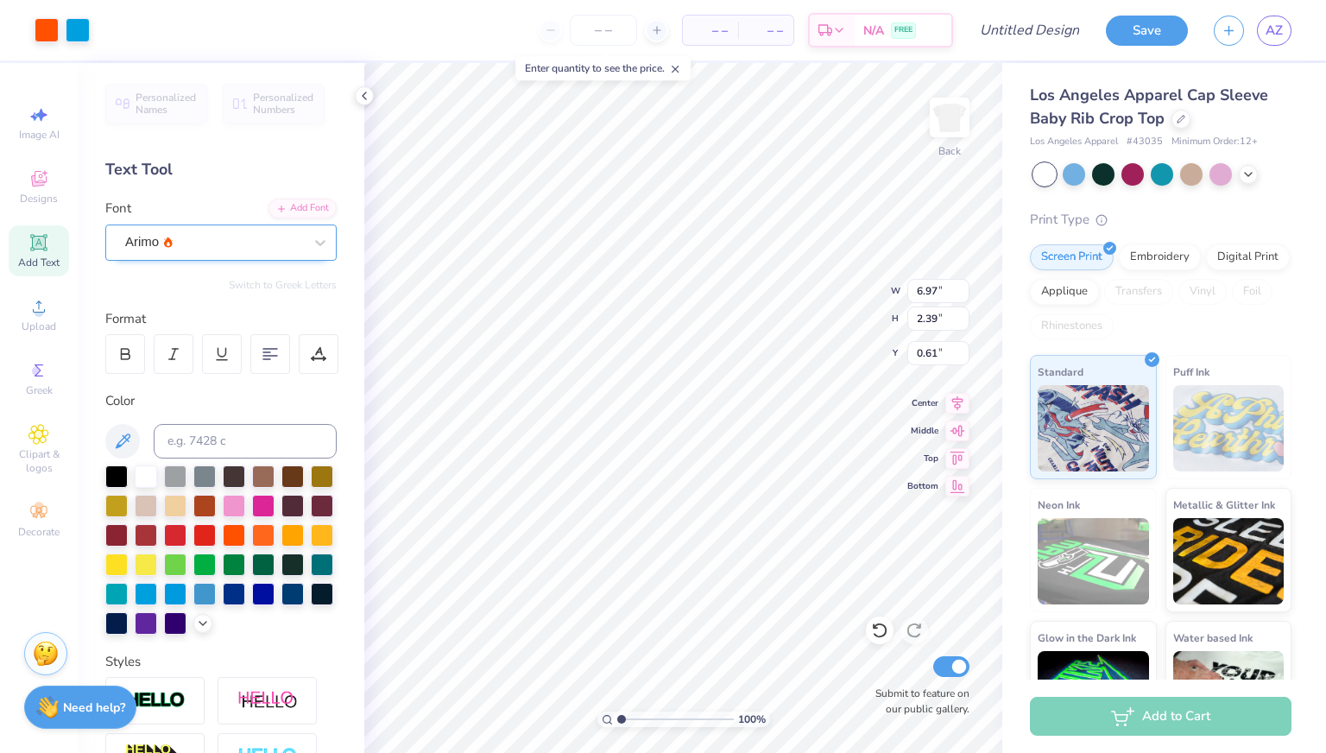
click at [206, 237] on div "Arimo" at bounding box center [213, 242] width 181 height 27
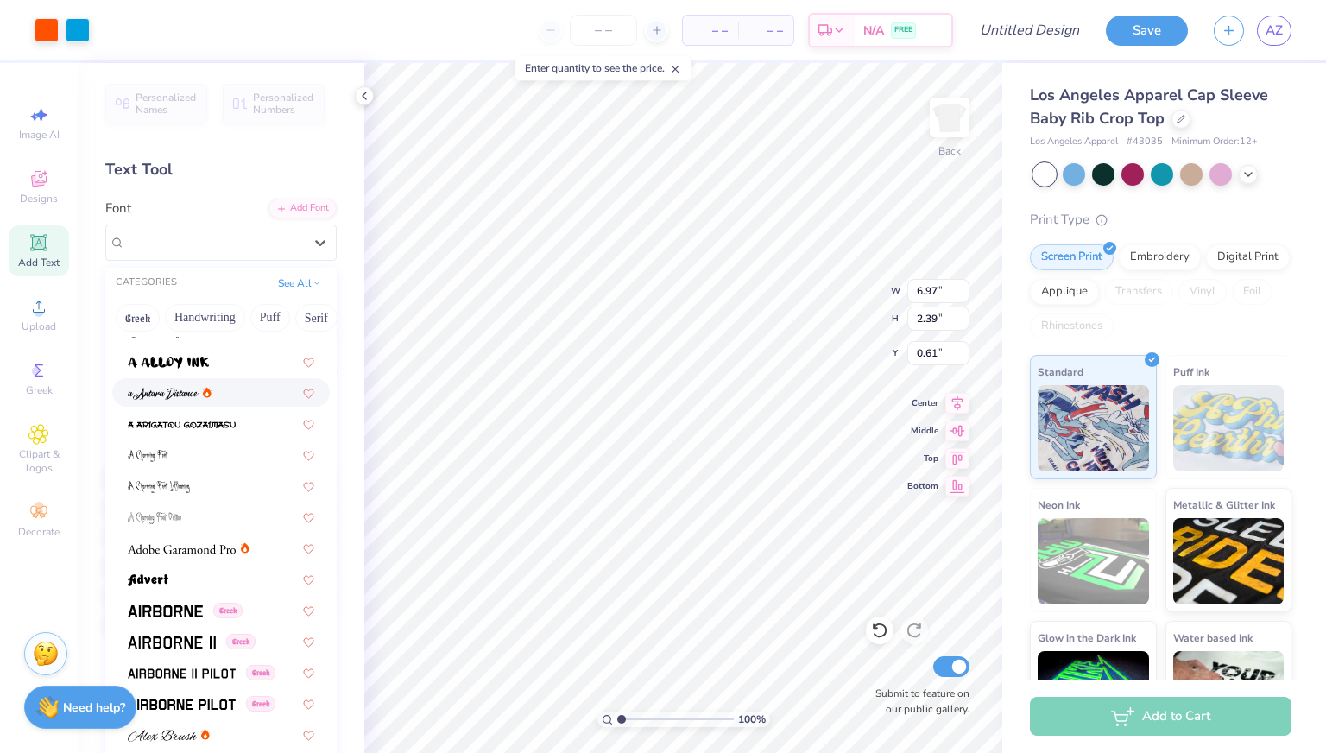
scroll to position [48, 0]
click at [187, 540] on span at bounding box center [182, 548] width 108 height 18
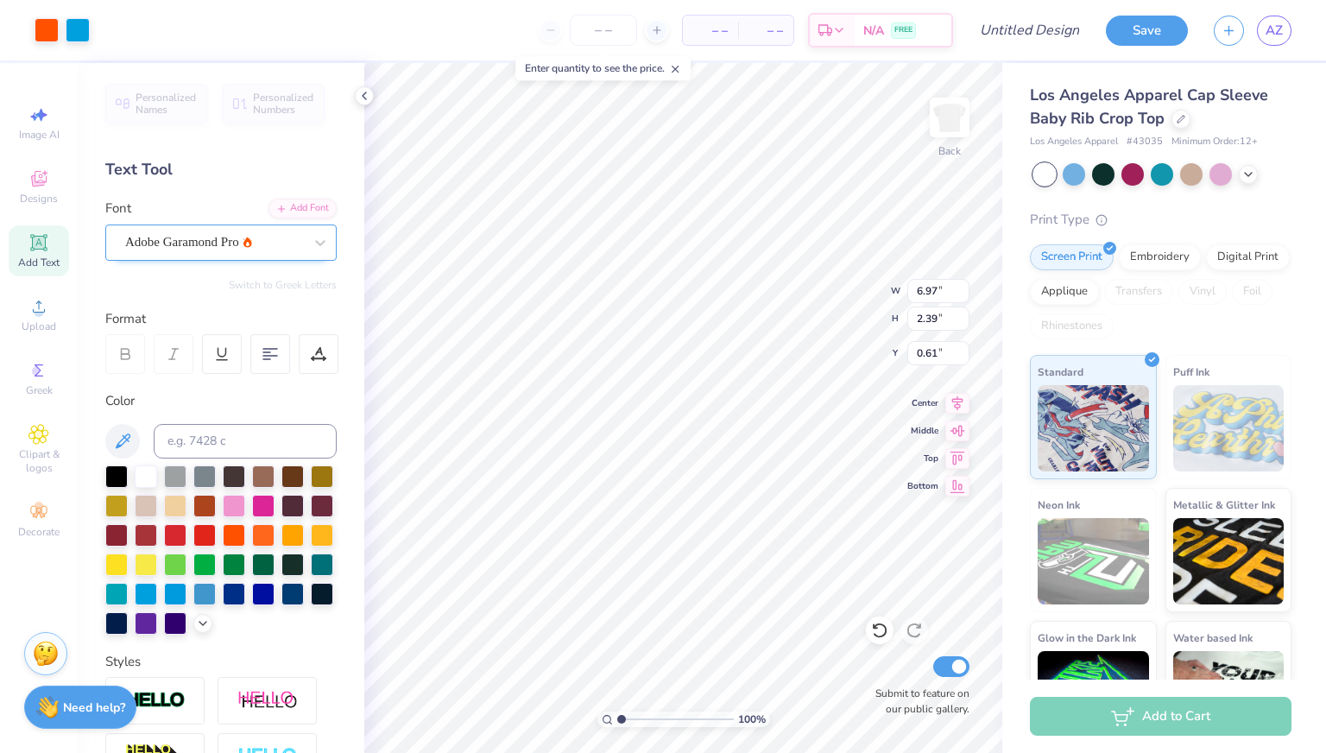
click at [230, 239] on div "Adobe Garamond Pro" at bounding box center [213, 242] width 181 height 27
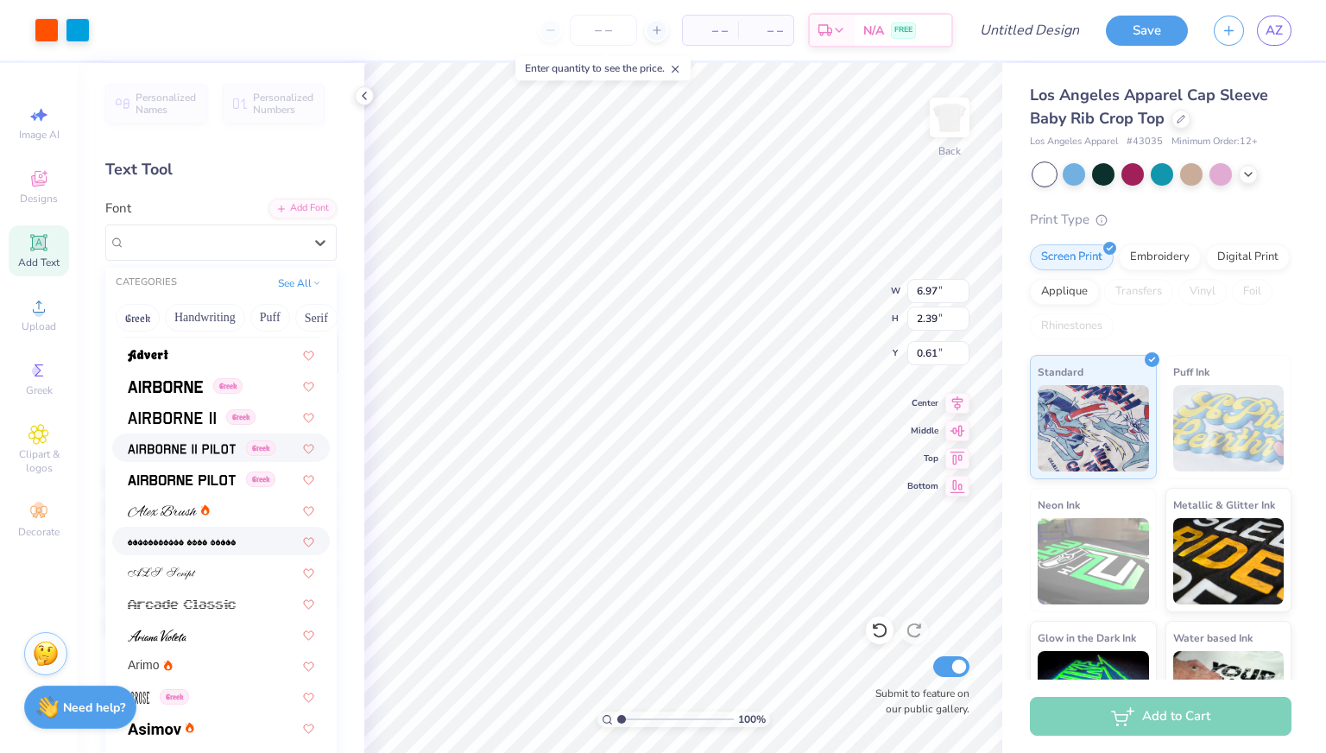
scroll to position [393, 0]
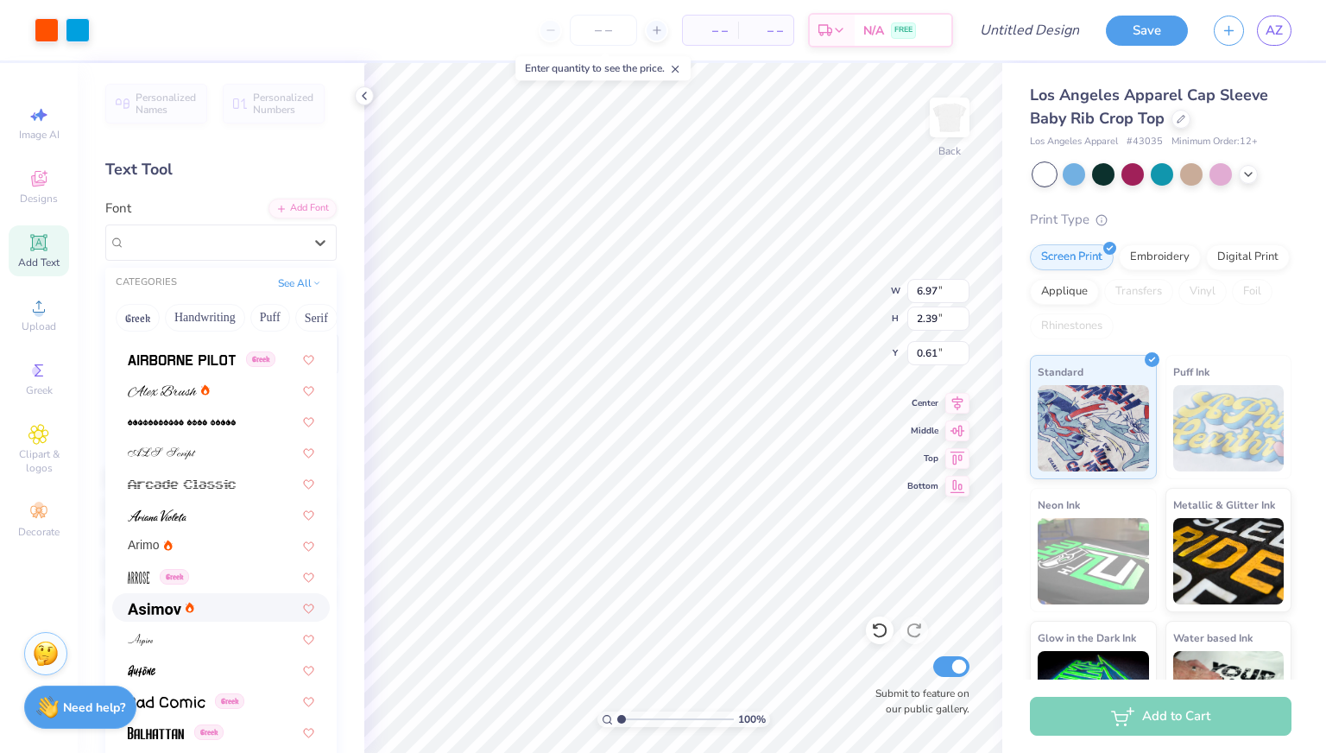
click at [176, 601] on span at bounding box center [155, 607] width 54 height 18
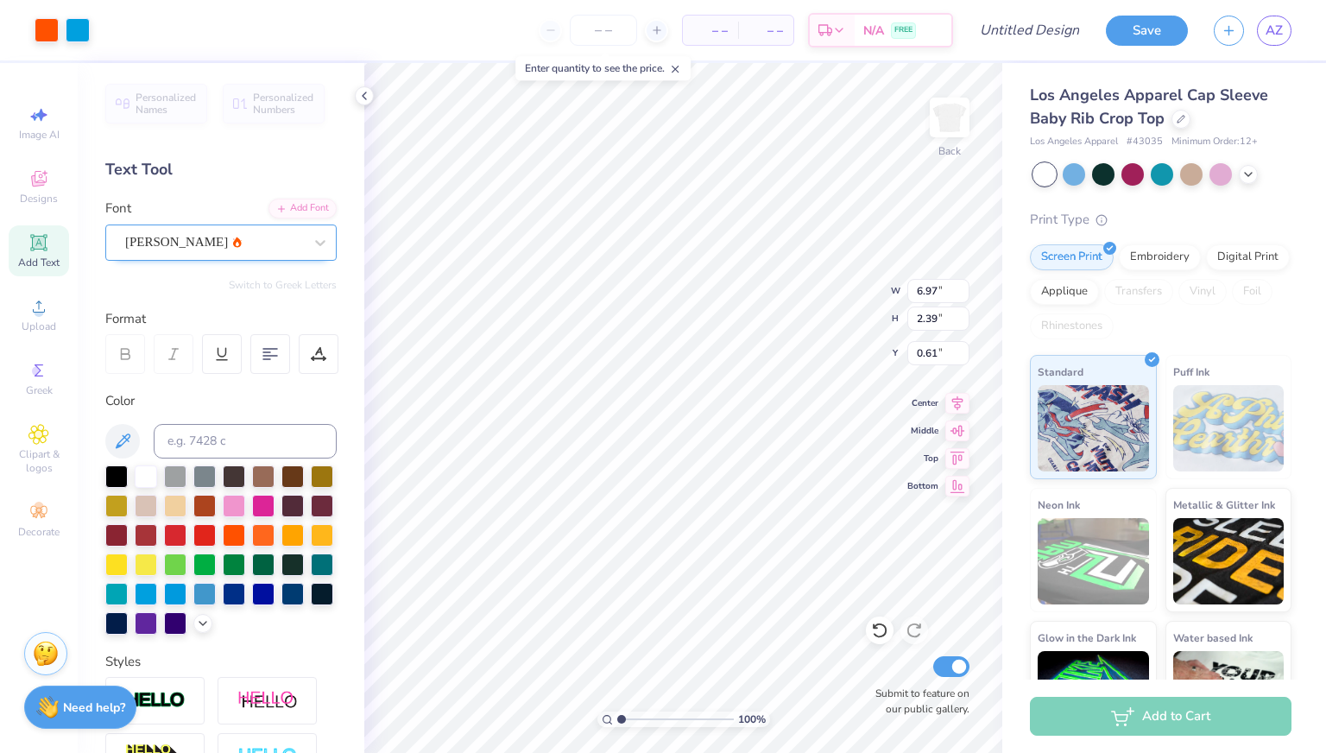
click at [209, 242] on div "[PERSON_NAME]" at bounding box center [213, 242] width 181 height 27
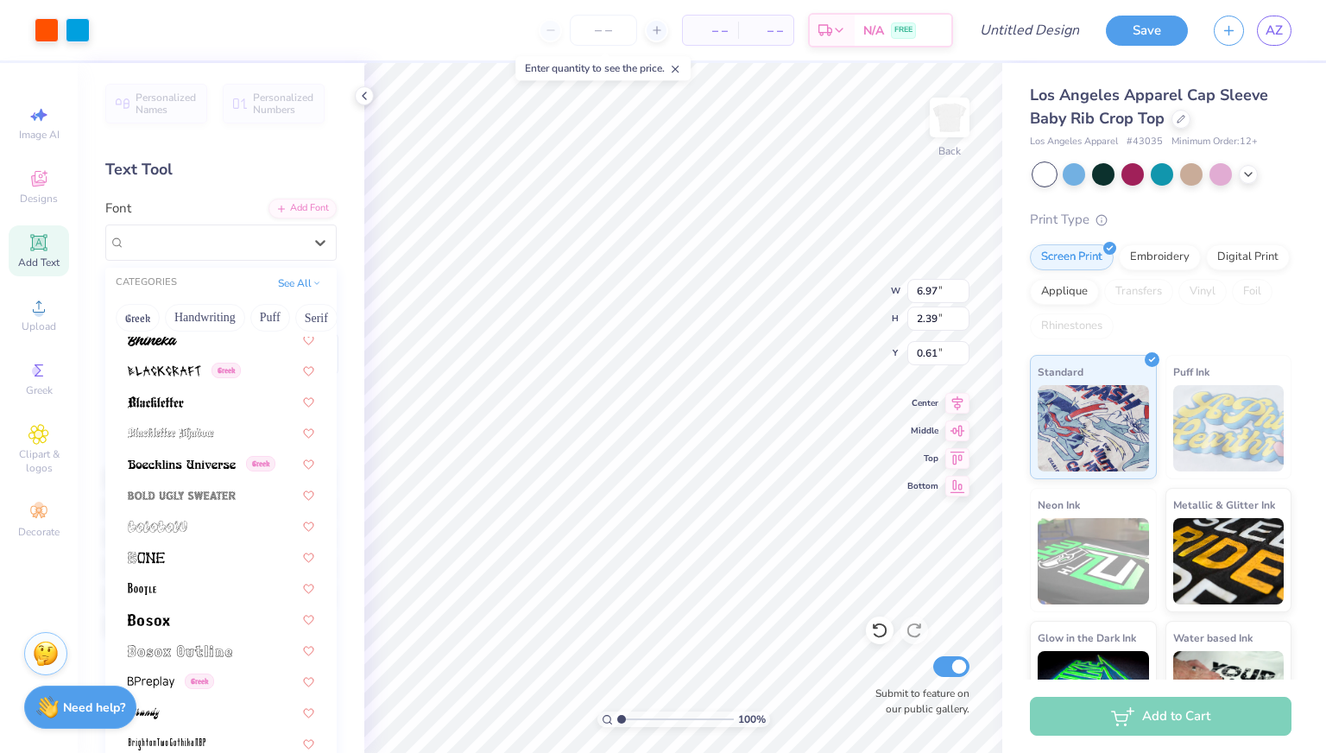
scroll to position [912, 0]
click at [224, 450] on div "Greek" at bounding box center [221, 461] width 218 height 28
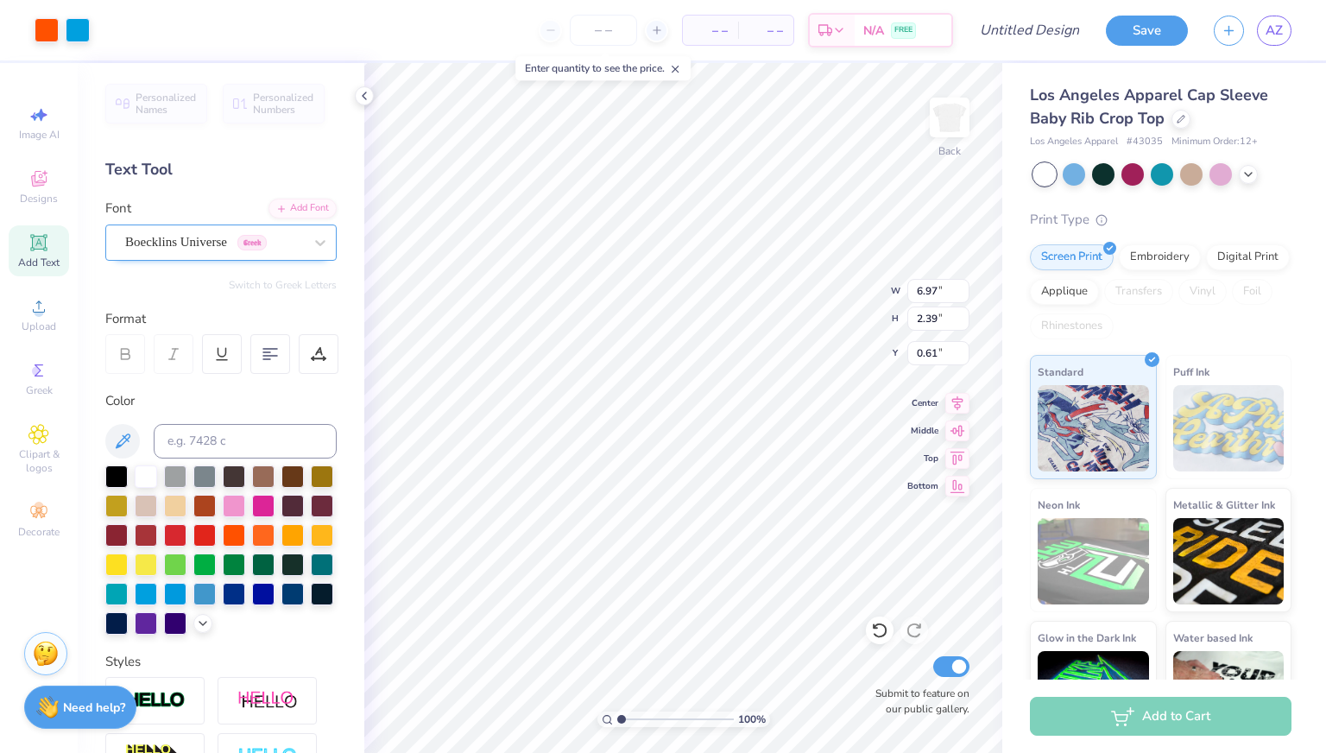
click at [192, 231] on div at bounding box center [214, 242] width 178 height 23
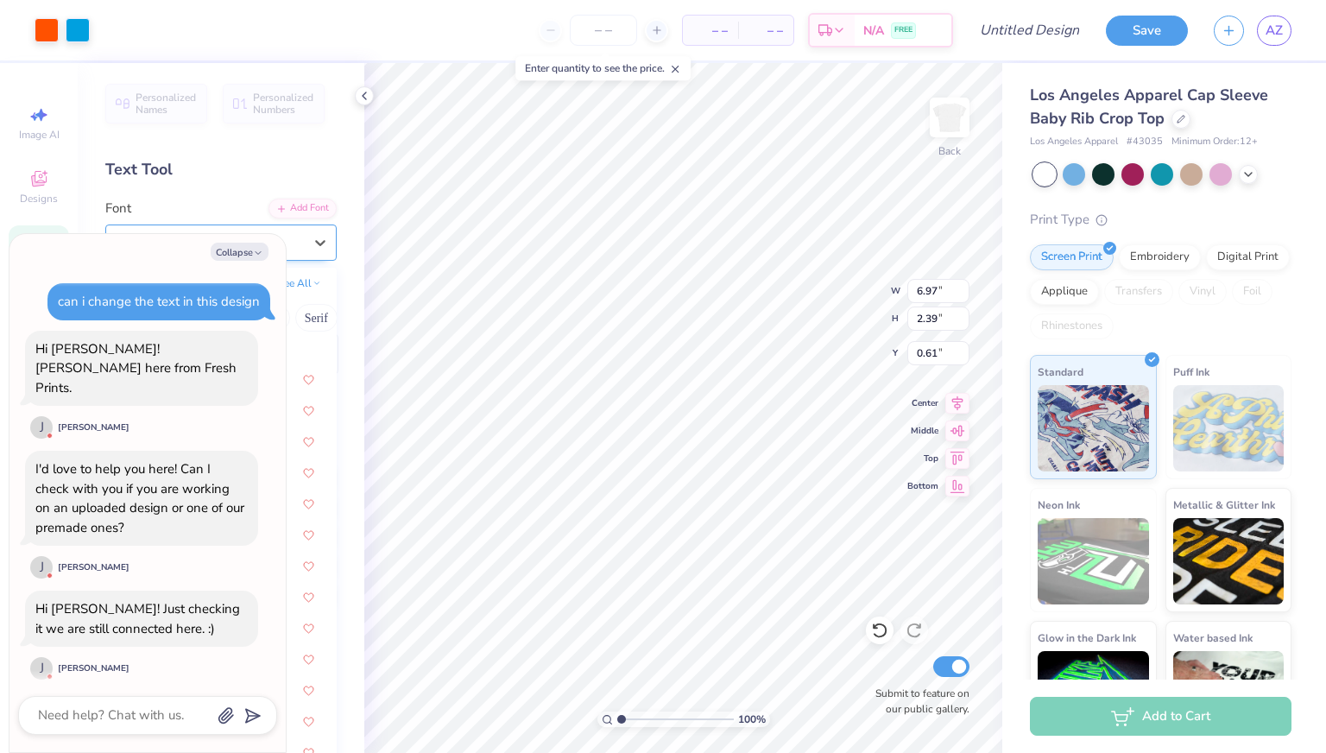
scroll to position [439, 0]
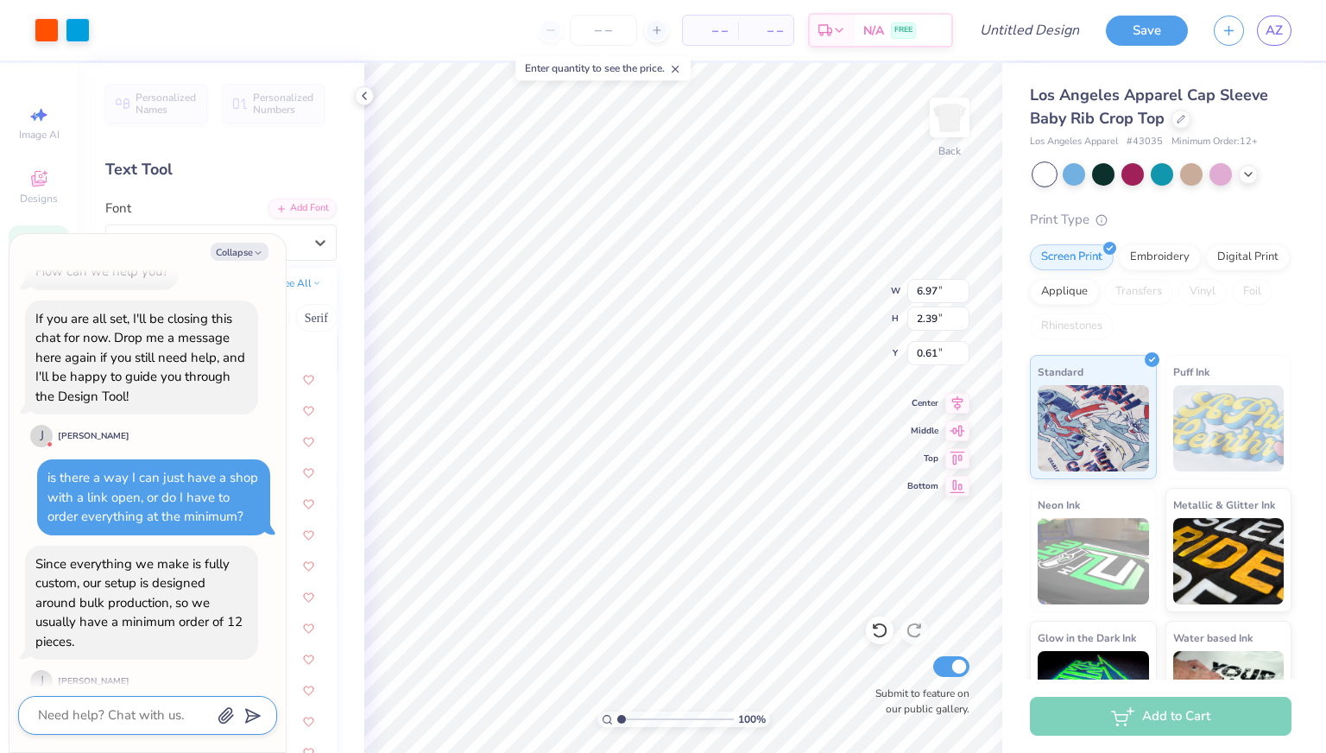
click at [133, 714] on textarea at bounding box center [123, 715] width 175 height 23
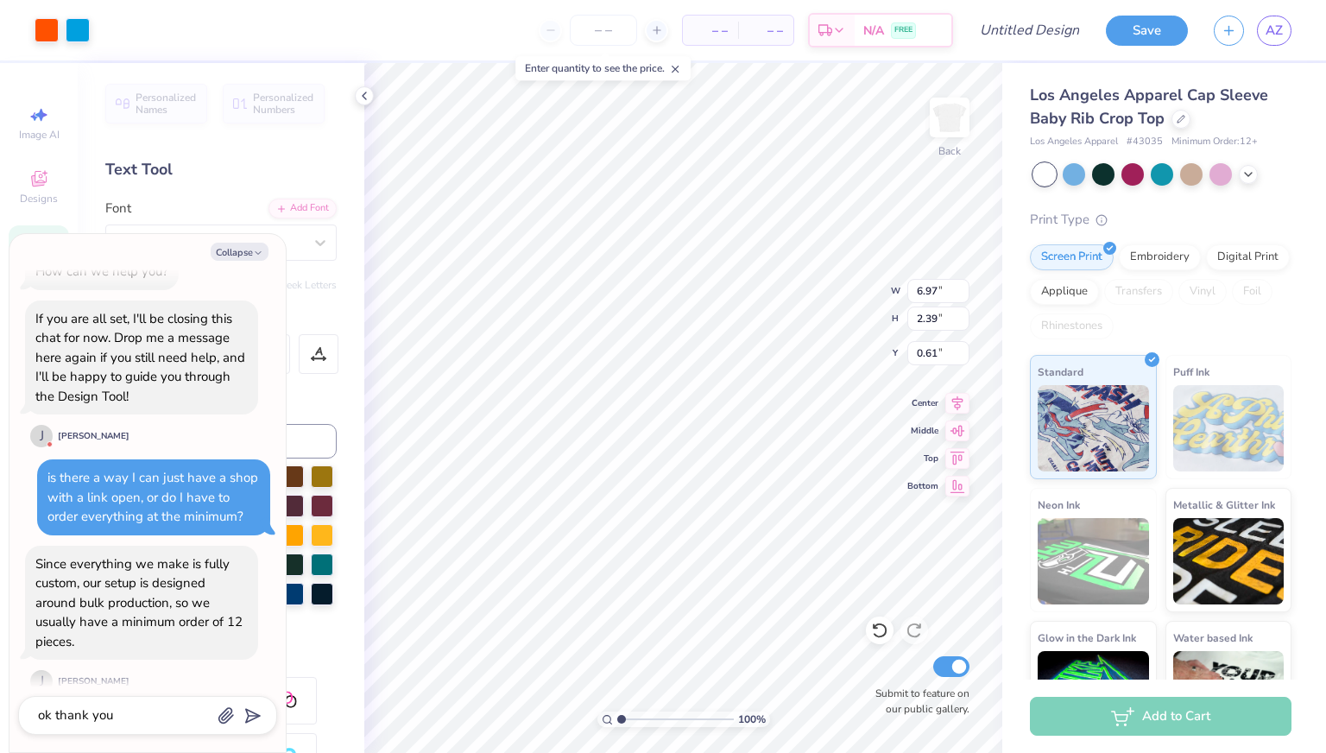
scroll to position [486, 0]
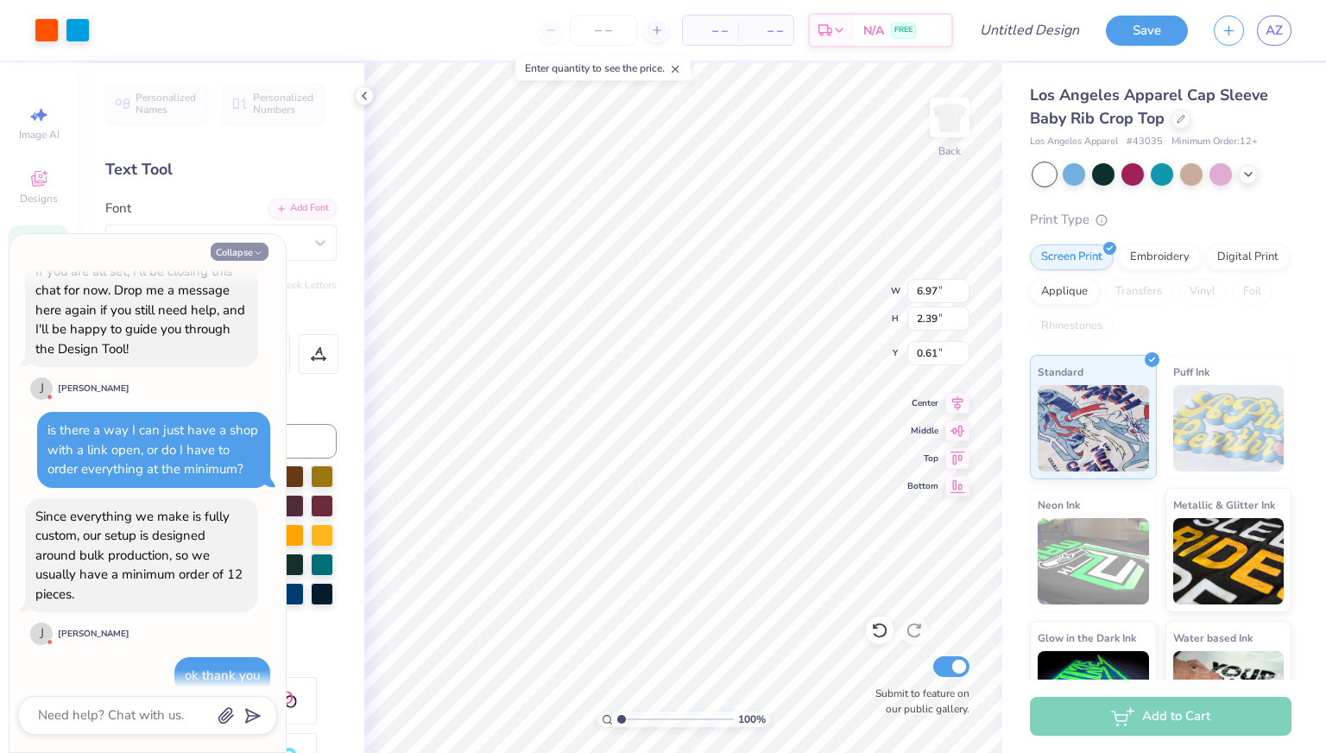
click at [256, 254] on icon "button" at bounding box center [258, 253] width 10 height 10
